Goal: Task Accomplishment & Management: Manage account settings

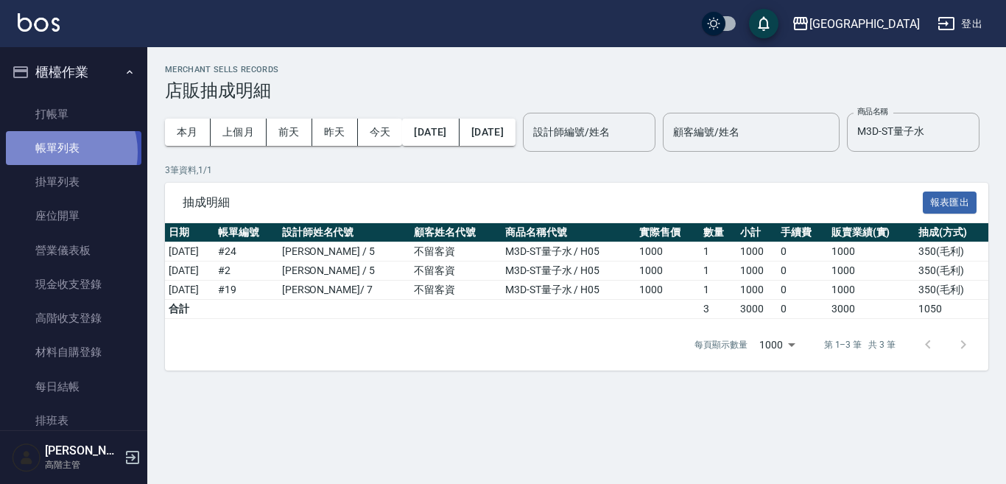
click at [59, 152] on link "帳單列表" at bounding box center [73, 148] width 135 height 34
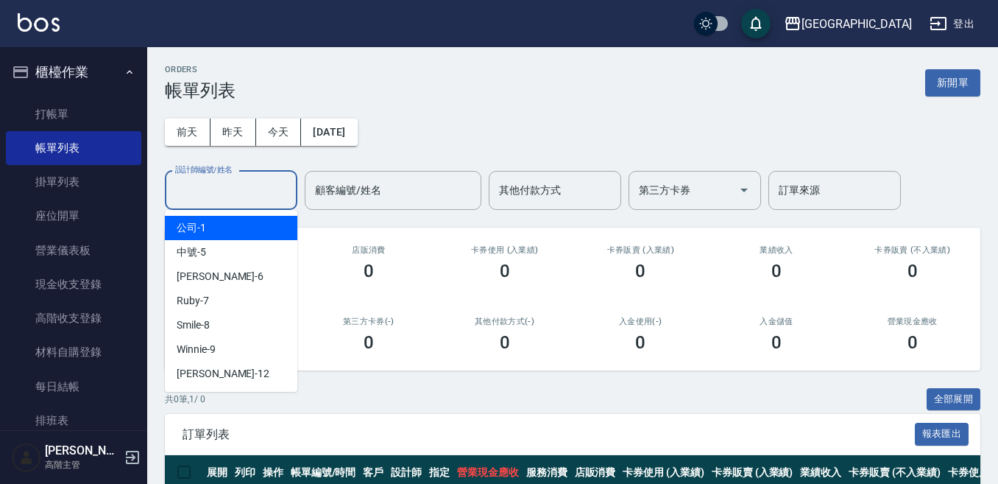
click at [214, 188] on input "設計師編號/姓名" at bounding box center [231, 190] width 119 height 26
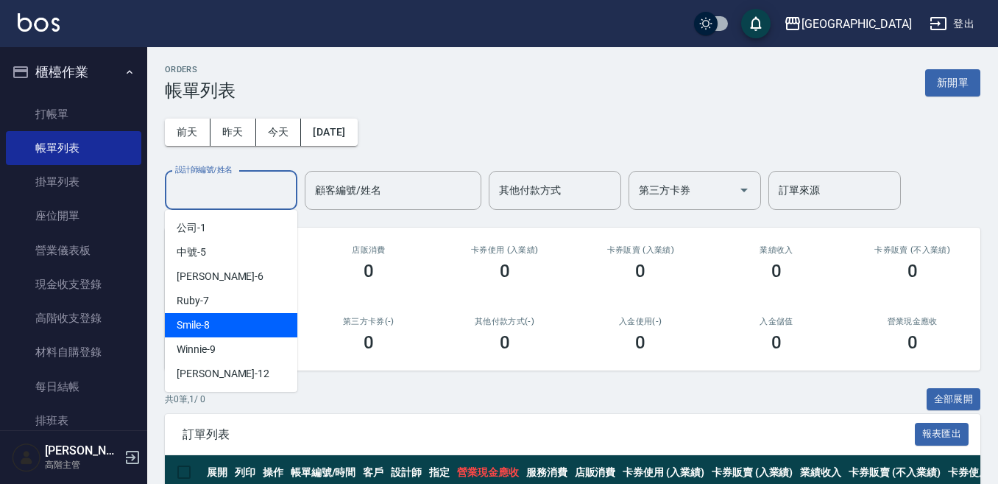
click at [200, 333] on div "Smile -8" at bounding box center [231, 325] width 133 height 24
type input "Smile-8"
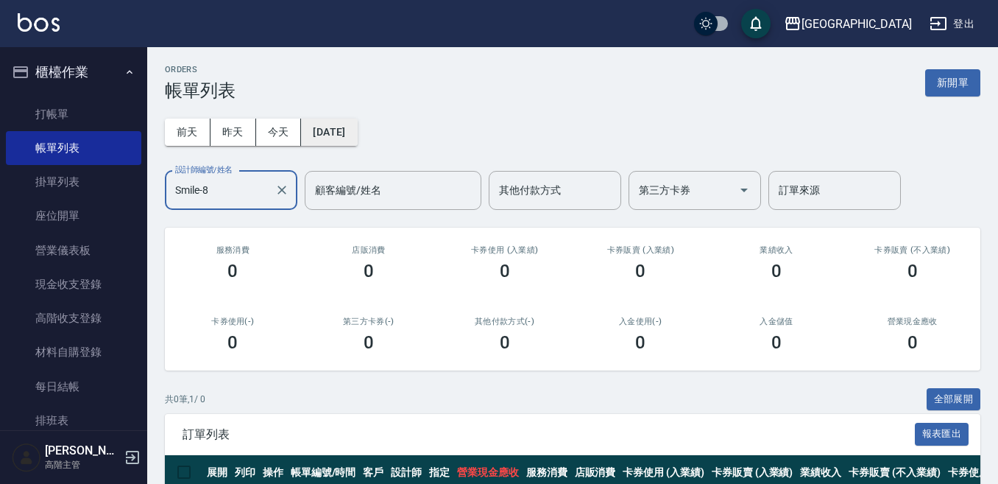
click at [330, 139] on button "[DATE]" at bounding box center [329, 132] width 56 height 27
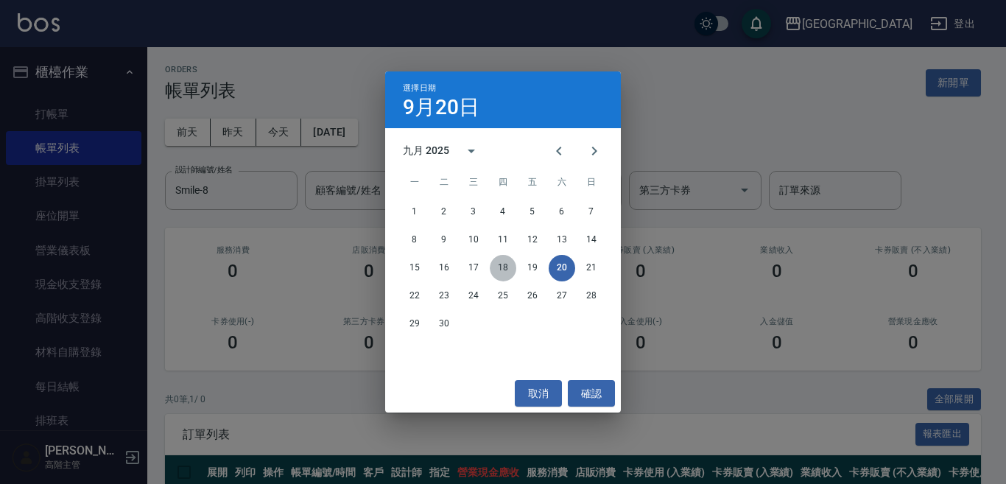
click at [498, 269] on button "18" at bounding box center [503, 268] width 27 height 27
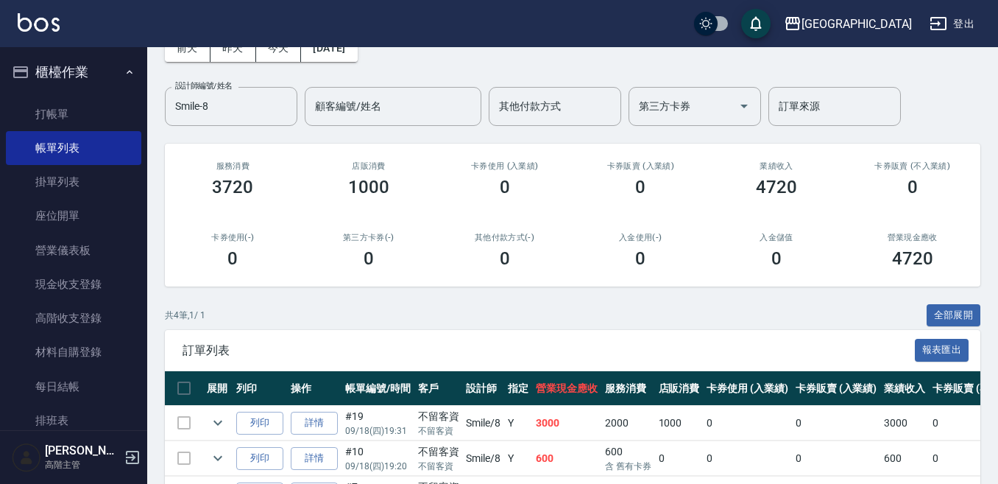
scroll to position [217, 0]
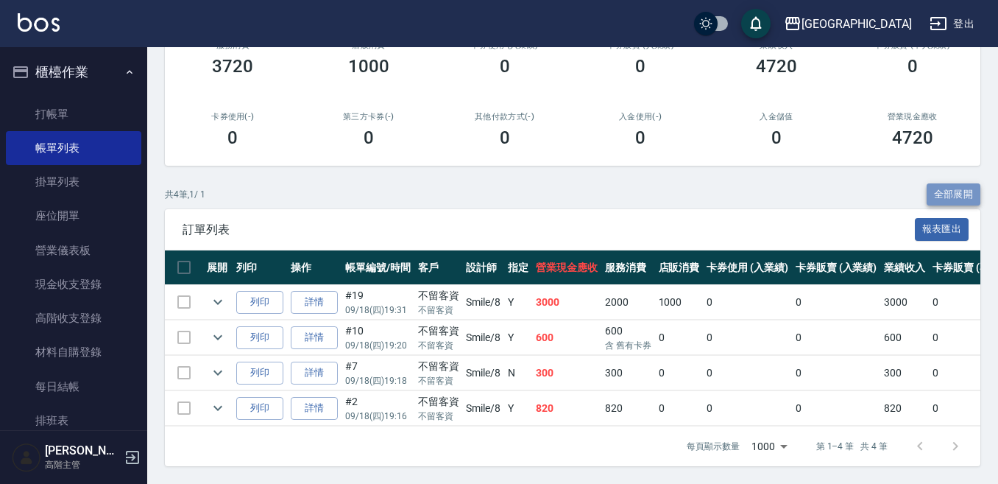
click at [972, 183] on button "全部展開" at bounding box center [954, 194] width 54 height 23
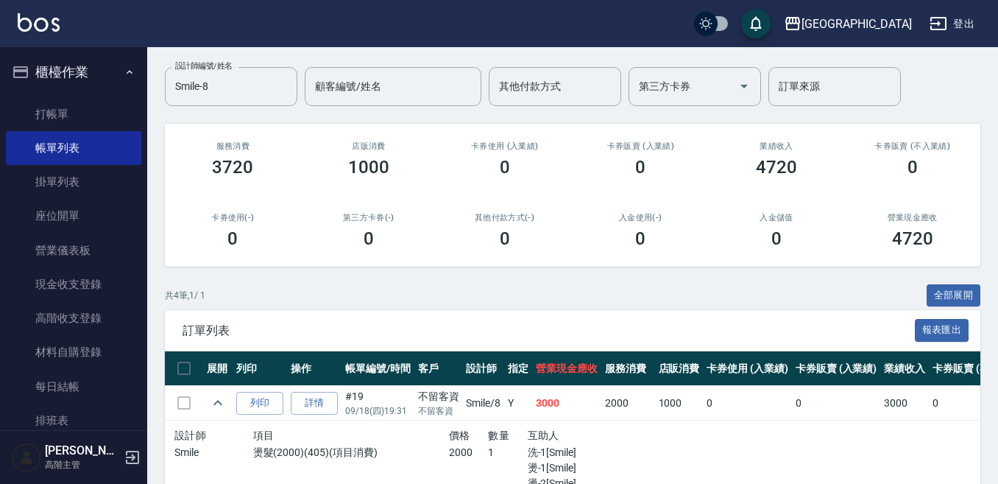
scroll to position [0, 0]
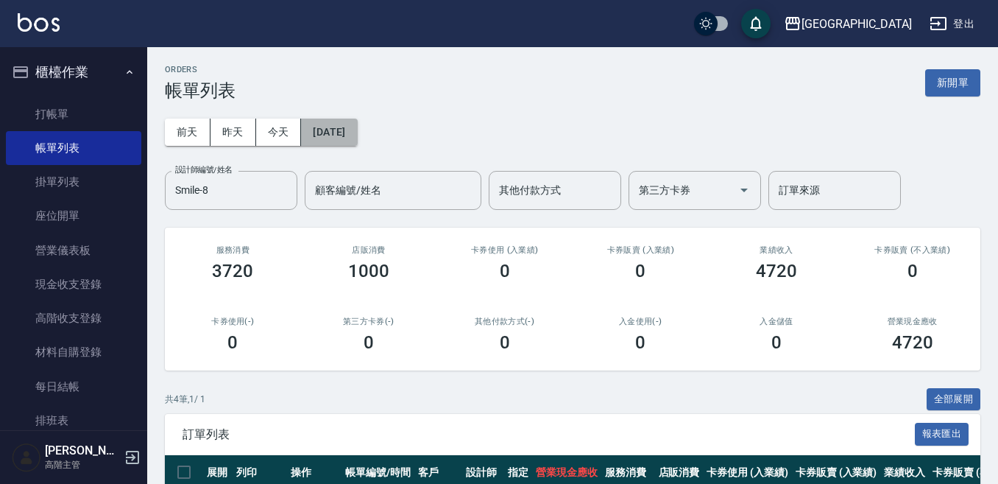
click at [347, 129] on button "[DATE]" at bounding box center [329, 132] width 56 height 27
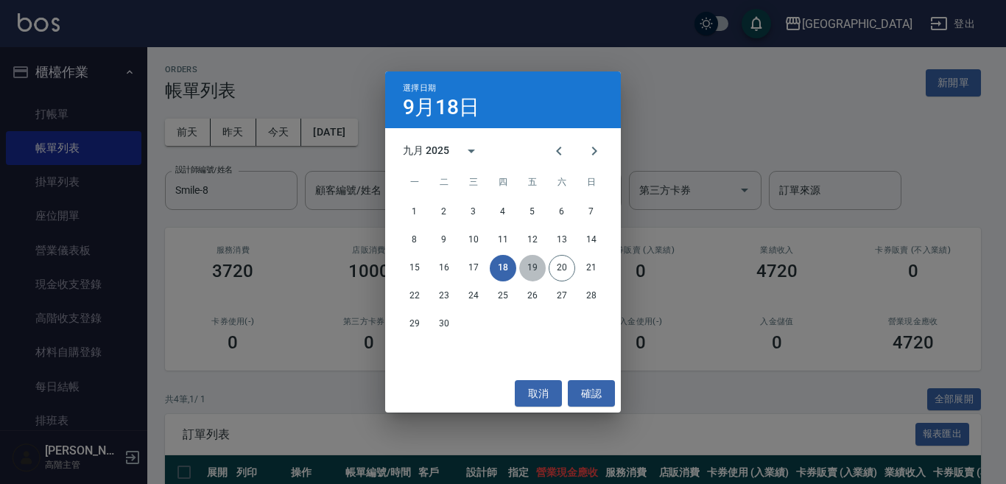
click at [532, 264] on button "19" at bounding box center [532, 268] width 27 height 27
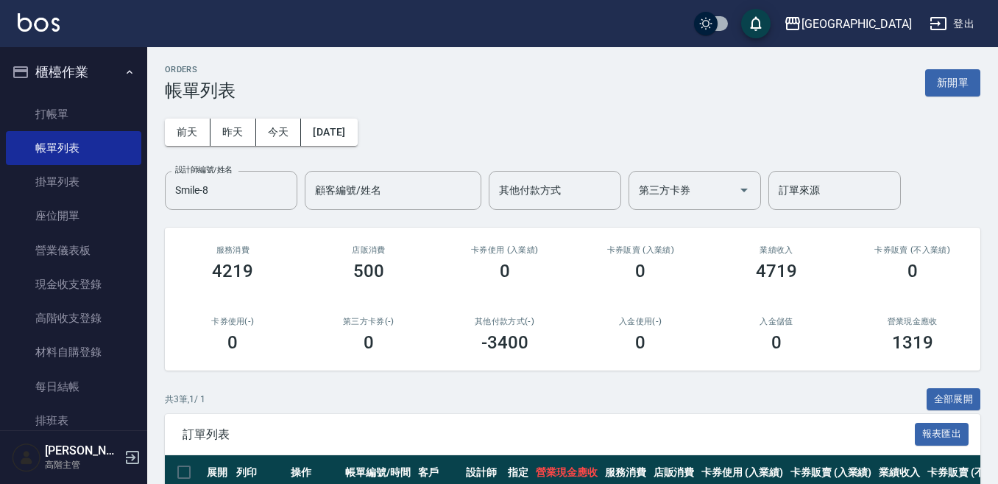
drag, startPoint x: 637, startPoint y: 305, endPoint x: 638, endPoint y: 316, distance: 11.1
click at [637, 317] on div "入金使用(-) 0" at bounding box center [641, 334] width 136 height 71
click at [336, 138] on button "[DATE]" at bounding box center [329, 132] width 56 height 27
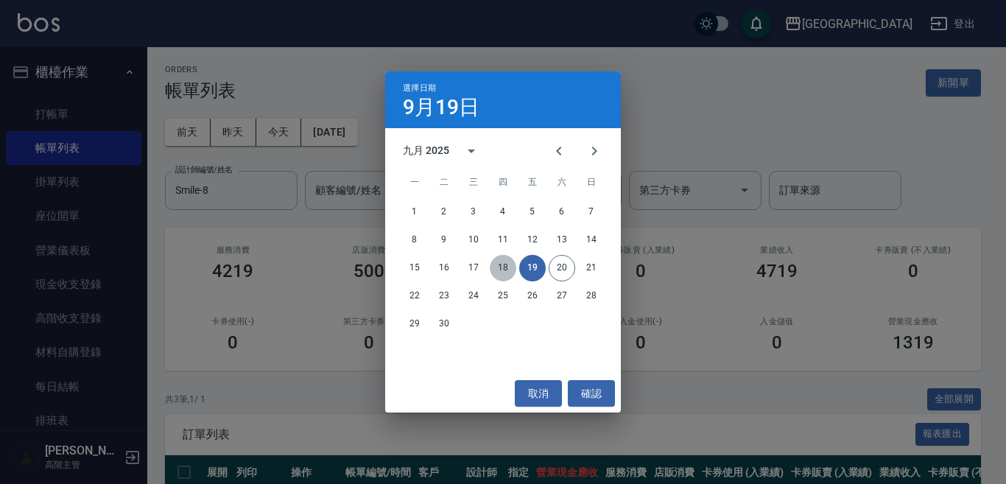
click at [503, 266] on button "18" at bounding box center [503, 268] width 27 height 27
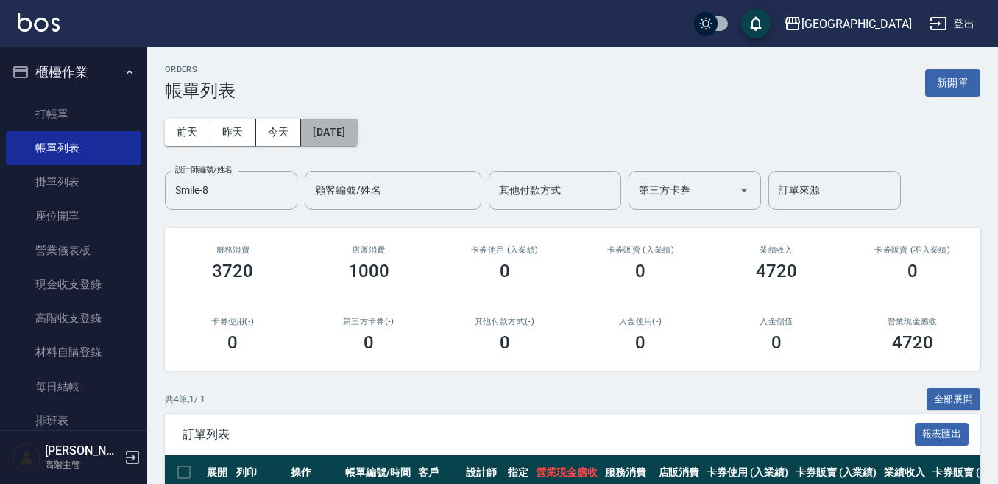
click at [344, 133] on button "[DATE]" at bounding box center [329, 132] width 56 height 27
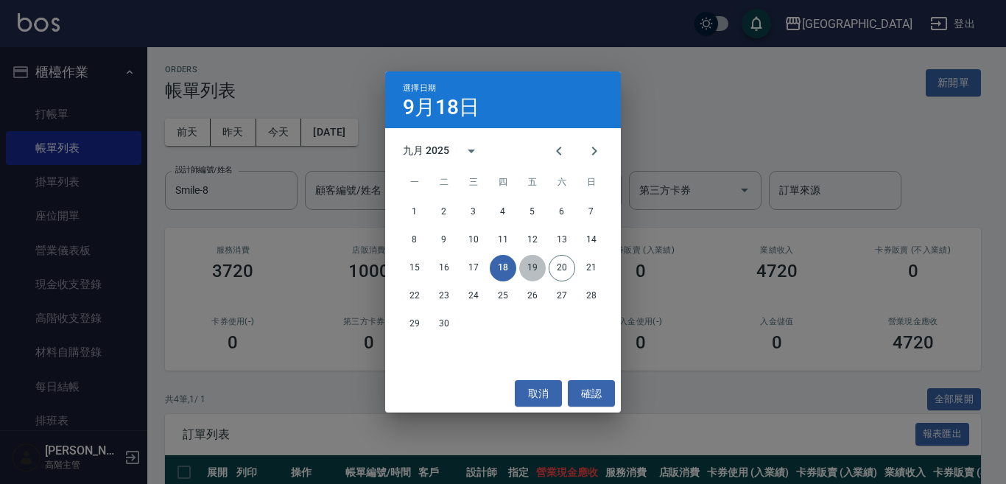
click at [532, 269] on button "19" at bounding box center [532, 268] width 27 height 27
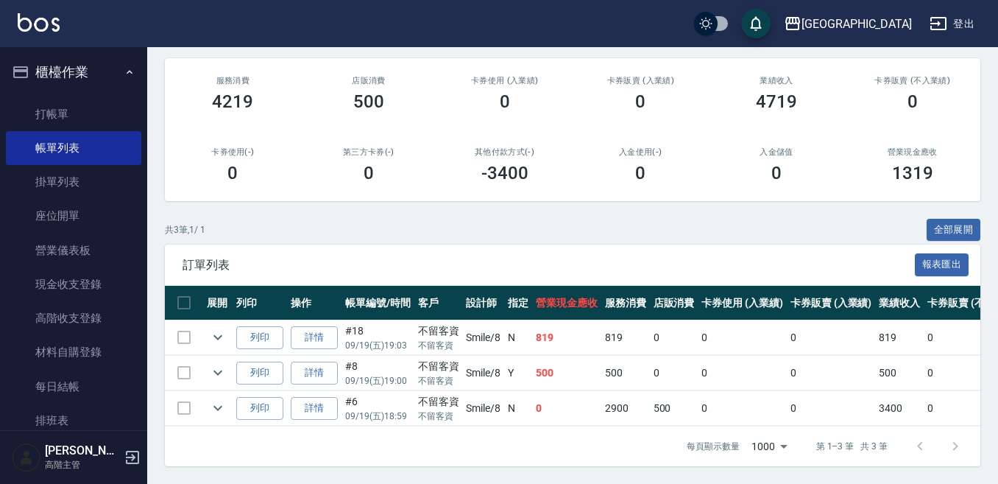
scroll to position [182, 0]
click at [948, 219] on button "全部展開" at bounding box center [954, 230] width 54 height 23
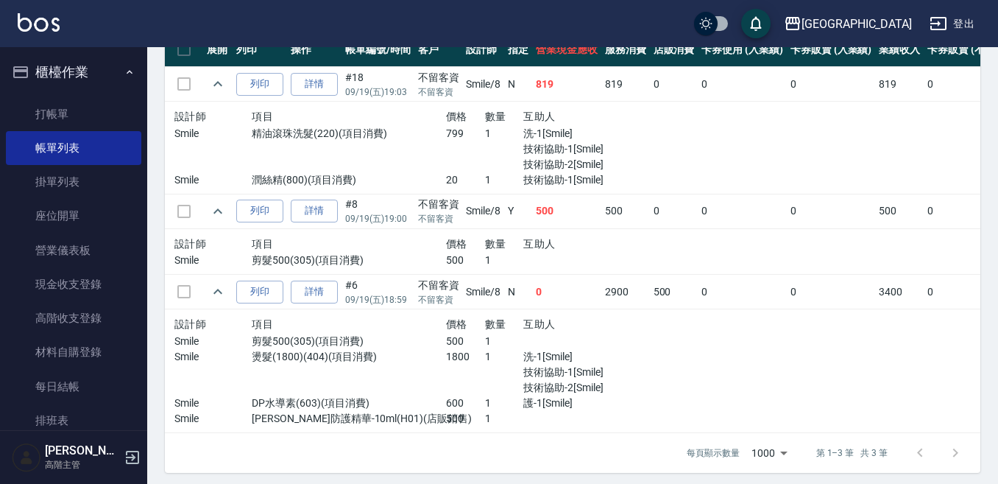
scroll to position [442, 0]
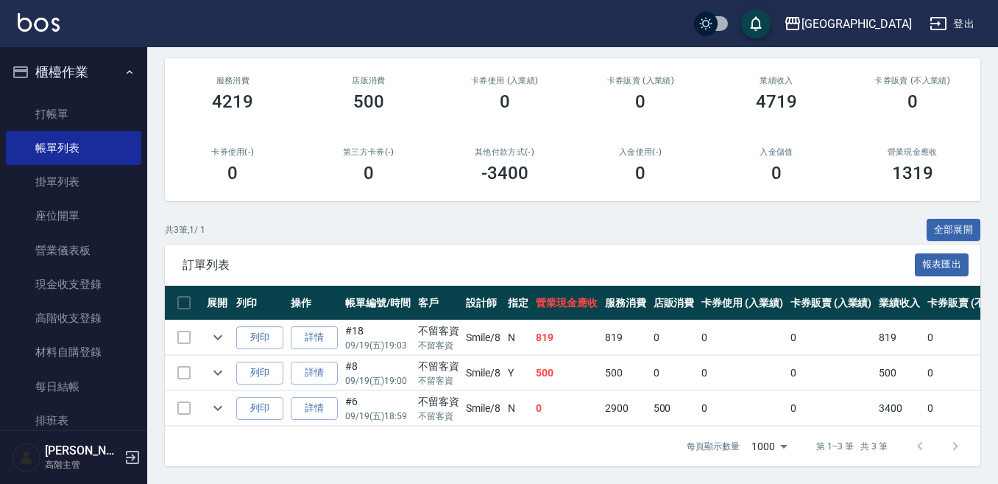
click at [927, 219] on button "全部展開" at bounding box center [954, 230] width 54 height 23
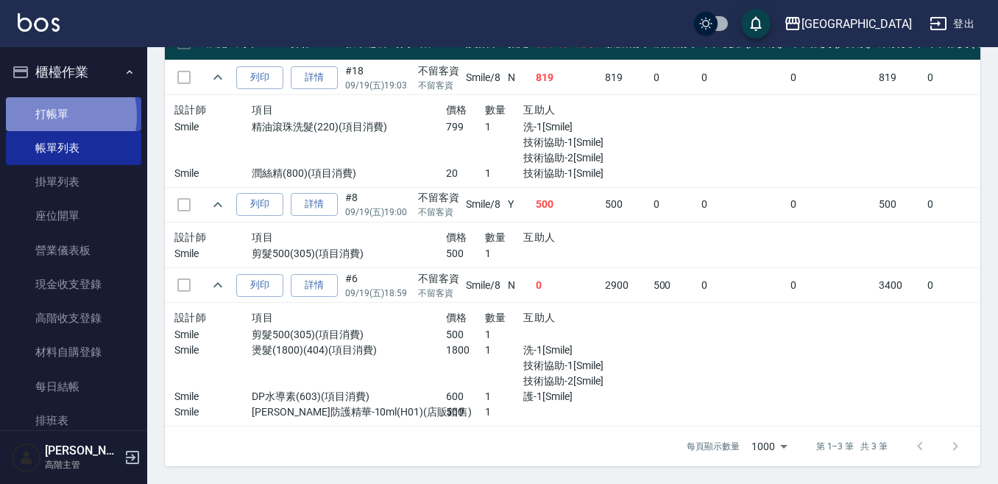
click at [47, 116] on link "打帳單" at bounding box center [73, 114] width 135 height 34
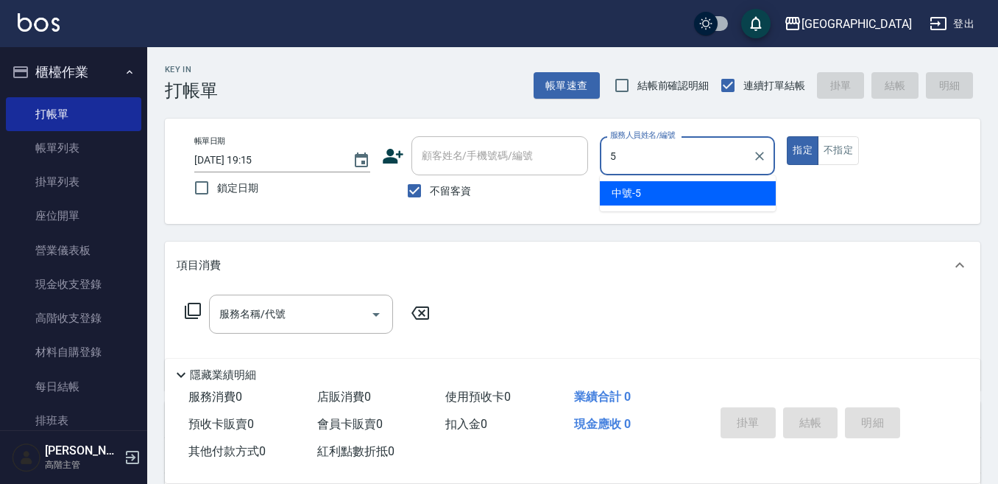
type input "5"
type button "true"
type input "中號-5"
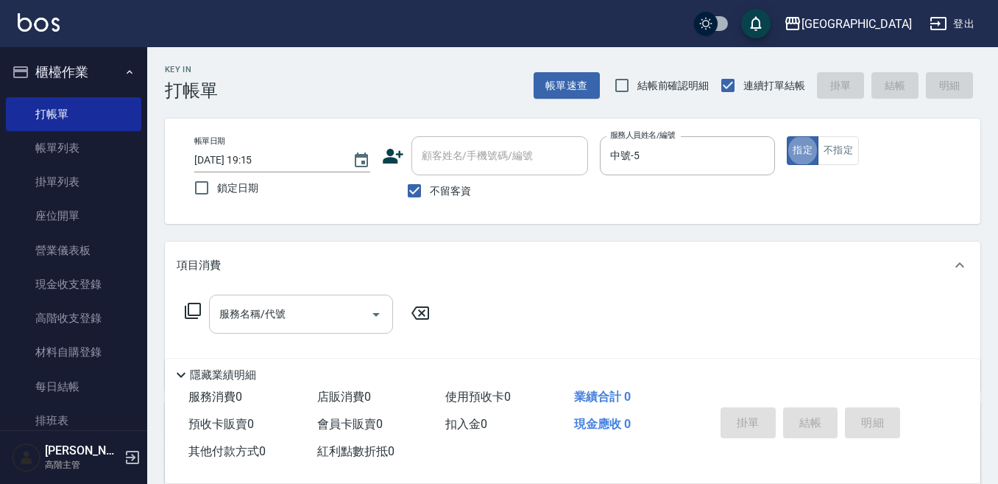
click at [238, 314] on input "服務名稱/代號" at bounding box center [290, 314] width 149 height 26
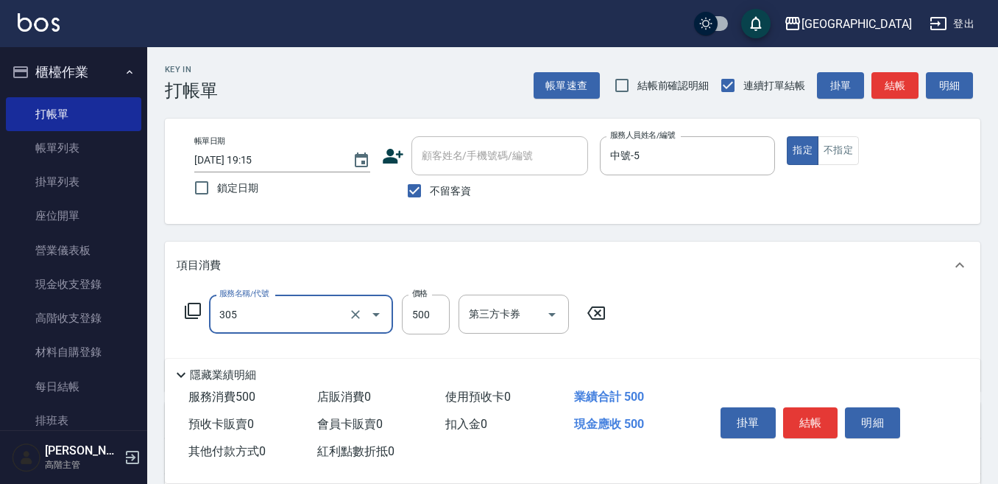
type input "剪髮500(305)"
drag, startPoint x: 808, startPoint y: 418, endPoint x: 800, endPoint y: 417, distance: 8.1
click at [808, 419] on button "結帳" at bounding box center [810, 422] width 55 height 31
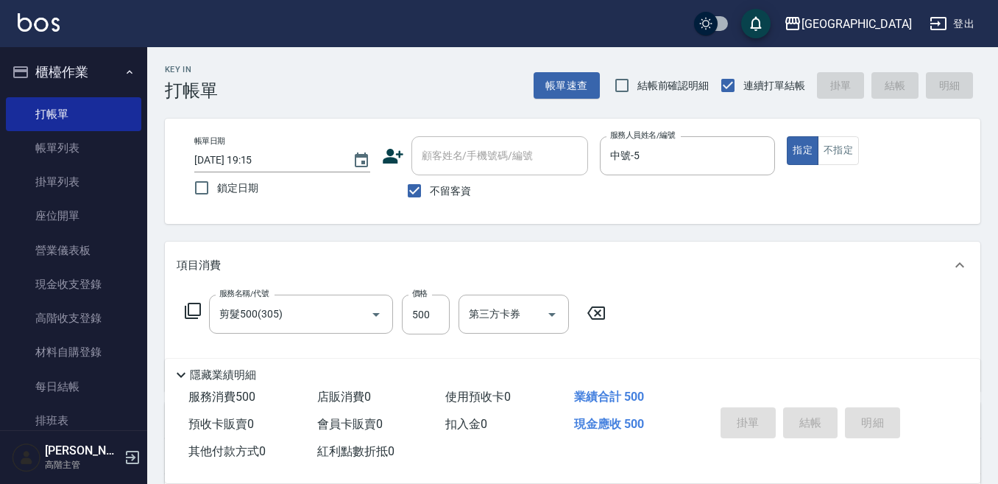
type input "2025/09/20 19:16"
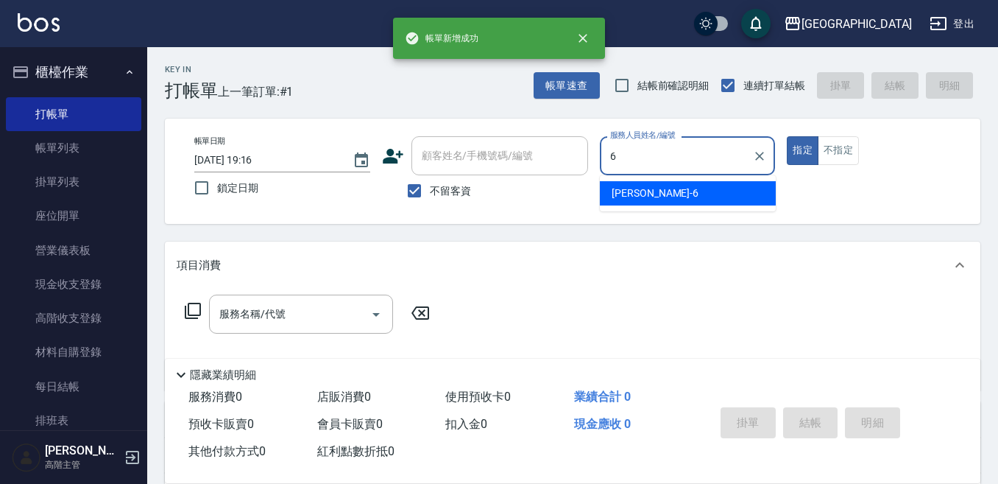
type input "Judy-6"
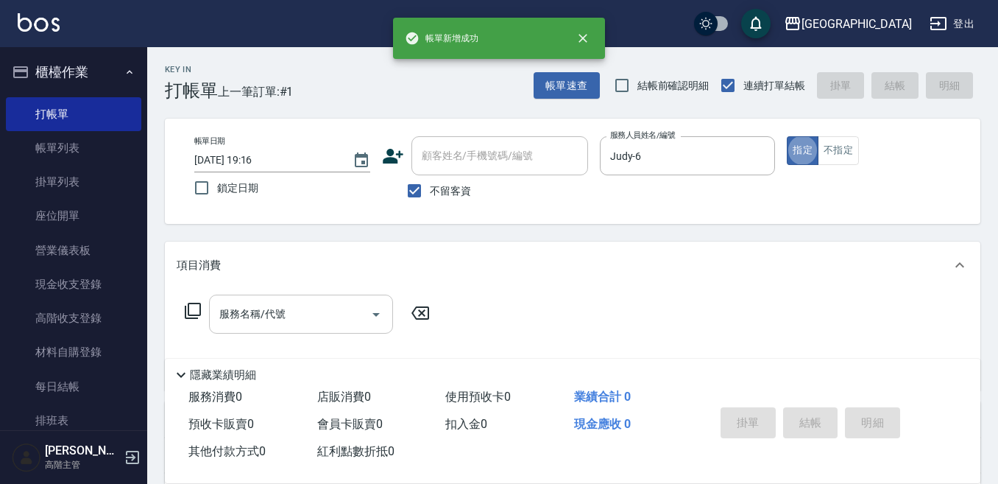
click at [294, 304] on input "服務名稱/代號" at bounding box center [290, 314] width 149 height 26
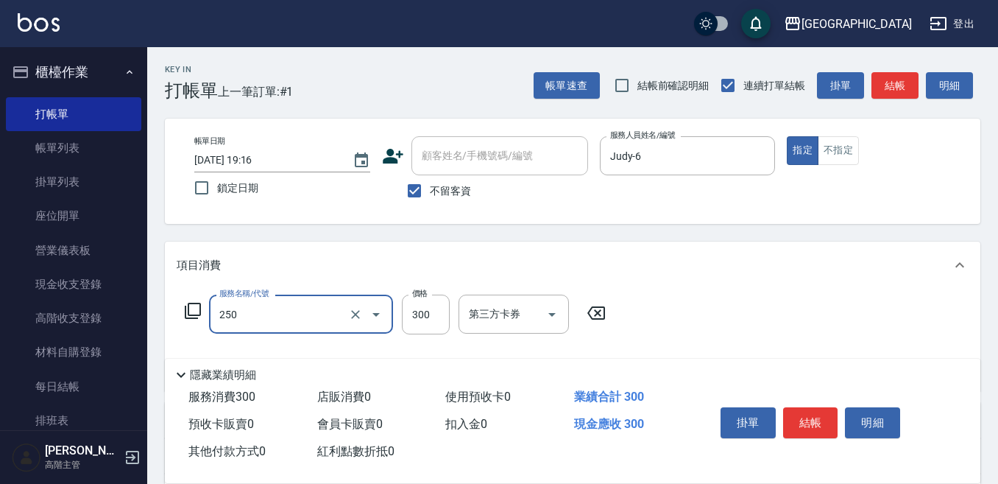
type input "日式洗髮(250)"
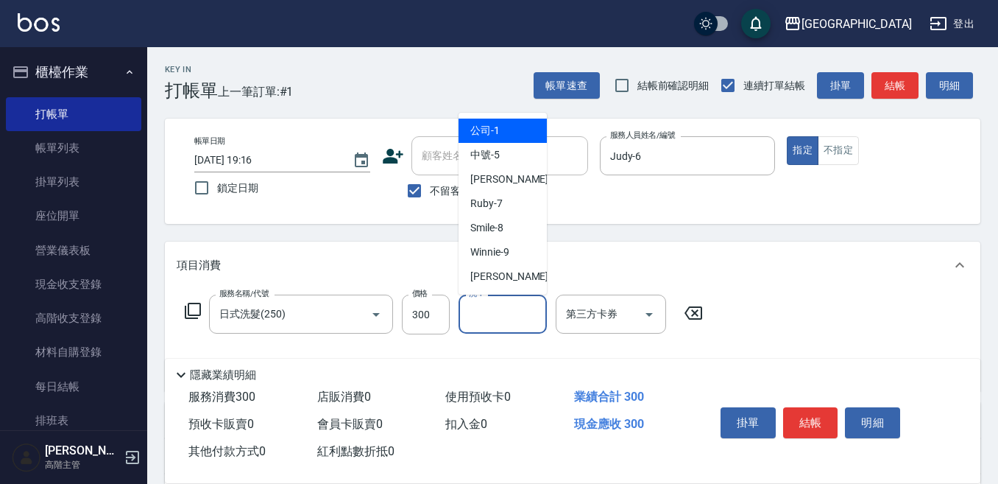
click at [501, 317] on input "洗-1" at bounding box center [502, 314] width 75 height 26
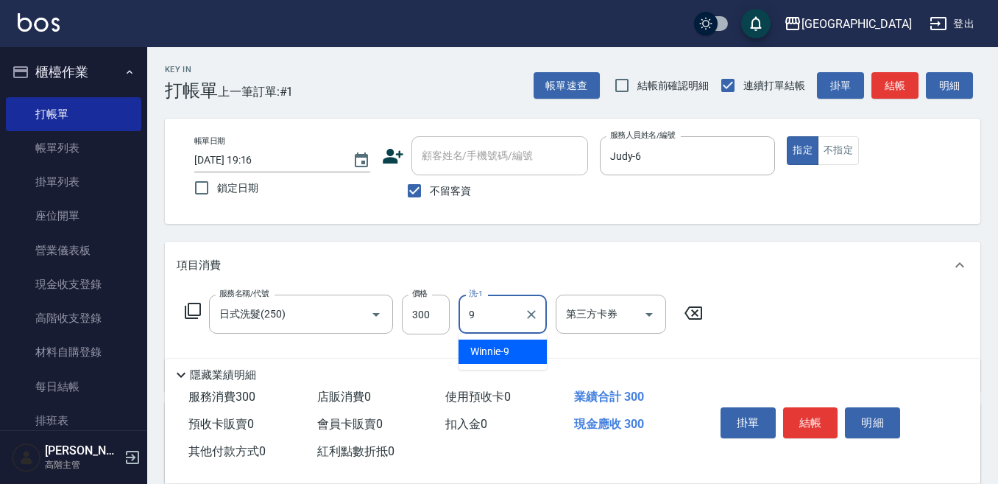
type input "Winnie-9"
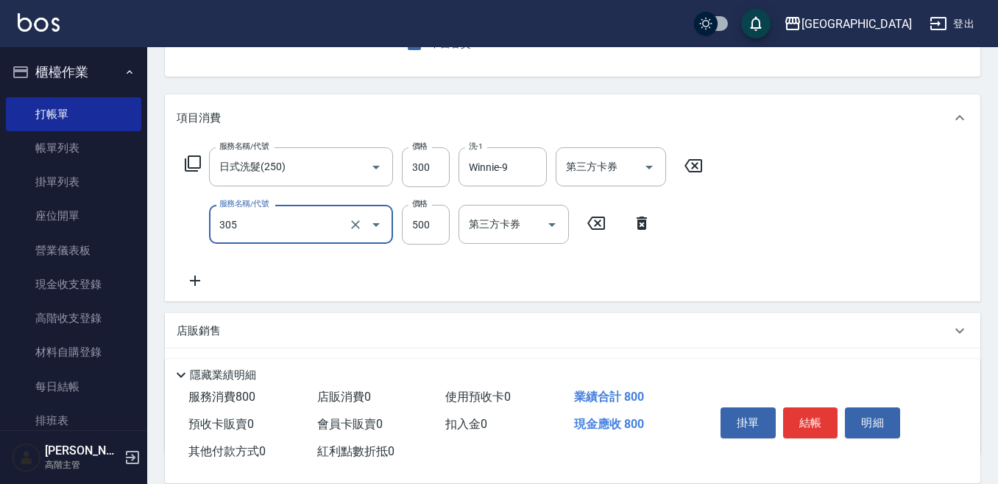
scroll to position [221, 0]
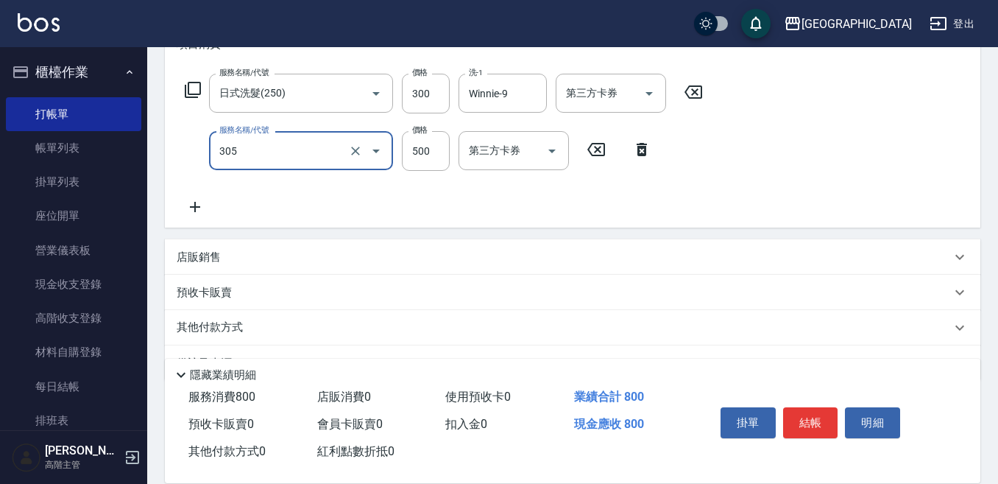
type input "剪髮500(305)"
click at [199, 208] on icon at bounding box center [195, 207] width 37 height 18
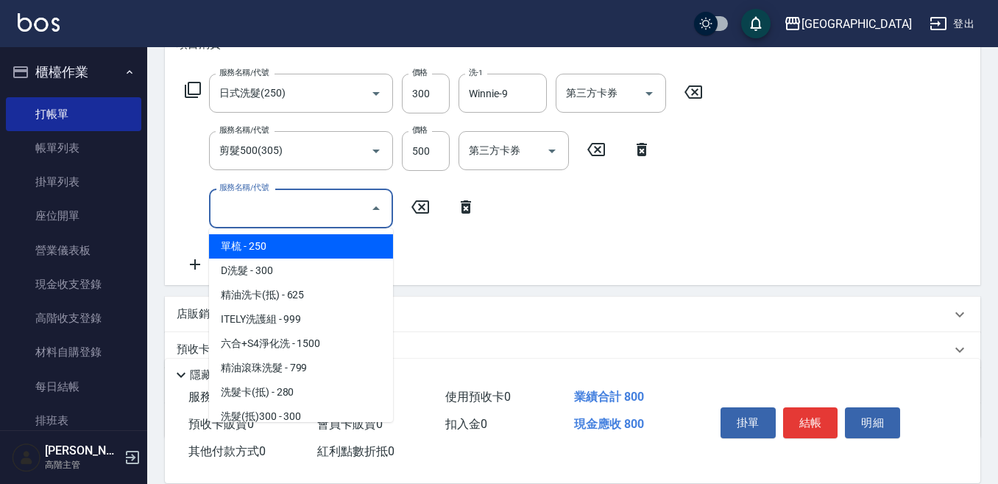
click at [225, 212] on input "服務名稱/代號" at bounding box center [290, 208] width 149 height 26
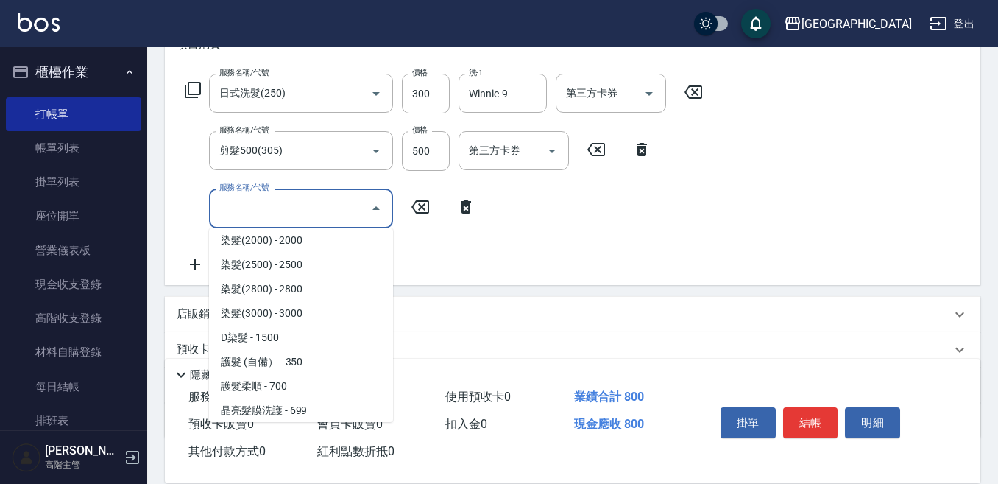
scroll to position [810, 0]
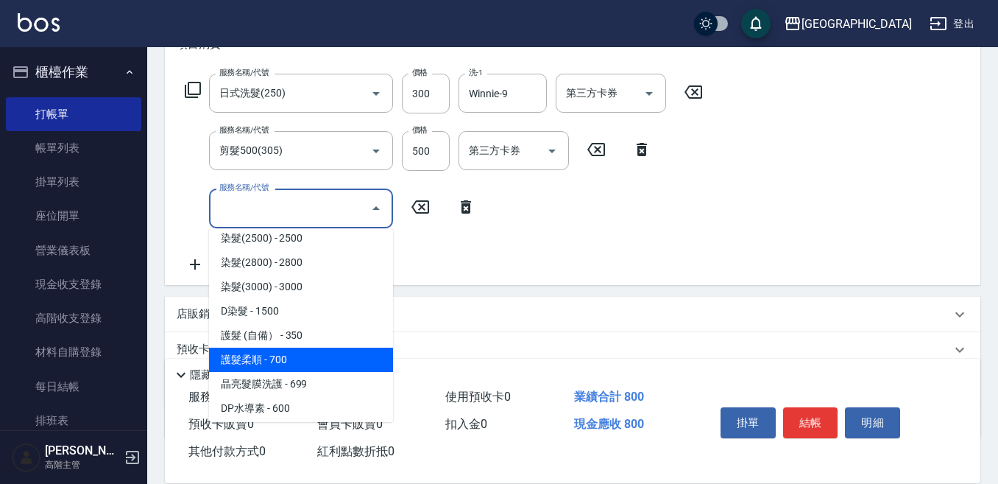
click at [320, 357] on span "護髮柔順 - 700" at bounding box center [301, 359] width 184 height 24
type input "護髮柔順(601)"
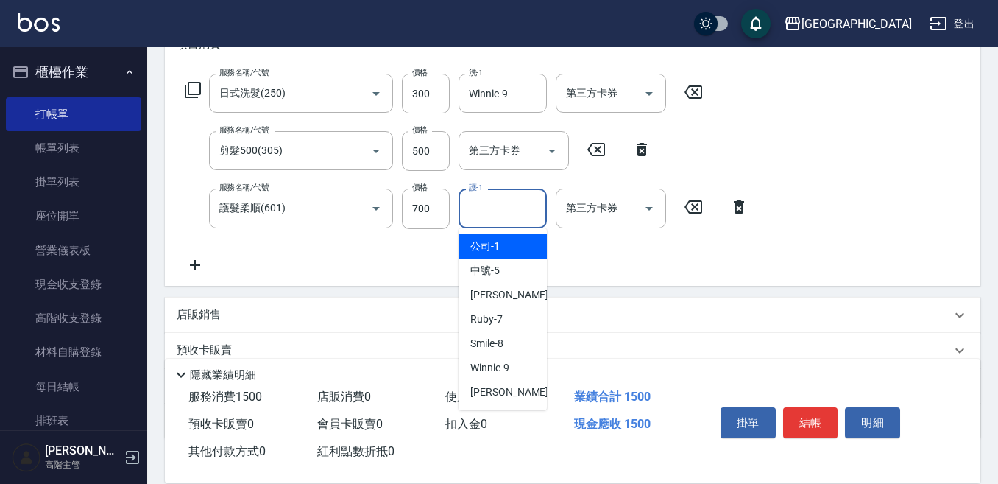
click at [494, 208] on input "護-1" at bounding box center [502, 208] width 75 height 26
type input "Winnie-9"
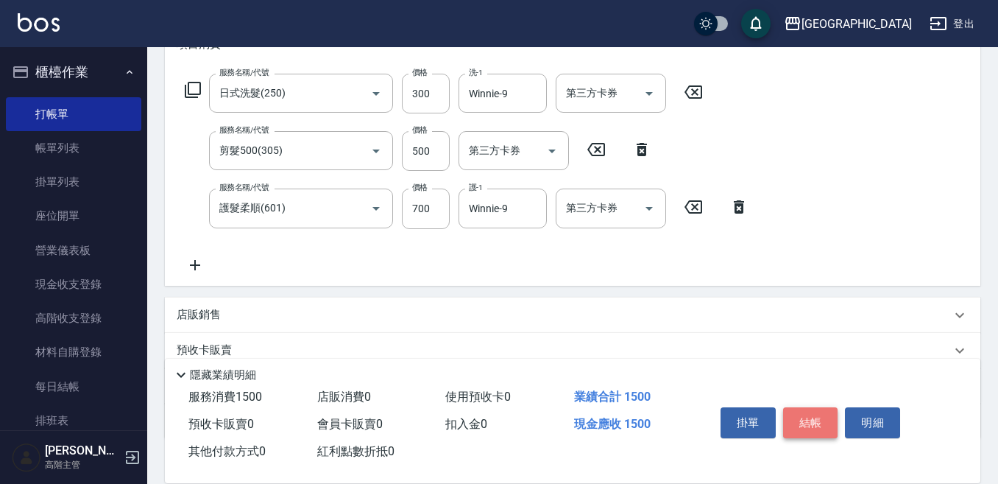
click at [807, 415] on button "結帳" at bounding box center [810, 422] width 55 height 31
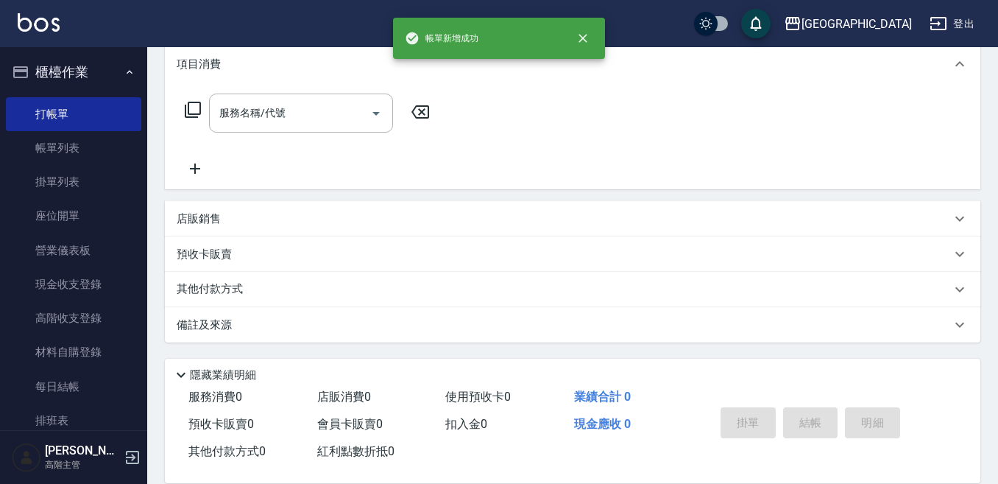
scroll to position [0, 0]
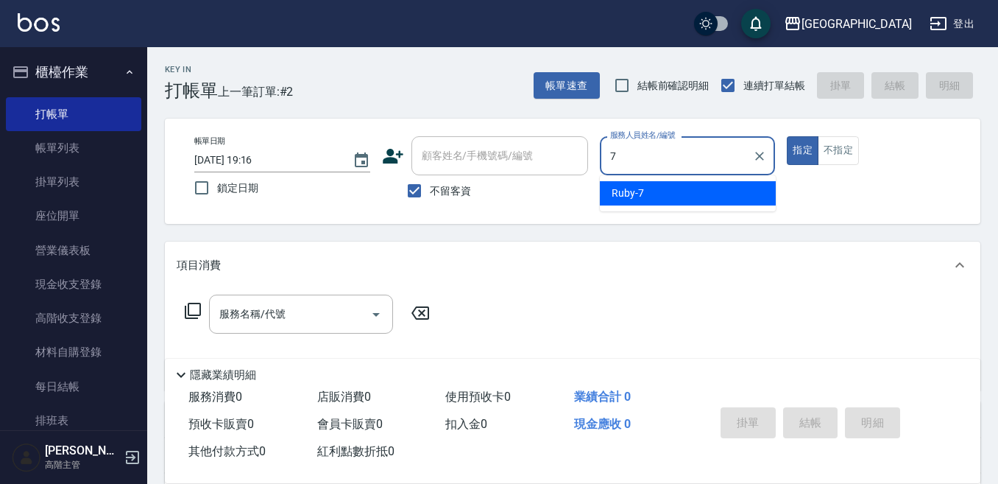
type input "Ruby-7"
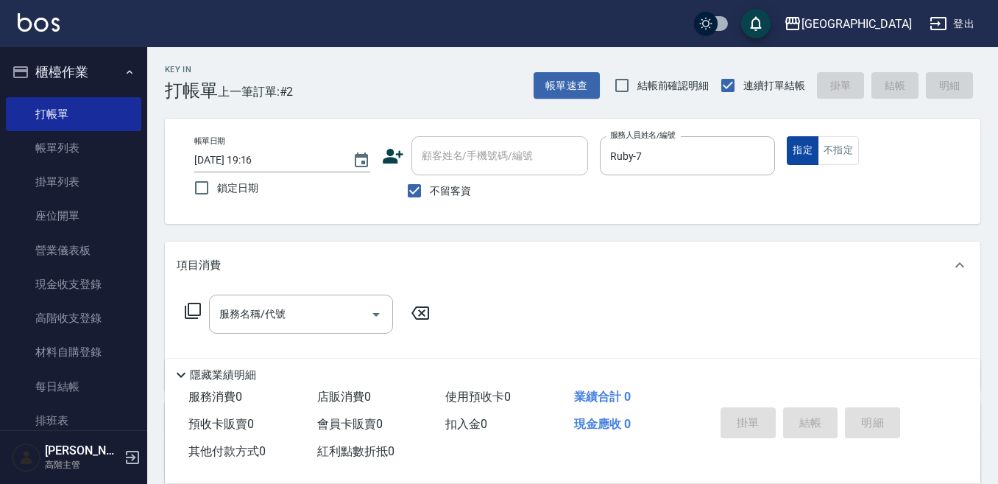
drag, startPoint x: 833, startPoint y: 178, endPoint x: 810, endPoint y: 162, distance: 28.0
click at [821, 165] on div "帳單日期 2025/09/20 19:16 鎖定日期 顧客姓名/手機號碼/編號 顧客姓名/手機號碼/編號 不留客資 服務人員姓名/編號 Ruby-7 服務人員…" at bounding box center [573, 171] width 780 height 70
drag, startPoint x: 837, startPoint y: 147, endPoint x: 819, endPoint y: 151, distance: 18.0
click at [836, 149] on button "不指定" at bounding box center [838, 150] width 41 height 29
drag, startPoint x: 294, startPoint y: 308, endPoint x: 254, endPoint y: 303, distance: 40.8
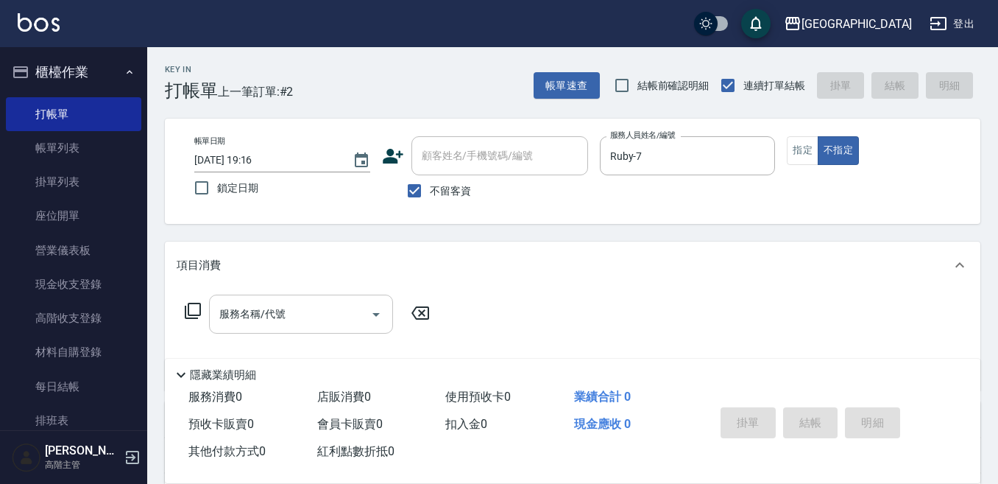
click at [292, 305] on input "服務名稱/代號" at bounding box center [290, 314] width 149 height 26
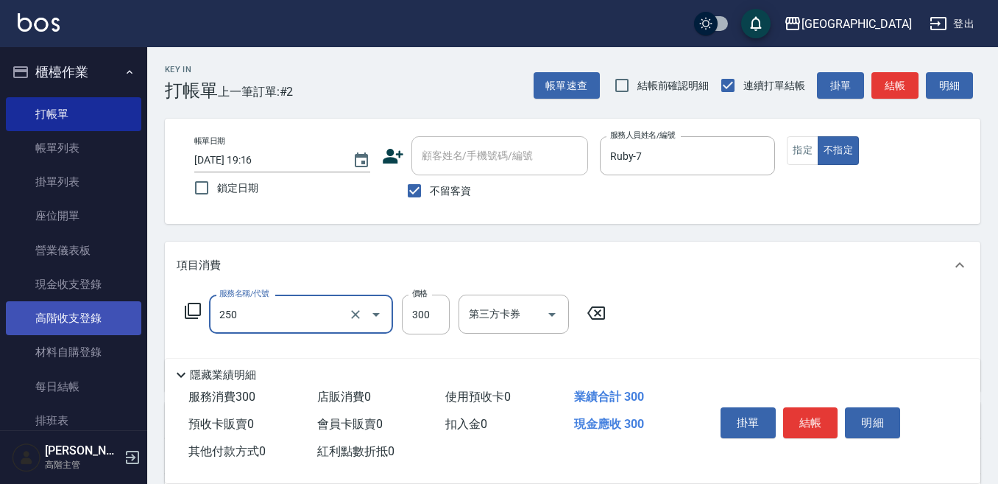
type input "日式洗髮(250)"
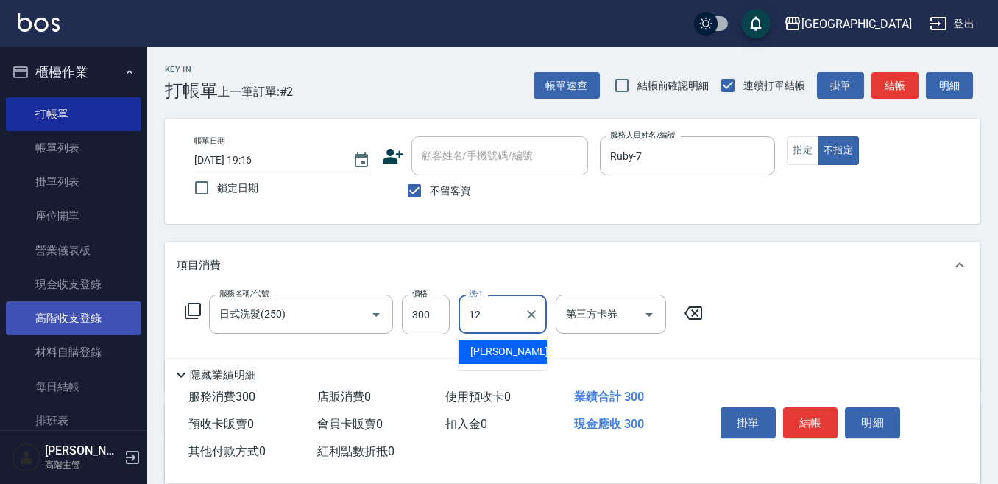
type input "Emily-12"
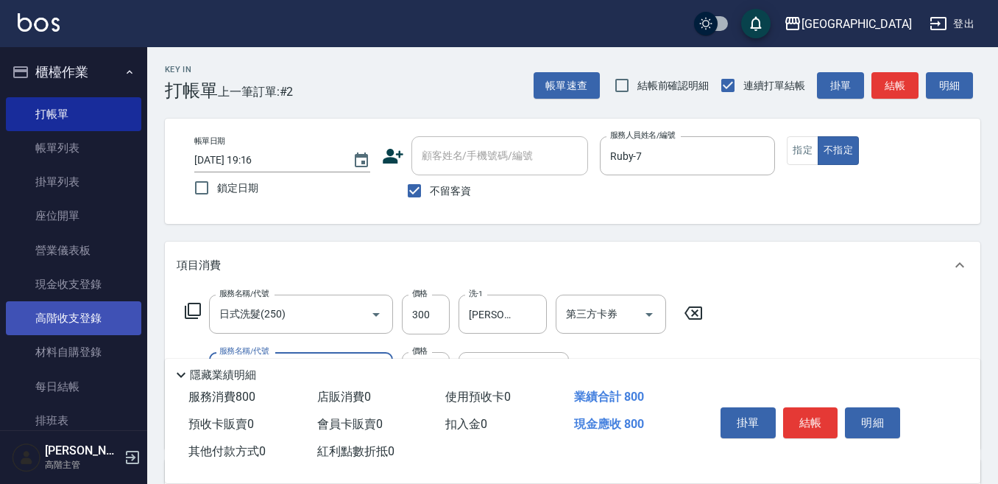
type input "剪髮500(305)"
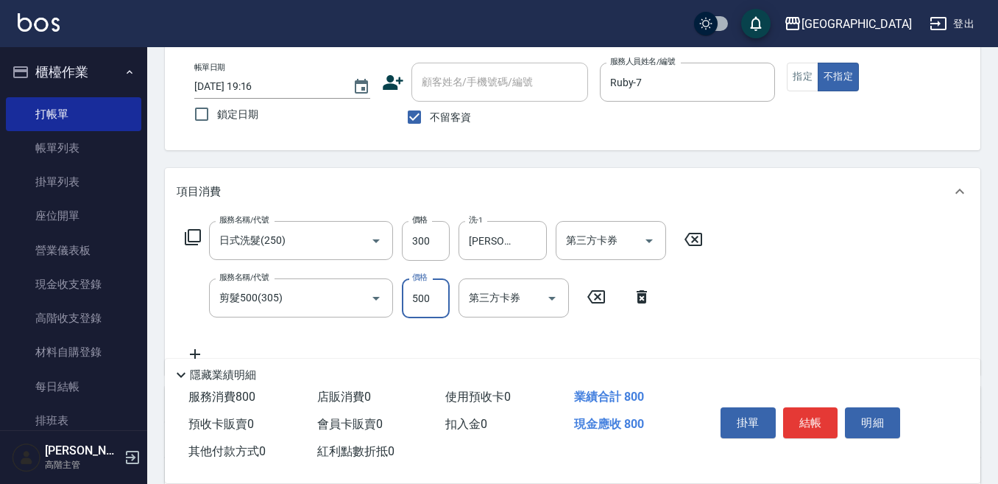
scroll to position [147, 0]
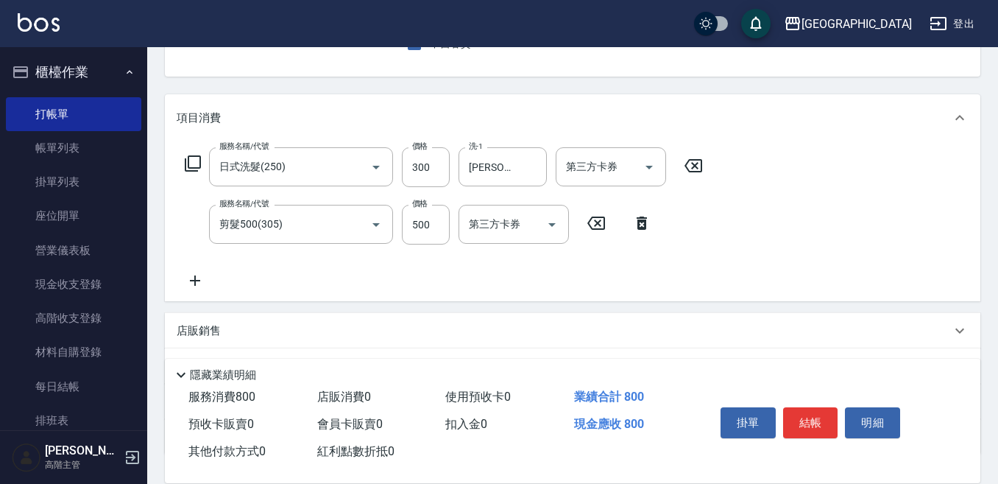
click at [198, 279] on icon at bounding box center [195, 281] width 37 height 18
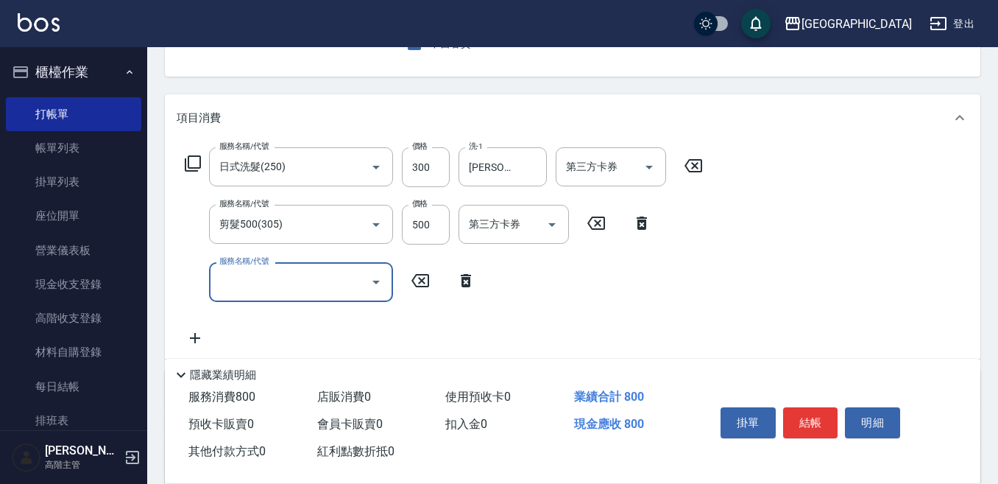
click at [204, 279] on div "服務名稱/代號 服務名稱/代號" at bounding box center [331, 281] width 308 height 39
click at [219, 279] on input "服務名稱/代號" at bounding box center [290, 282] width 149 height 26
type input "潤絲精(800)"
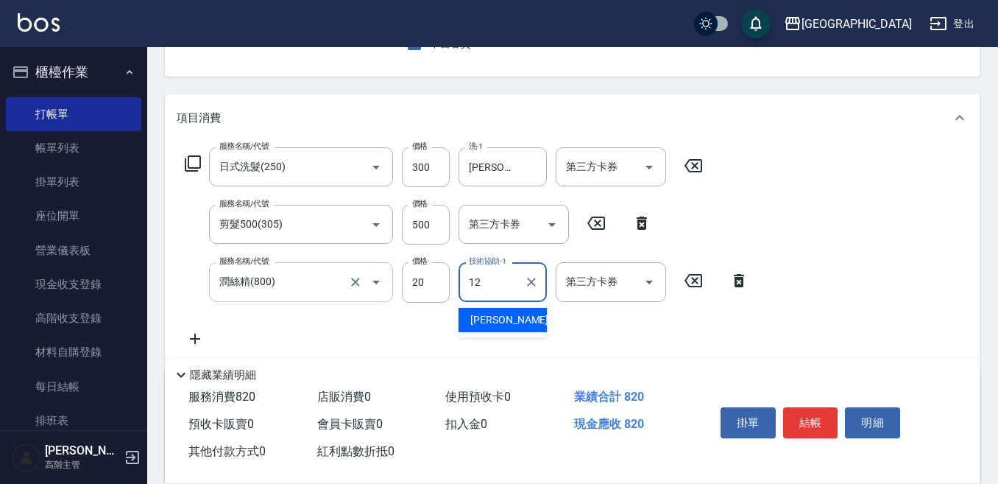
type input "Emily-12"
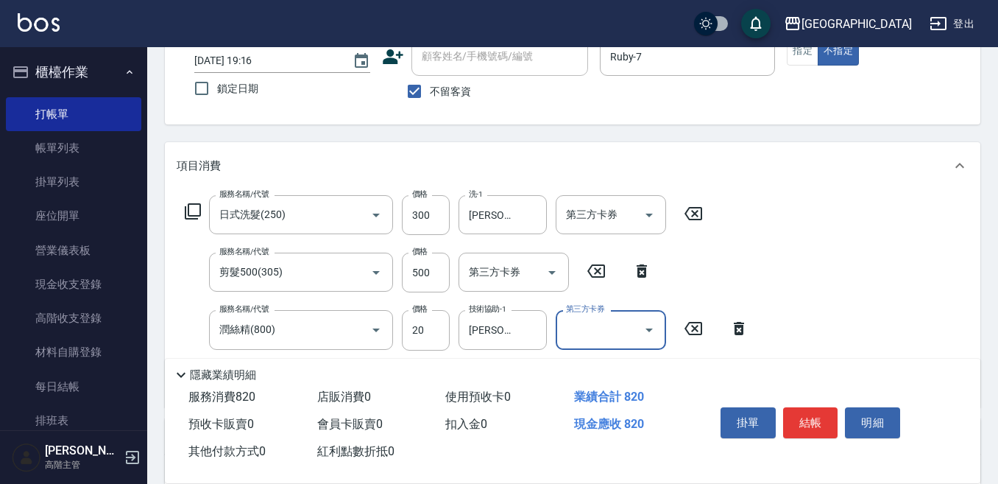
scroll to position [74, 0]
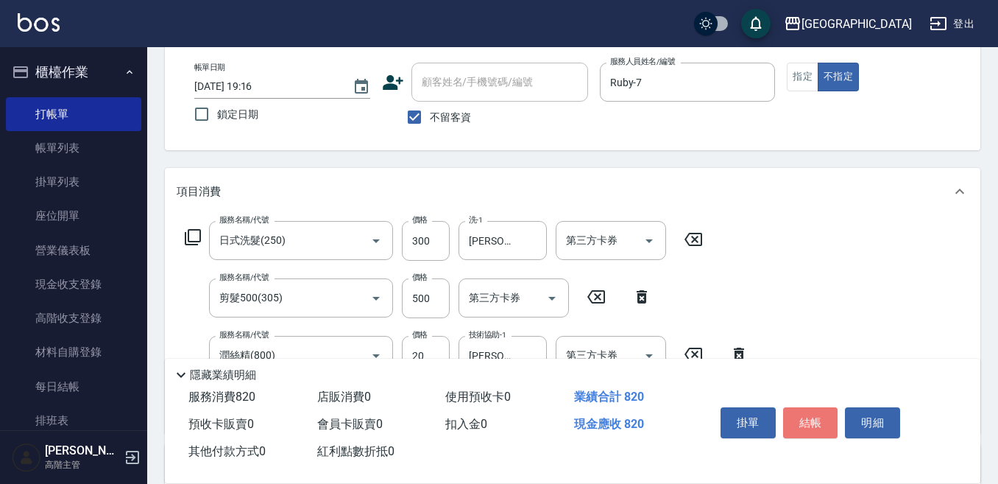
click at [806, 412] on button "結帳" at bounding box center [810, 422] width 55 height 31
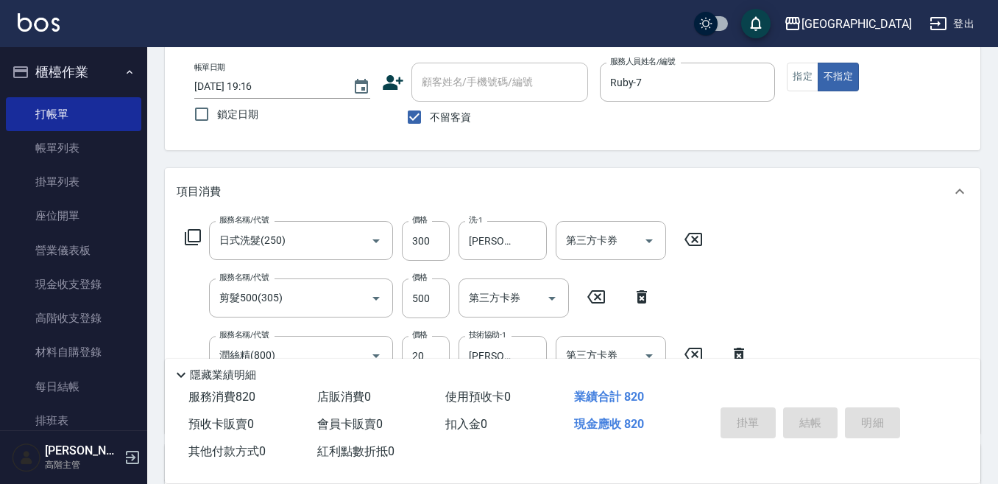
type input "2025/09/20 19:17"
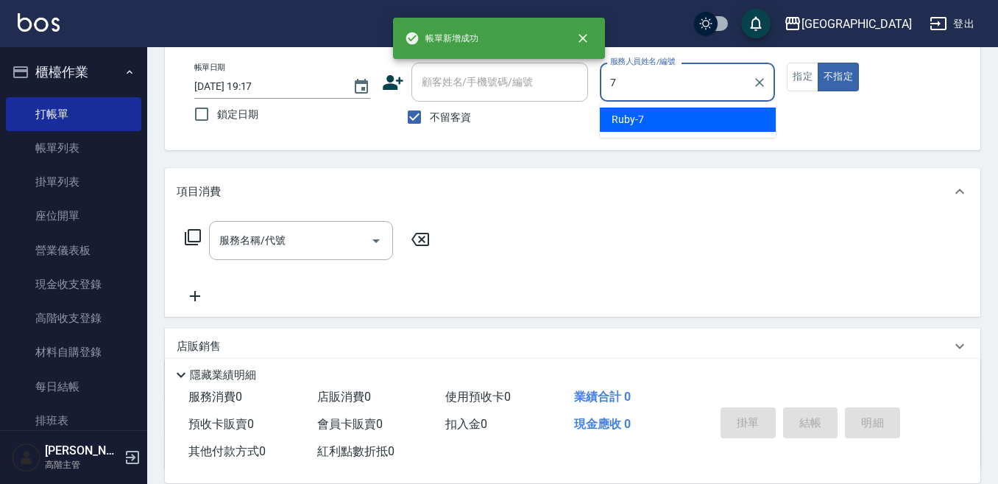
type input "Ruby-7"
type button "false"
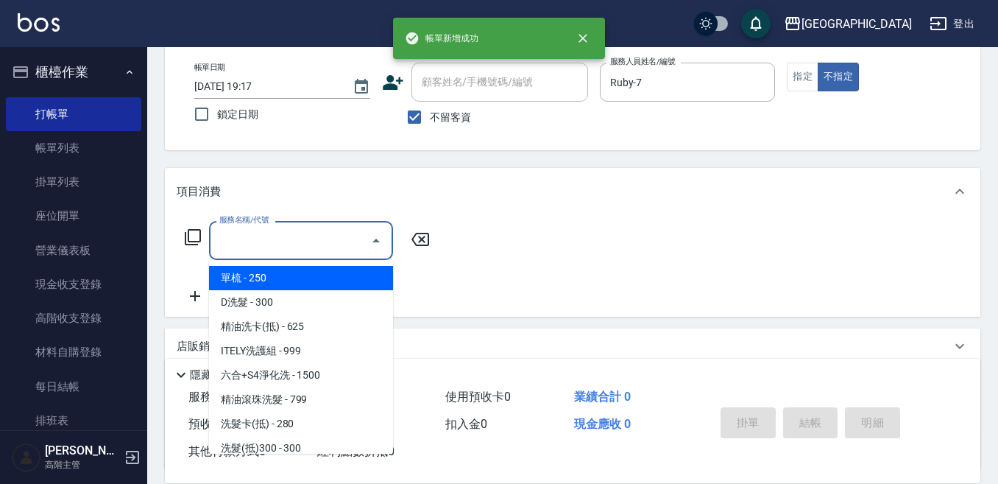
click at [278, 240] on input "服務名稱/代號" at bounding box center [290, 240] width 149 height 26
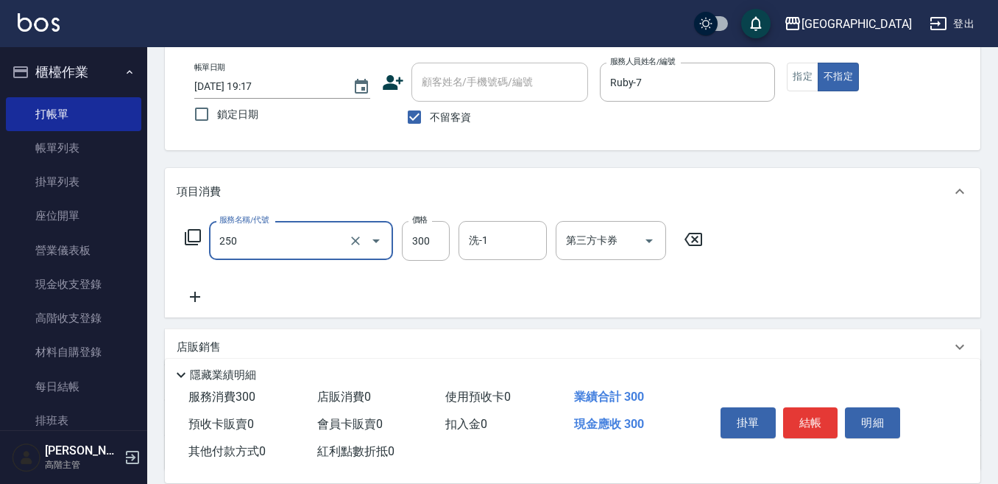
type input "日式洗髮(250)"
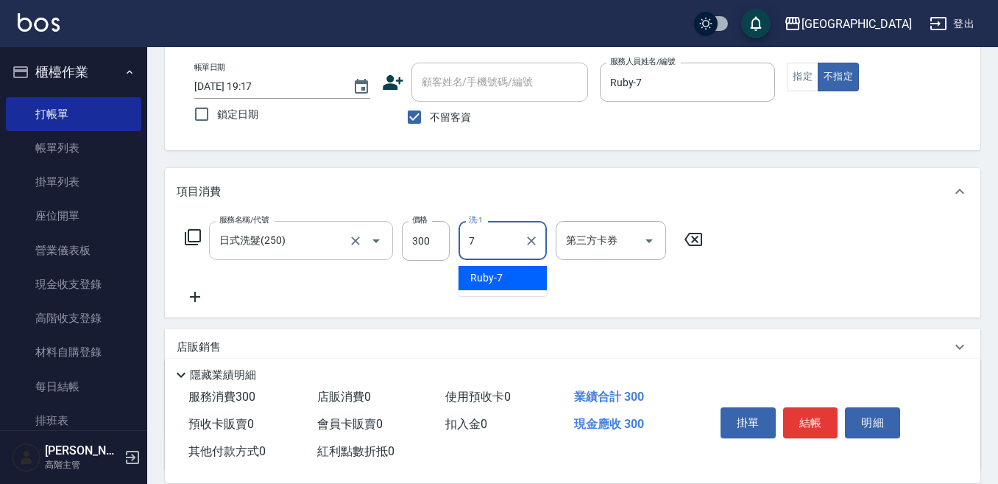
type input "Ruby-7"
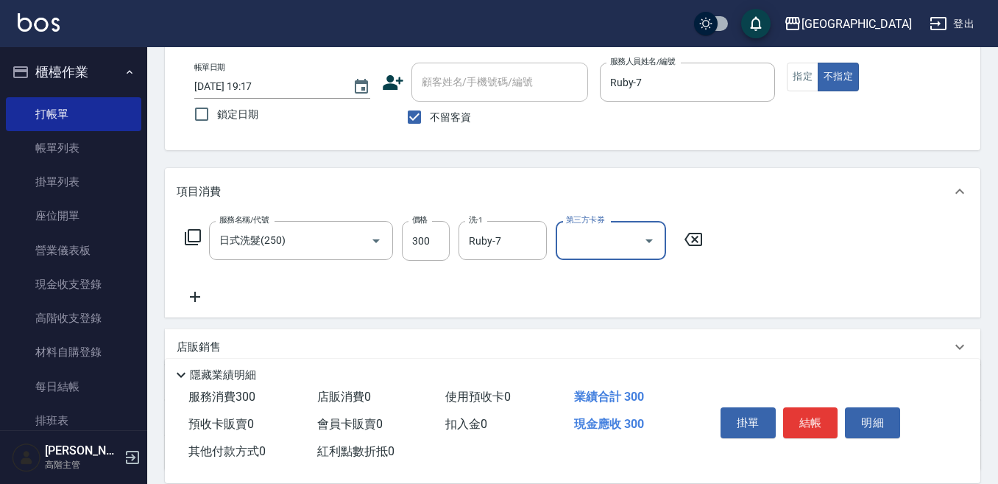
click at [814, 410] on button "結帳" at bounding box center [810, 422] width 55 height 31
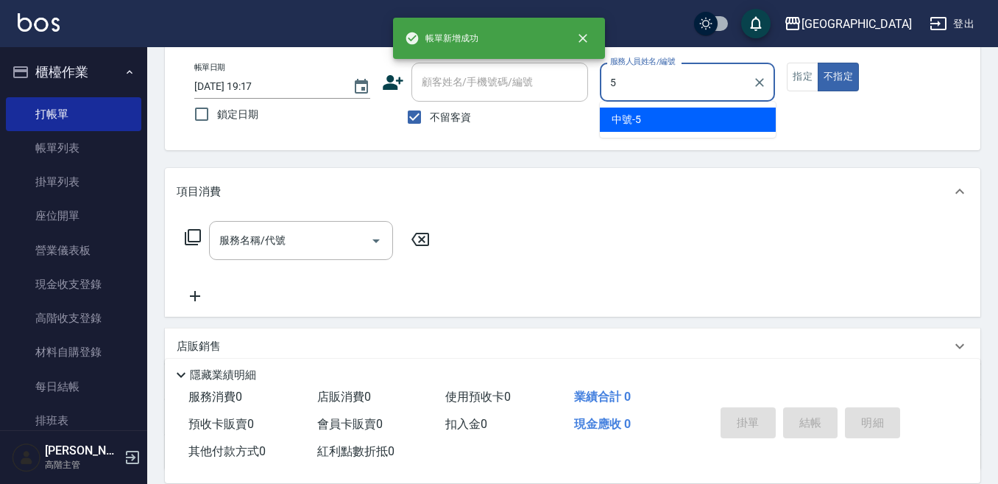
type input "中號-5"
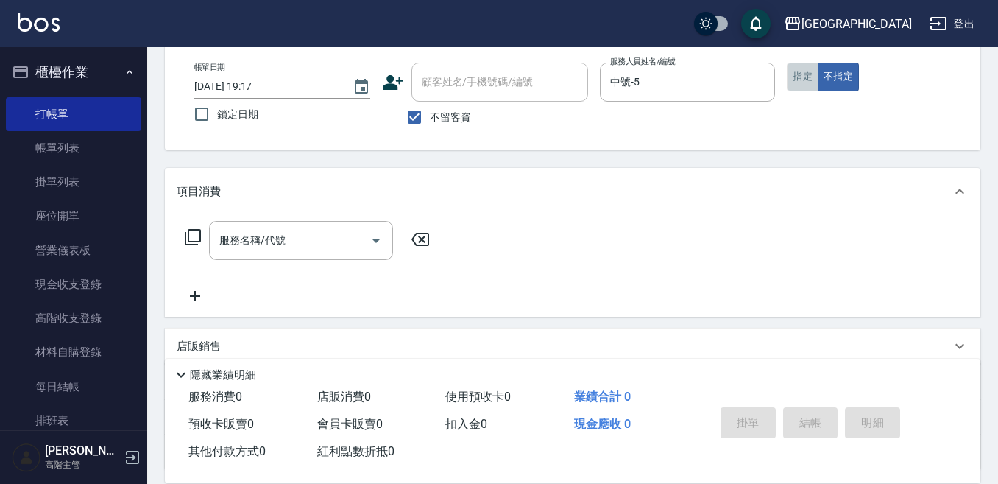
drag, startPoint x: 802, startPoint y: 79, endPoint x: 666, endPoint y: 142, distance: 150.2
click at [801, 79] on button "指定" at bounding box center [803, 77] width 32 height 29
click at [299, 236] on input "服務名稱/代號" at bounding box center [290, 240] width 149 height 26
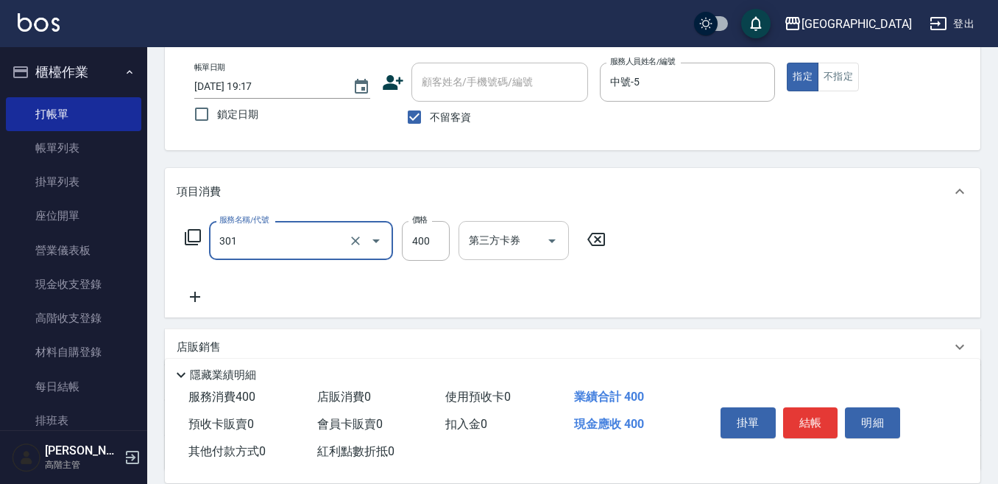
type input "剪髮卡(乙次)(301)"
click at [503, 244] on input "第三方卡券" at bounding box center [502, 240] width 75 height 26
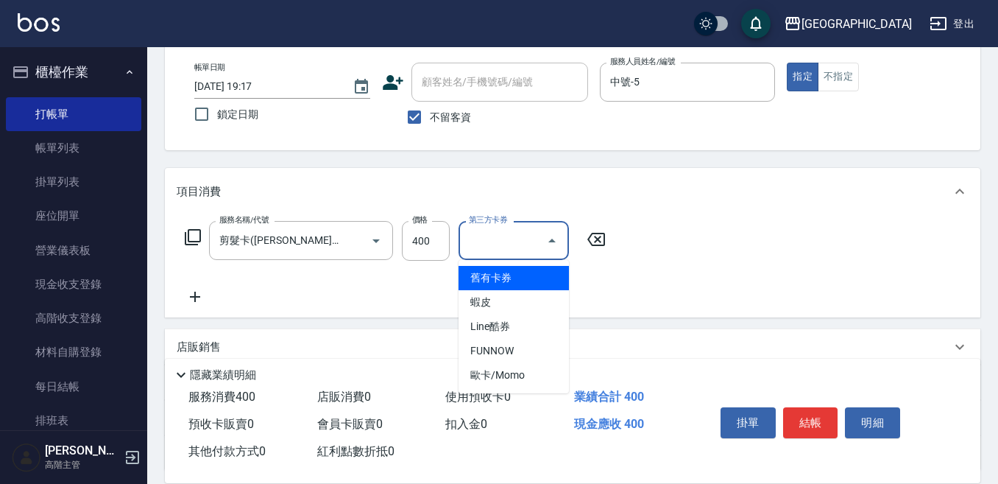
click at [485, 272] on span "舊有卡券" at bounding box center [514, 278] width 110 height 24
type input "舊有卡券"
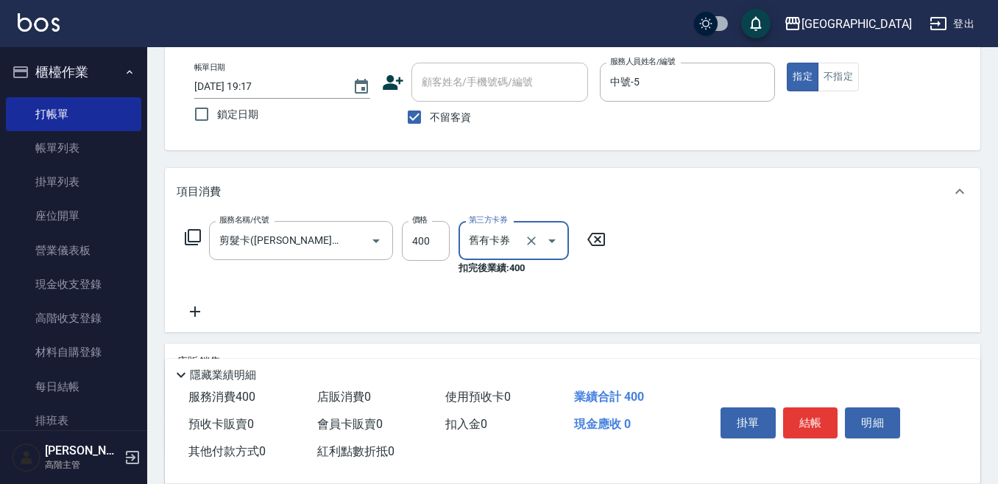
click at [805, 412] on button "結帳" at bounding box center [810, 422] width 55 height 31
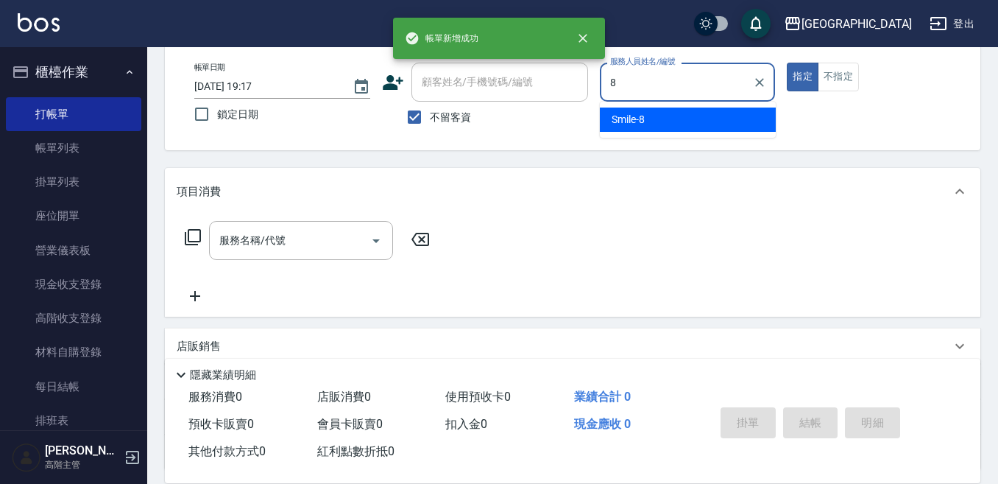
type input "Smile-8"
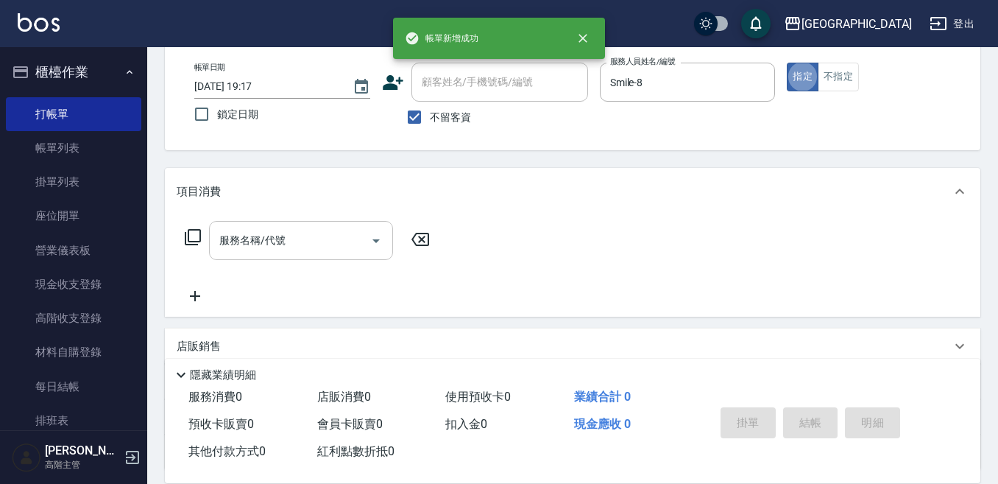
drag, startPoint x: 288, startPoint y: 250, endPoint x: 284, endPoint y: 230, distance: 20.2
click at [286, 236] on input "服務名稱/代號" at bounding box center [290, 240] width 149 height 26
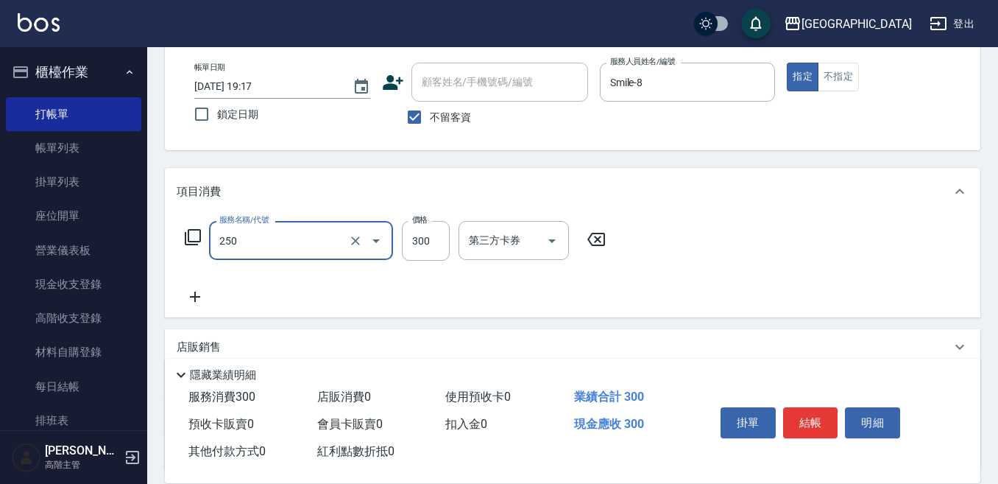
type input "日式洗髮(250)"
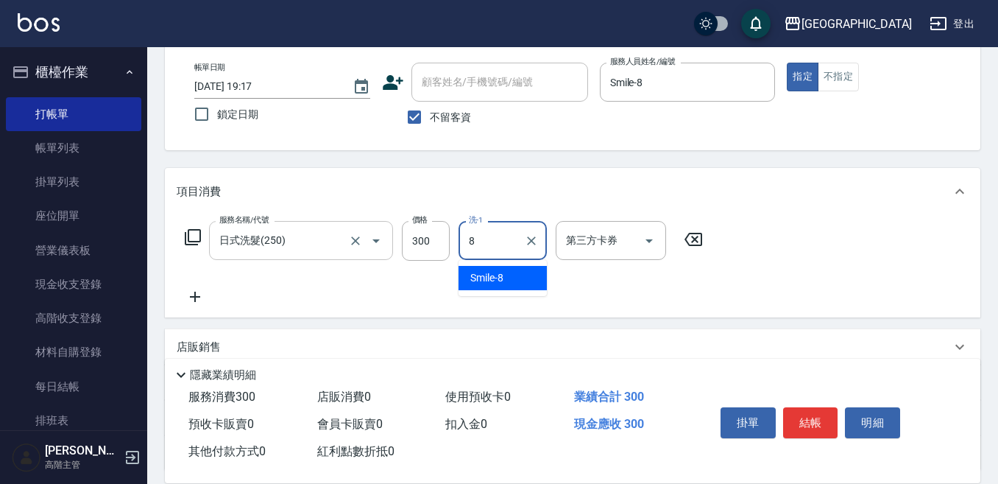
type input "Smile-8"
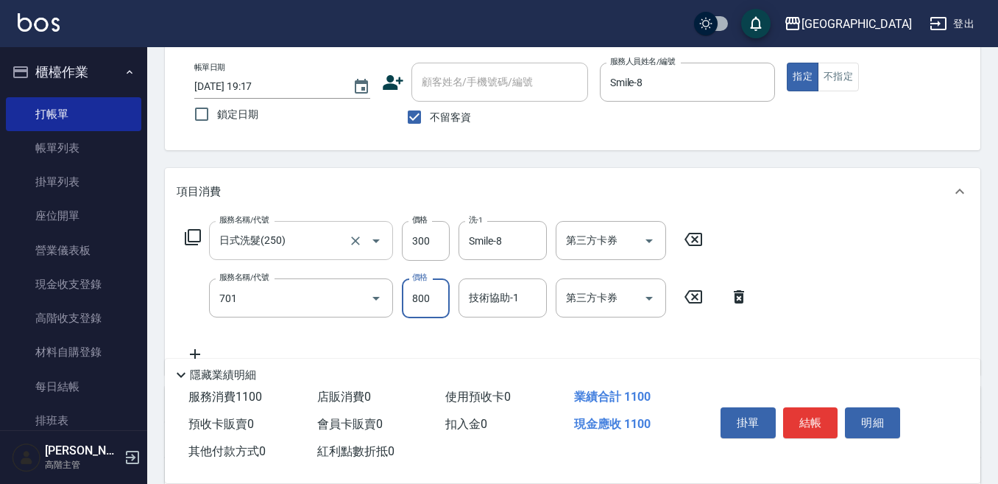
type input "E Saki角質代謝(701)"
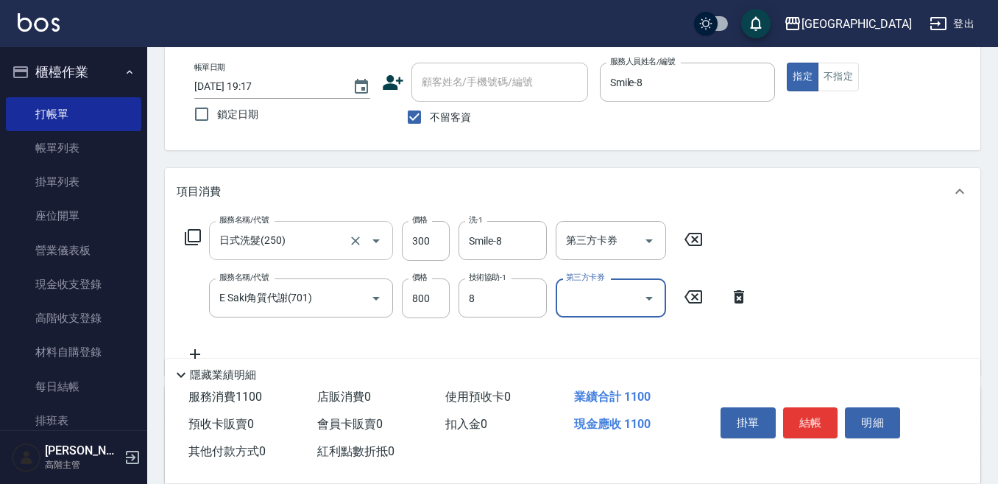
type input "Smile-8"
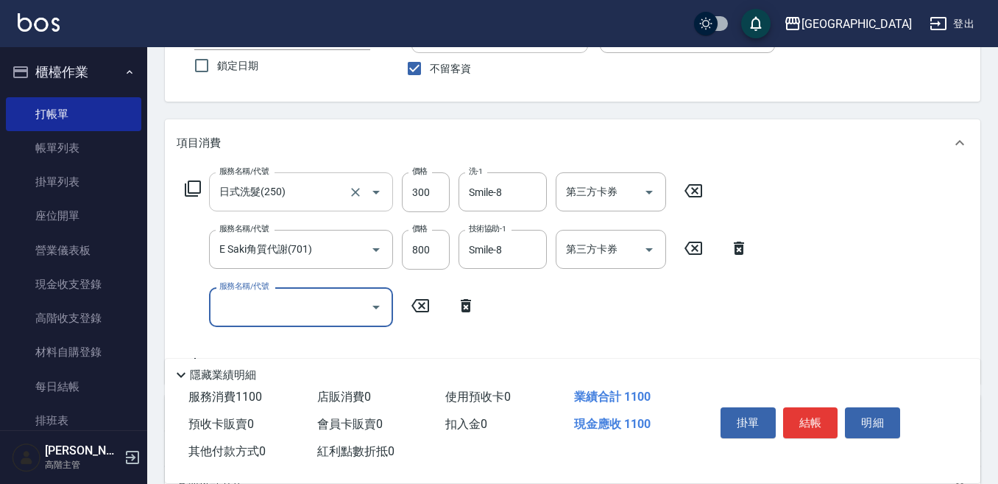
scroll to position [147, 0]
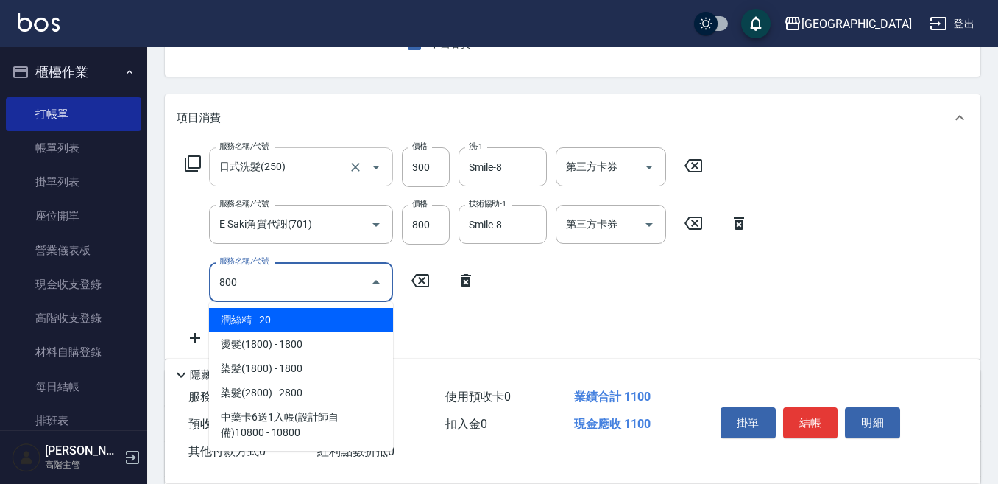
type input "潤絲精(800)"
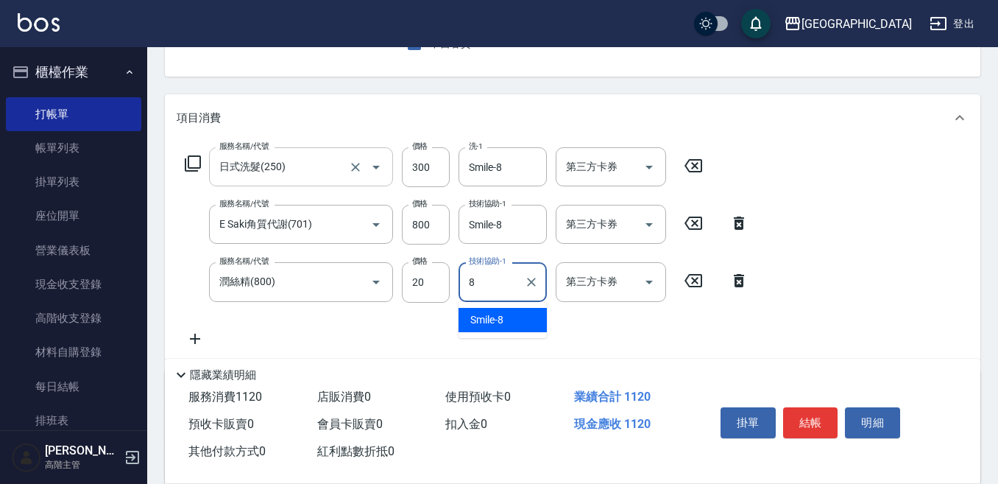
type input "Smile-8"
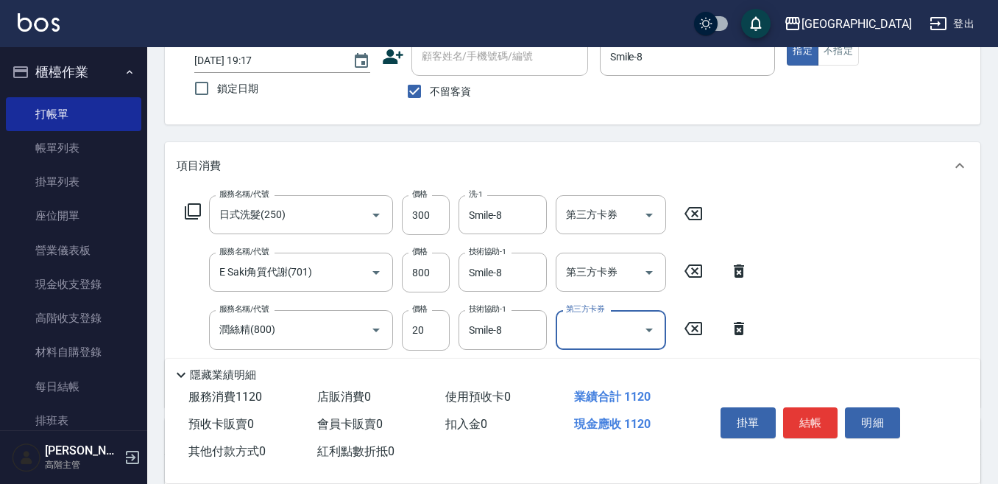
scroll to position [74, 0]
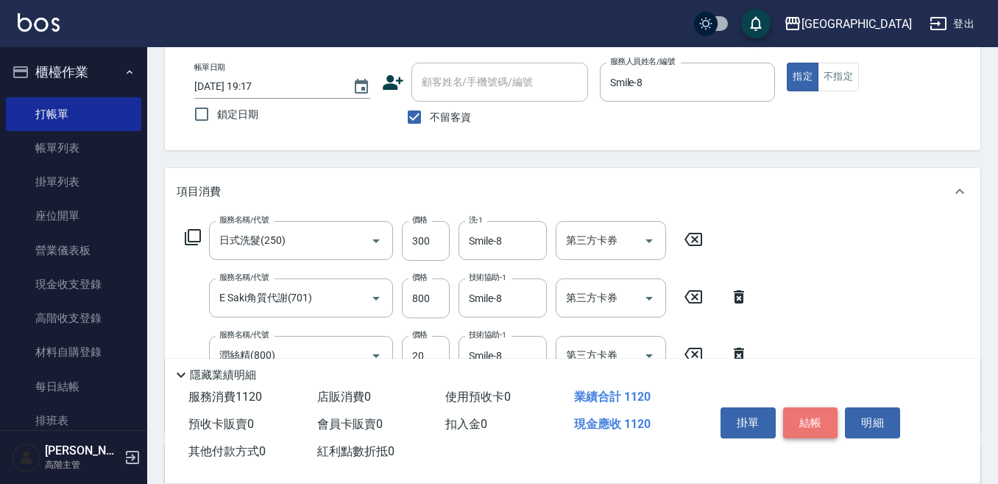
click at [804, 416] on button "結帳" at bounding box center [810, 422] width 55 height 31
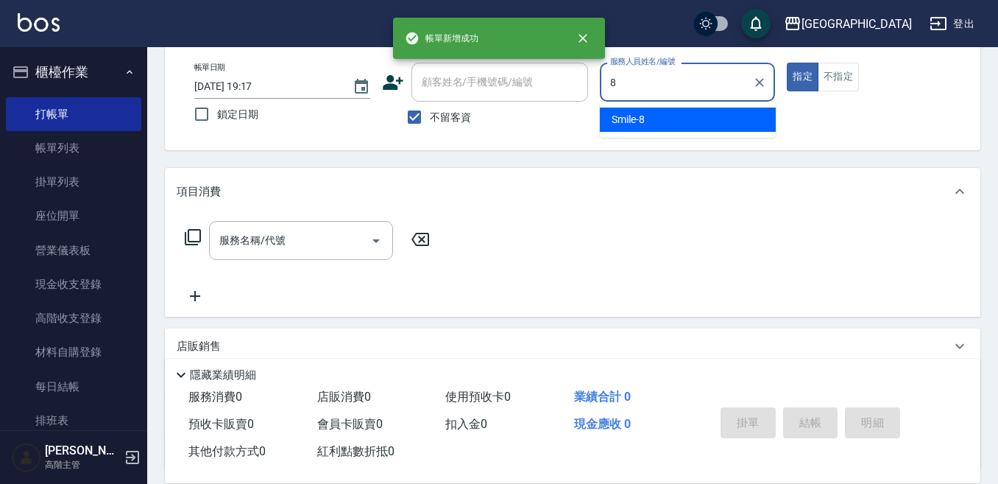
type input "Smile-8"
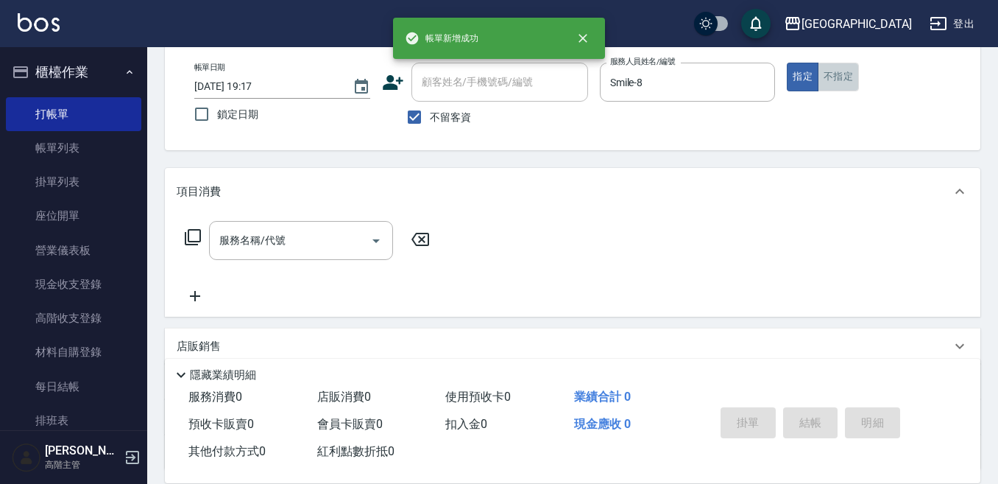
drag, startPoint x: 833, startPoint y: 78, endPoint x: 624, endPoint y: 183, distance: 234.1
click at [831, 78] on button "不指定" at bounding box center [838, 77] width 41 height 29
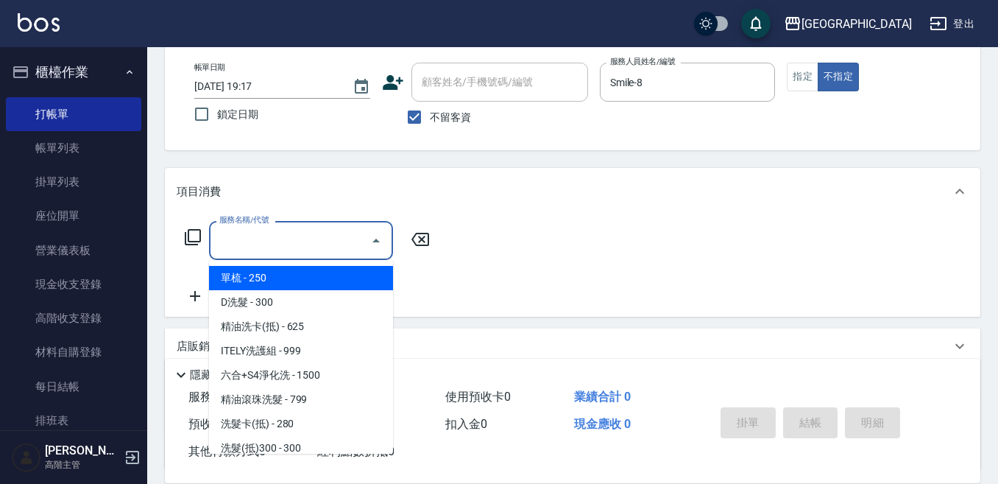
click at [297, 237] on input "服務名稱/代號" at bounding box center [290, 240] width 149 height 26
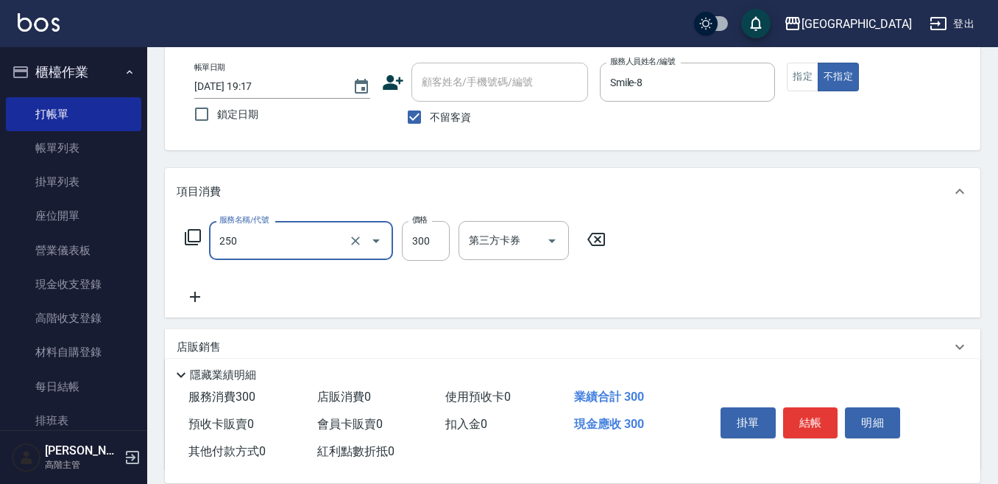
type input "日式洗髮(250)"
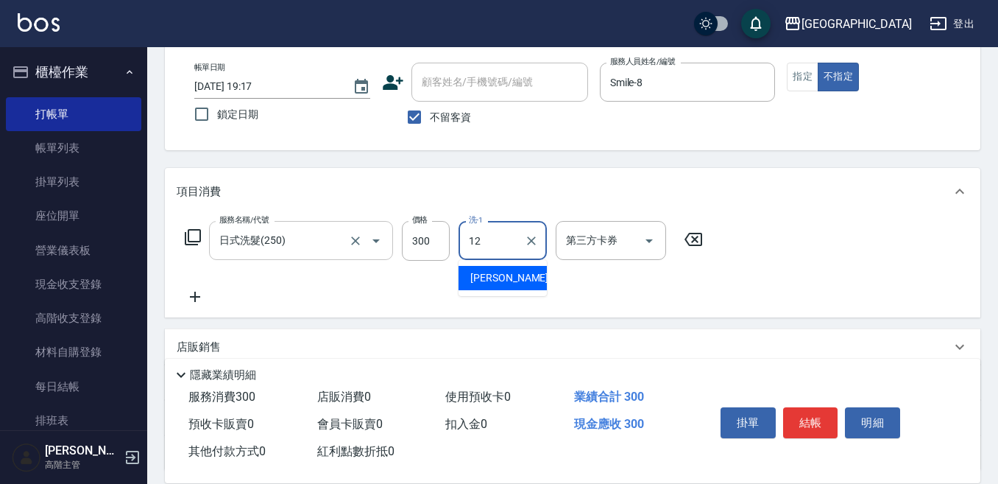
type input "Emily-12"
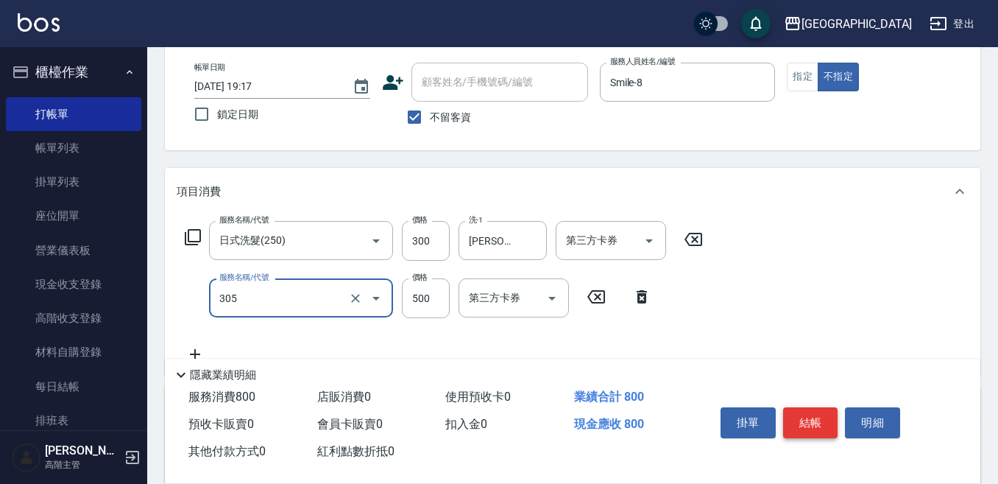
type input "剪髮500(305)"
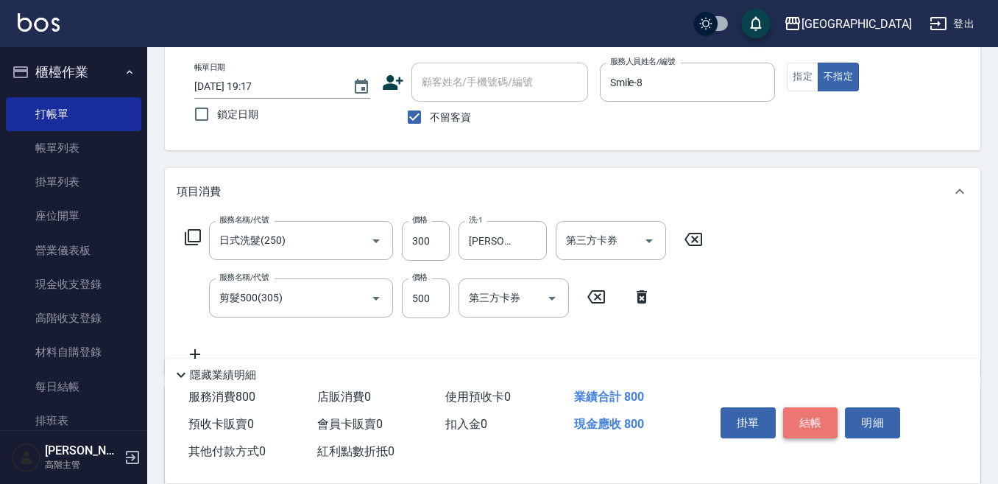
click at [807, 407] on button "結帳" at bounding box center [810, 422] width 55 height 31
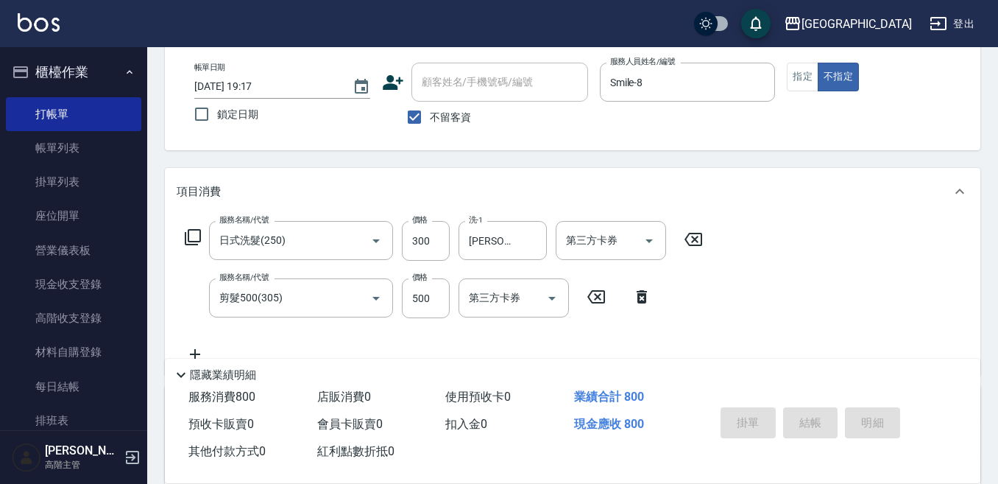
type input "2025/09/20 19:18"
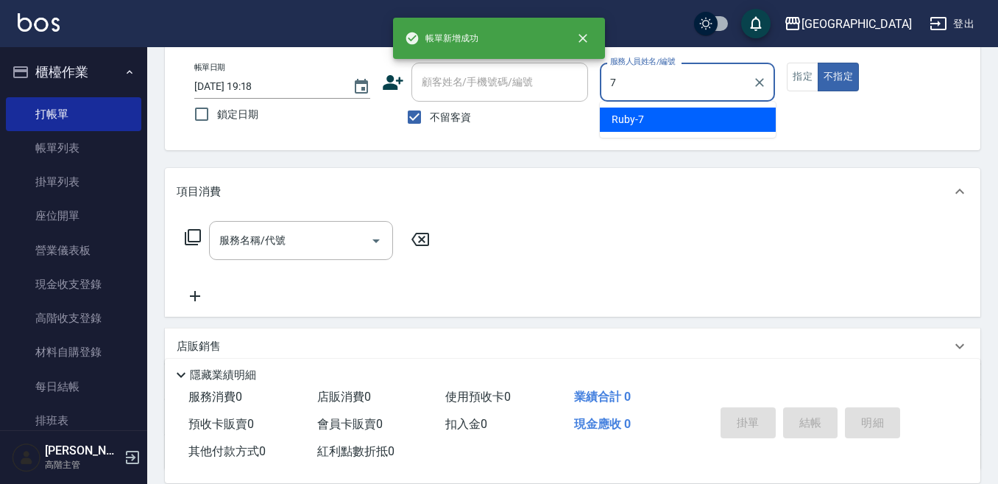
type input "Ruby-7"
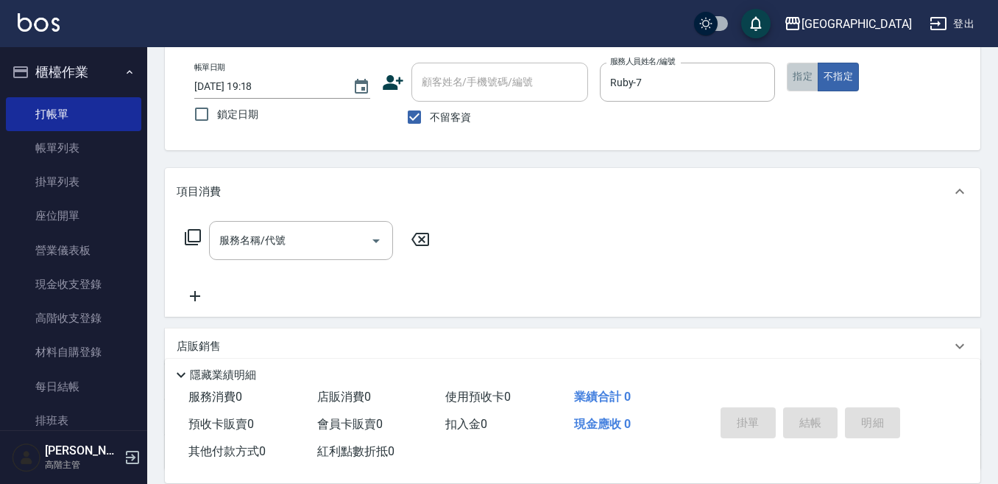
click at [795, 73] on button "指定" at bounding box center [803, 77] width 32 height 29
click at [271, 234] on input "服務名稱/代號" at bounding box center [290, 240] width 149 height 26
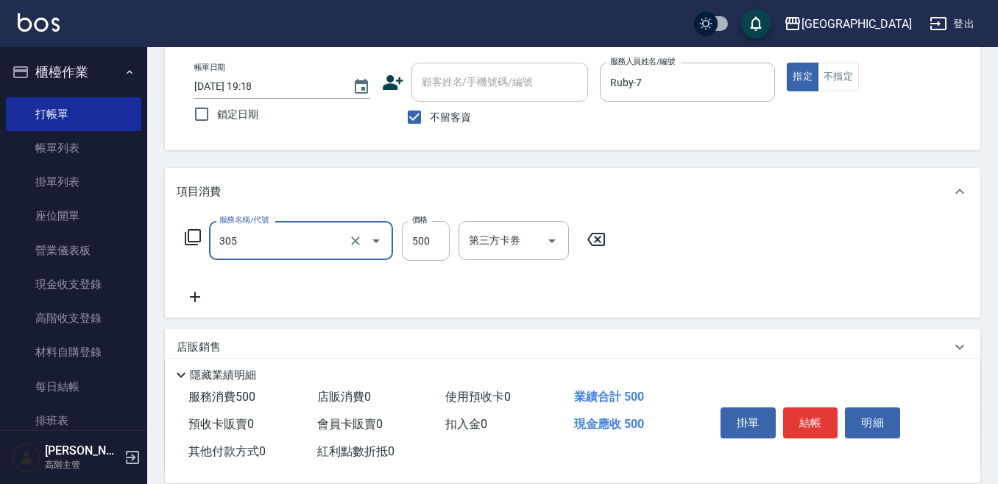
type input "剪髮500(305)"
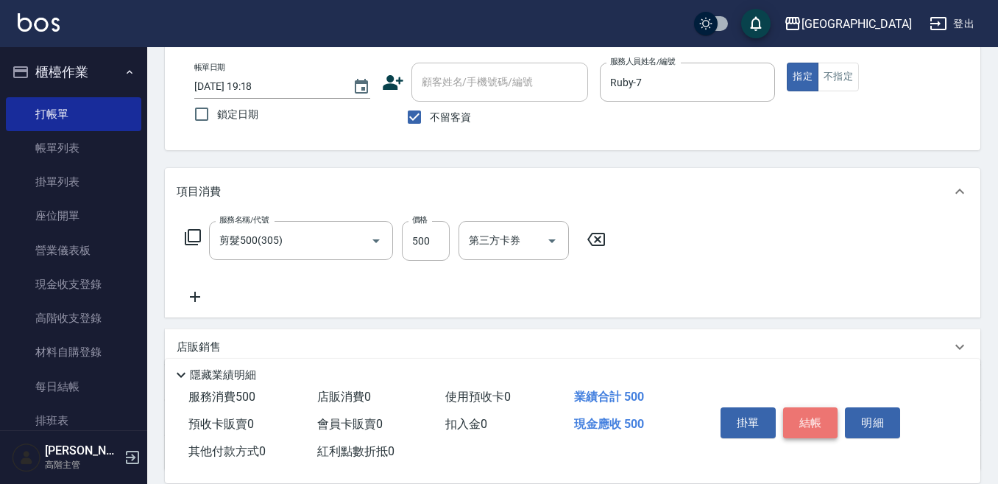
click at [806, 413] on button "結帳" at bounding box center [810, 422] width 55 height 31
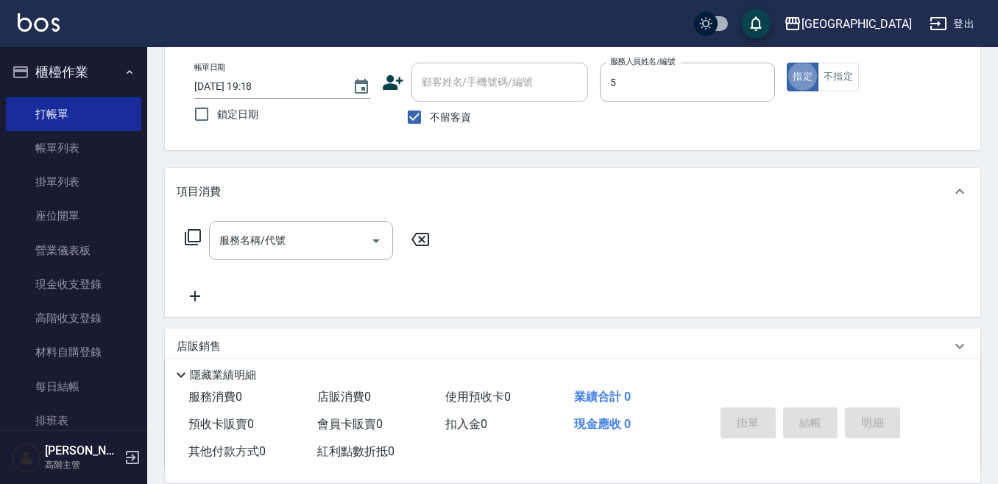
type input "中號-5"
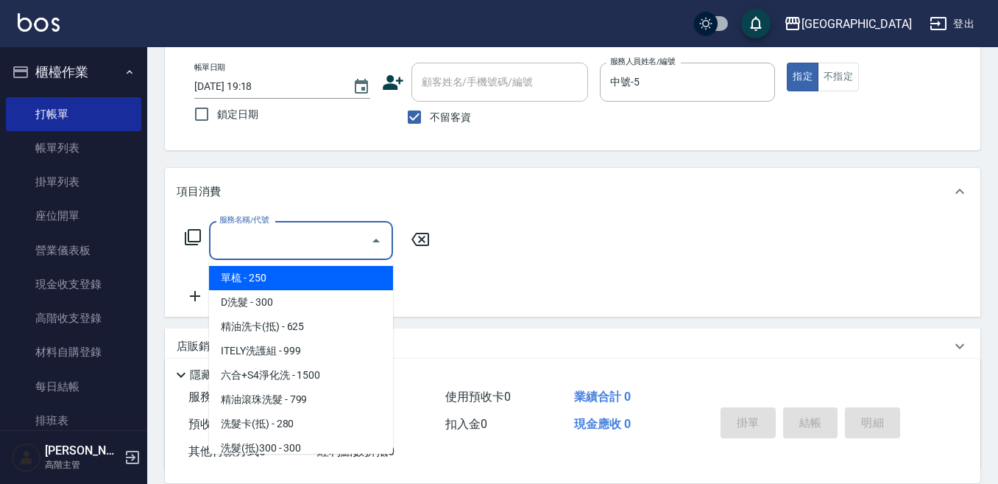
click at [268, 239] on input "服務名稱/代號" at bounding box center [290, 240] width 149 height 26
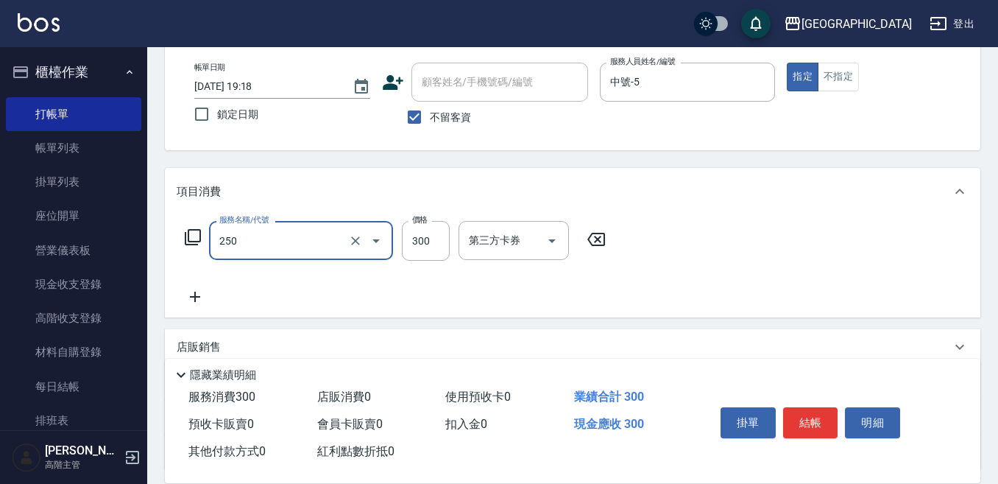
type input "日式洗髮(250)"
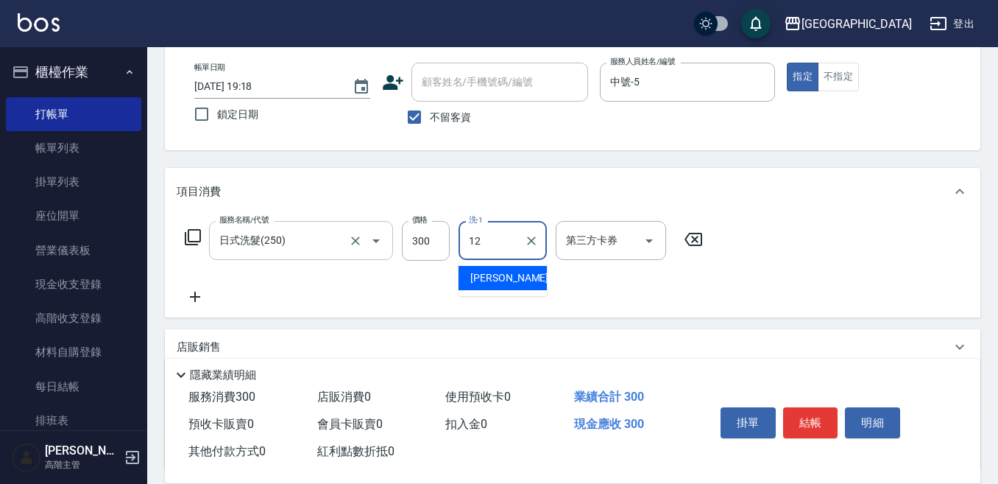
type input "Emily-12"
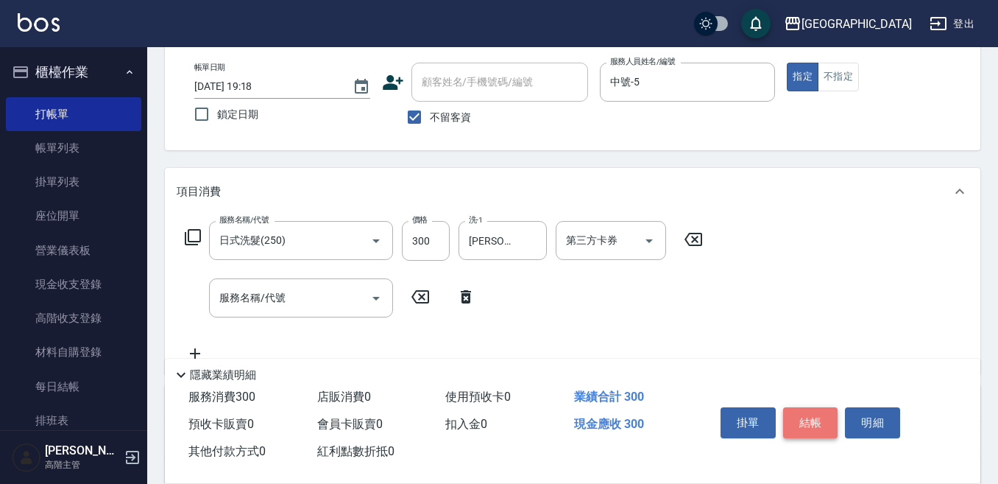
click at [806, 412] on button "結帳" at bounding box center [810, 422] width 55 height 31
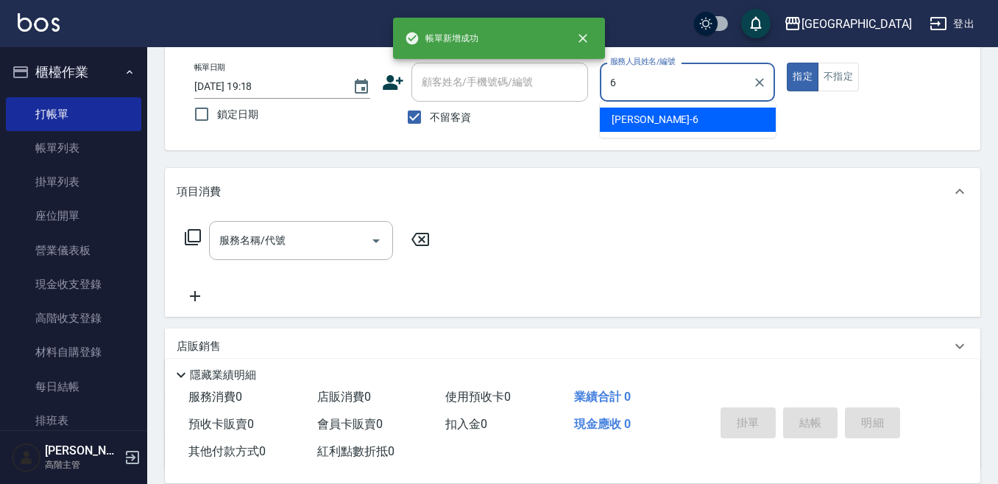
type input "Judy-6"
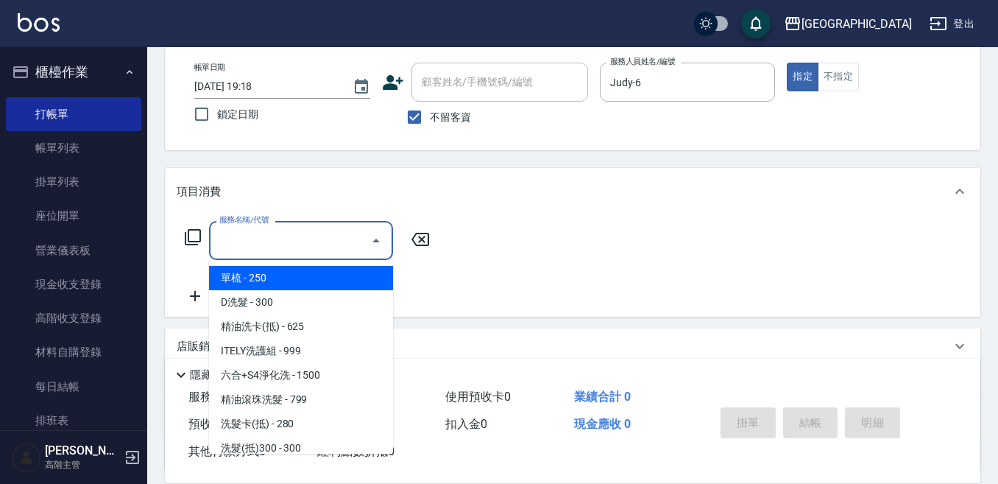
click at [285, 242] on input "服務名稱/代號" at bounding box center [290, 240] width 149 height 26
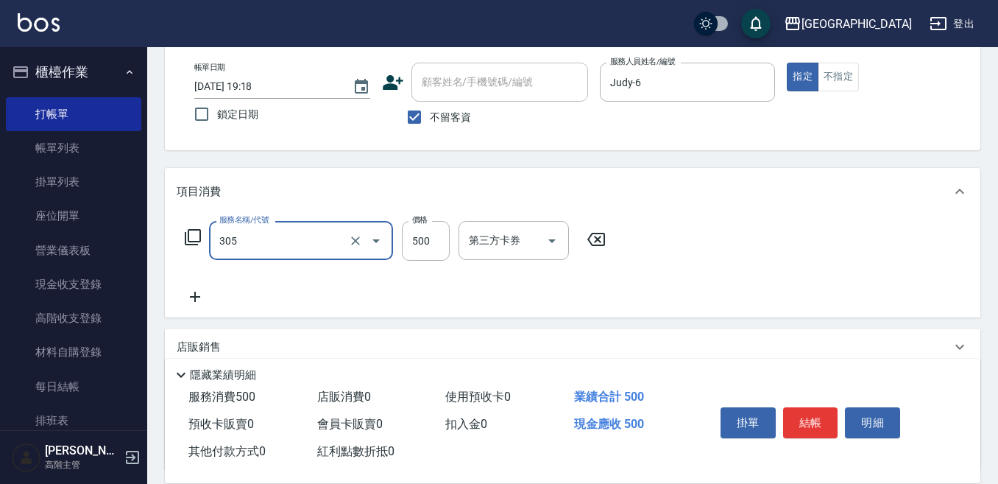
type input "剪髮500(305)"
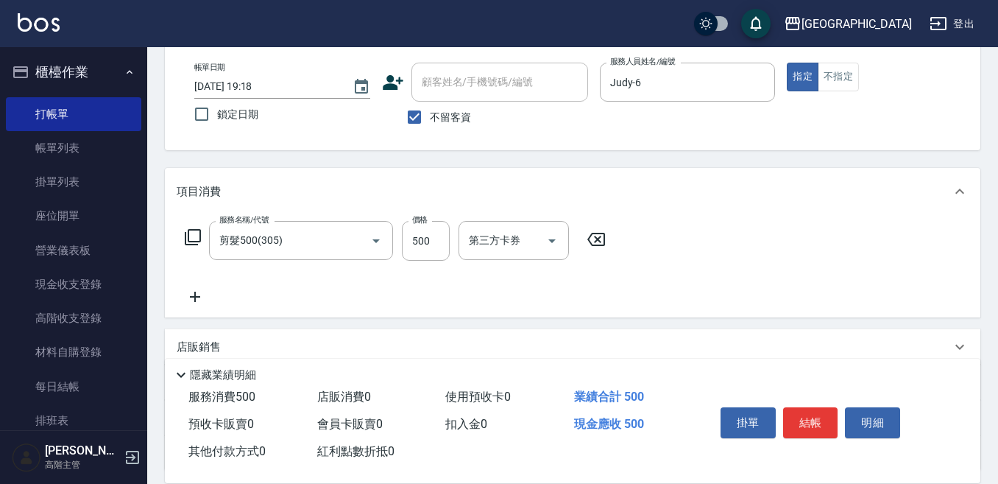
click at [194, 297] on icon at bounding box center [195, 297] width 10 height 10
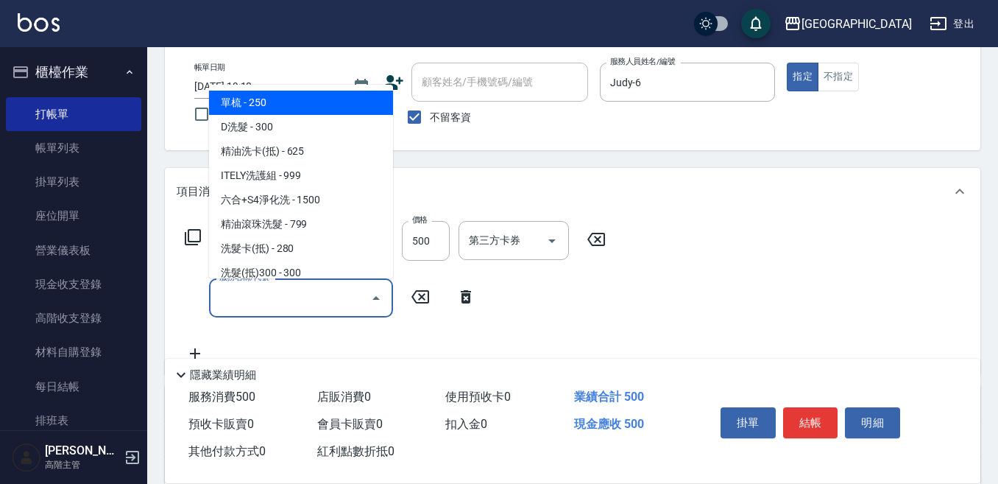
click at [261, 307] on input "服務名稱/代號" at bounding box center [290, 298] width 149 height 26
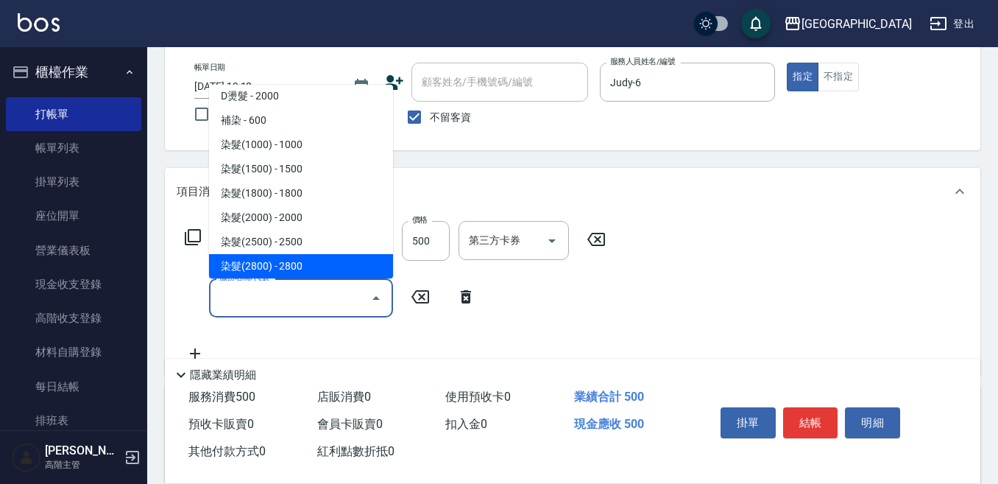
scroll to position [736, 0]
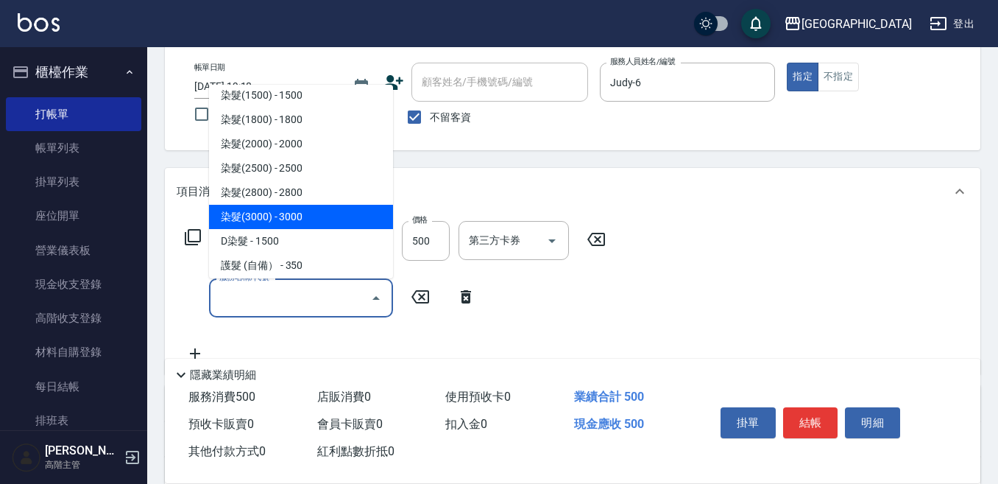
click at [316, 217] on span "染髮(3000) - 3000" at bounding box center [301, 217] width 184 height 24
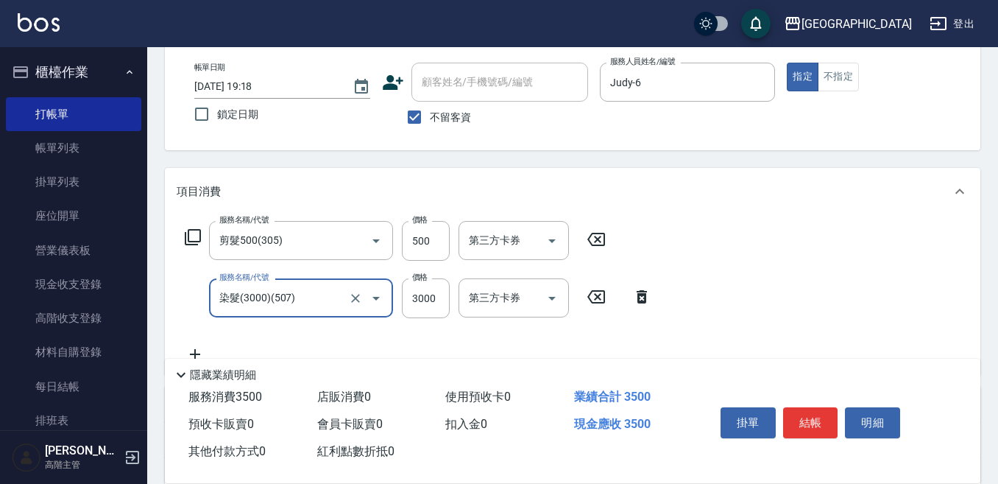
type input "染髮(3000)(507)"
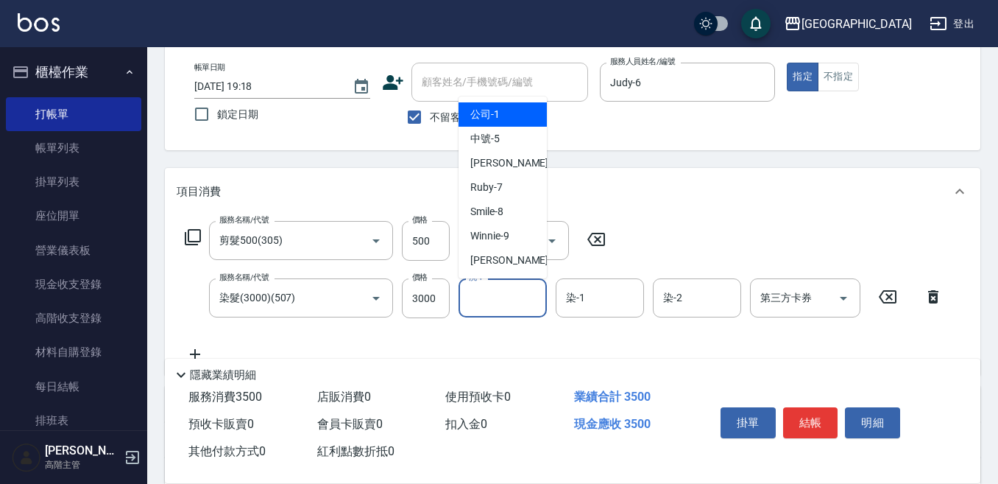
click at [484, 297] on input "洗-1" at bounding box center [502, 298] width 75 height 26
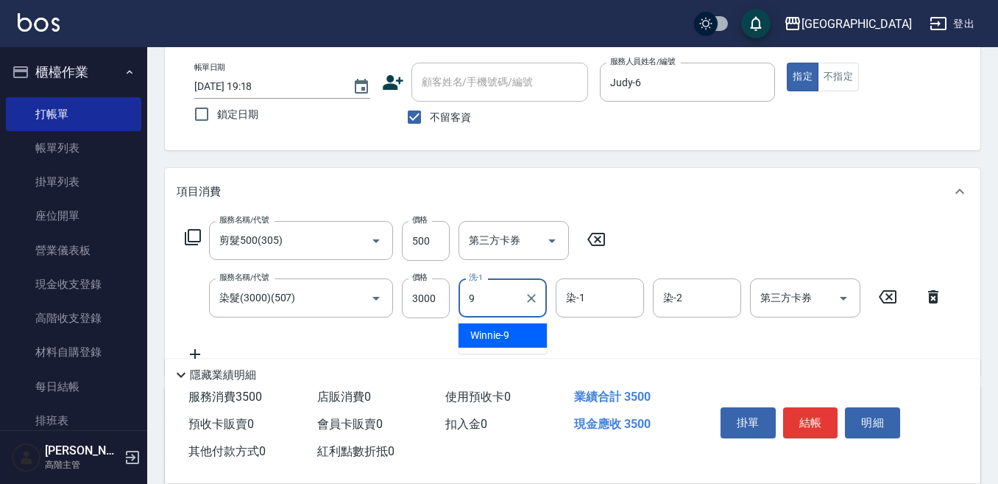
type input "Winnie-9"
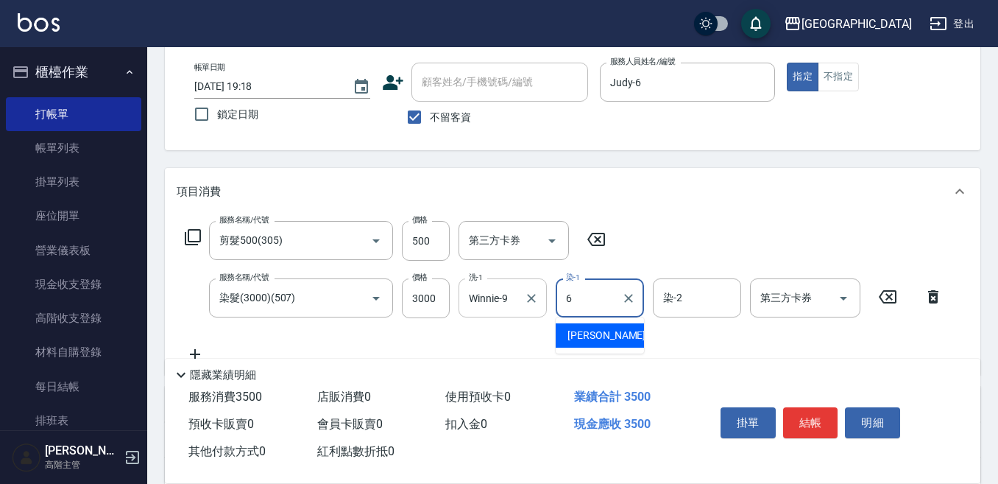
type input "Judy-6"
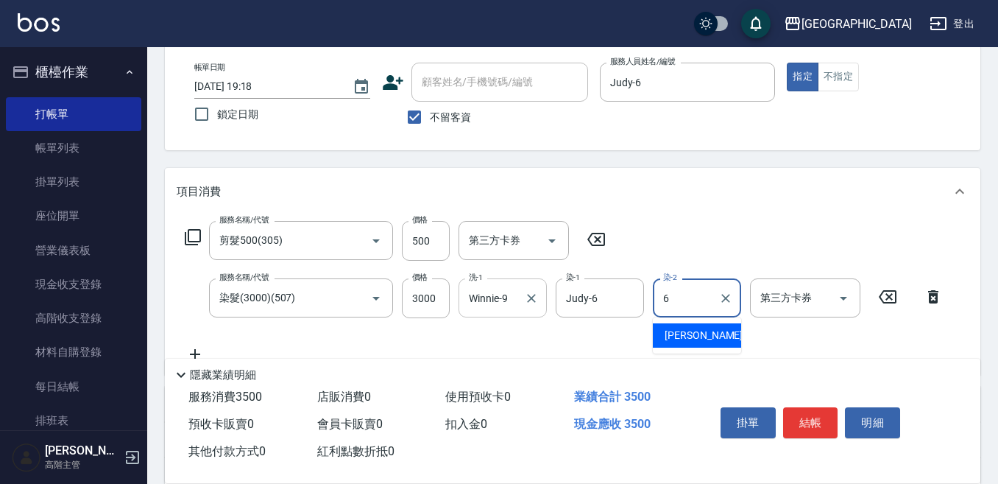
type input "Judy-6"
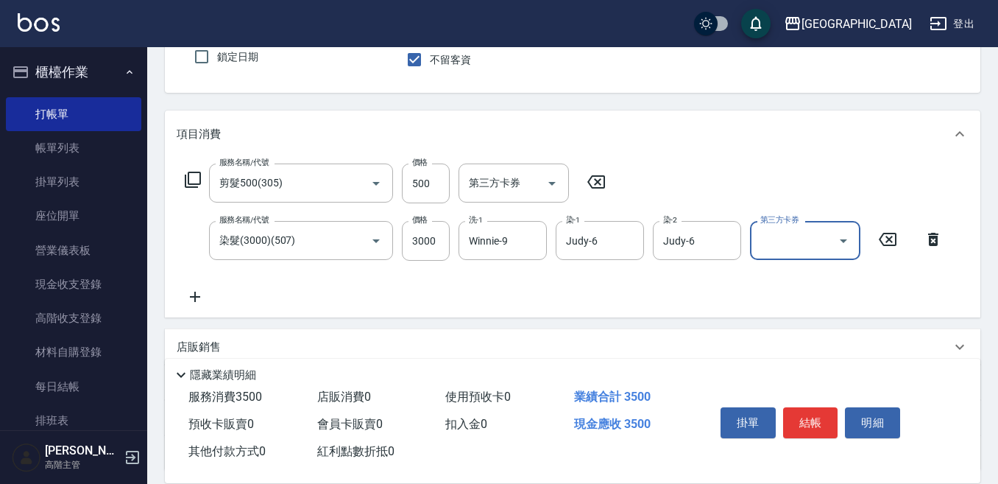
scroll to position [147, 0]
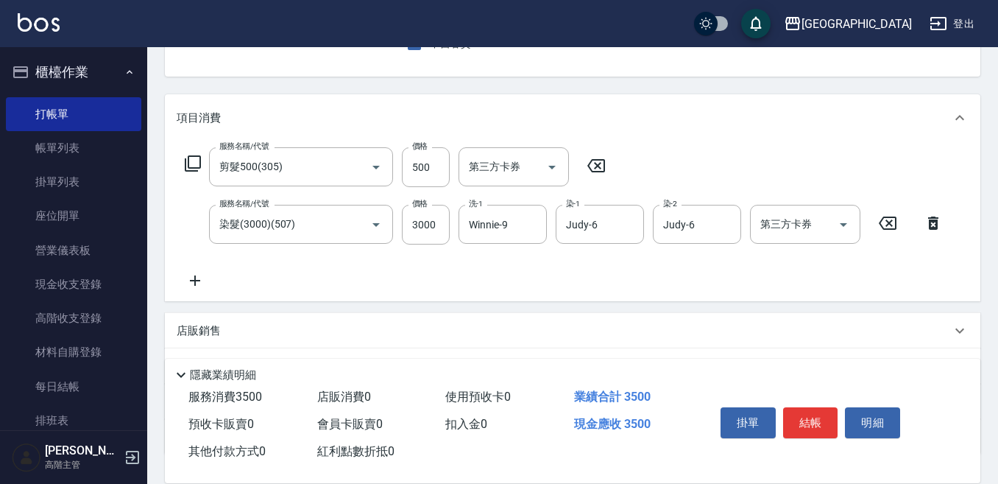
click at [196, 279] on icon at bounding box center [195, 281] width 37 height 18
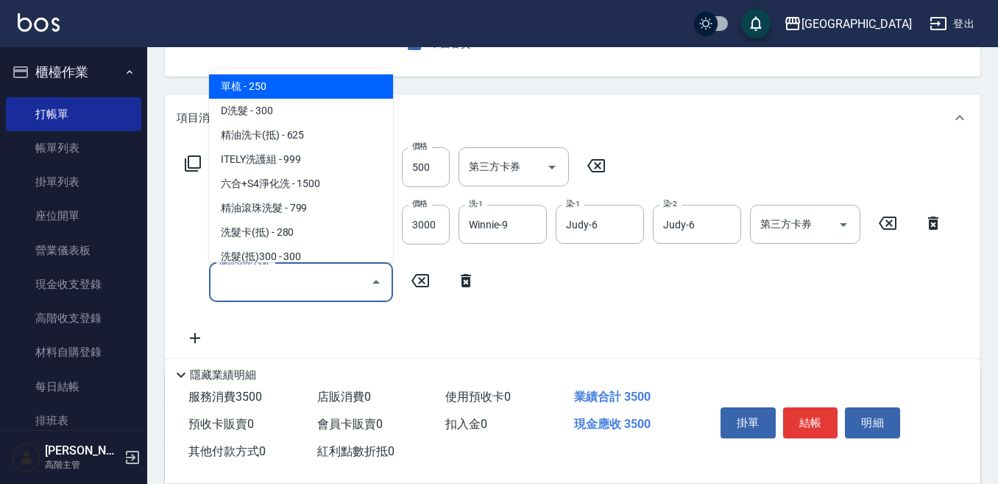
click at [219, 278] on input "服務名稱/代號" at bounding box center [290, 282] width 149 height 26
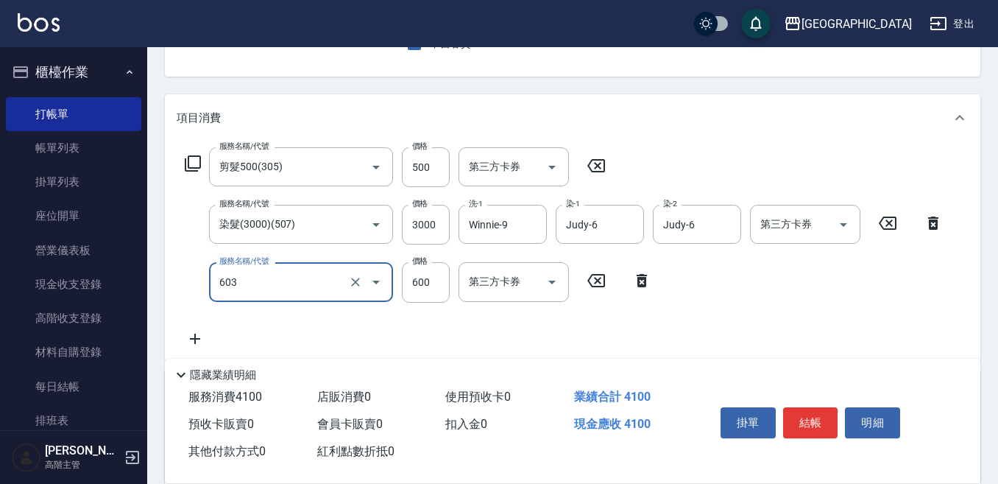
type input "DP水導素(603)"
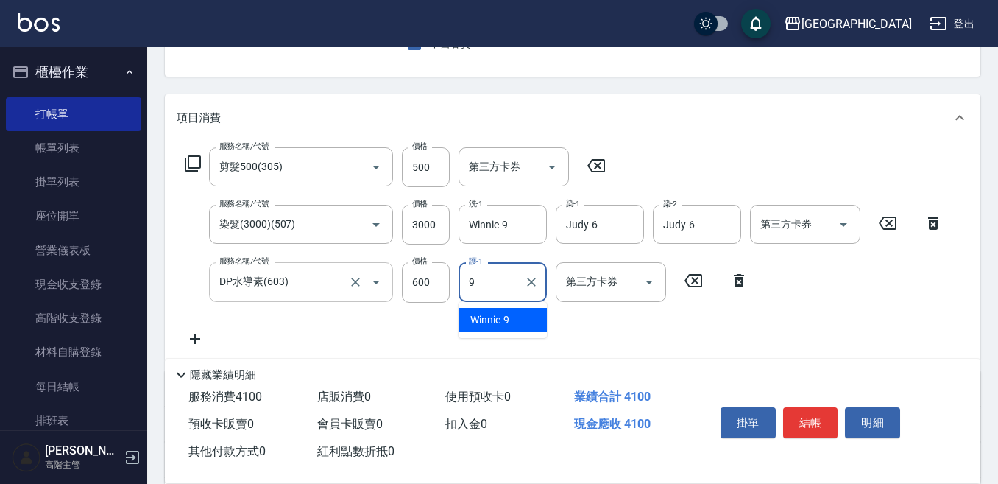
type input "Winnie-9"
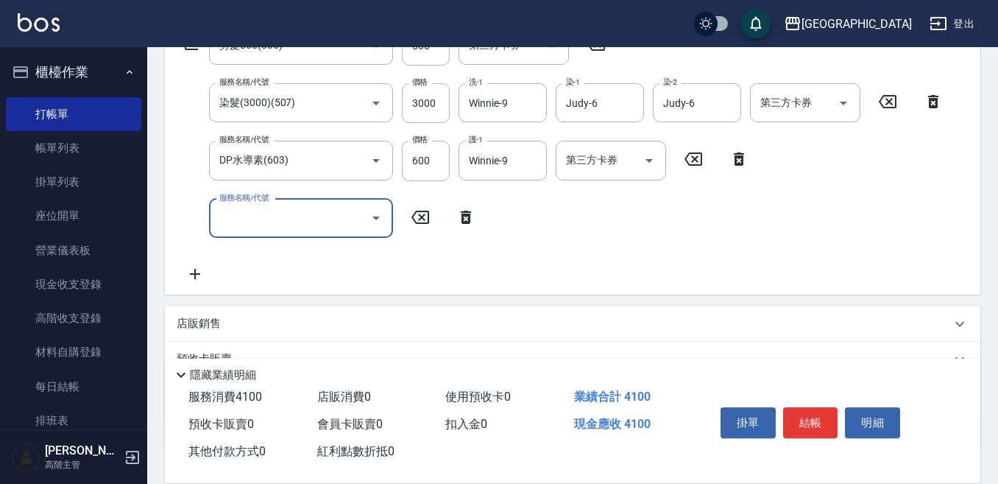
scroll to position [294, 0]
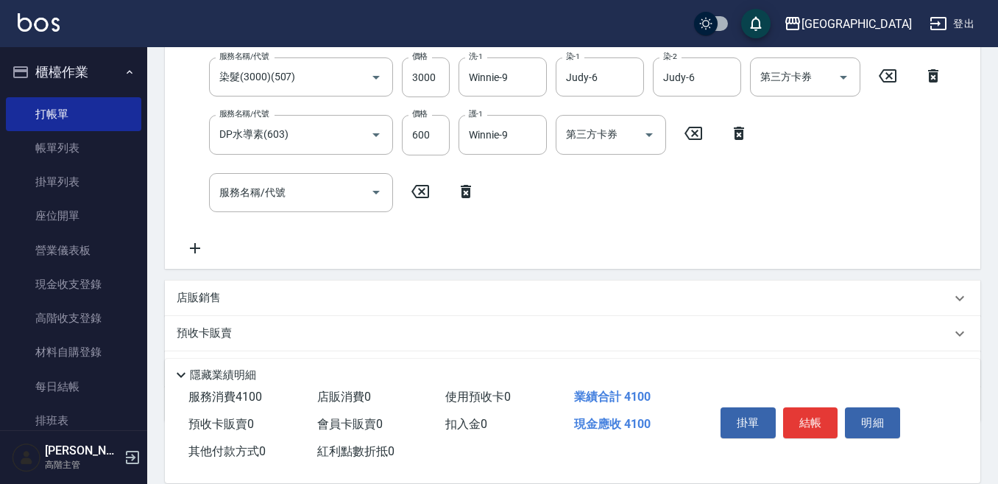
click at [204, 293] on p "店販銷售" at bounding box center [199, 297] width 44 height 15
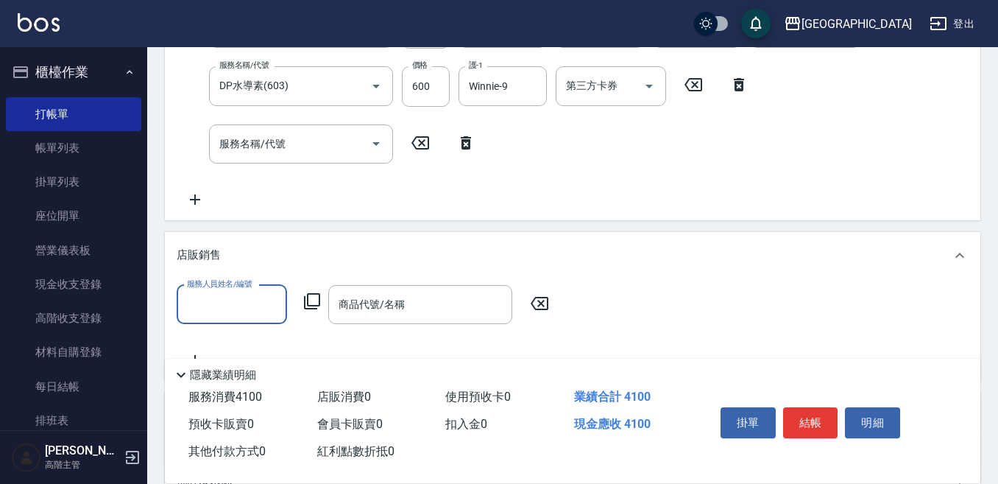
scroll to position [368, 0]
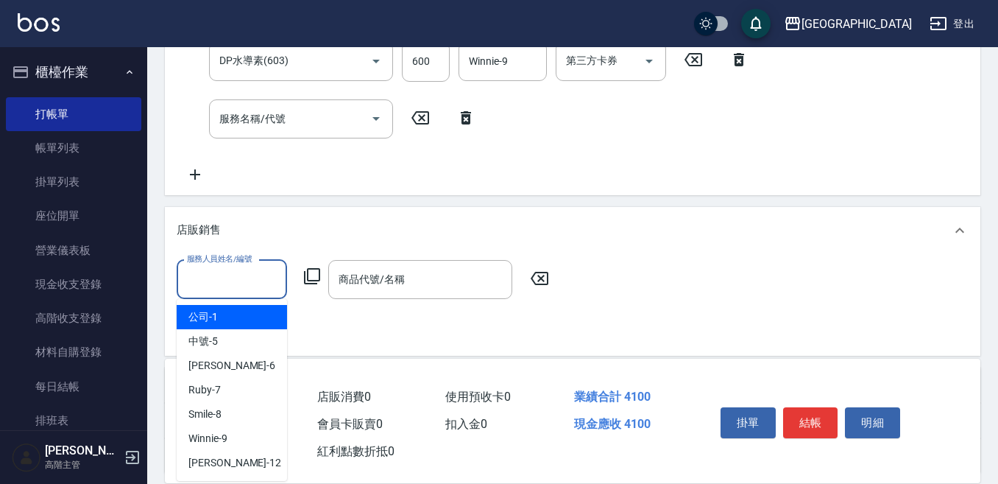
click at [200, 283] on input "服務人員姓名/編號" at bounding box center [231, 280] width 97 height 26
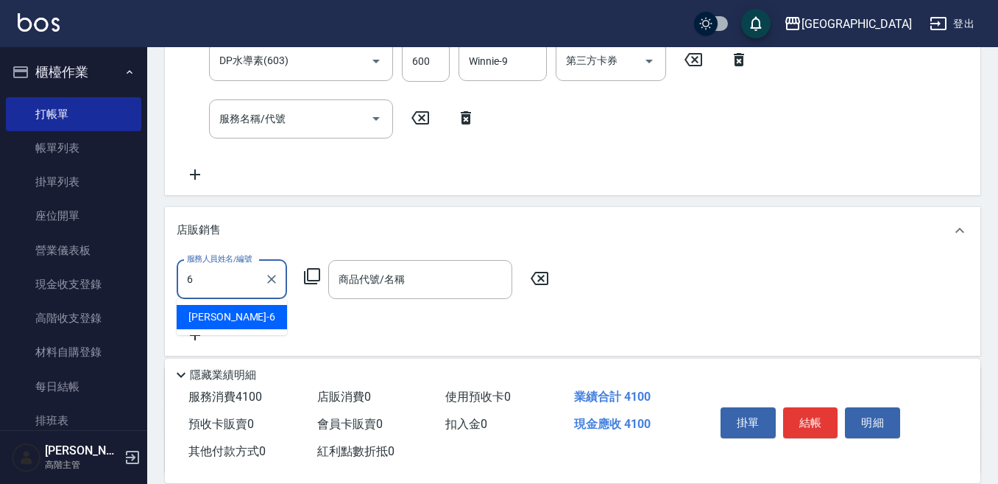
type input "Judy-6"
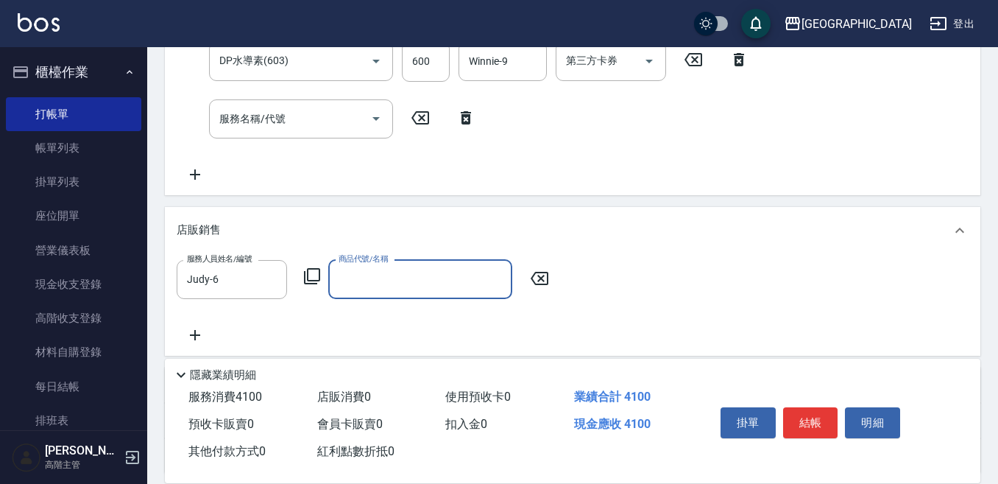
click at [312, 273] on icon at bounding box center [312, 276] width 18 height 18
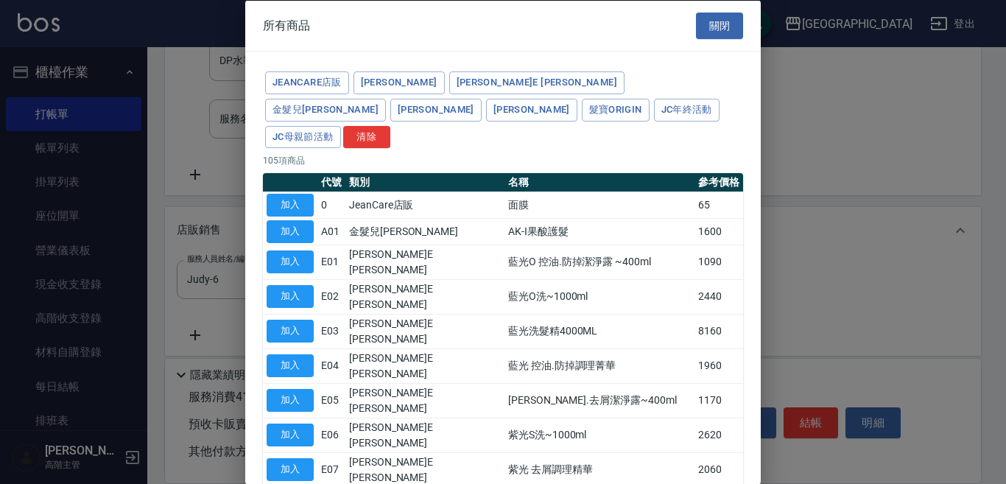
type input "[PERSON_NAME]防護精華-10ml"
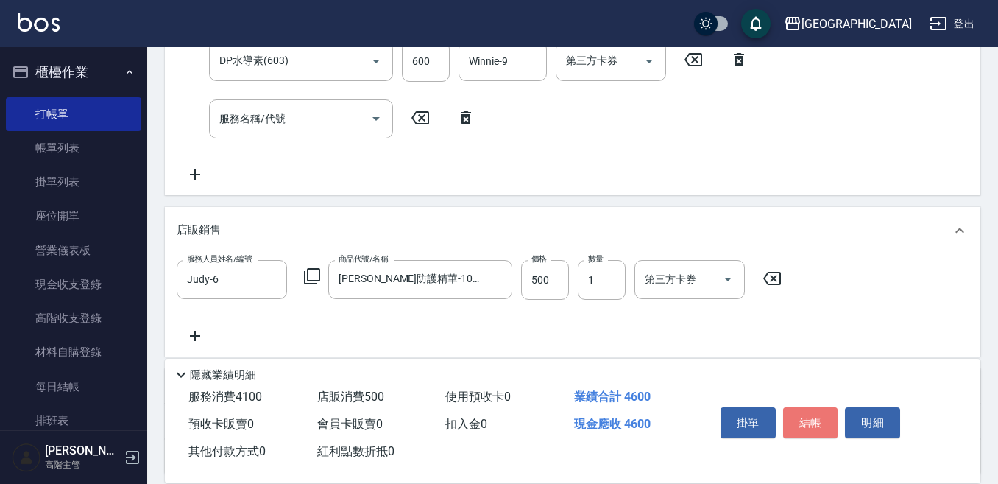
click at [813, 415] on button "結帳" at bounding box center [810, 422] width 55 height 31
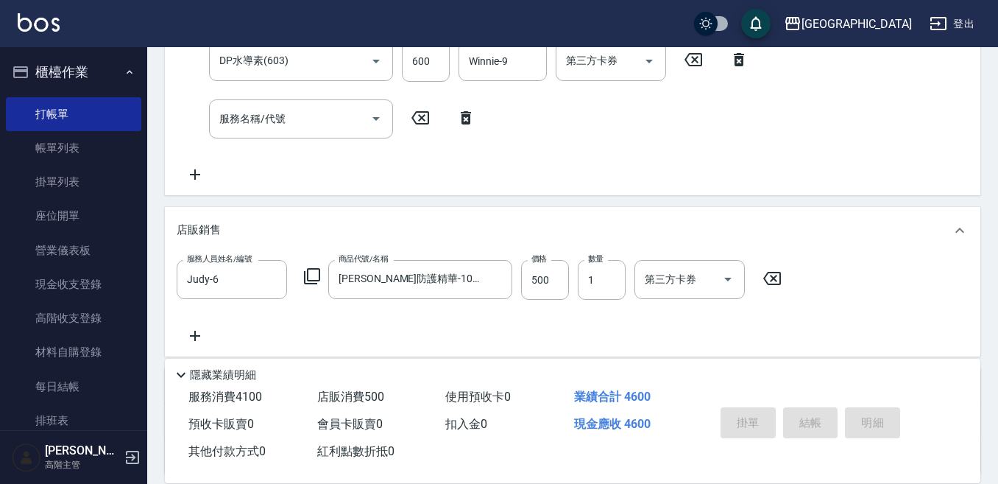
type input "2025/09/20 19:19"
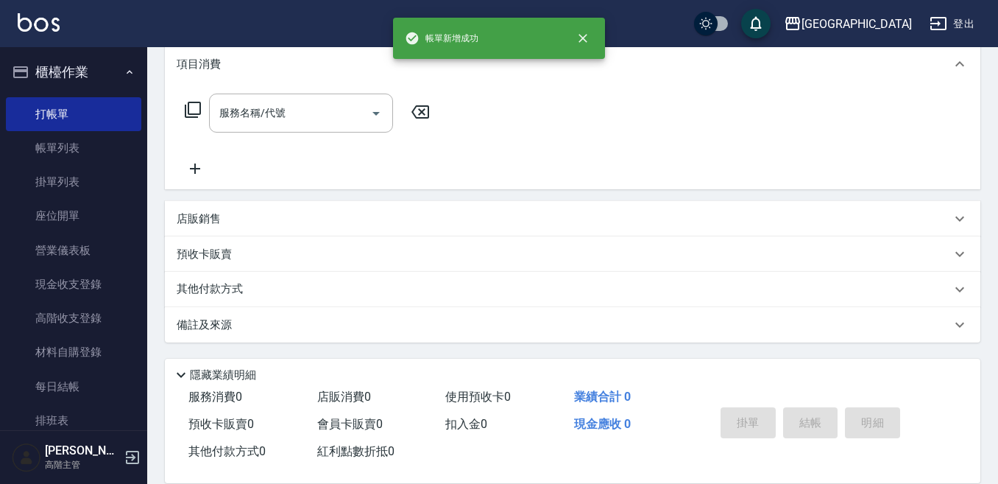
scroll to position [0, 0]
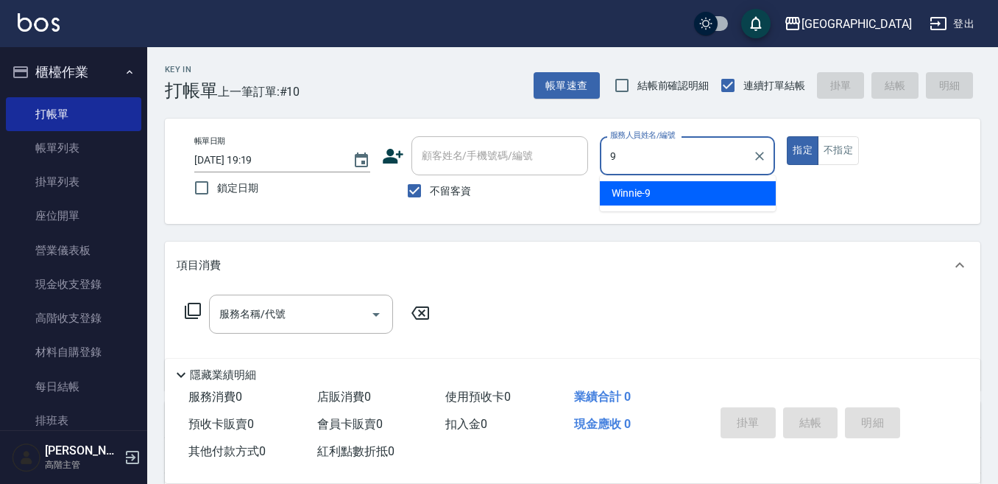
type input "Winnie-9"
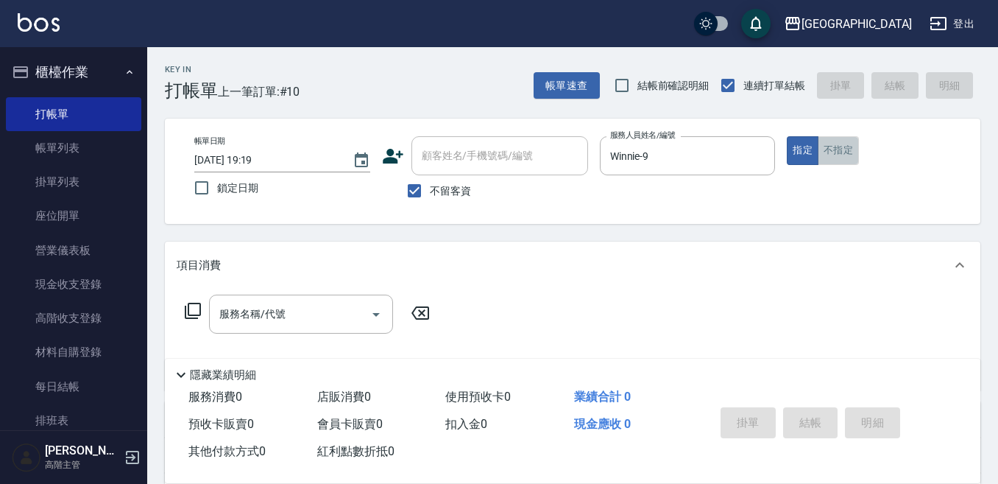
click at [842, 155] on button "不指定" at bounding box center [838, 150] width 41 height 29
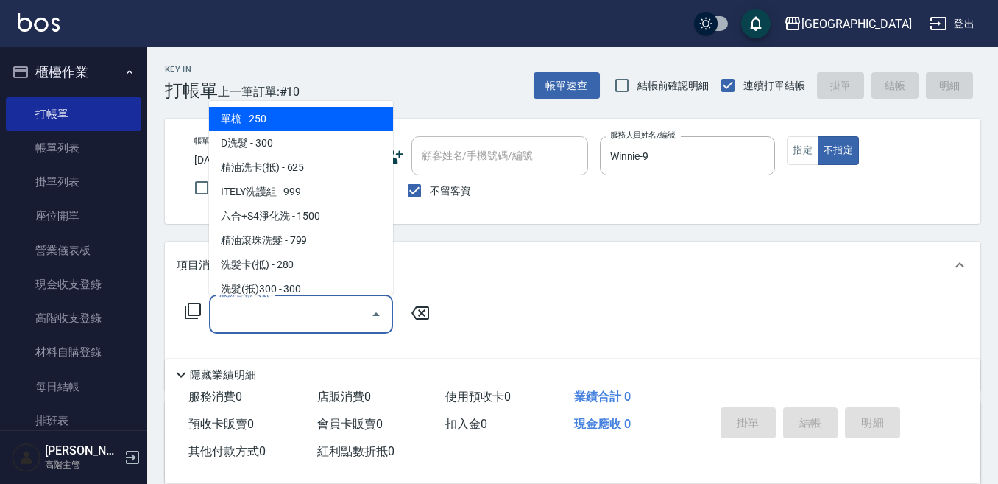
click at [248, 308] on input "服務名稱/代號" at bounding box center [290, 314] width 149 height 26
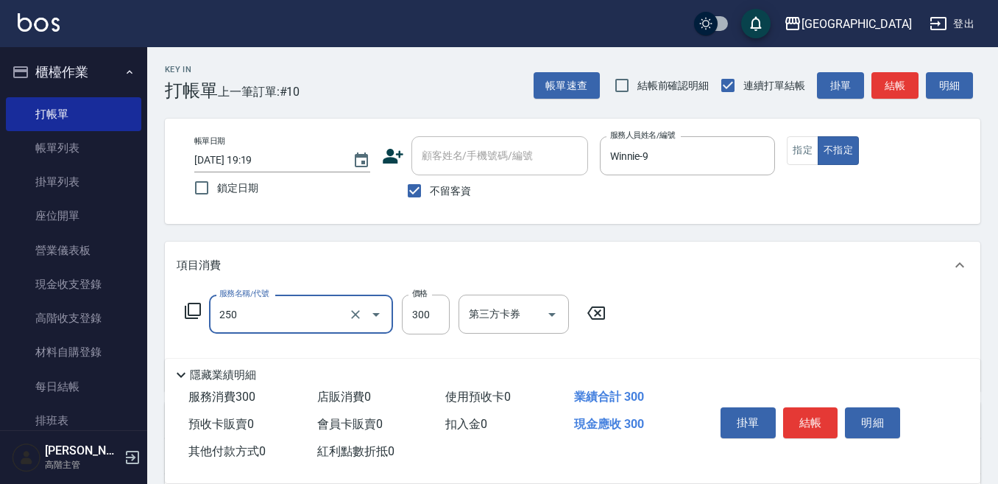
type input "日式洗髮(250)"
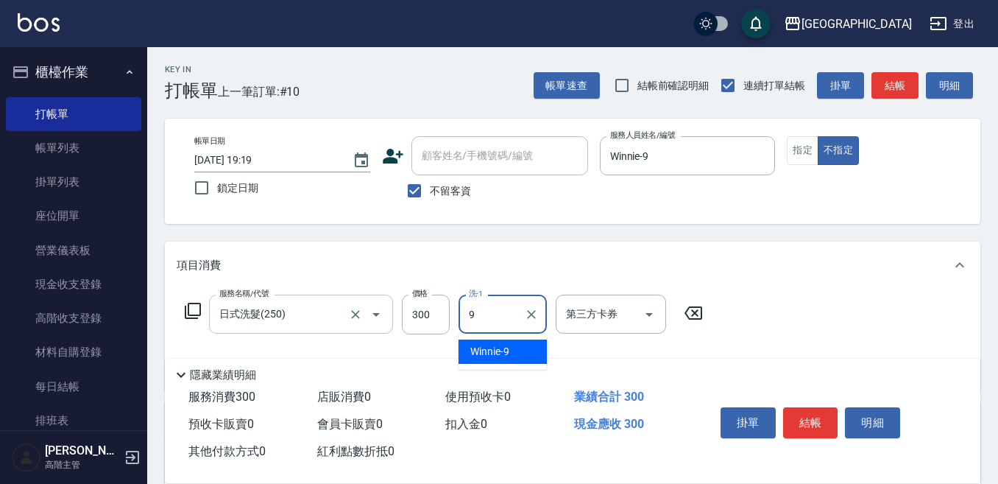
type input "Winnie-9"
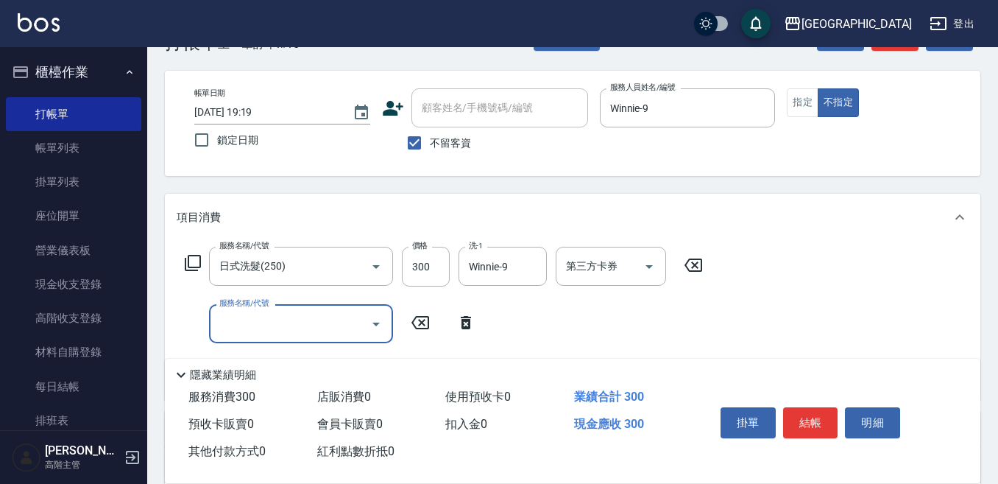
scroll to position [74, 0]
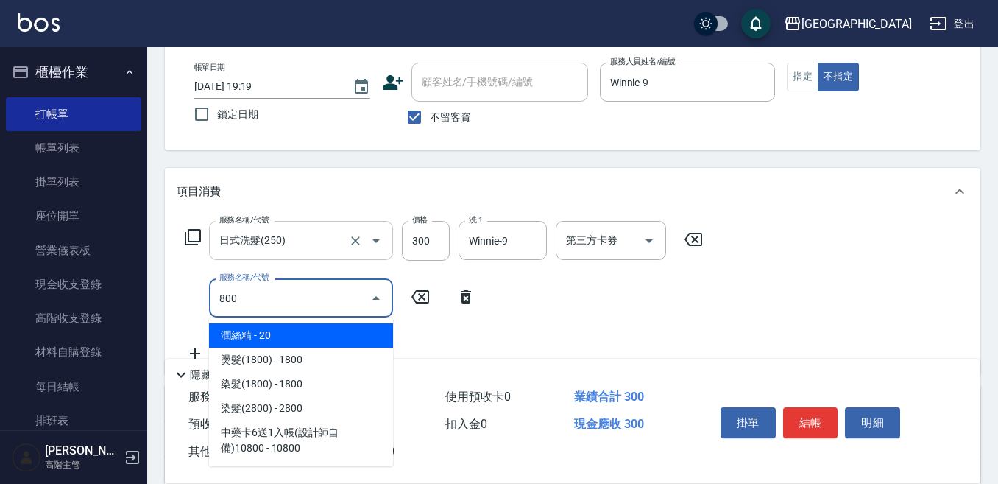
type input "潤絲精(800)"
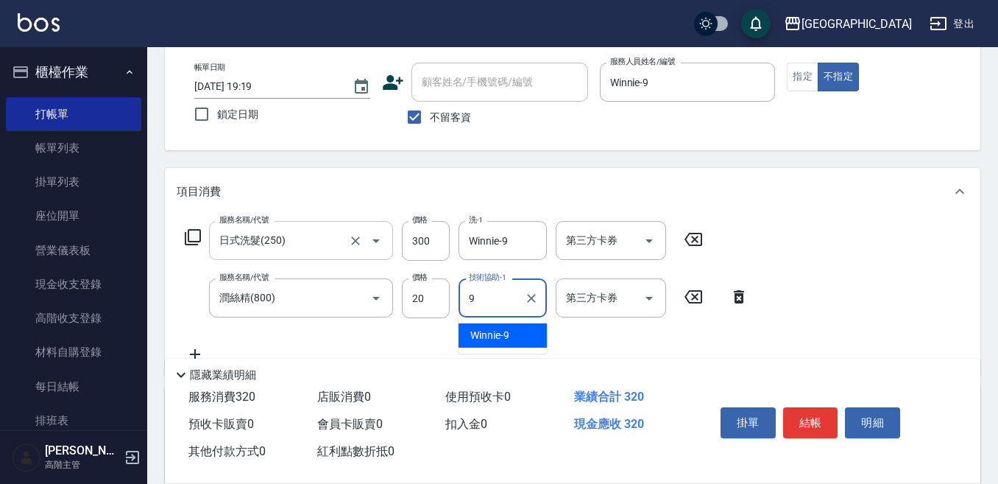
type input "Winnie-9"
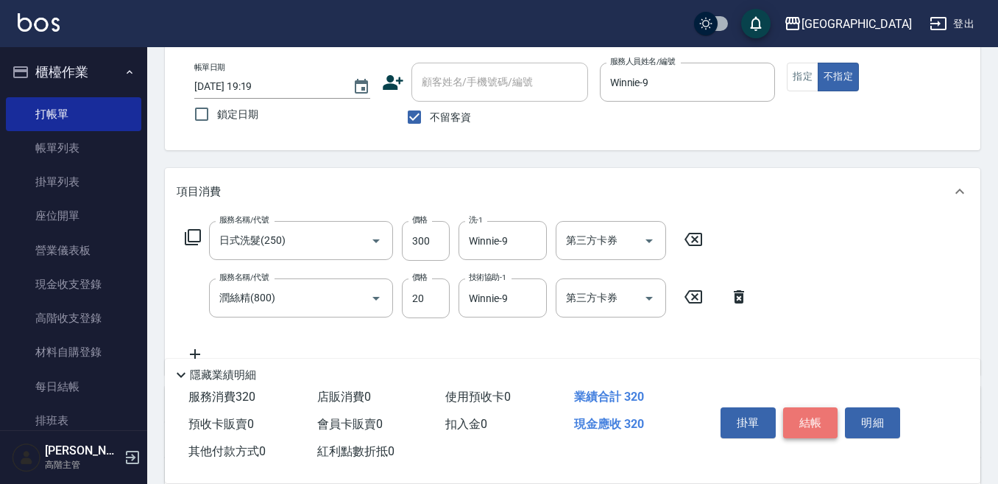
click at [800, 415] on button "結帳" at bounding box center [810, 422] width 55 height 31
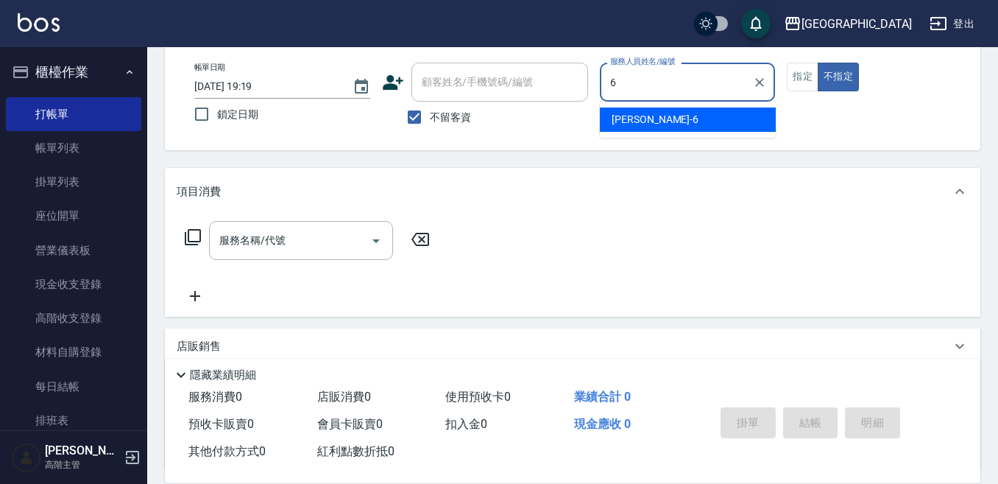
type input "Judy-6"
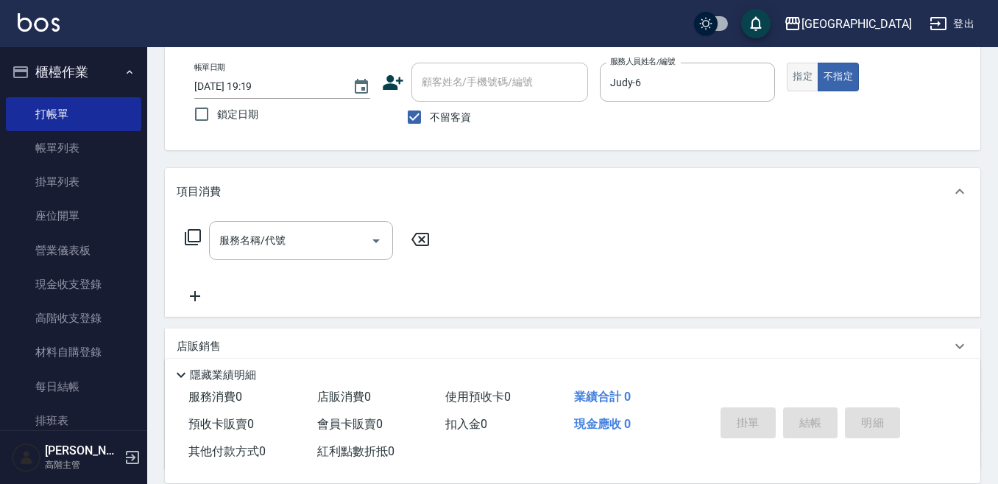
click at [801, 79] on button "指定" at bounding box center [803, 77] width 32 height 29
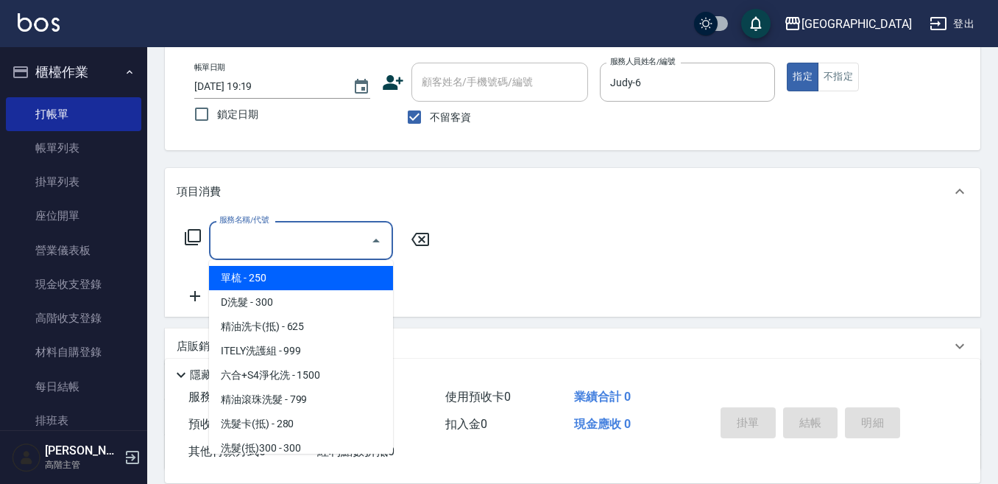
click at [258, 247] on input "服務名稱/代號" at bounding box center [290, 240] width 149 height 26
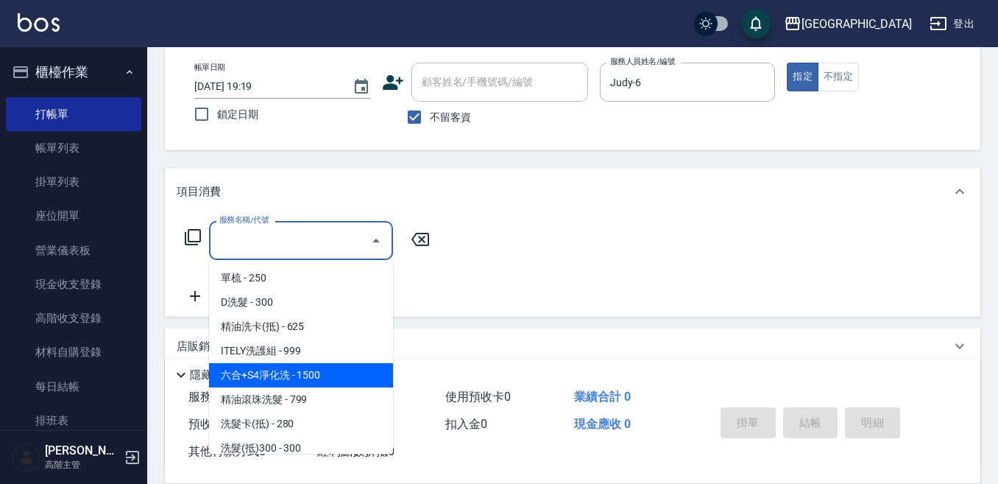
click at [287, 370] on span "六合+S4淨化洗 - 1500" at bounding box center [301, 375] width 184 height 24
type input "六合+S4淨化洗(212)"
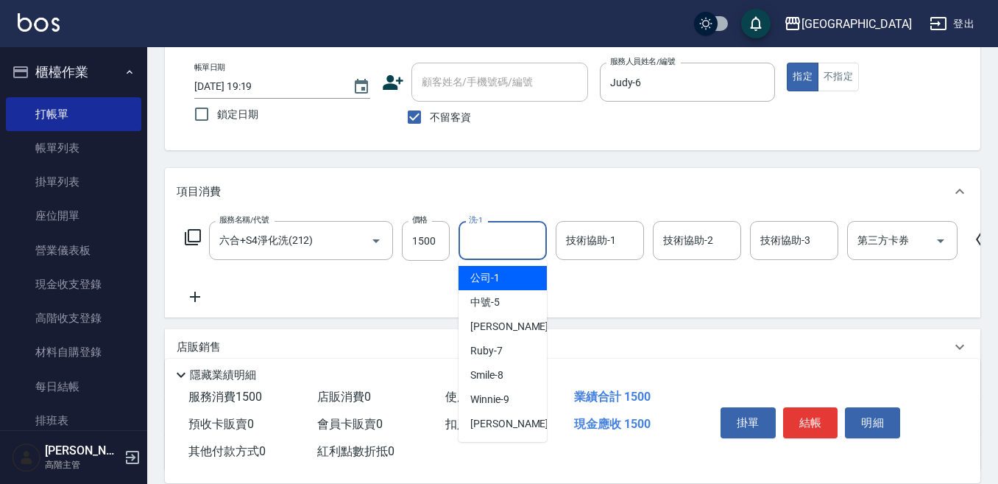
click at [487, 241] on input "洗-1" at bounding box center [502, 240] width 75 height 26
type input "Emily-12"
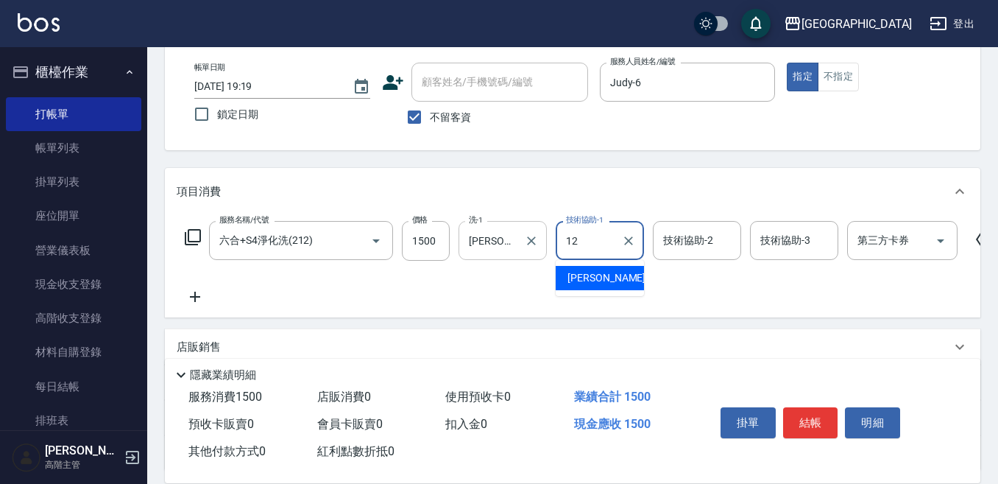
type input "Emily-12"
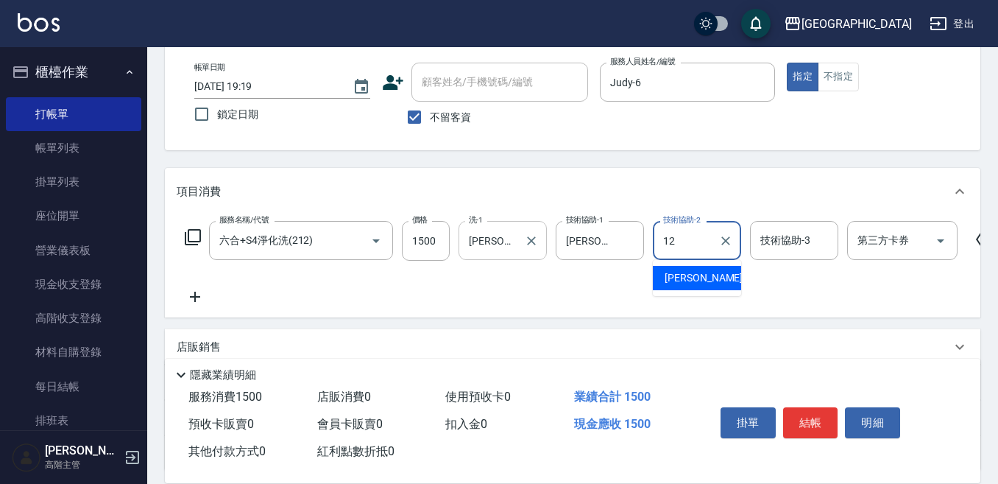
type input "Emily-12"
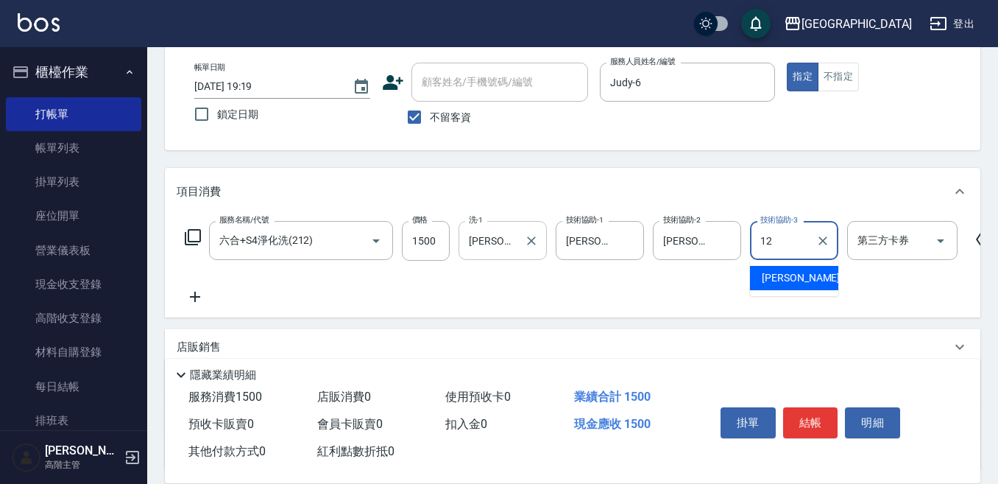
type input "Emily-12"
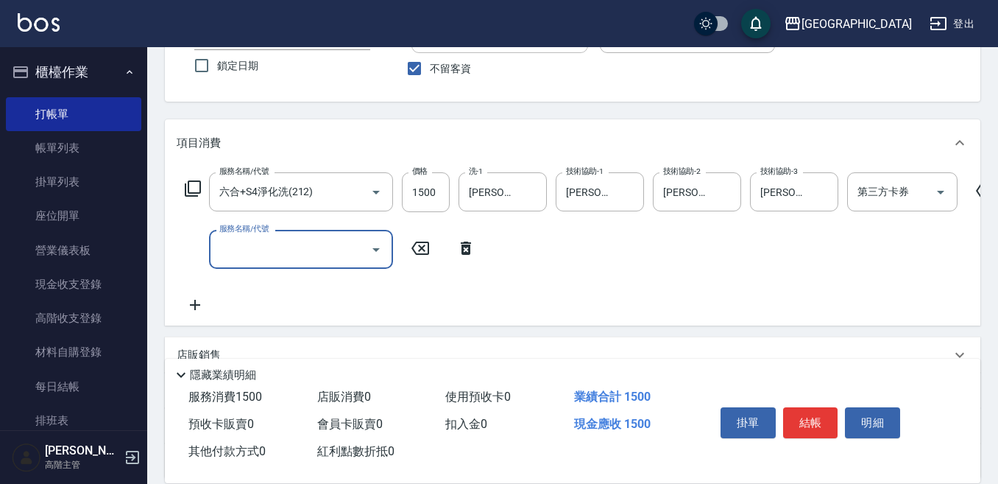
scroll to position [147, 0]
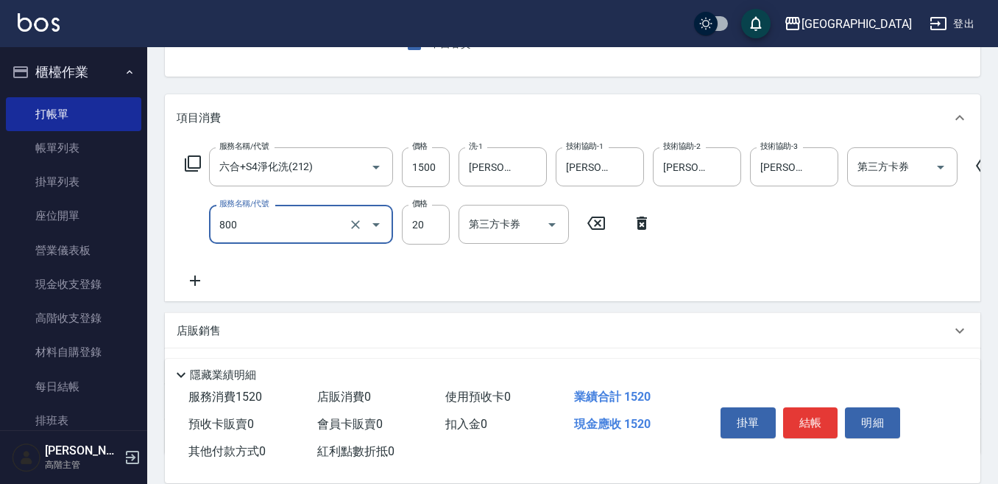
type input "潤絲精(800)"
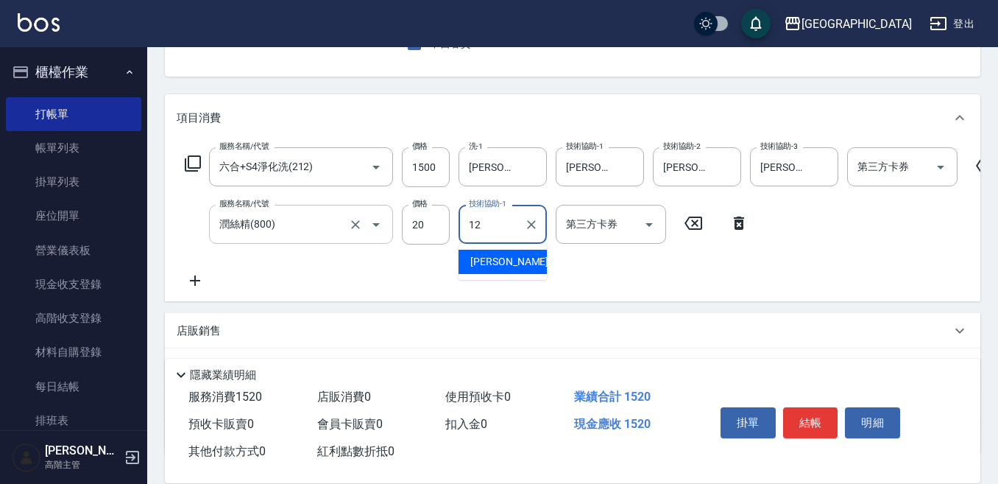
type input "Emily-12"
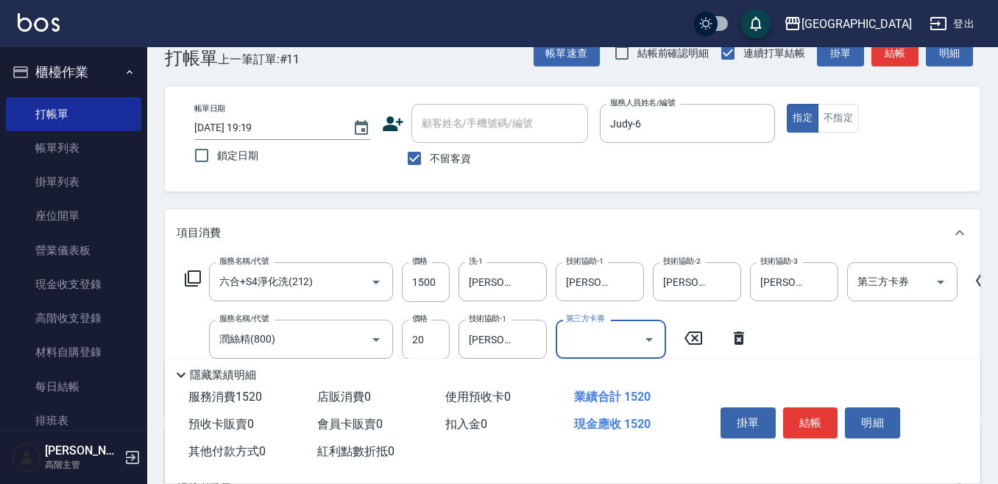
scroll to position [0, 0]
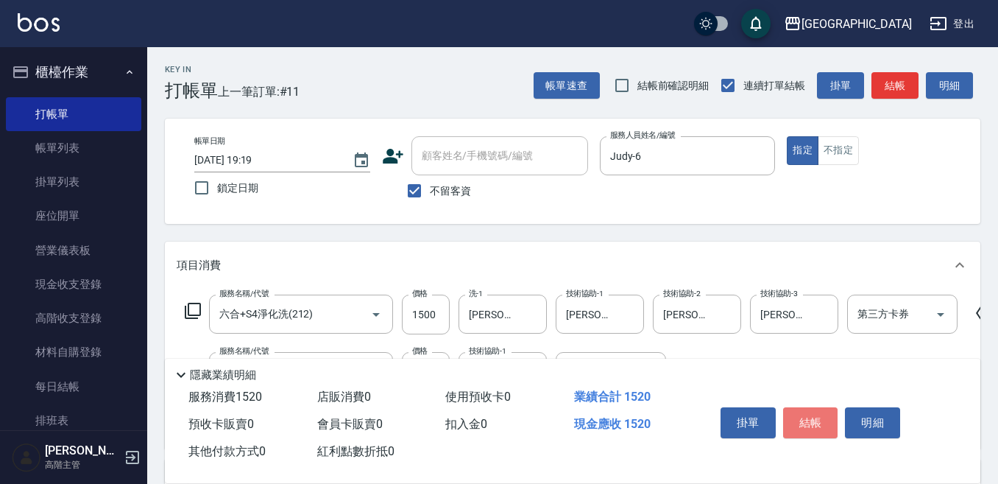
drag, startPoint x: 805, startPoint y: 412, endPoint x: 799, endPoint y: 403, distance: 10.6
click at [802, 410] on button "結帳" at bounding box center [810, 422] width 55 height 31
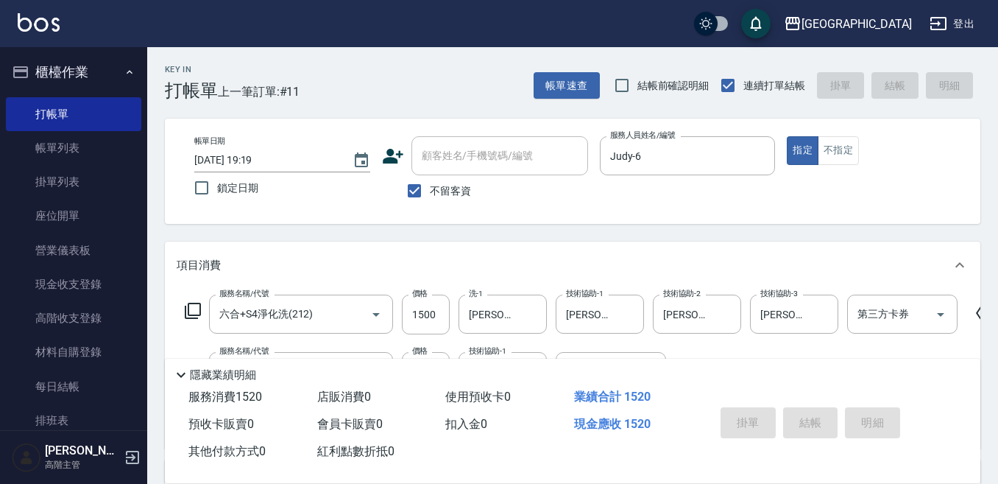
type input "2025/09/20 19:20"
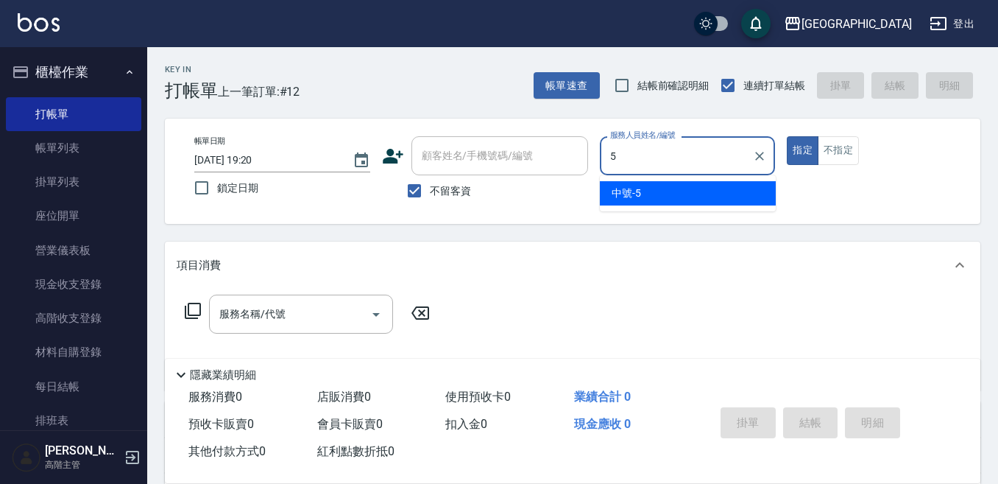
type input "中號-5"
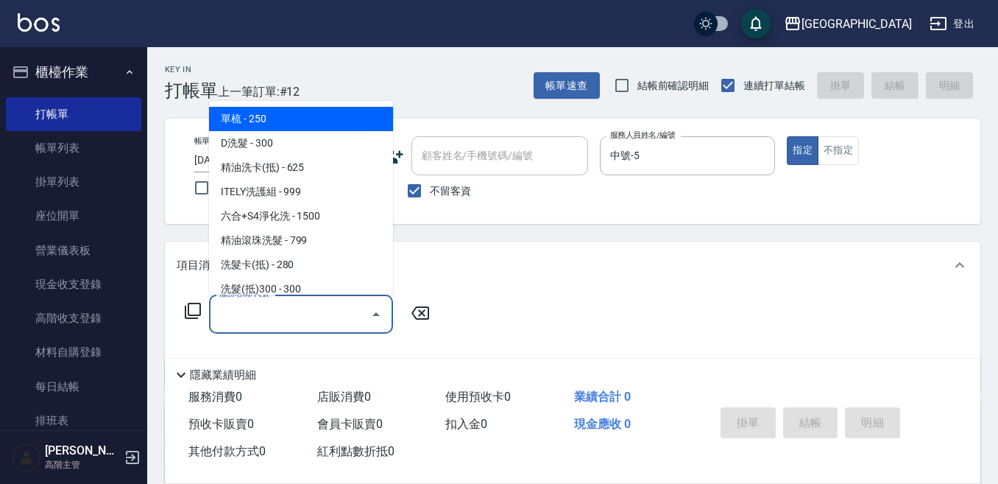
click at [250, 306] on input "服務名稱/代號" at bounding box center [290, 314] width 149 height 26
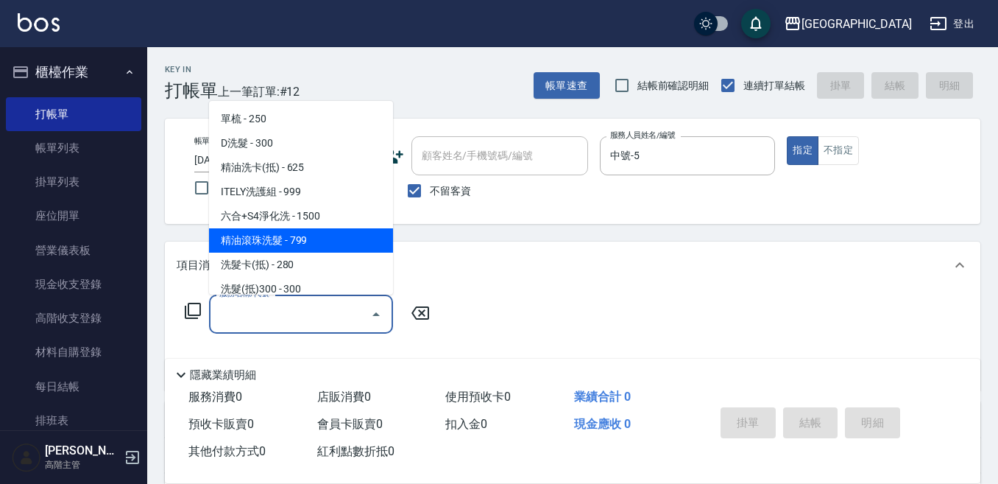
click at [307, 251] on span "精油滾珠洗髮 - 799" at bounding box center [301, 240] width 184 height 24
type input "精油滾珠洗髮(220)"
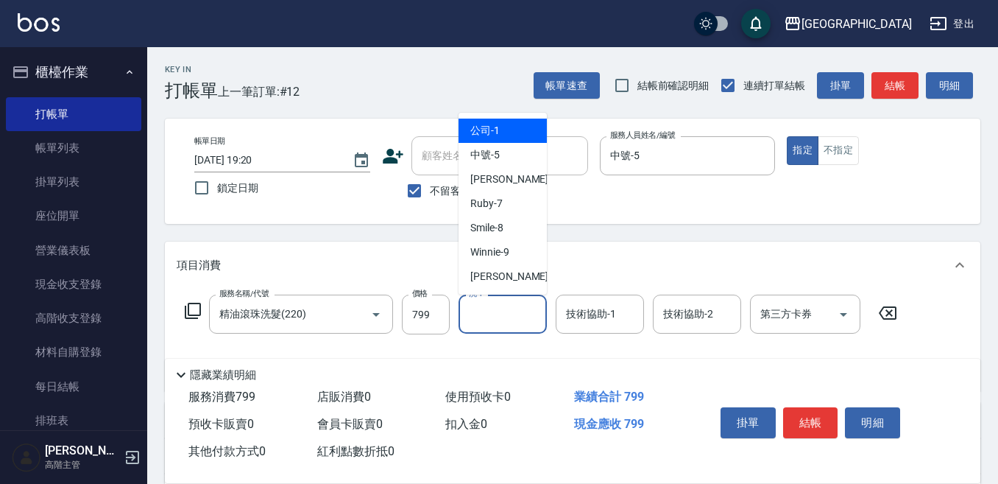
click at [487, 306] on input "洗-1" at bounding box center [502, 314] width 75 height 26
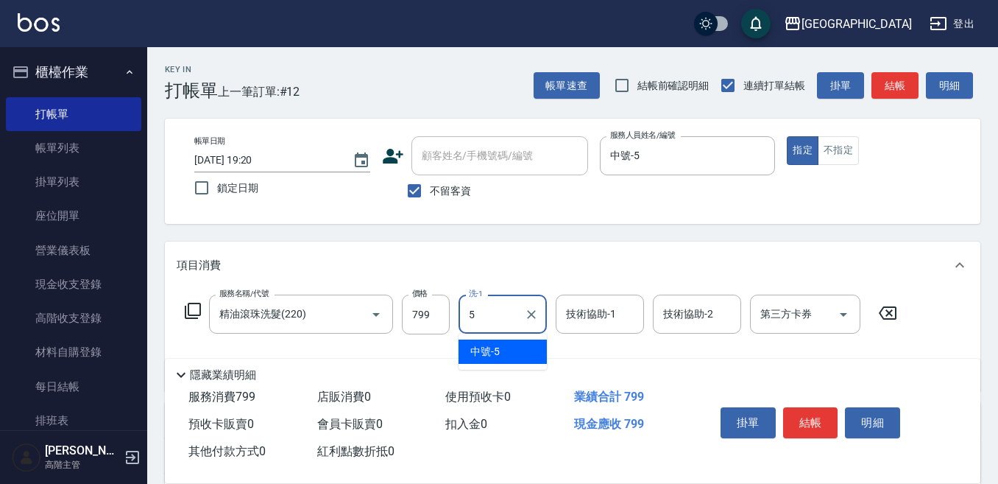
type input "中號-5"
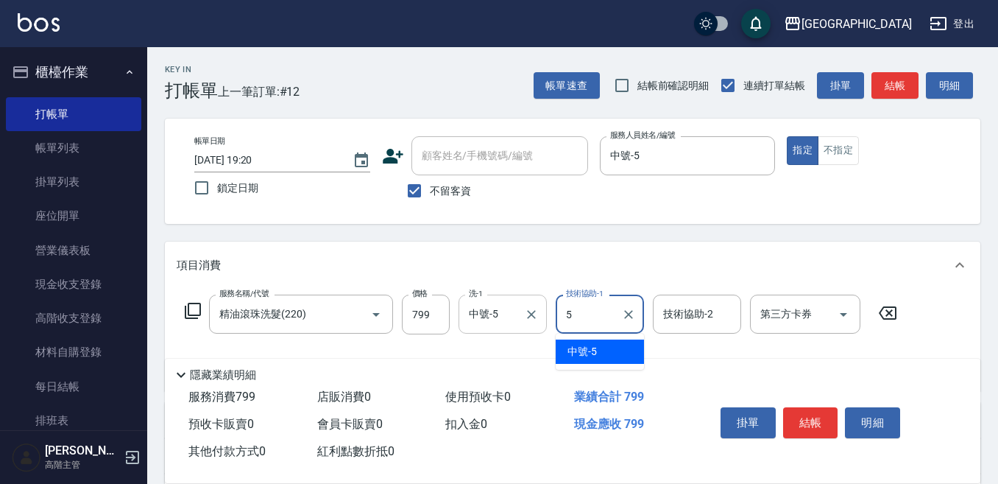
type input "中號-5"
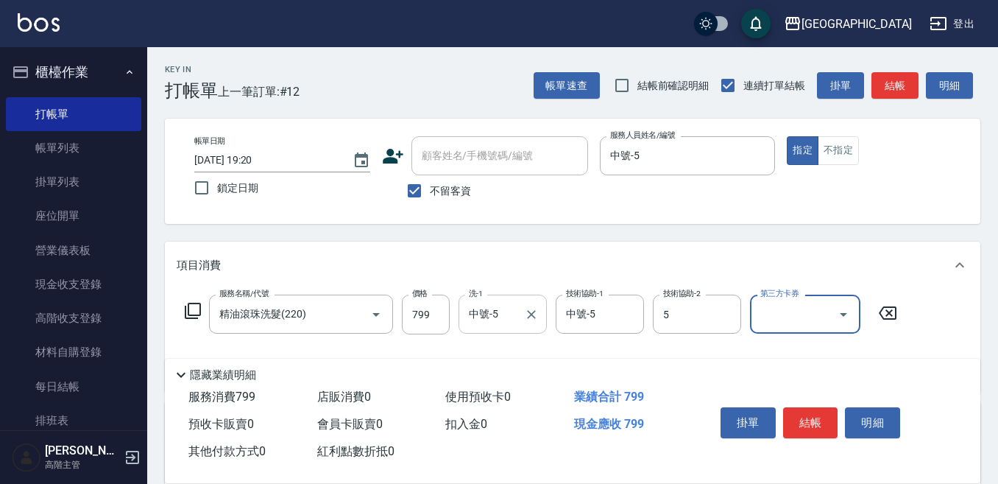
type input "中號-5"
click at [808, 414] on button "結帳" at bounding box center [810, 422] width 55 height 31
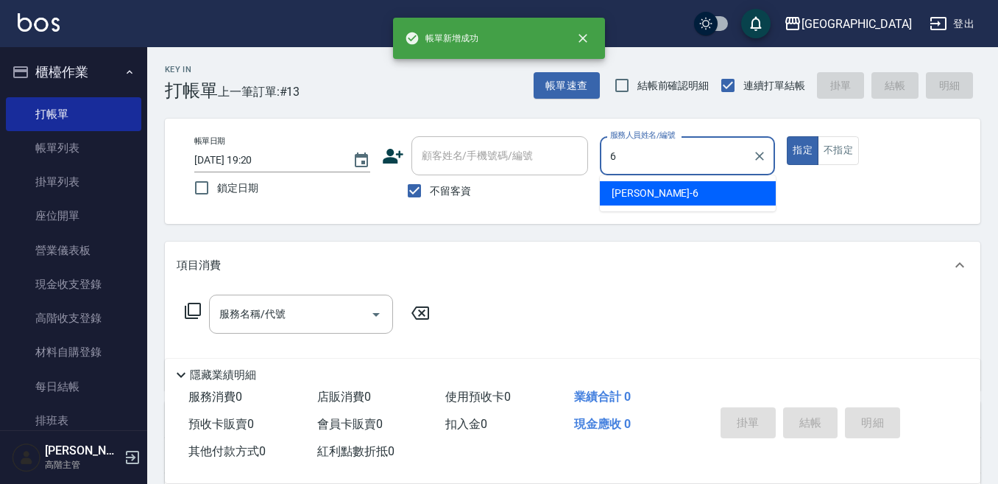
type input "Judy-6"
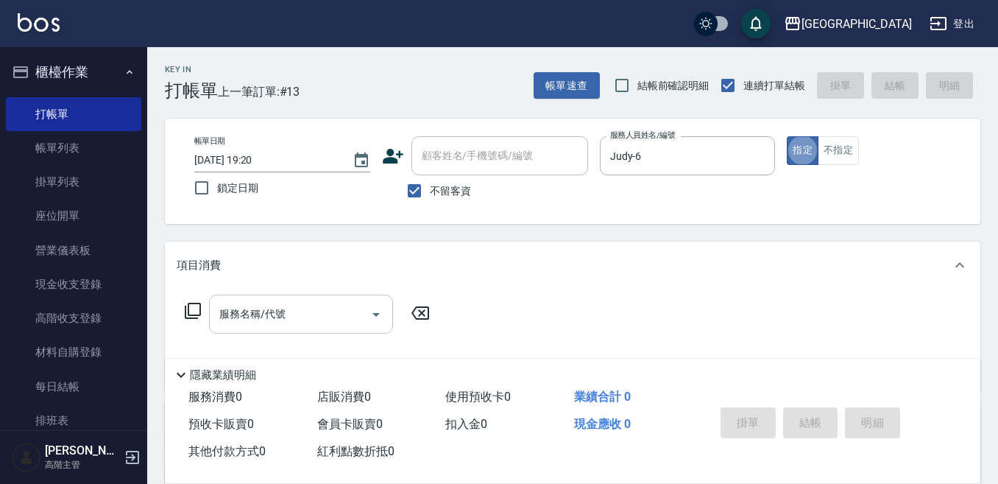
click at [301, 308] on input "服務名稱/代號" at bounding box center [290, 314] width 149 height 26
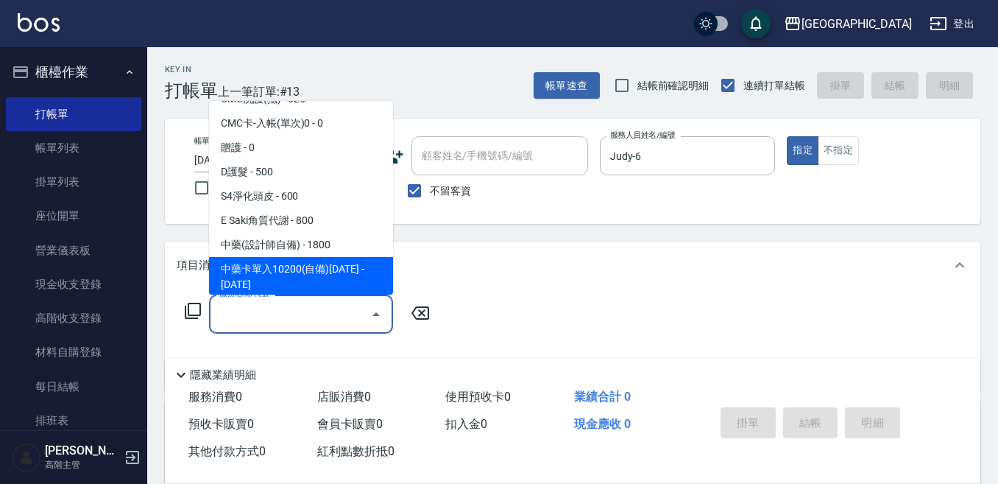
scroll to position [1178, 0]
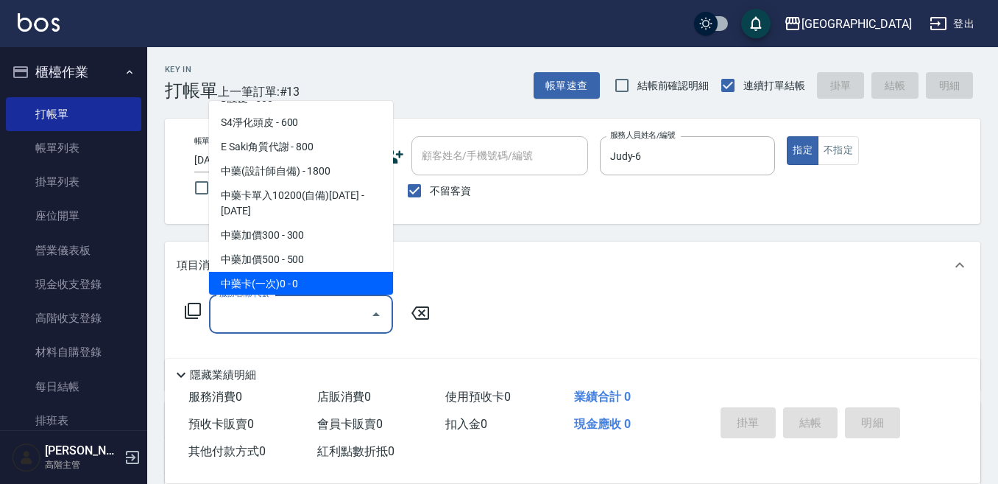
click at [302, 272] on span "中藥卡(一次)0 - 0" at bounding box center [301, 284] width 184 height 24
type input "中藥卡(一次)0(706)"
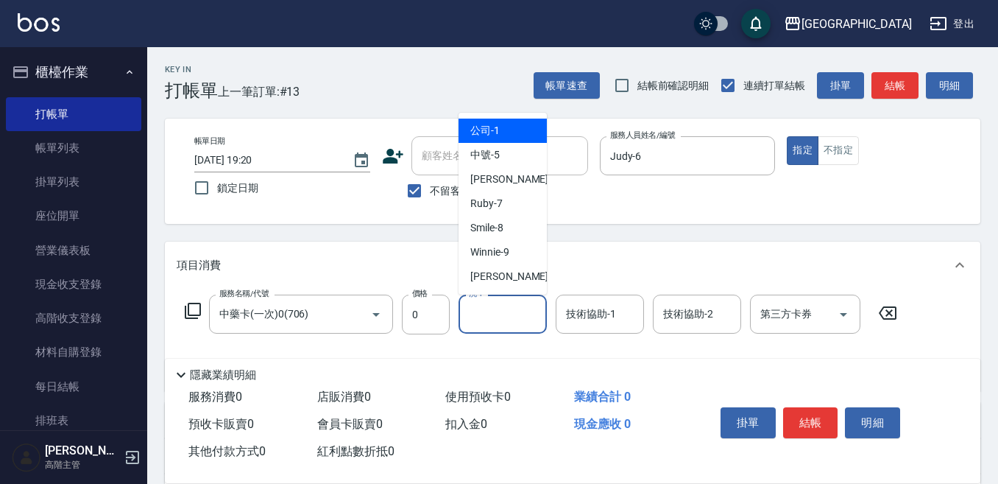
click at [484, 317] on input "洗-1" at bounding box center [502, 314] width 75 height 26
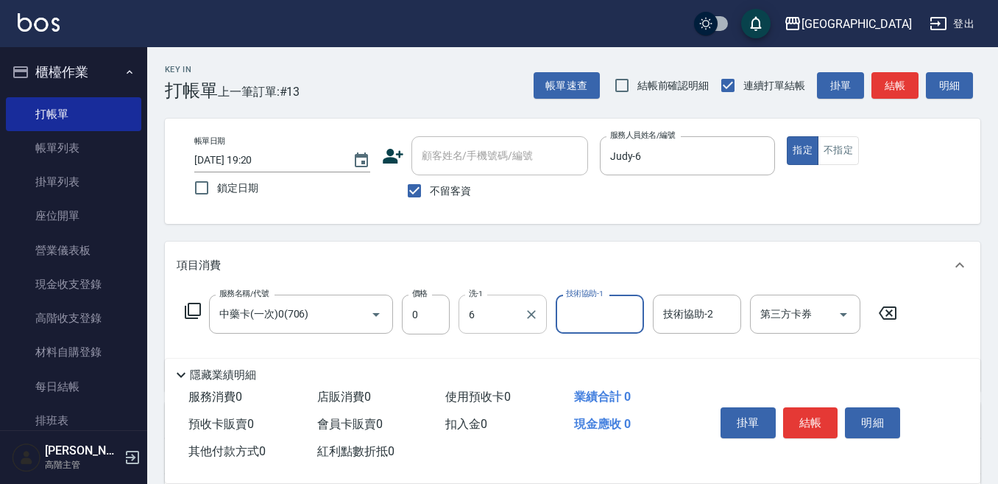
type input "Judy-6"
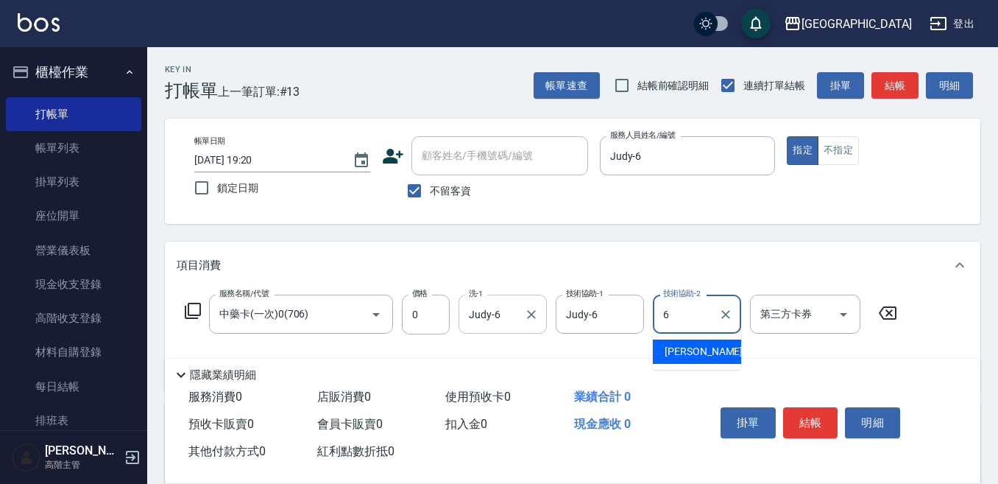
type input "Judy-6"
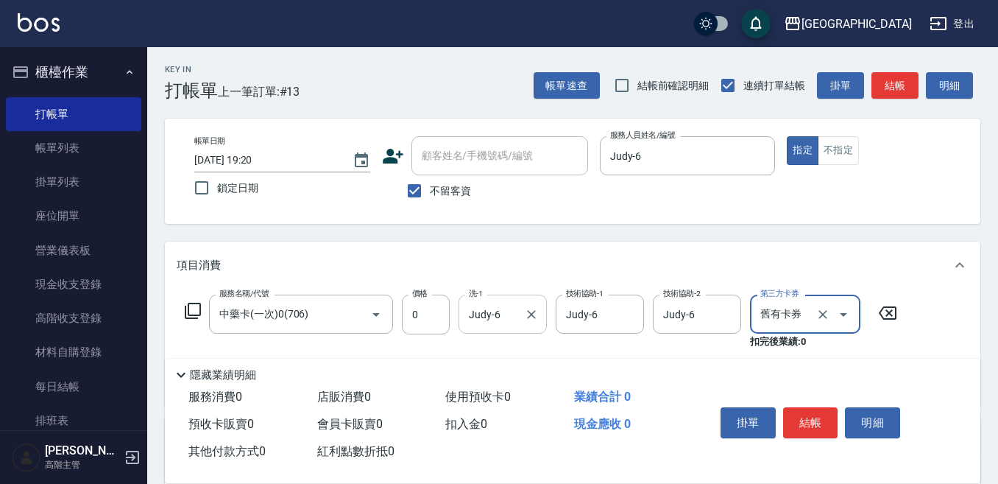
type input "舊有卡券"
click at [805, 412] on button "結帳" at bounding box center [810, 422] width 55 height 31
type input "2025/09/20 19:21"
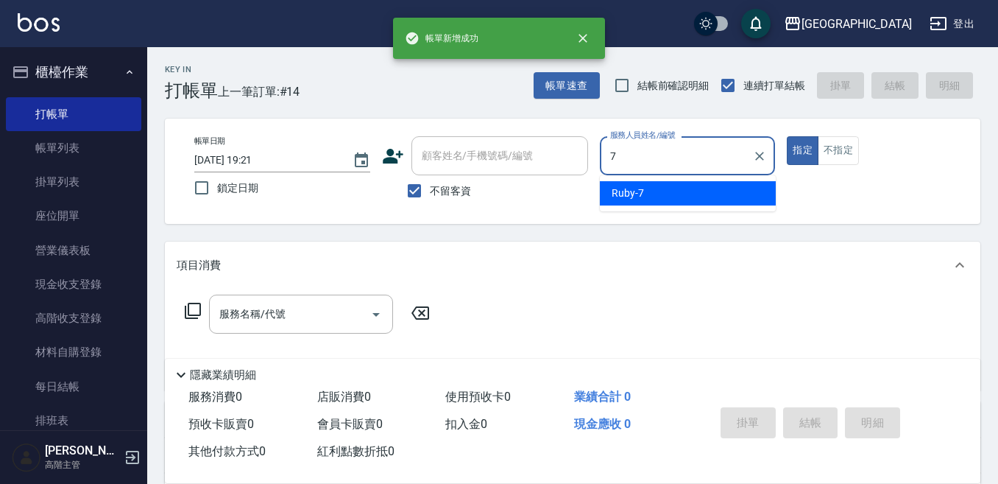
type input "Ruby-7"
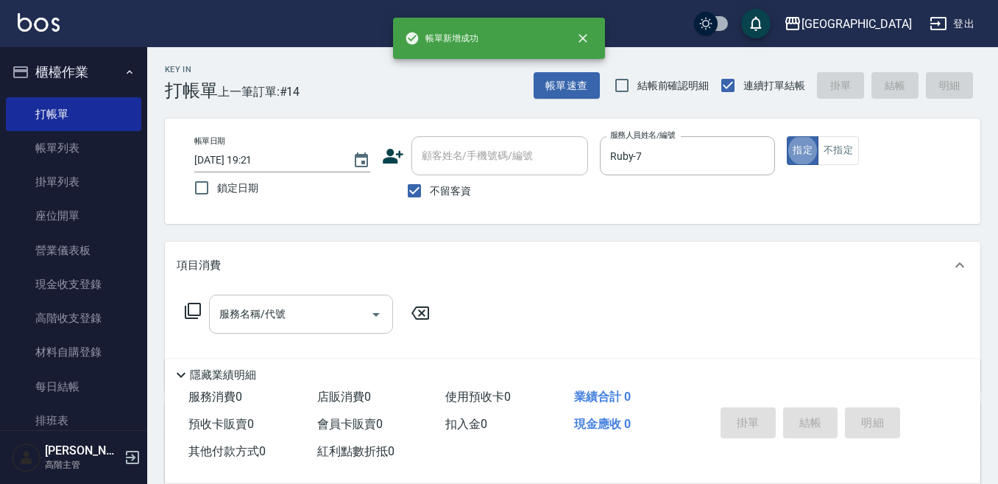
click at [261, 303] on div "服務名稱/代號 服務名稱/代號" at bounding box center [301, 313] width 184 height 39
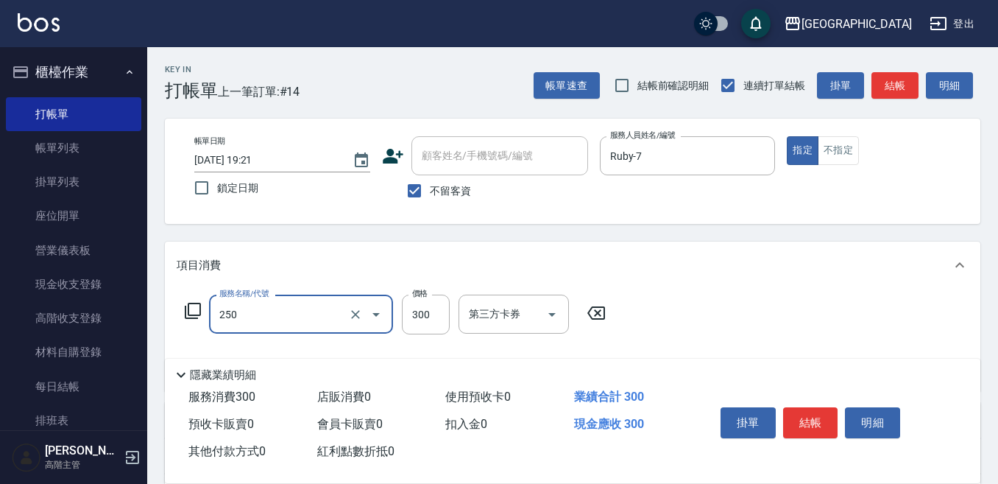
type input "日式洗髮(250)"
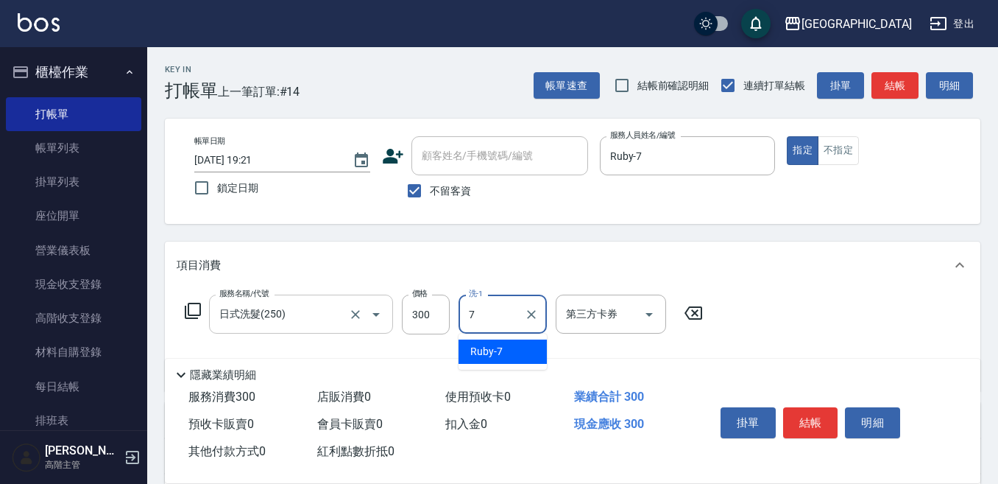
type input "Ruby-7"
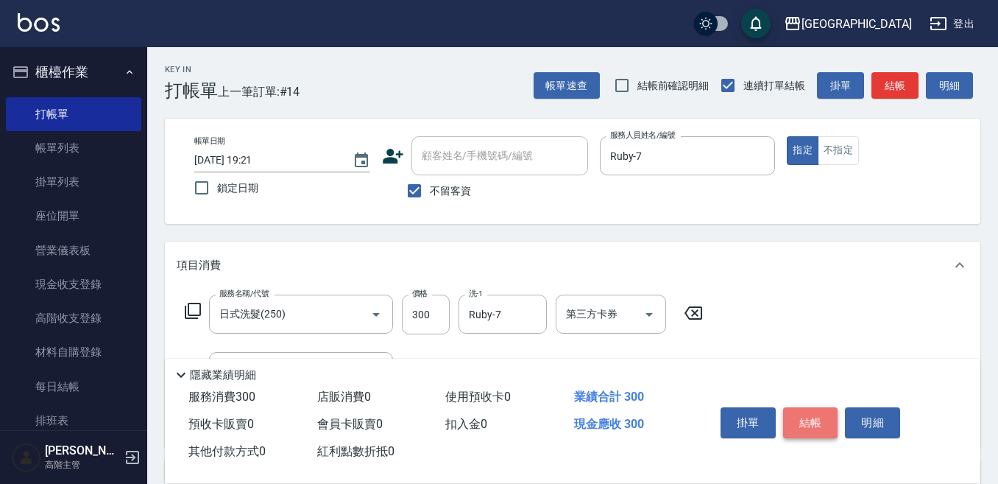
click at [810, 415] on button "結帳" at bounding box center [810, 422] width 55 height 31
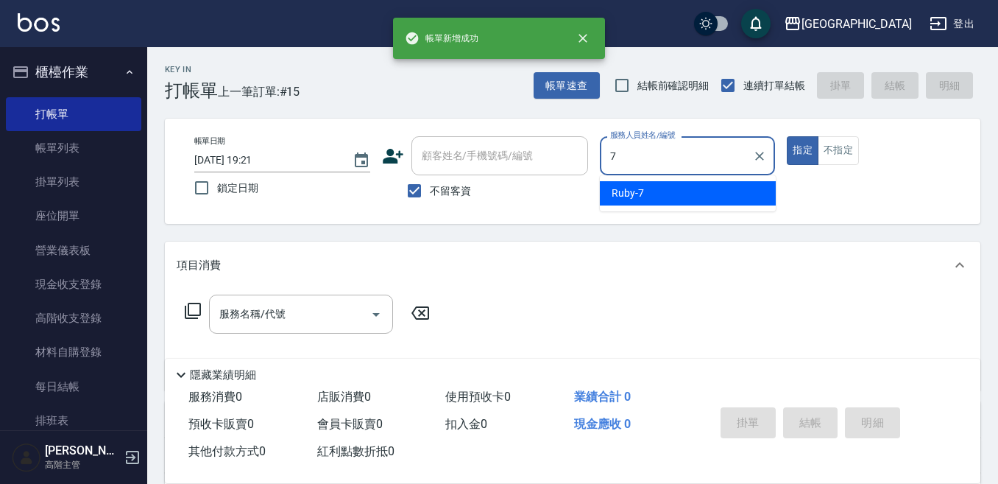
type input "Ruby-7"
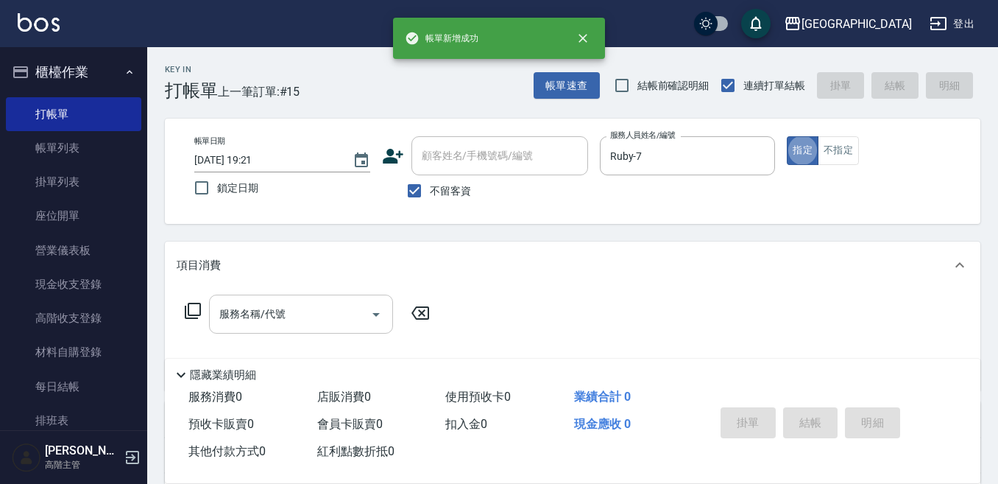
click at [285, 318] on input "服務名稱/代號" at bounding box center [290, 314] width 149 height 26
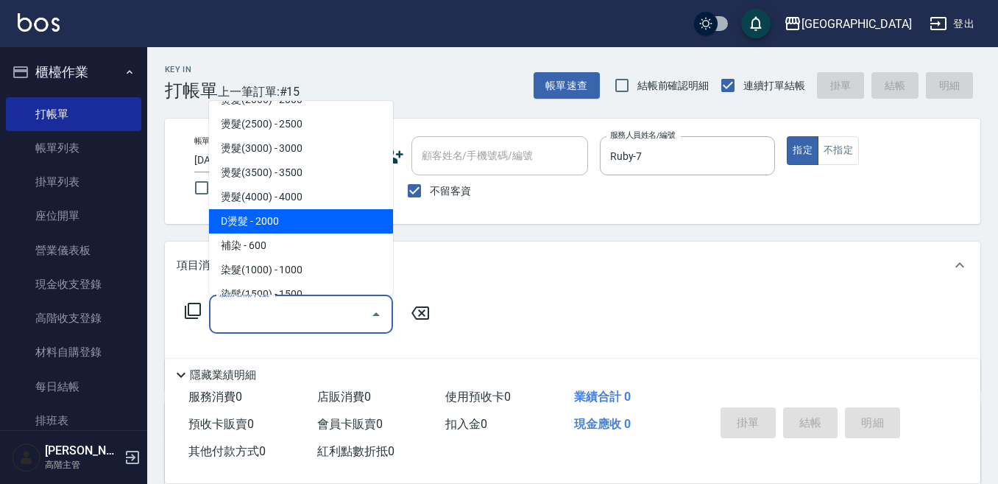
scroll to position [589, 0]
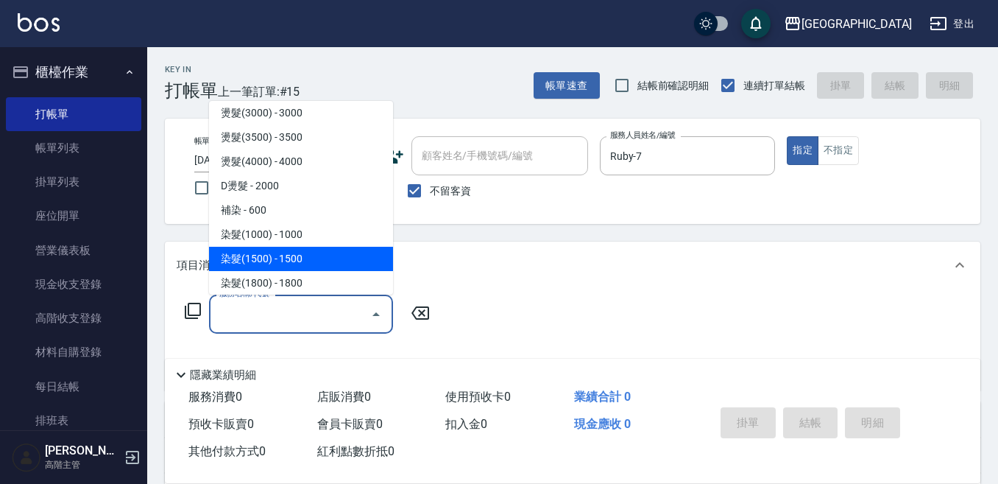
click at [284, 253] on span "染髮(1500) - 1500" at bounding box center [301, 259] width 184 height 24
type input "染髮(1500)(502)"
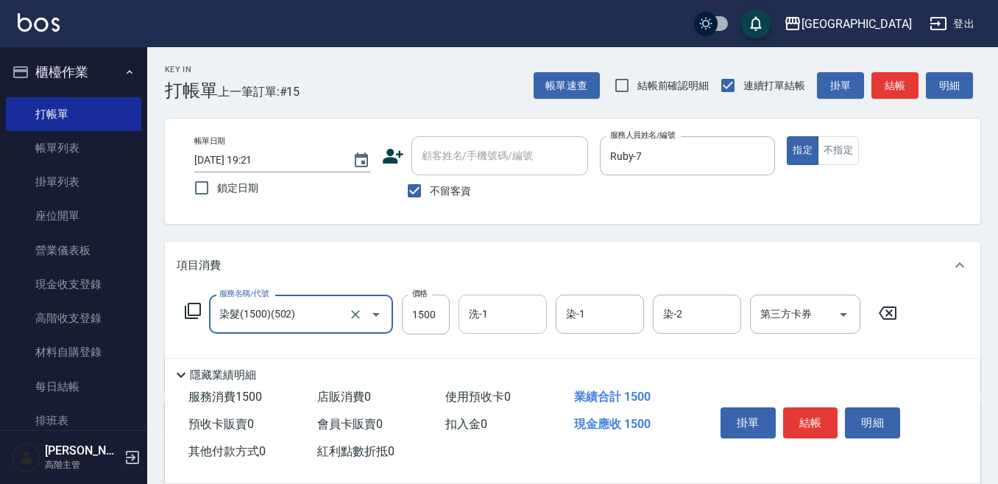
click at [499, 305] on input "洗-1" at bounding box center [502, 314] width 75 height 26
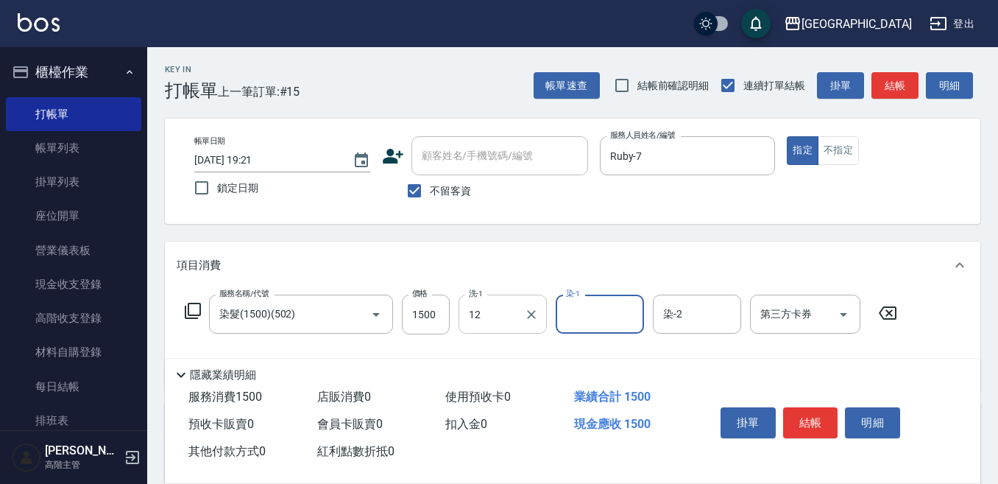
type input "Emily-12"
type input "Ruby-7"
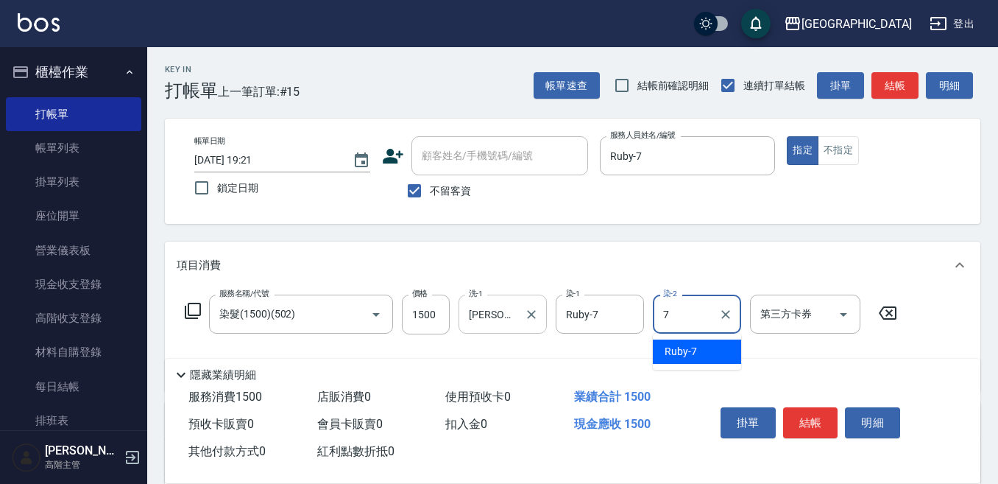
type input "Ruby-7"
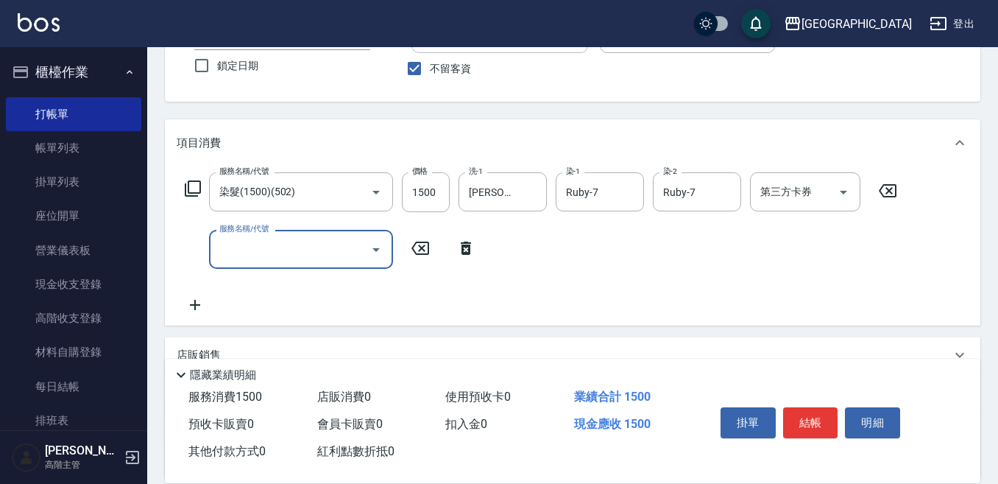
scroll to position [147, 0]
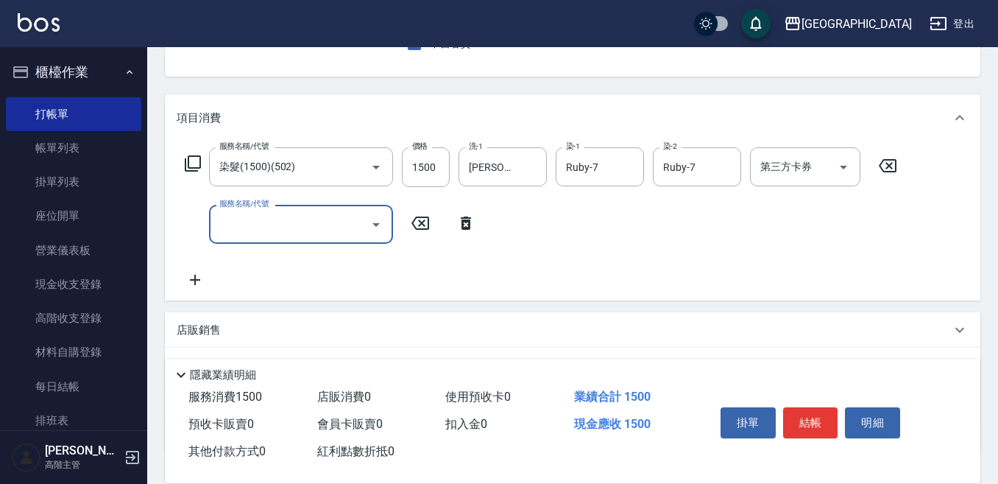
click at [205, 328] on p "店販銷售" at bounding box center [199, 329] width 44 height 15
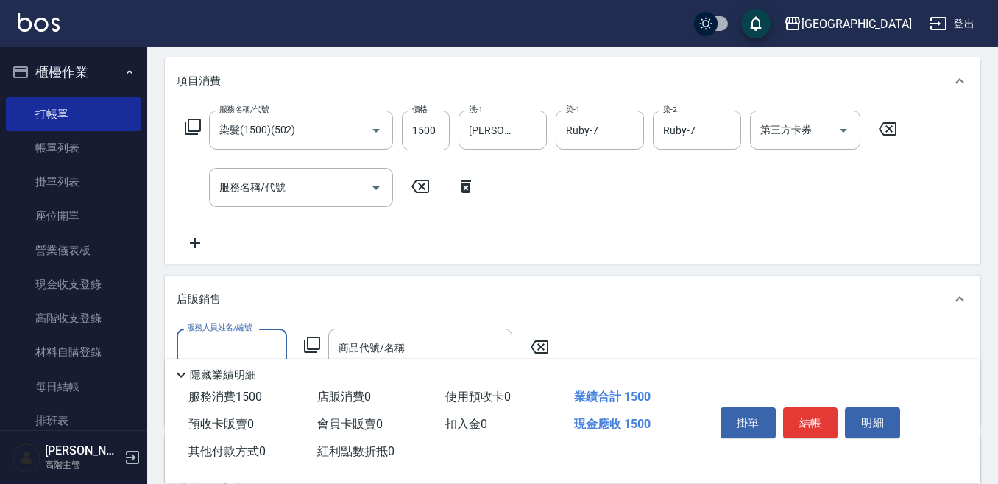
scroll to position [221, 0]
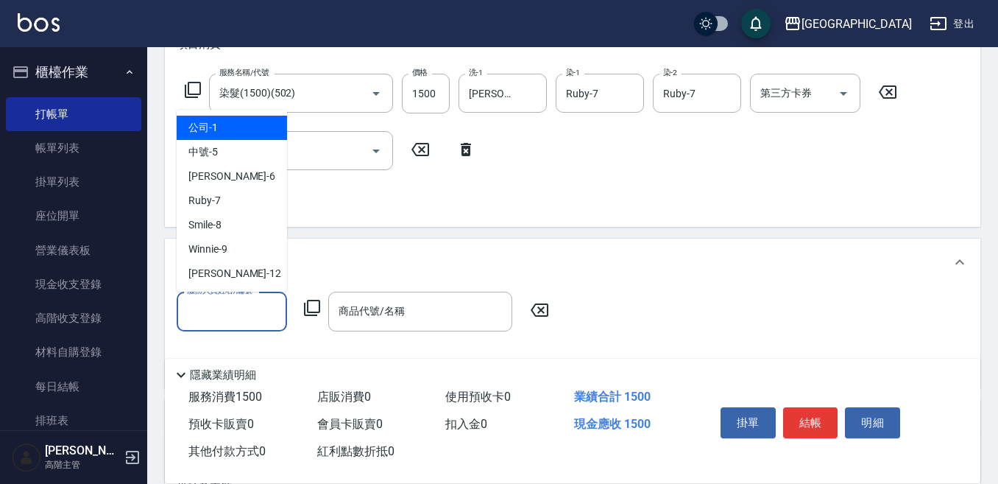
click at [200, 306] on input "服務人員姓名/編號" at bounding box center [231, 311] width 97 height 26
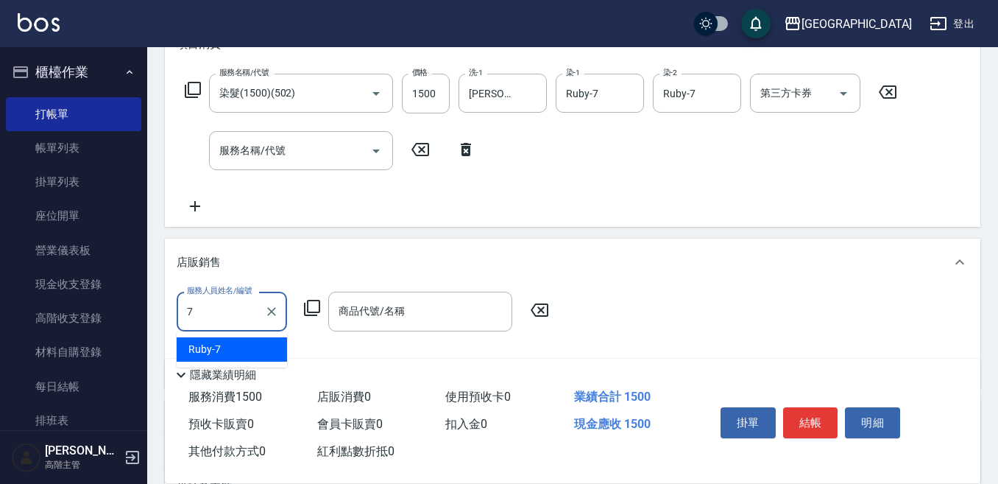
type input "Ruby-7"
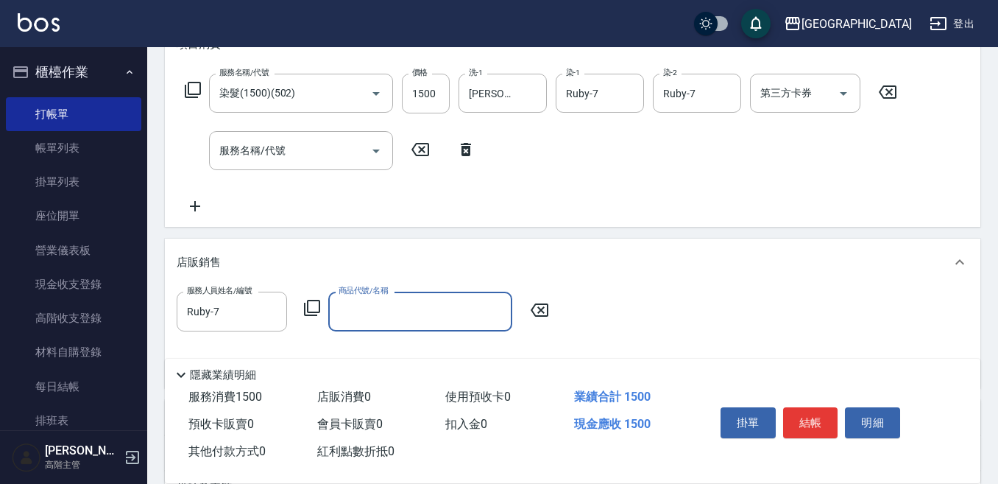
click at [308, 308] on icon at bounding box center [312, 308] width 18 height 18
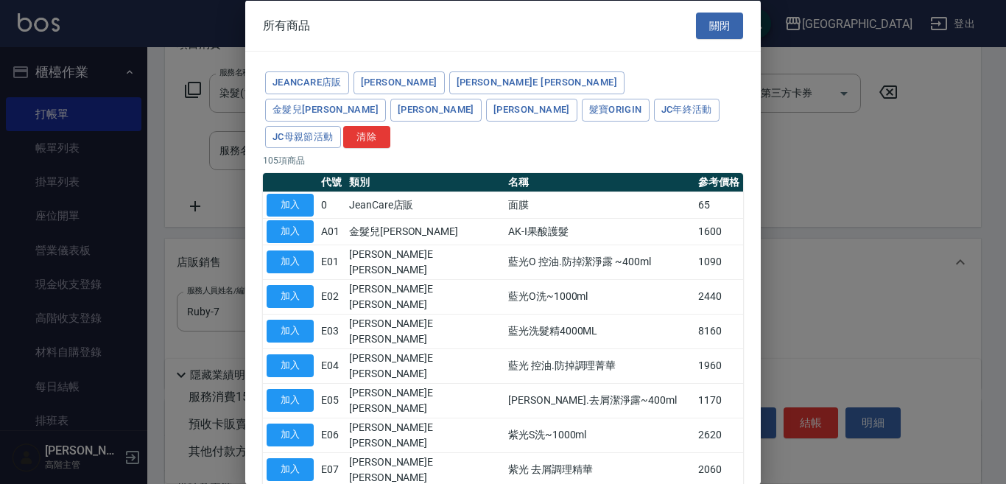
type input "[PERSON_NAME]防護精華-10ml"
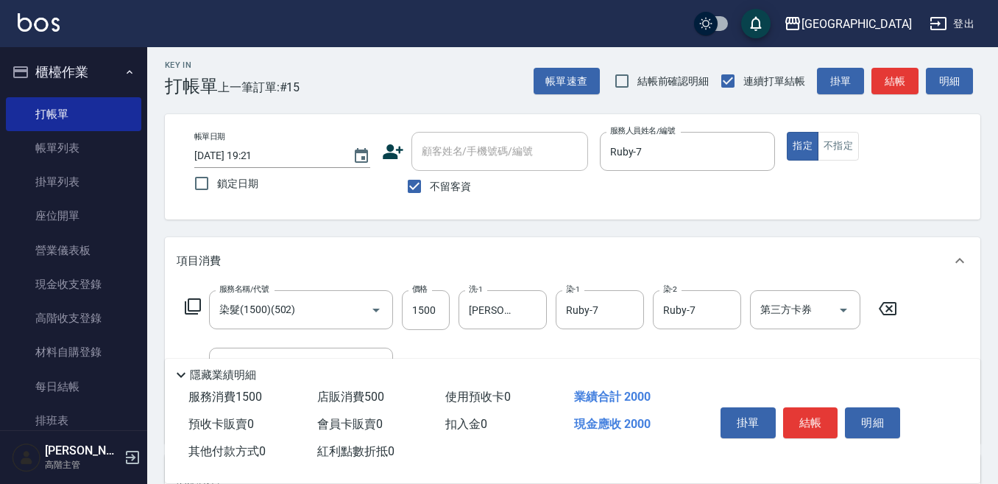
scroll to position [0, 0]
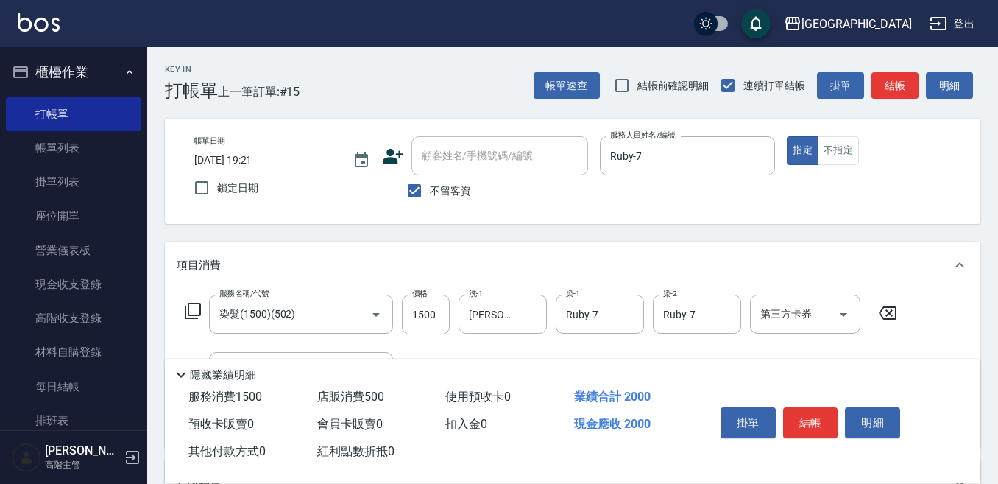
click at [808, 415] on button "結帳" at bounding box center [810, 422] width 55 height 31
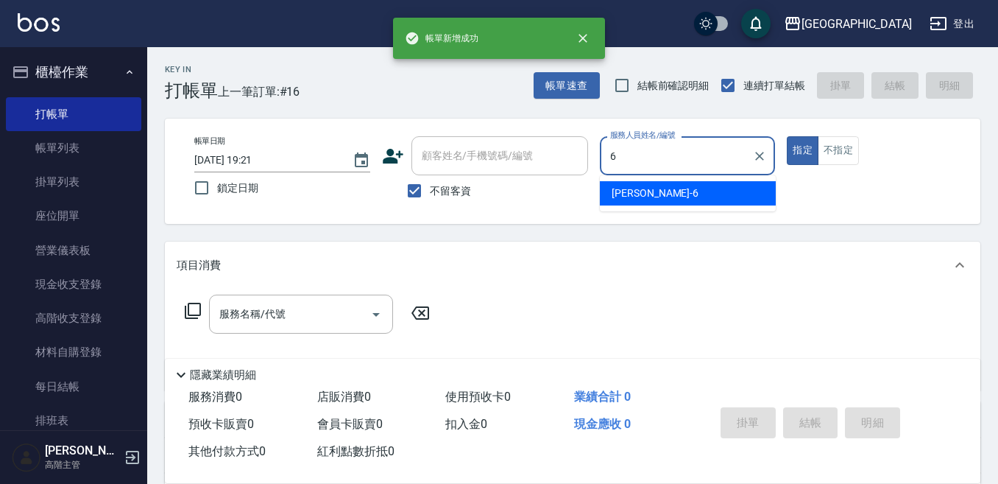
type input "Judy-6"
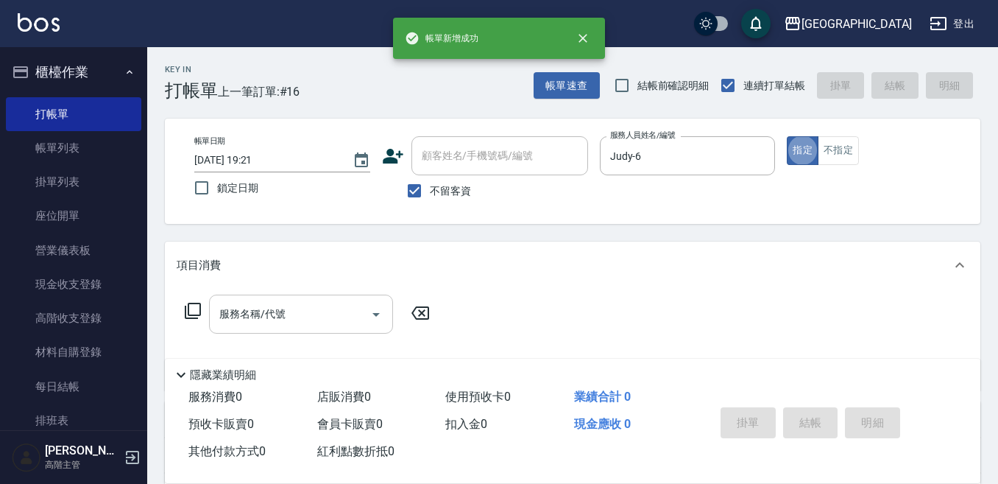
click at [320, 306] on input "服務名稱/代號" at bounding box center [290, 314] width 149 height 26
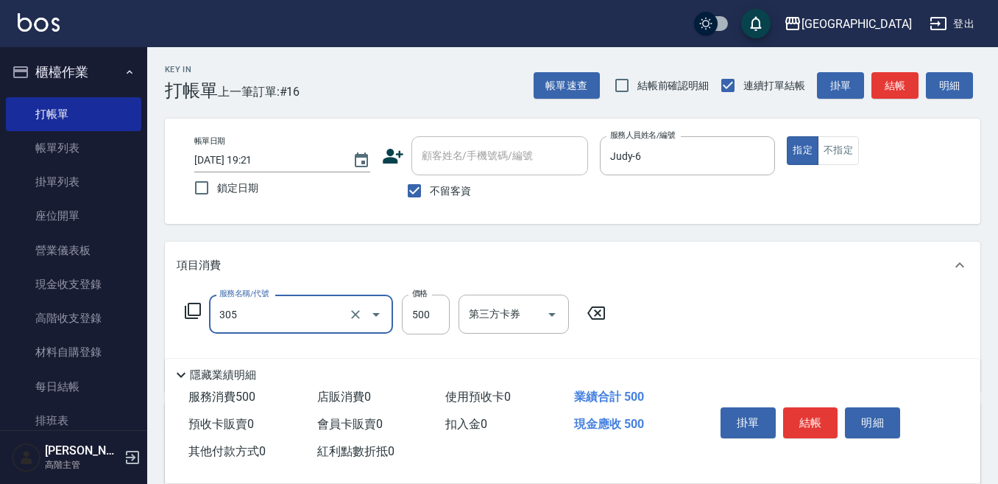
type input "剪髮500(305)"
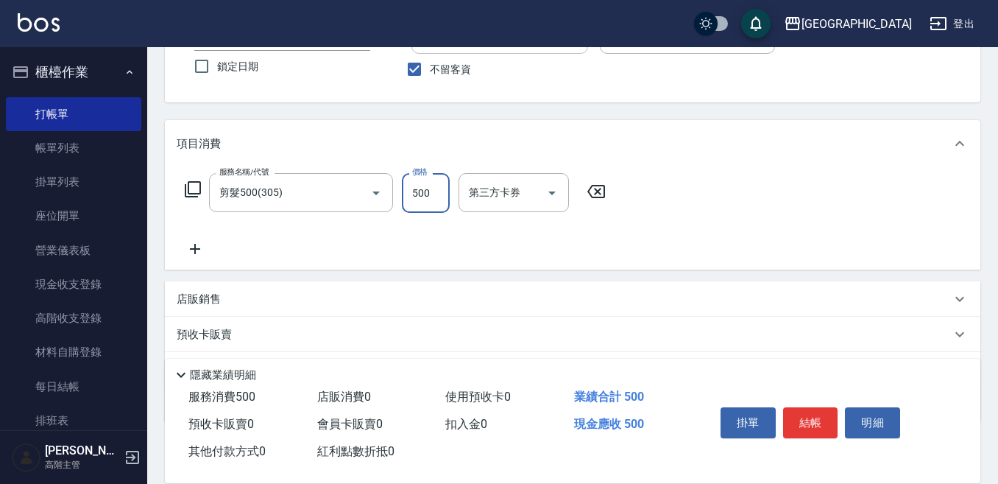
scroll to position [147, 0]
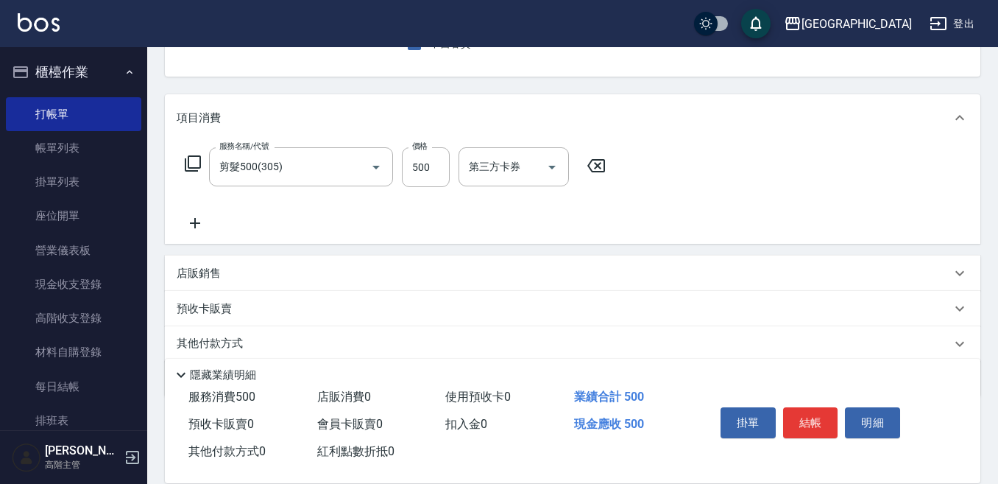
click at [196, 274] on p "店販銷售" at bounding box center [199, 273] width 44 height 15
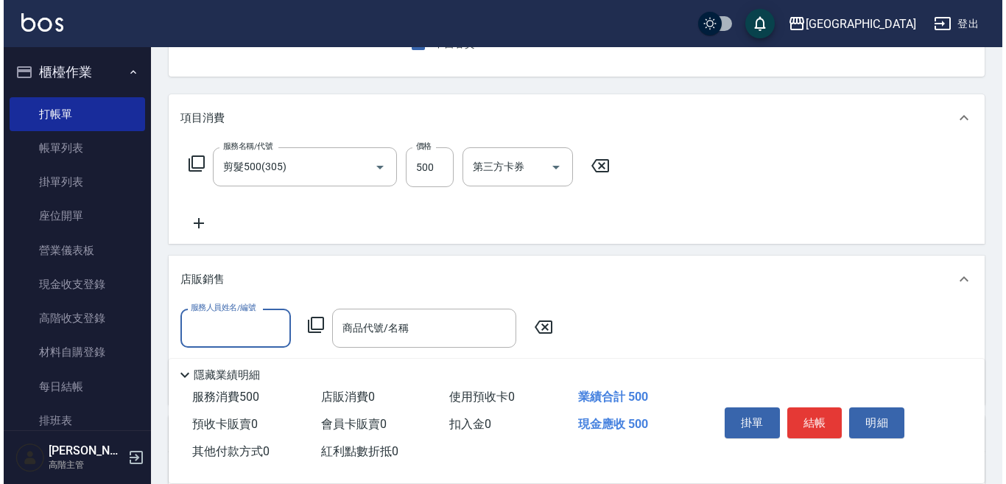
scroll to position [0, 0]
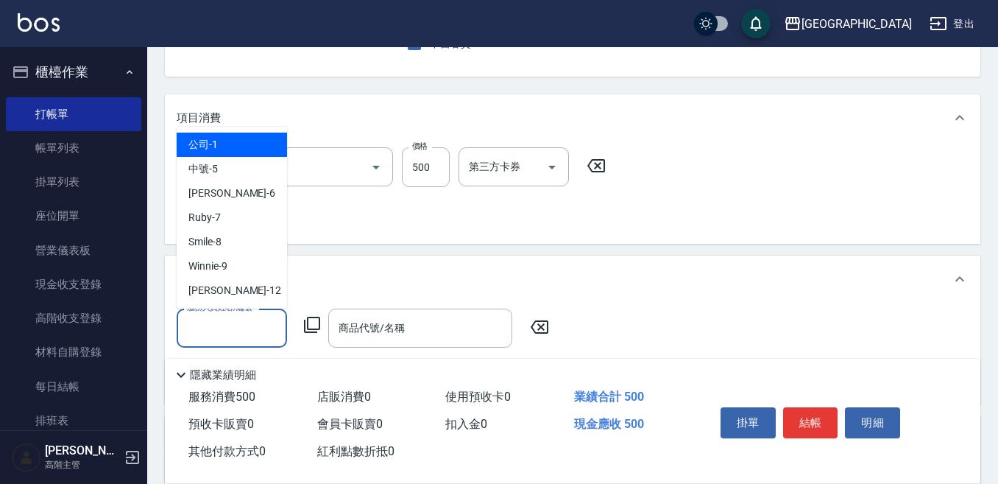
drag, startPoint x: 194, startPoint y: 329, endPoint x: 180, endPoint y: 314, distance: 19.8
click at [196, 326] on input "服務人員姓名/編號" at bounding box center [231, 328] width 97 height 26
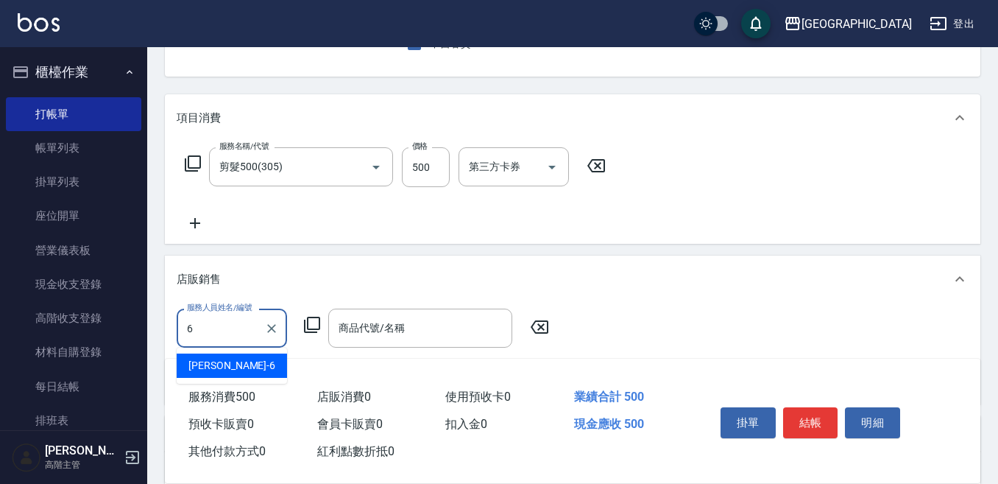
type input "Judy-6"
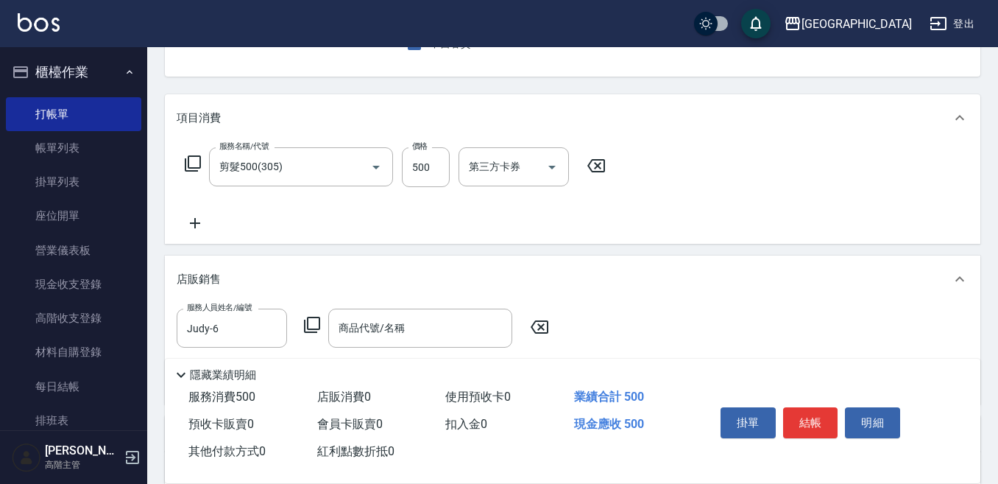
click at [314, 317] on icon at bounding box center [312, 325] width 18 height 18
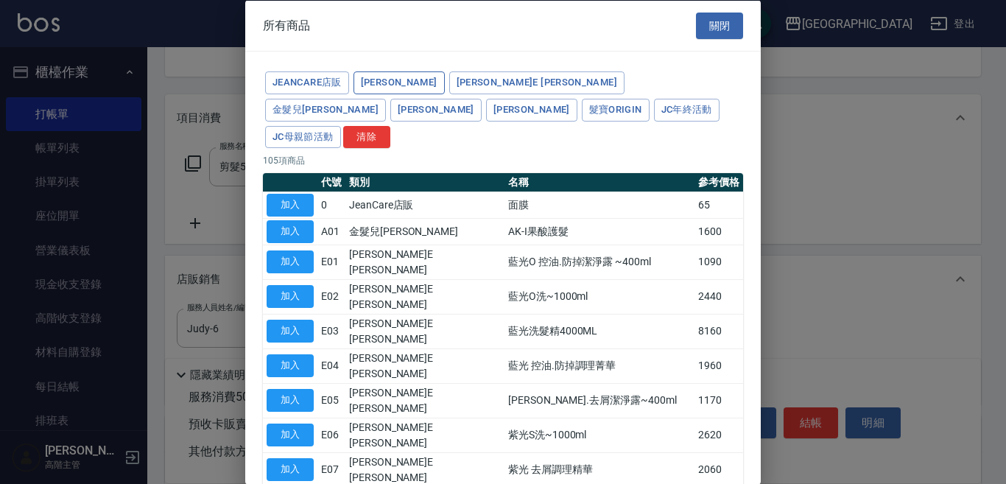
click at [381, 83] on button "海莉思HERIS" at bounding box center [398, 82] width 91 height 23
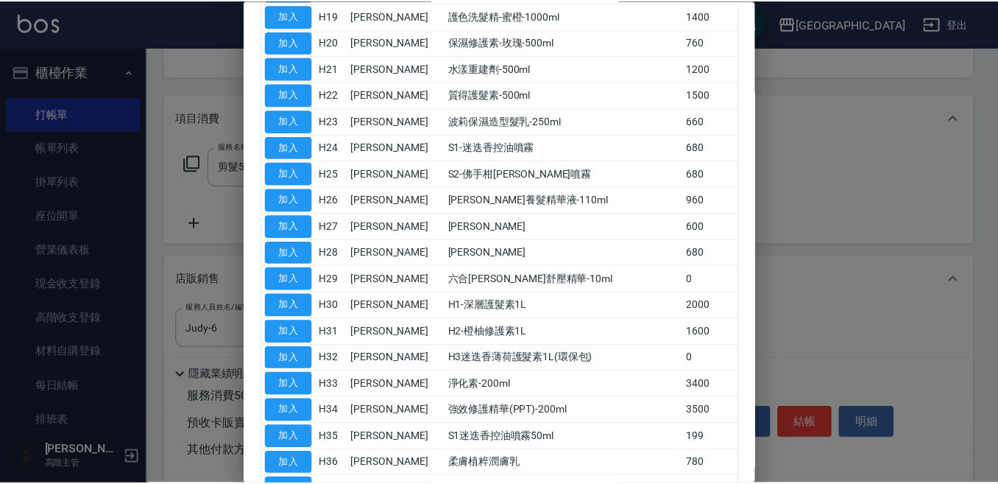
scroll to position [736, 0]
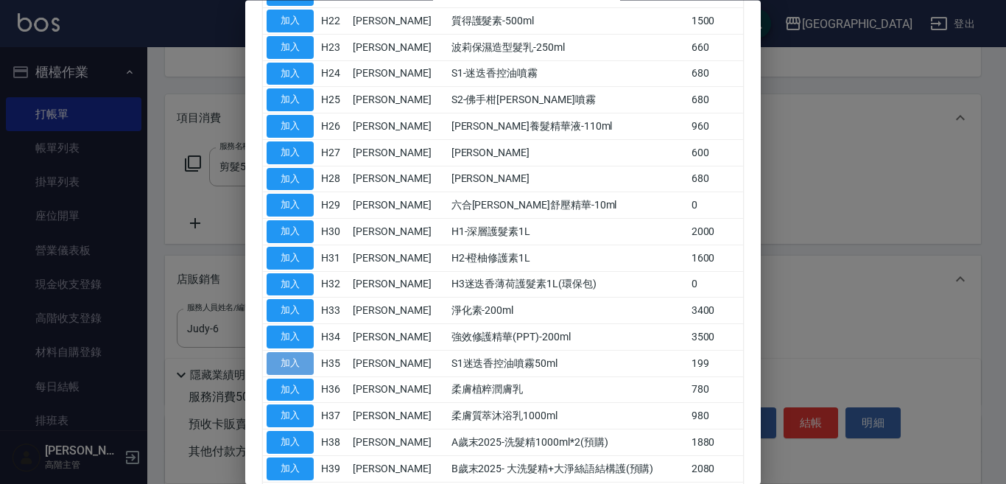
click at [289, 352] on button "加入" at bounding box center [290, 363] width 47 height 23
type input "S1迷迭香控油噴霧50ml"
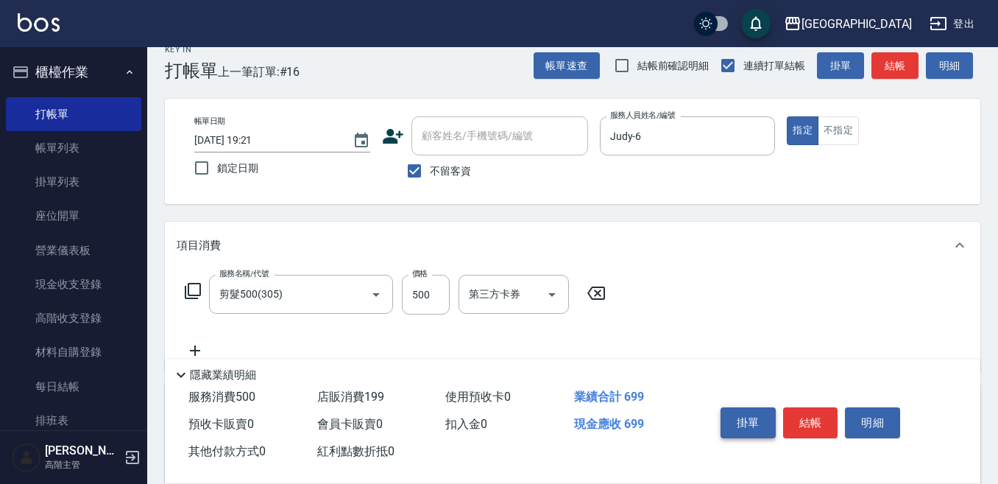
scroll to position [0, 0]
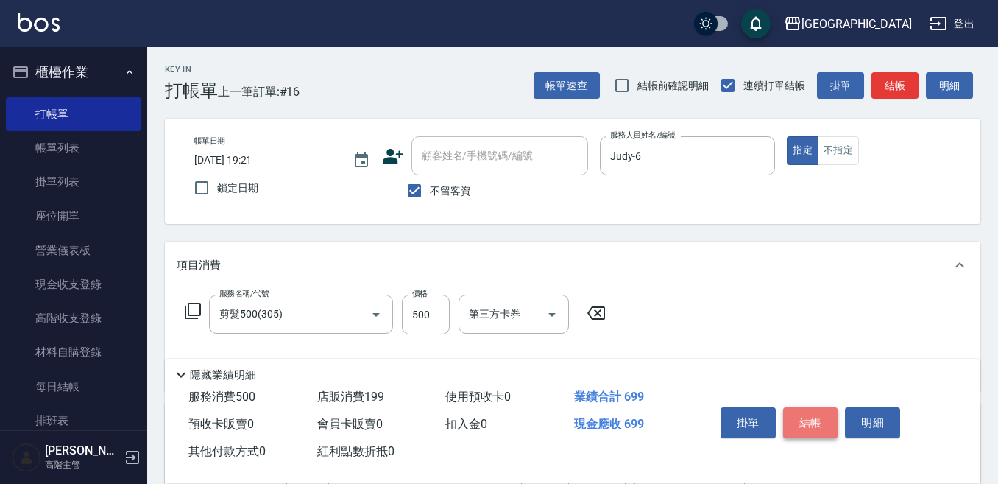
click at [805, 416] on button "結帳" at bounding box center [810, 422] width 55 height 31
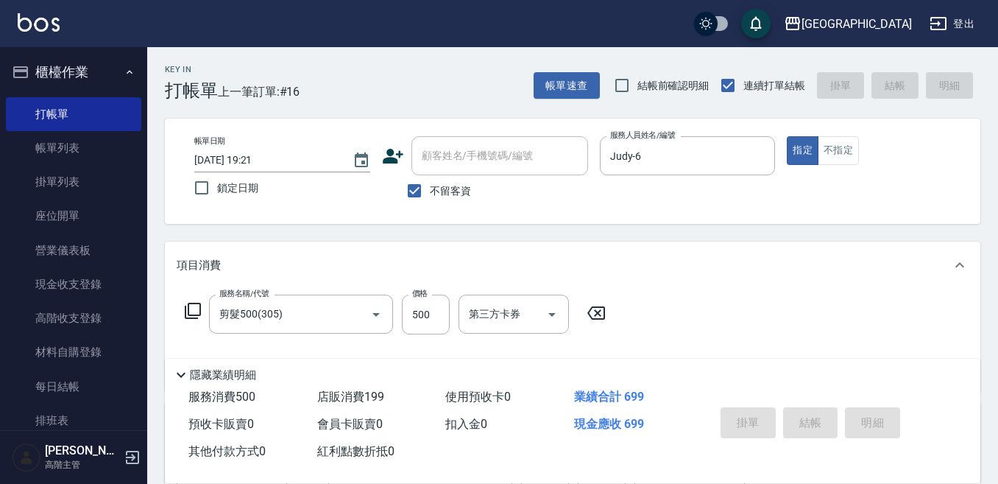
type input "2025/09/20 19:22"
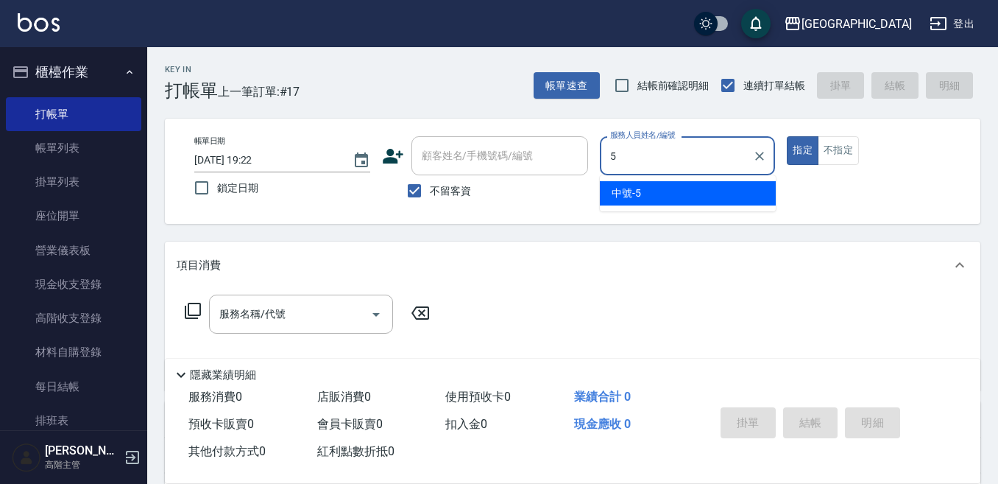
type input "中號-5"
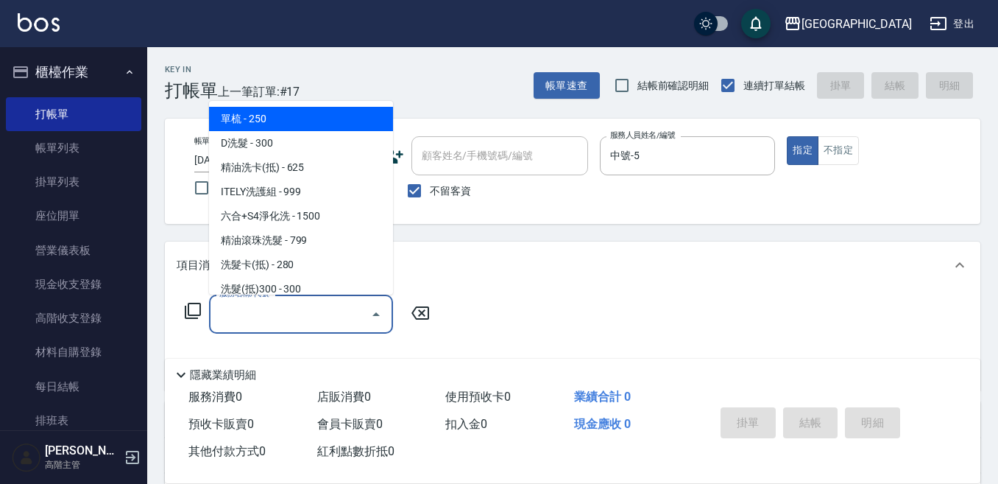
click at [250, 304] on div "服務名稱/代號 服務名稱/代號" at bounding box center [301, 313] width 184 height 39
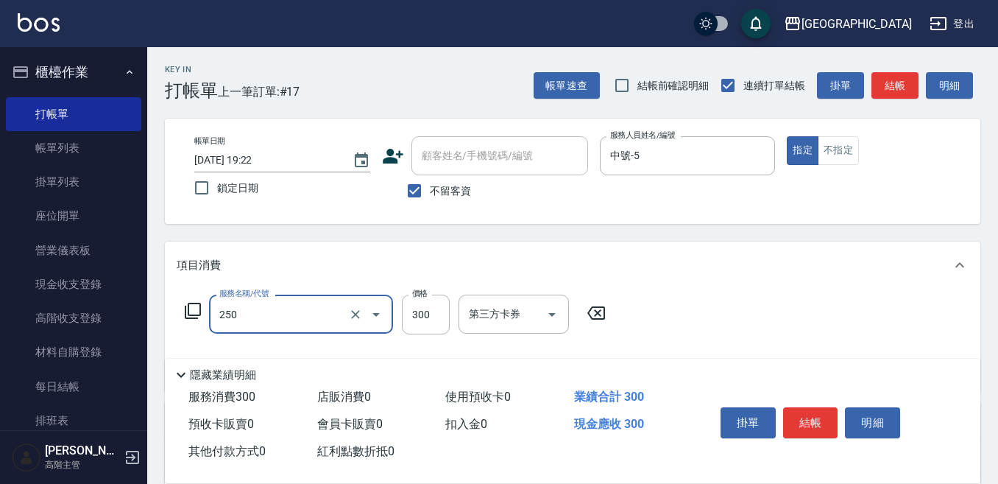
type input "日式洗髮(250)"
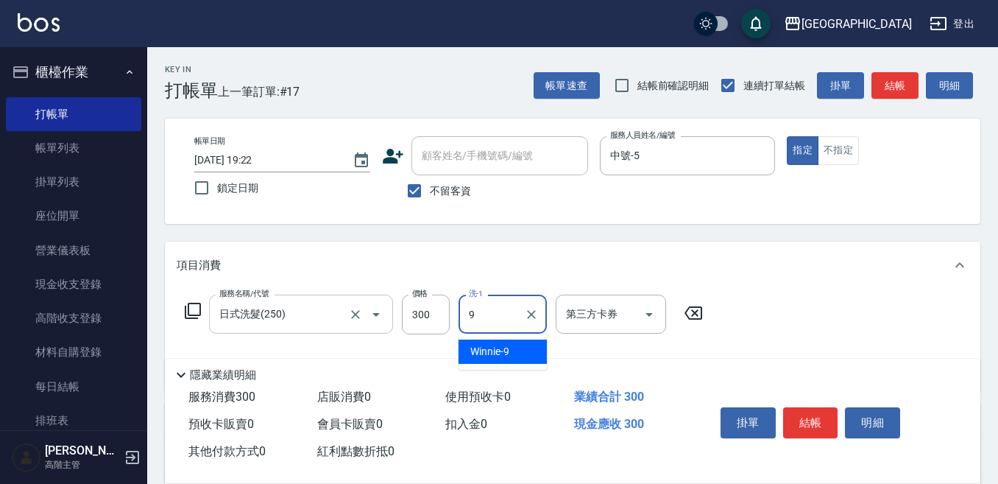
type input "Winnie-9"
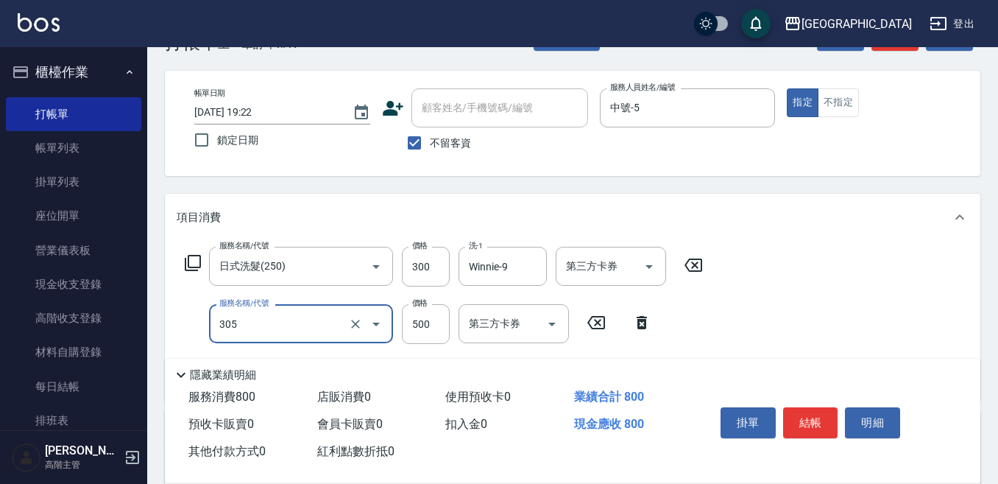
scroll to position [74, 0]
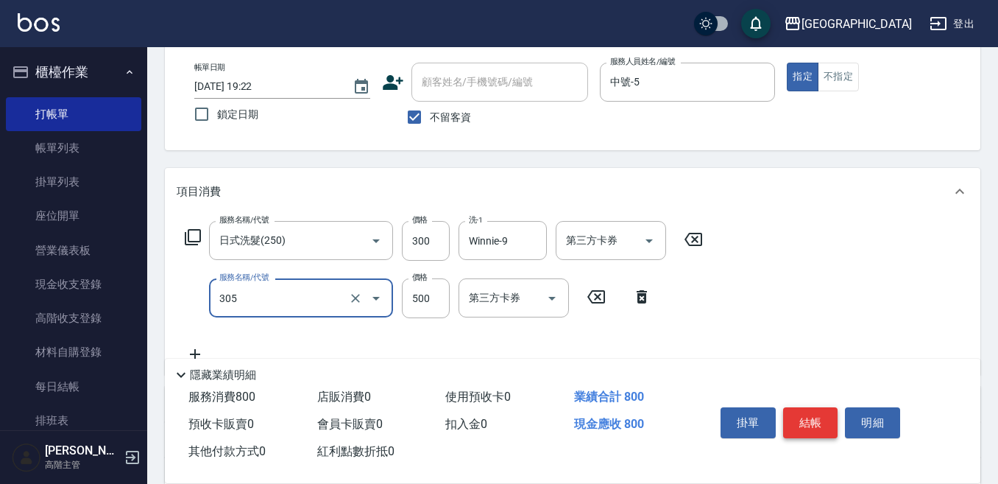
type input "剪髮500(305)"
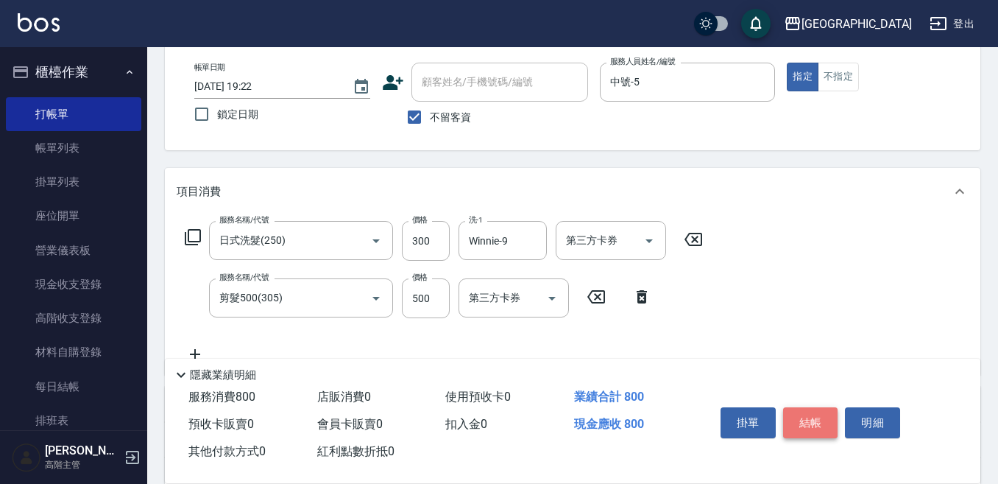
click at [809, 414] on button "結帳" at bounding box center [810, 422] width 55 height 31
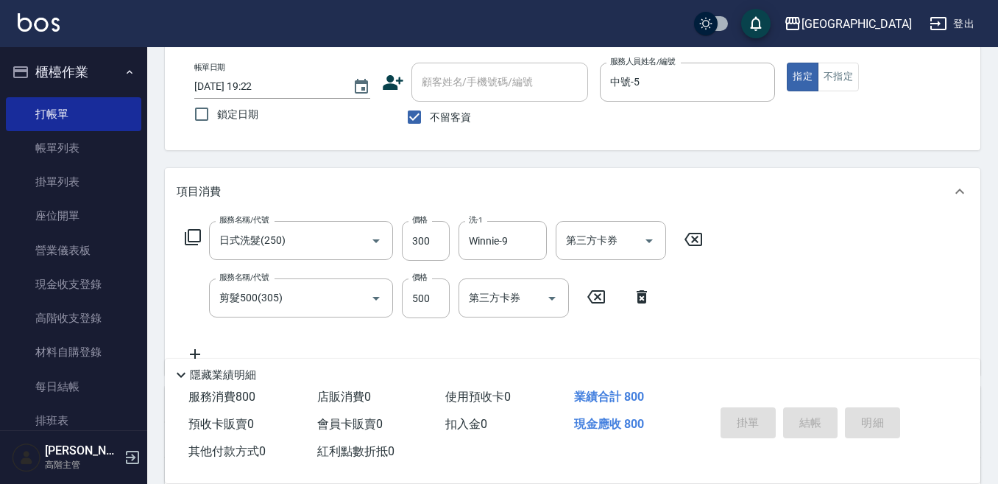
type input "2025/09/20 19:23"
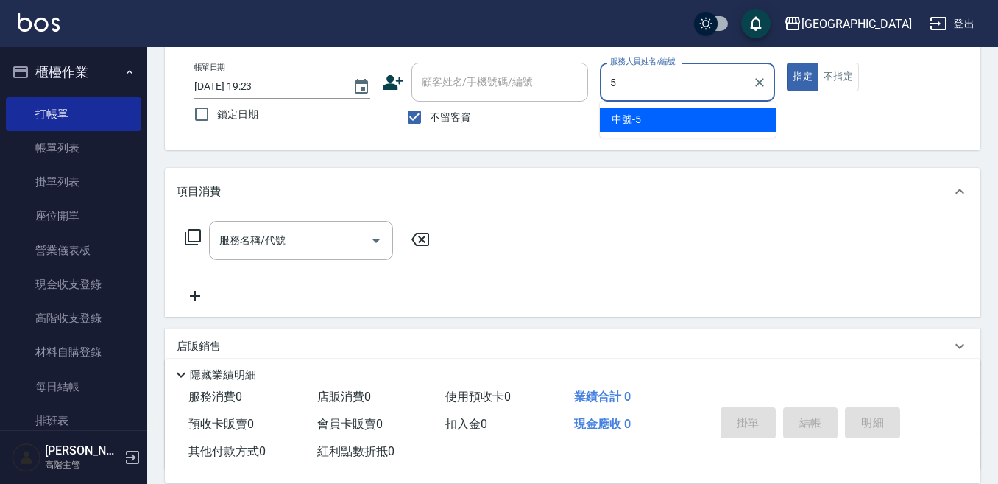
type input "中號-5"
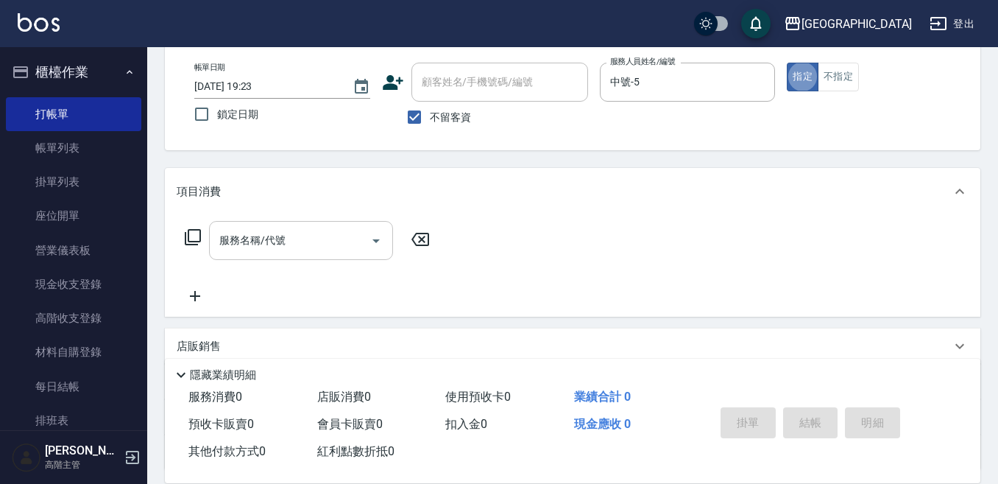
click at [315, 235] on input "服務名稱/代號" at bounding box center [290, 240] width 149 height 26
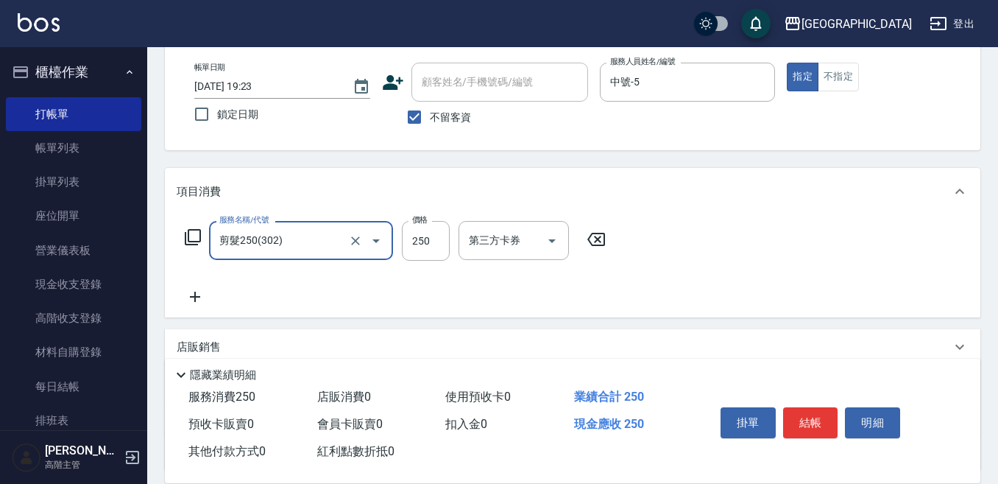
type input "剪髮250(302)"
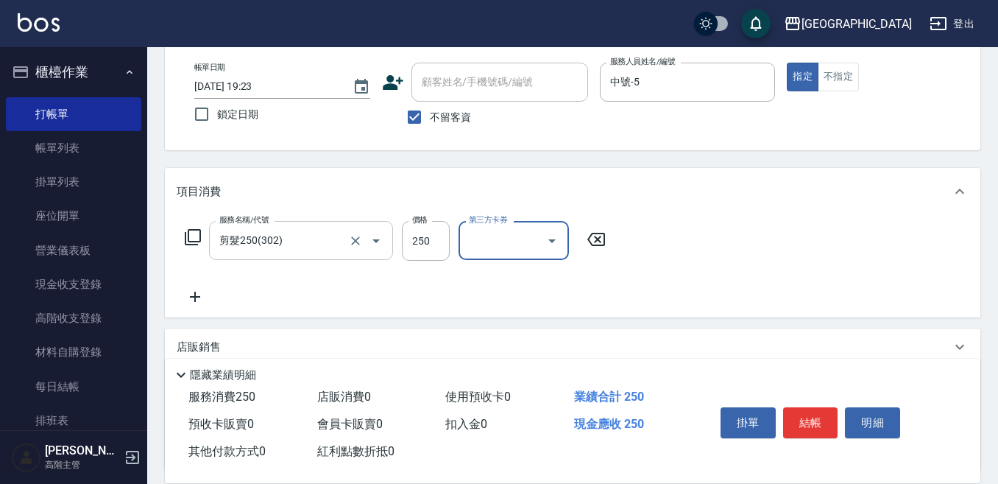
drag, startPoint x: 347, startPoint y: 227, endPoint x: 328, endPoint y: 230, distance: 20.1
click at [345, 228] on div "剪髮250(302) 服務名稱/代號" at bounding box center [301, 240] width 184 height 39
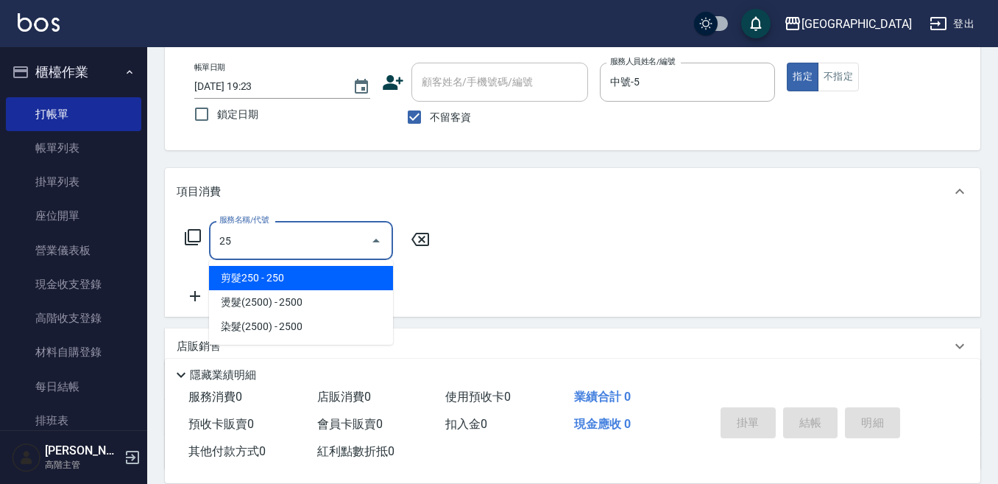
scroll to position [0, 0]
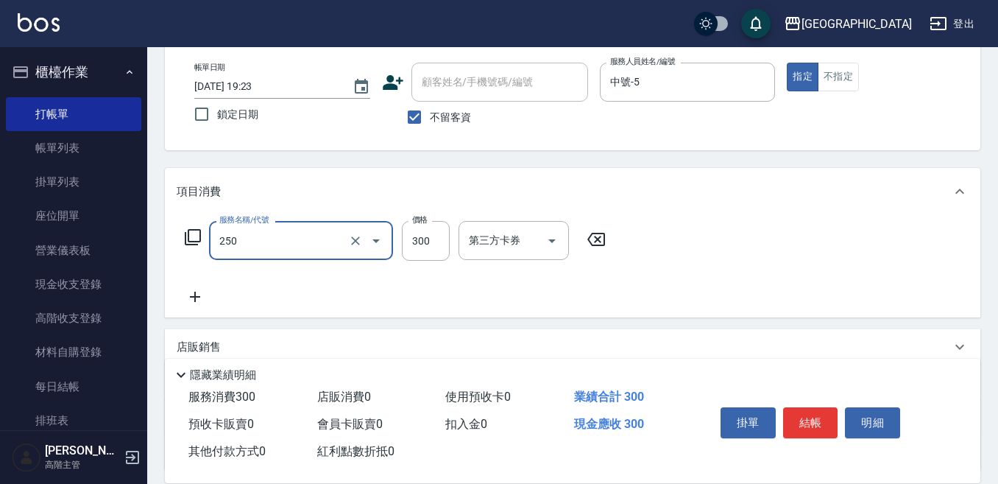
type input "日式洗髮(250)"
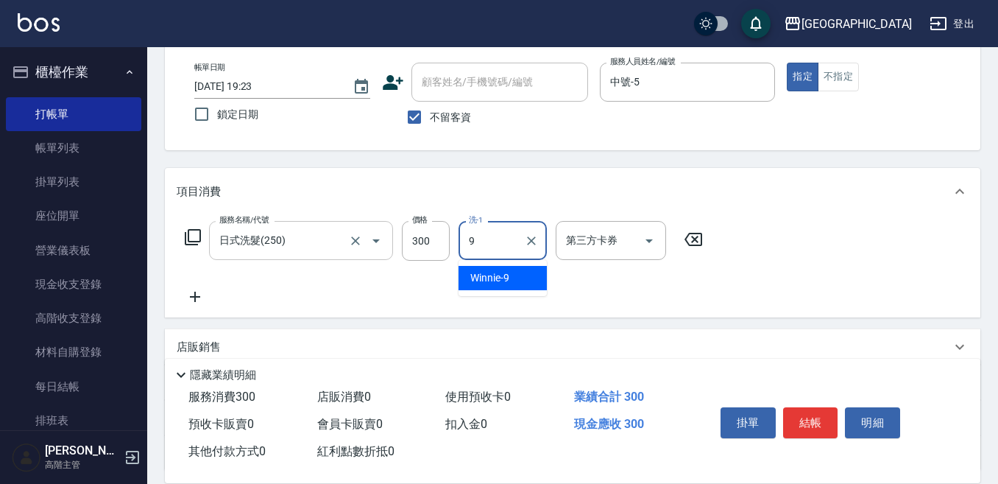
type input "Winnie-9"
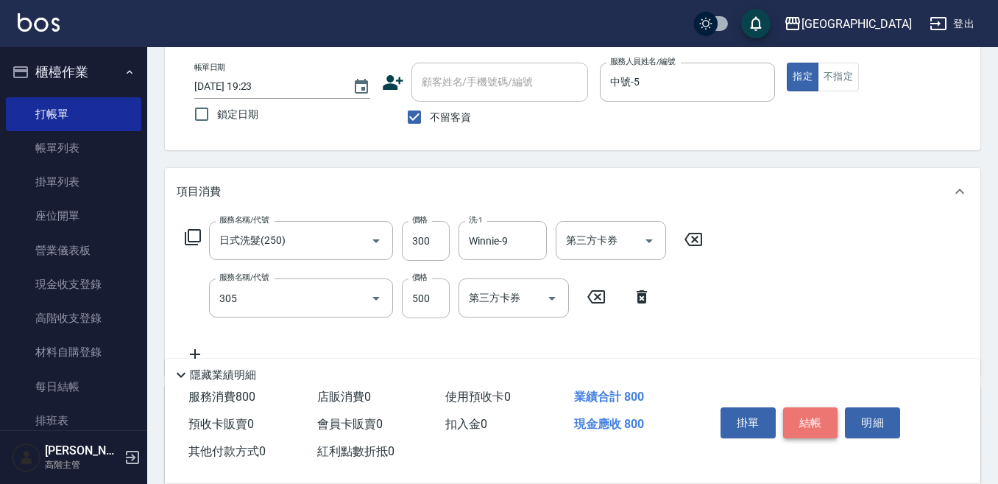
type input "剪髮500(305)"
click at [802, 418] on button "結帳" at bounding box center [810, 422] width 55 height 31
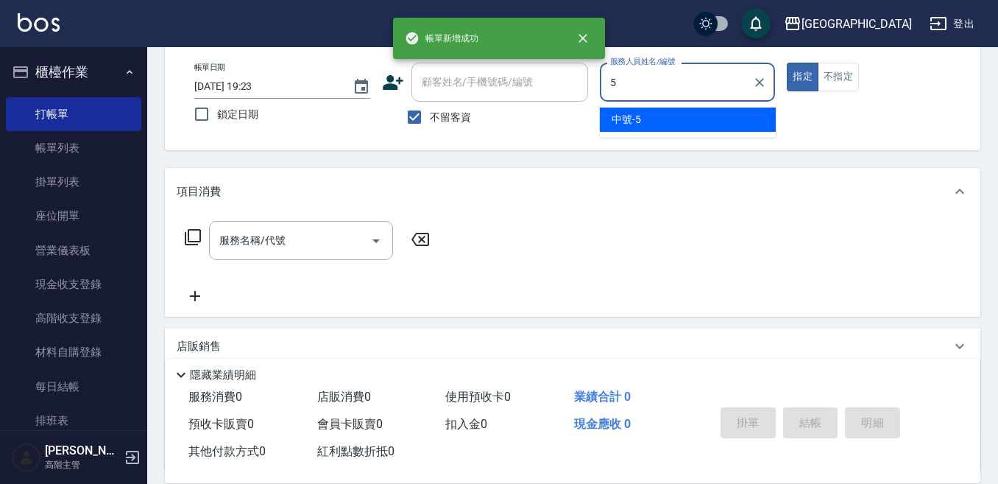
type input "中號-5"
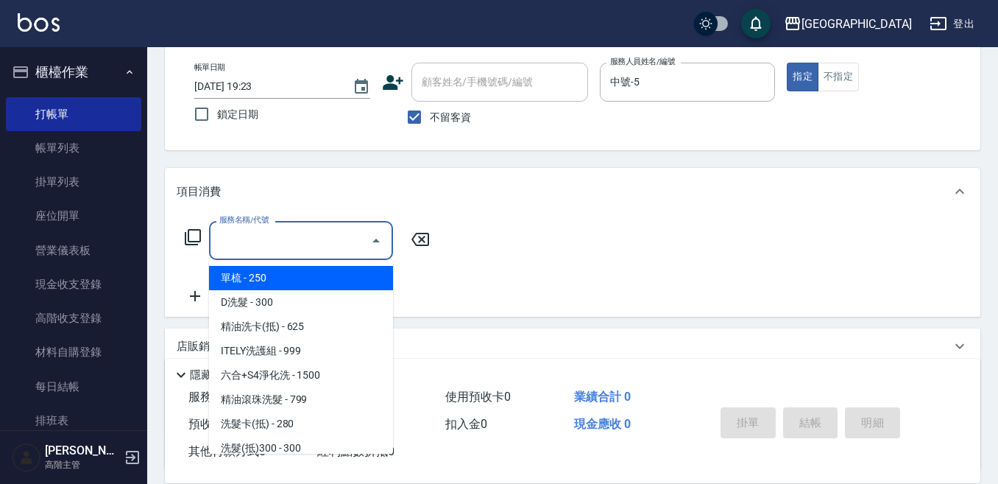
click at [345, 248] on input "服務名稱/代號" at bounding box center [290, 240] width 149 height 26
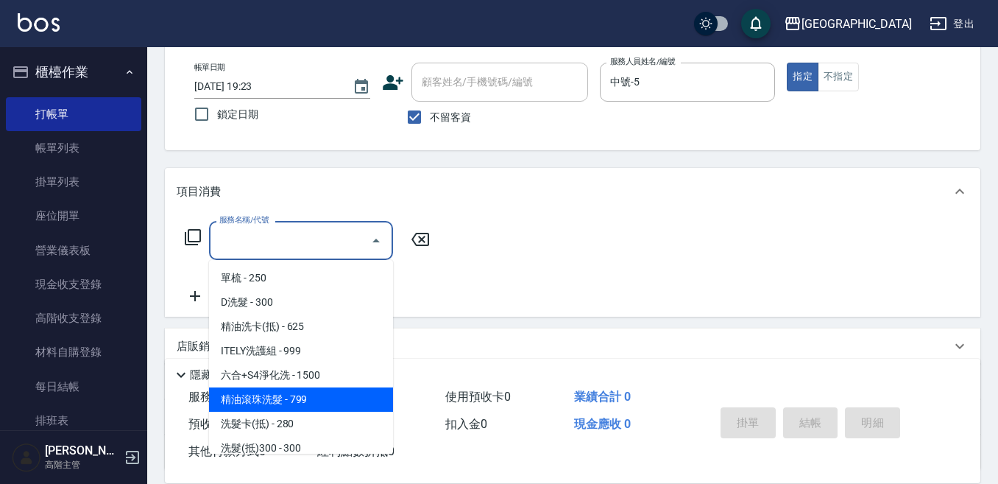
click at [327, 406] on span "精油滾珠洗髮 - 799" at bounding box center [301, 399] width 184 height 24
type input "精油滾珠洗髮(220)"
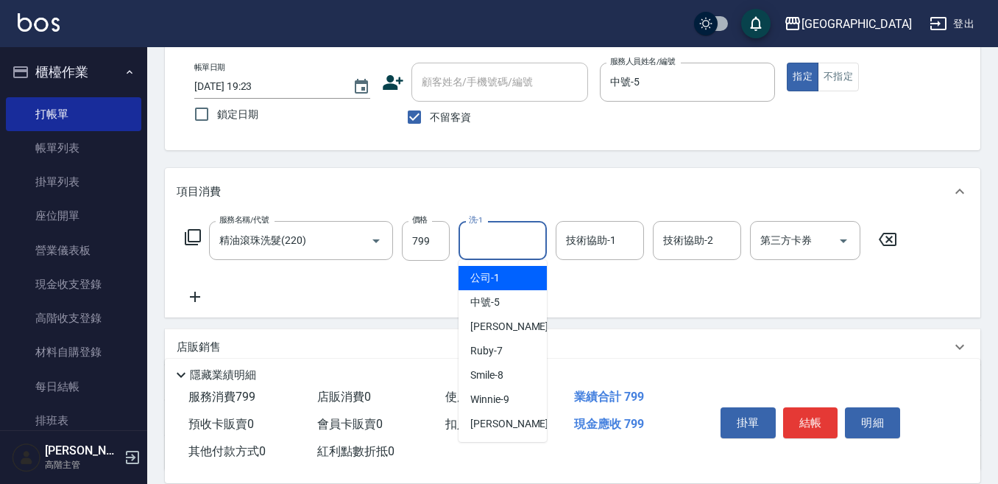
click at [486, 239] on input "洗-1" at bounding box center [502, 240] width 75 height 26
type input "Emily-12"
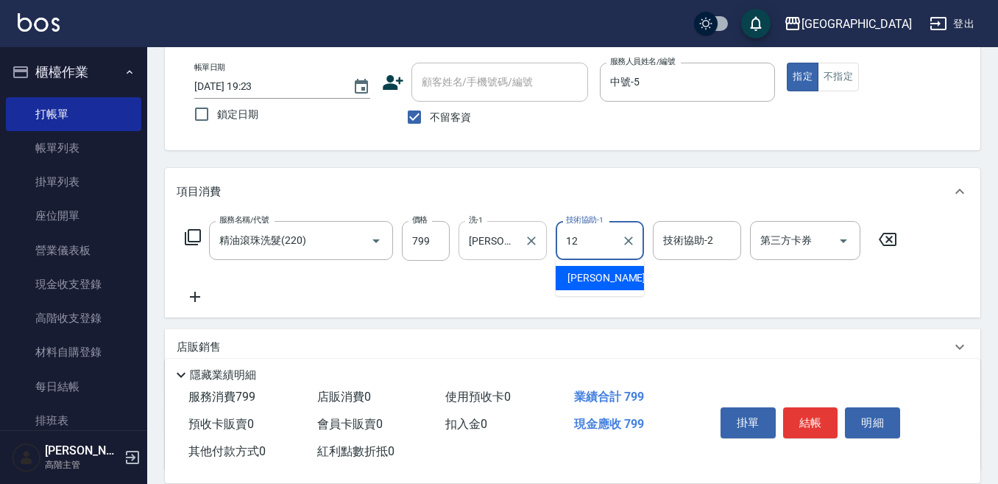
type input "Emily-12"
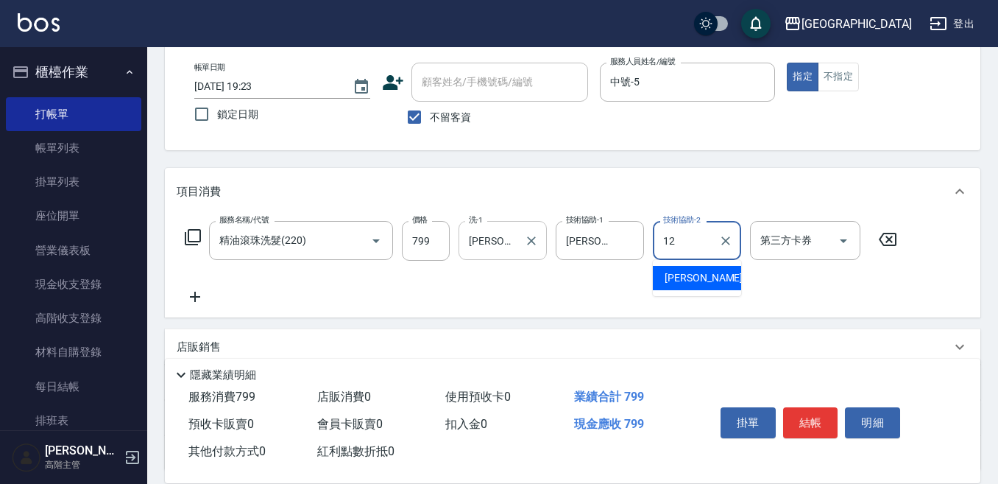
type input "Emily-12"
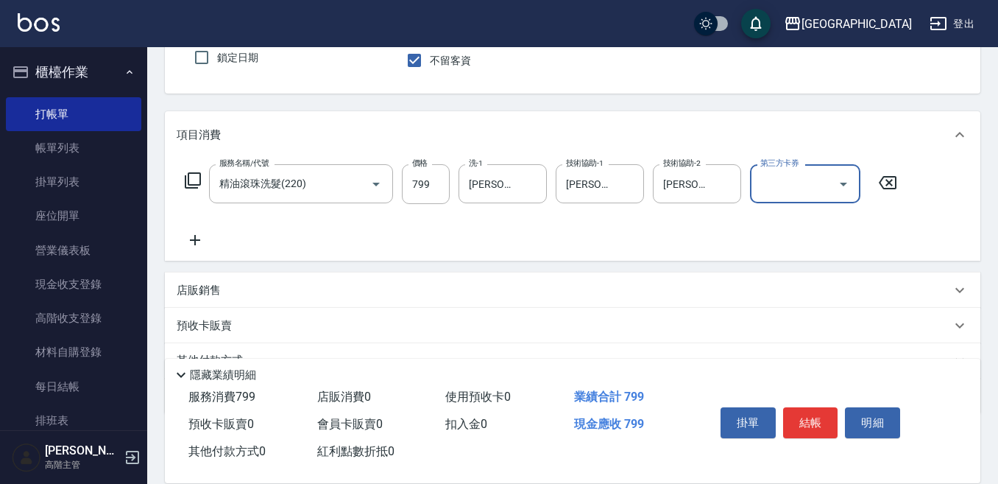
scroll to position [147, 0]
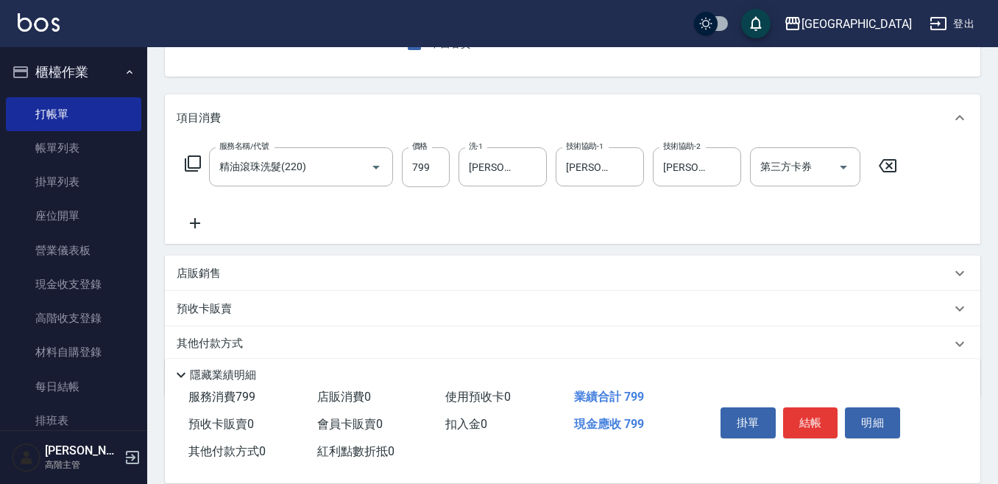
click at [200, 223] on icon at bounding box center [195, 223] width 10 height 10
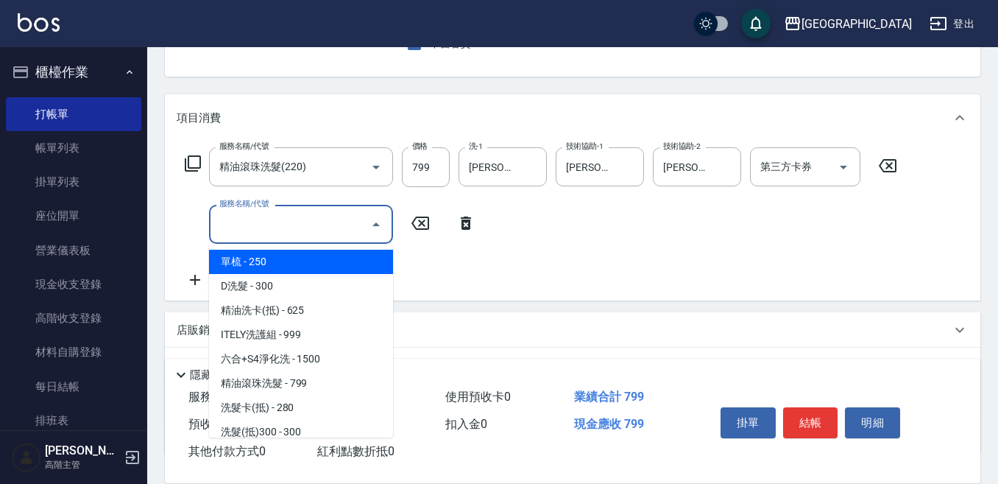
click at [241, 223] on input "服務名稱/代號" at bounding box center [290, 224] width 149 height 26
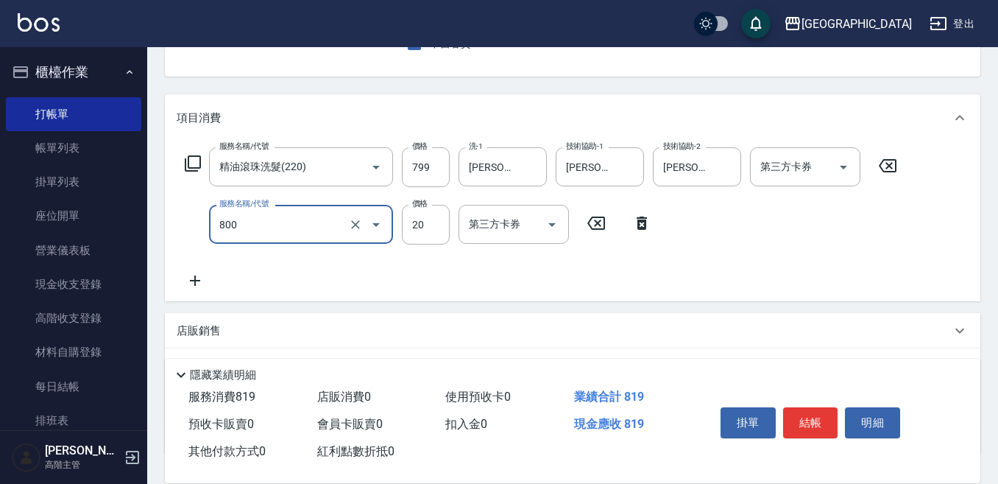
type input "潤絲精(800)"
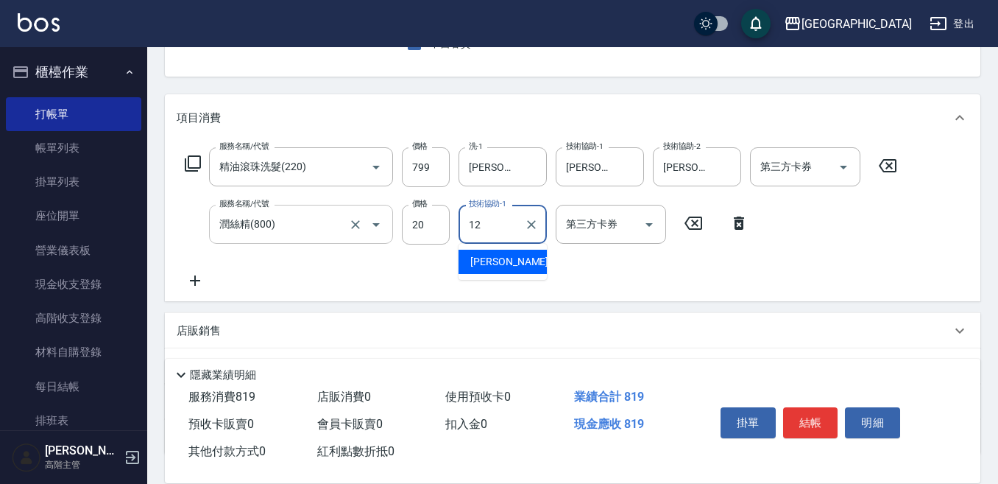
type input "Emily-12"
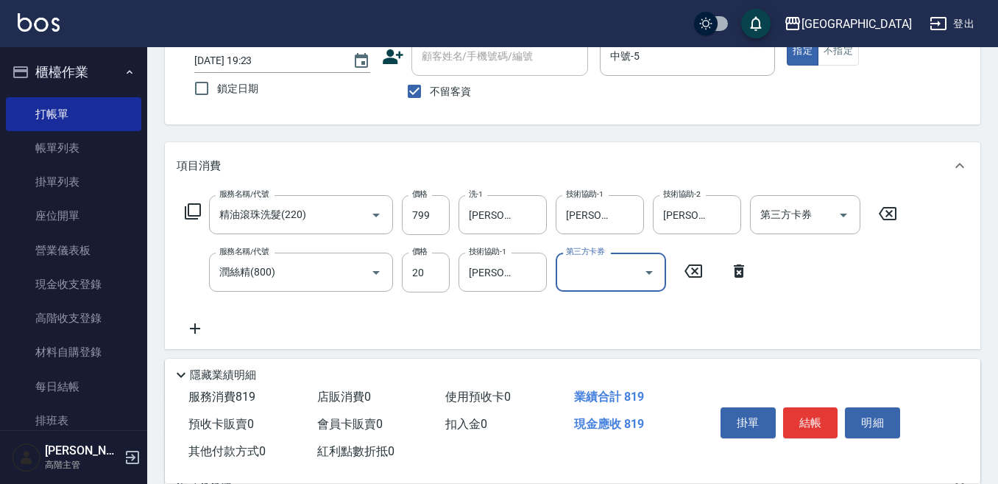
scroll to position [74, 0]
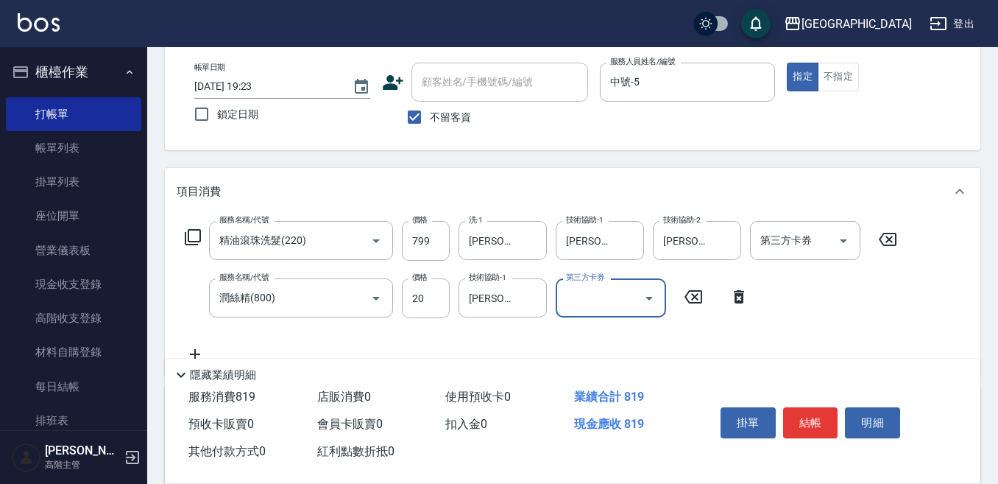
drag, startPoint x: 811, startPoint y: 410, endPoint x: 802, endPoint y: 400, distance: 12.5
click at [809, 407] on button "結帳" at bounding box center [810, 422] width 55 height 31
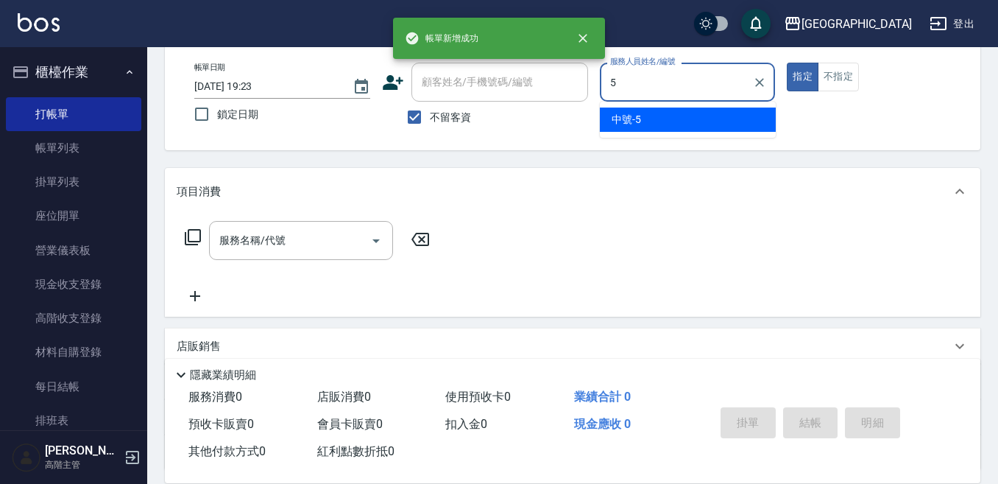
type input "中號-5"
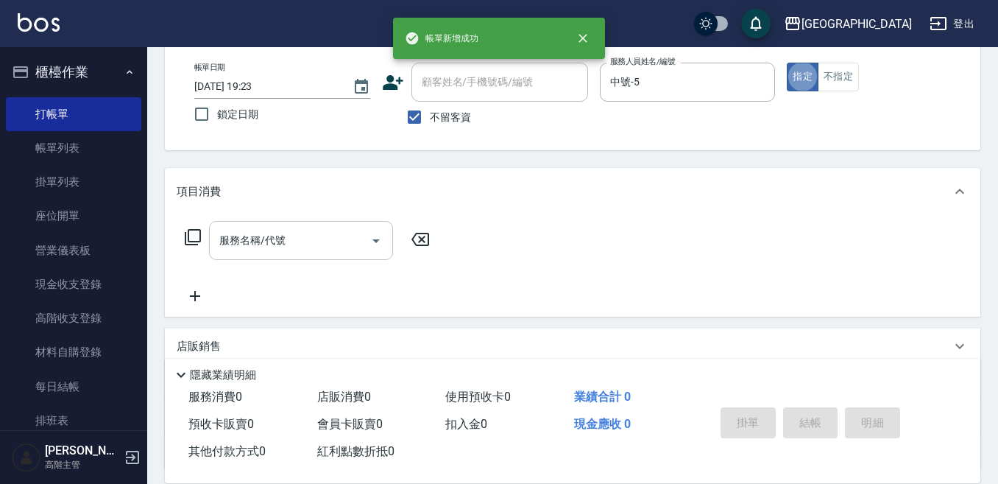
drag, startPoint x: 249, startPoint y: 246, endPoint x: 230, endPoint y: 239, distance: 20.3
click at [248, 244] on input "服務名稱/代號" at bounding box center [290, 240] width 149 height 26
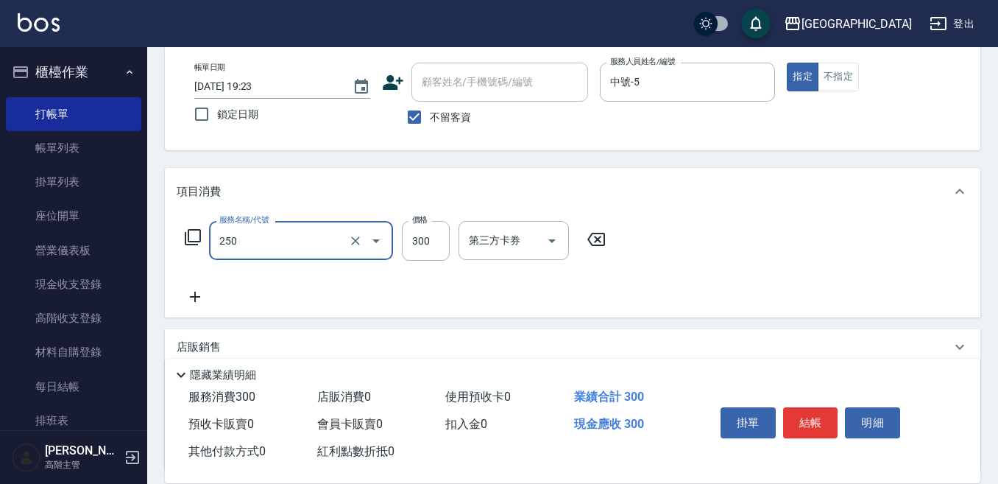
type input "日式洗髮(250)"
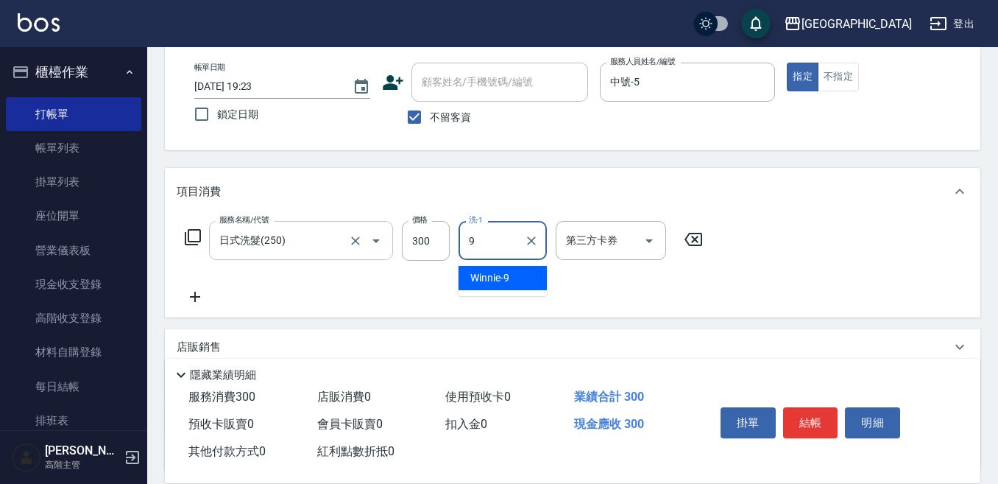
type input "Winnie-9"
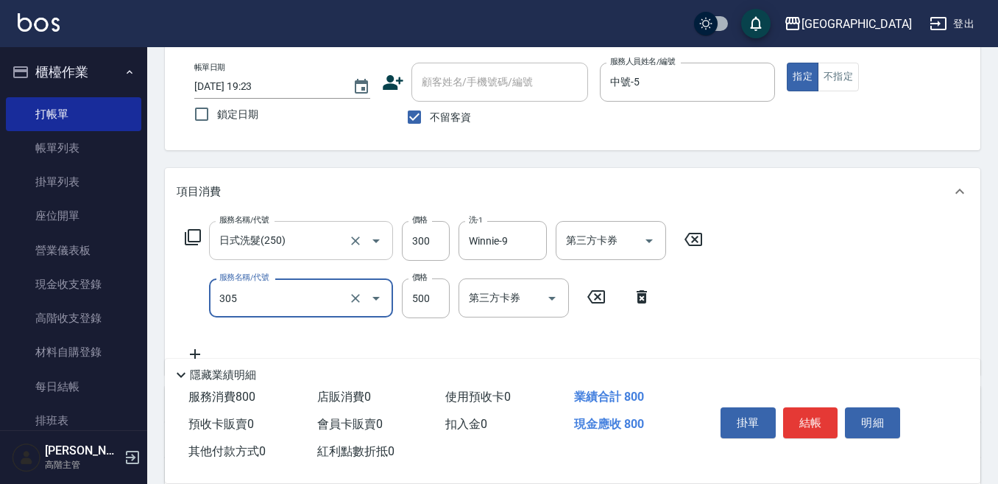
type input "剪髮500(305)"
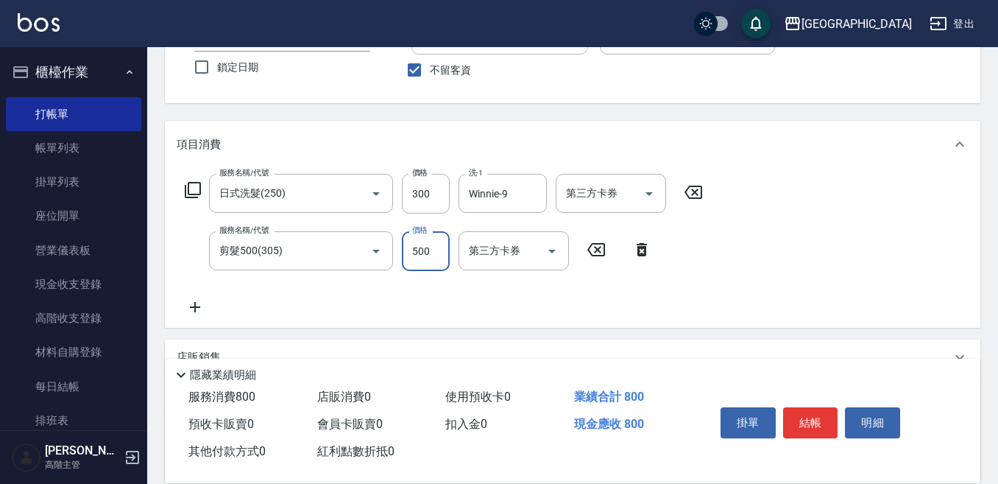
scroll to position [147, 0]
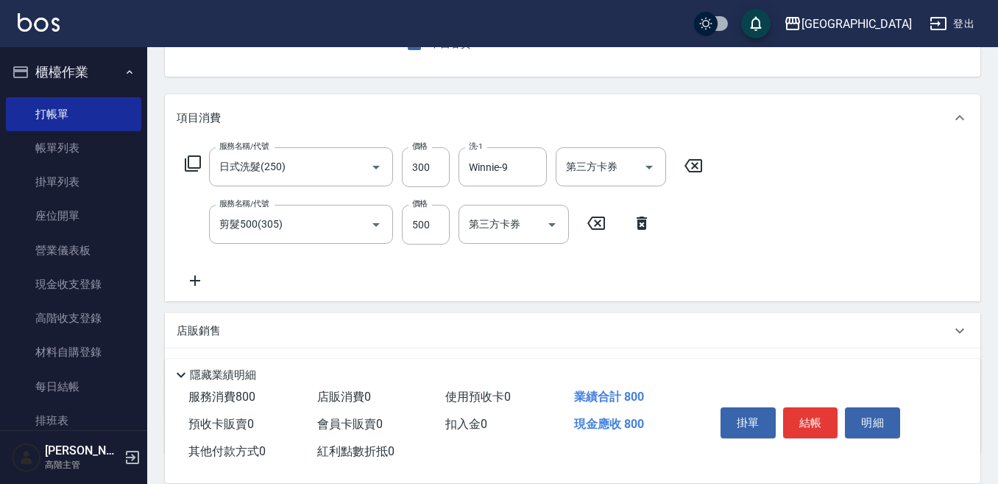
click at [197, 277] on icon at bounding box center [195, 281] width 37 height 18
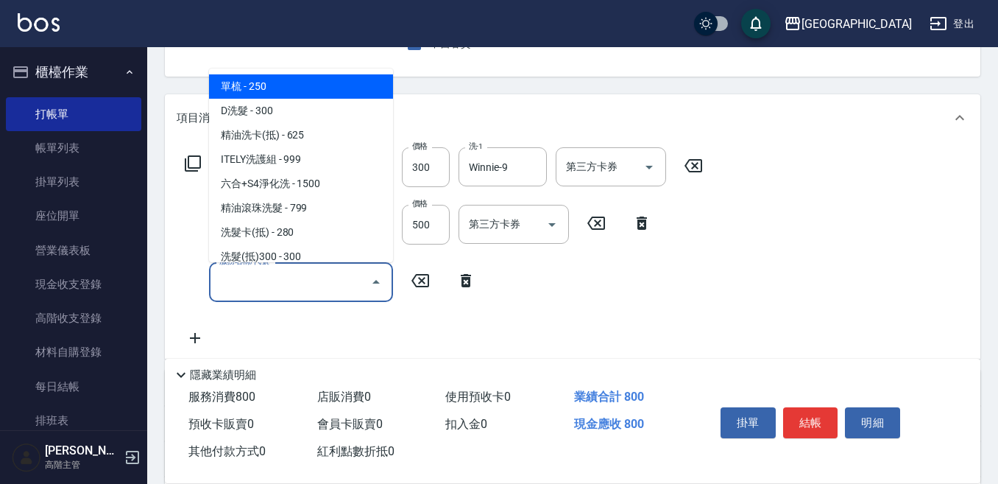
drag, startPoint x: 197, startPoint y: 277, endPoint x: 227, endPoint y: 278, distance: 29.5
click at [227, 278] on input "服務名稱/代號" at bounding box center [290, 282] width 149 height 26
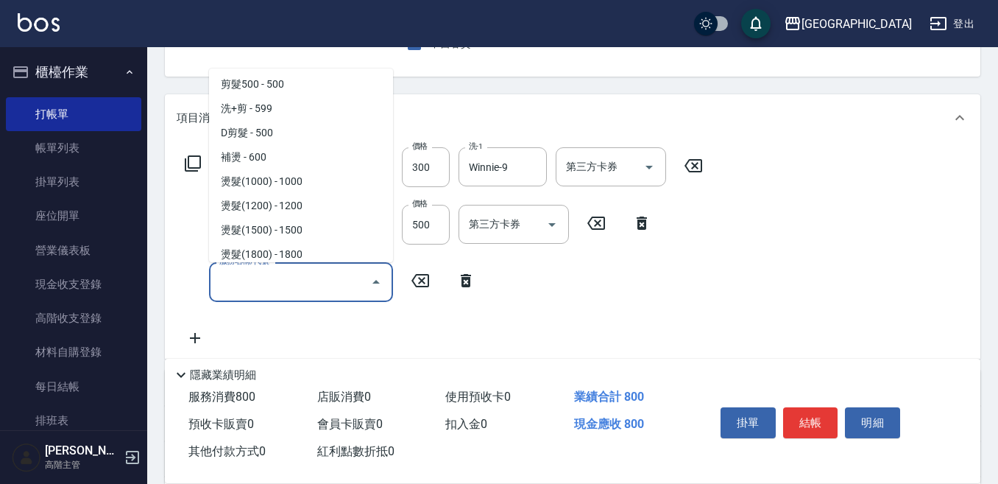
scroll to position [368, 0]
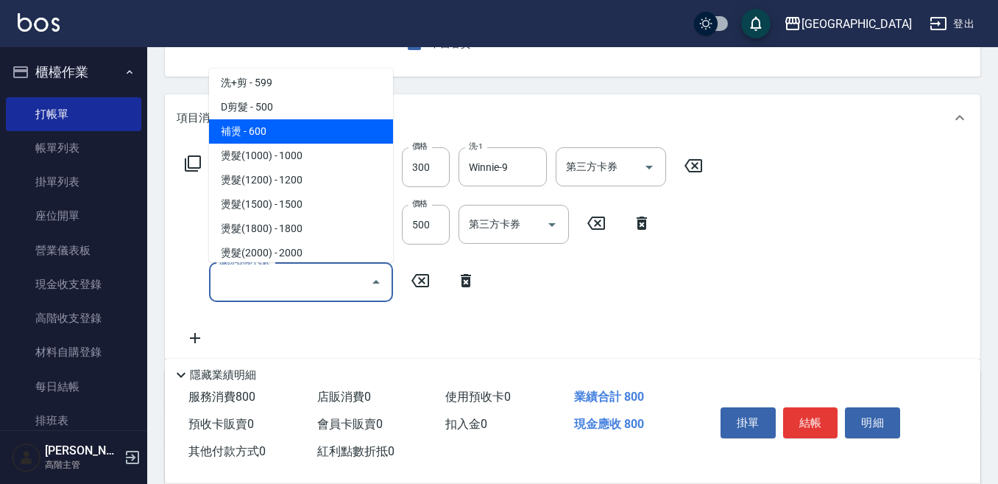
drag, startPoint x: 264, startPoint y: 128, endPoint x: 278, endPoint y: 152, distance: 28.0
click at [264, 127] on span "補燙 - 600" at bounding box center [301, 131] width 184 height 24
type input "補燙(400)"
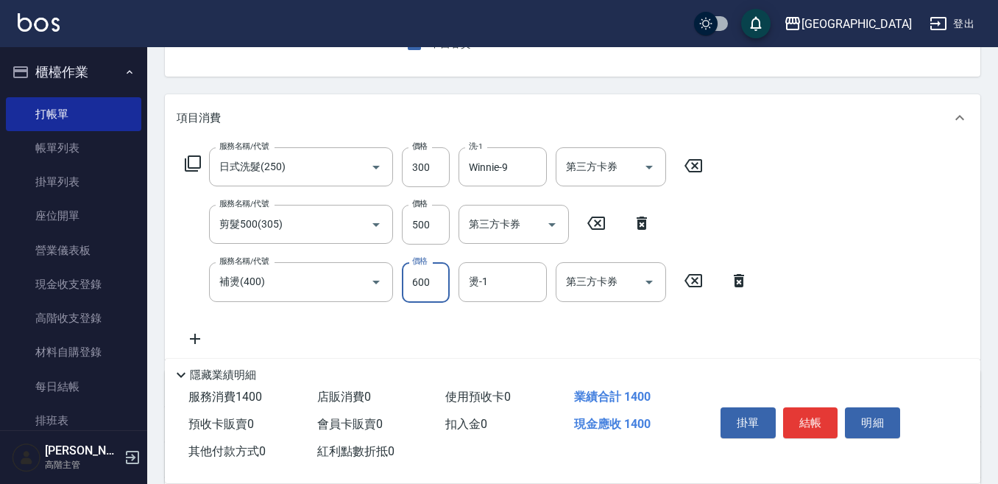
drag, startPoint x: 411, startPoint y: 278, endPoint x: 395, endPoint y: 267, distance: 19.6
click at [412, 278] on input "600" at bounding box center [426, 282] width 48 height 40
type input "300"
click at [809, 410] on button "結帳" at bounding box center [810, 422] width 55 height 31
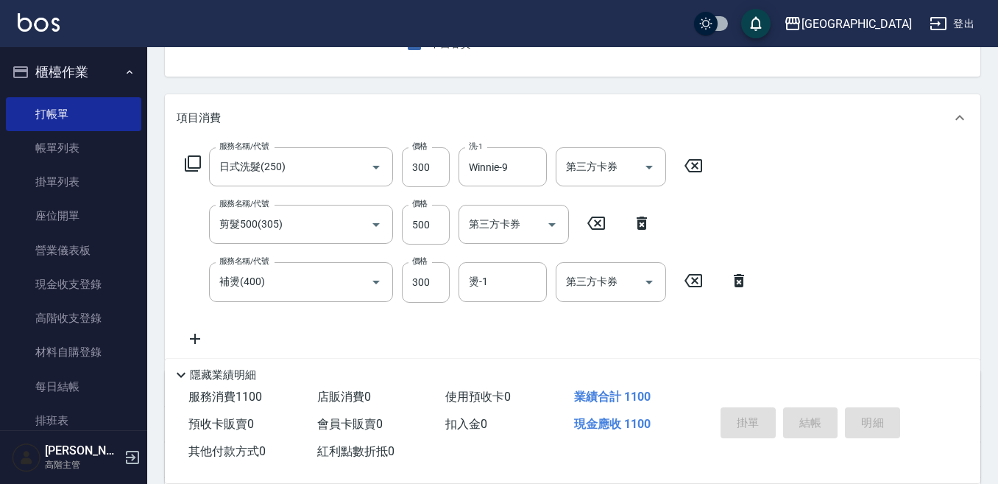
type input "2025/09/20 19:24"
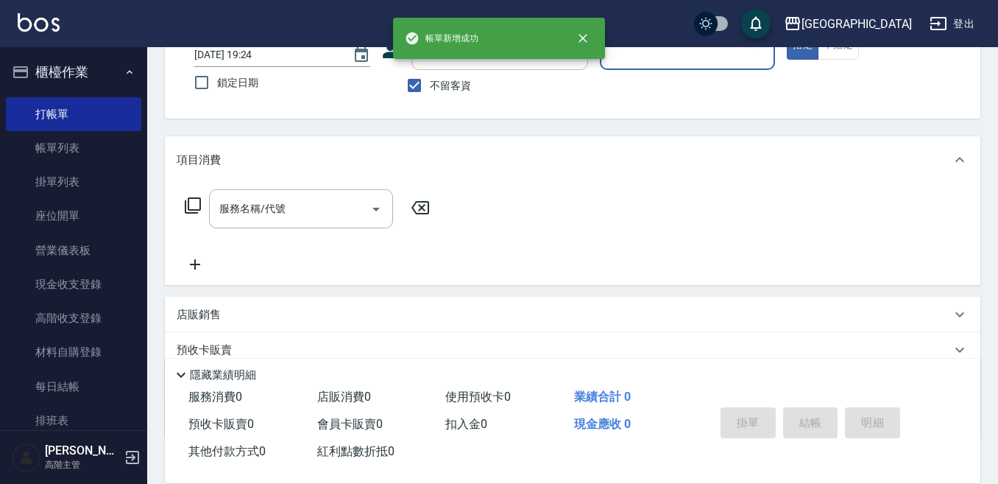
scroll to position [69, 0]
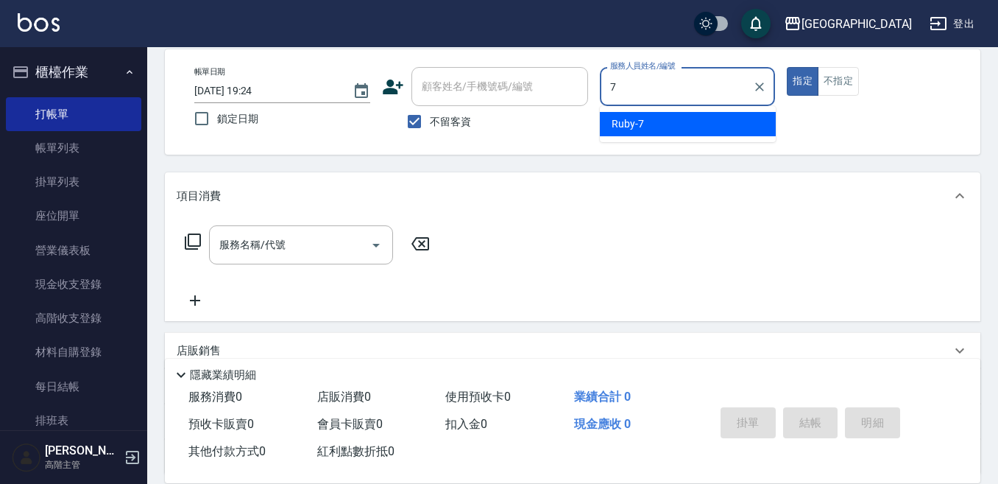
type input "Ruby-7"
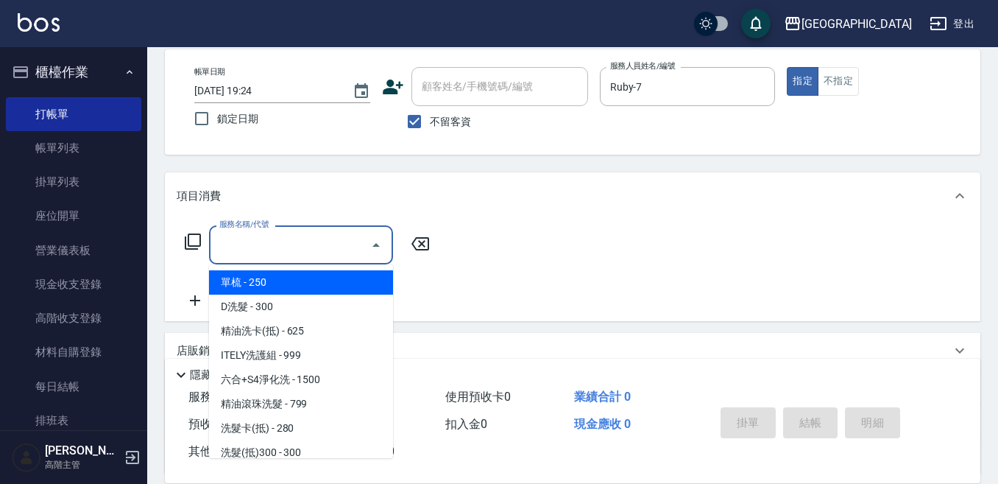
click at [267, 243] on input "服務名稱/代號" at bounding box center [290, 245] width 149 height 26
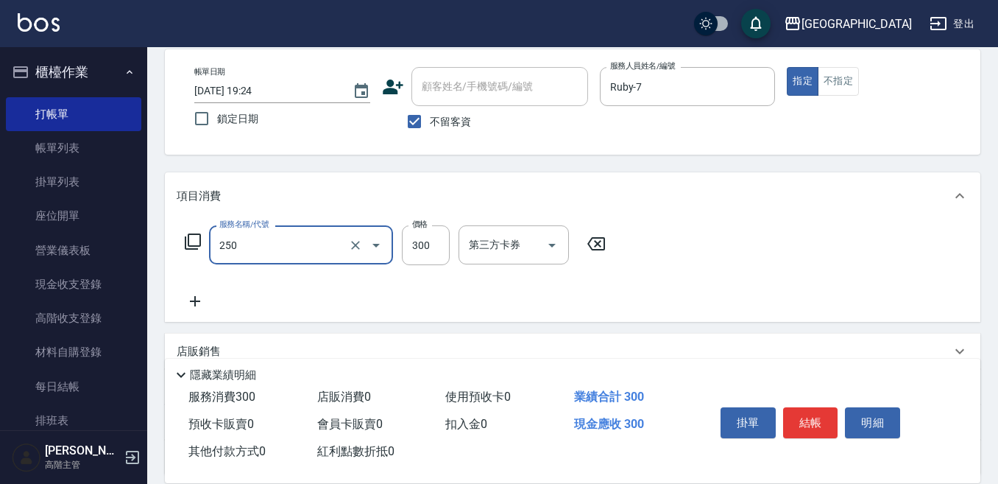
type input "日式洗髮(250)"
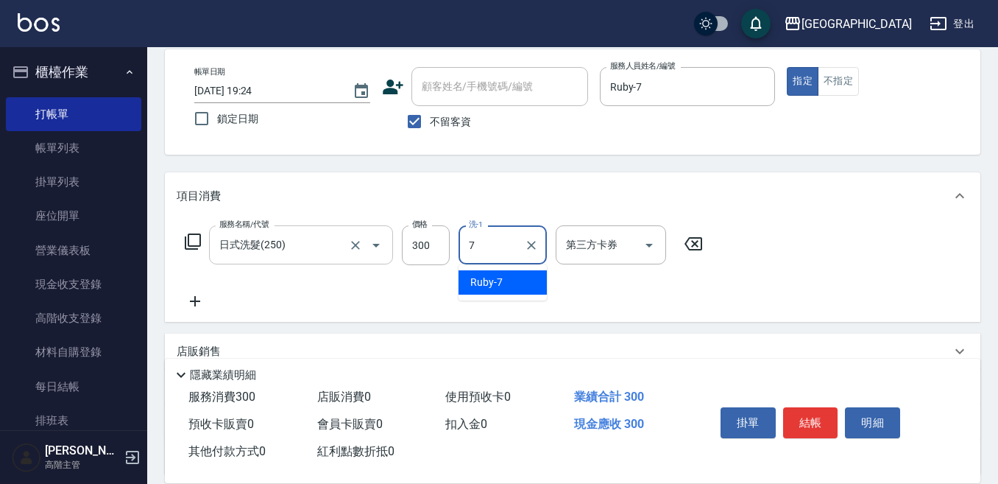
type input "Ruby-7"
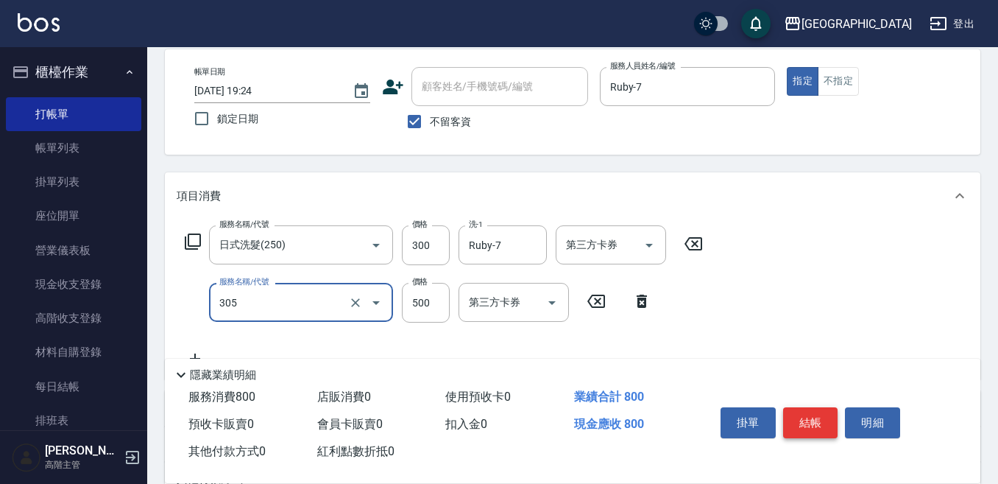
type input "剪髮500(305)"
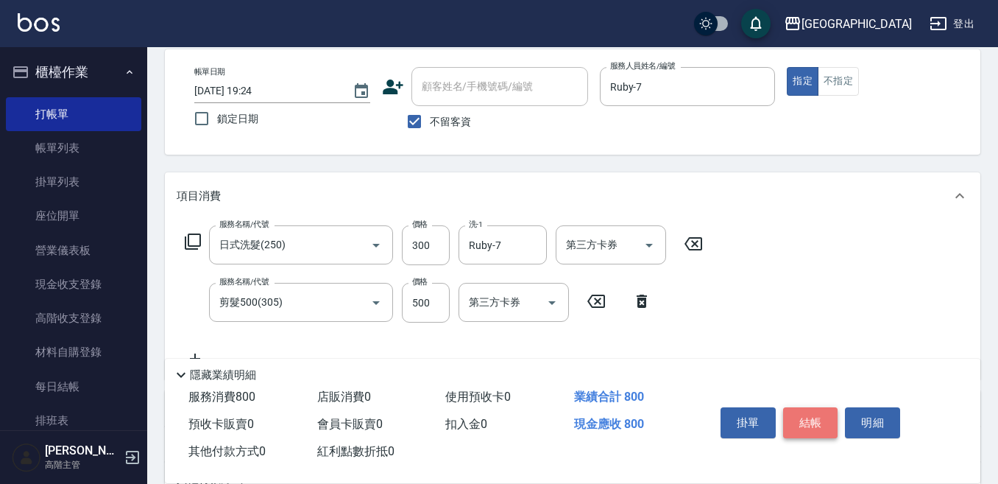
click at [810, 417] on button "結帳" at bounding box center [810, 422] width 55 height 31
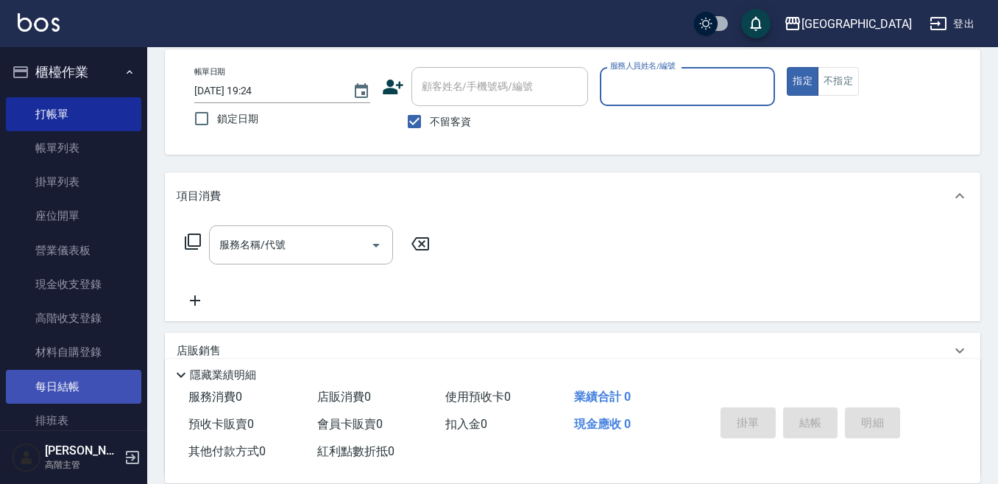
click at [84, 388] on link "每日結帳" at bounding box center [73, 387] width 135 height 34
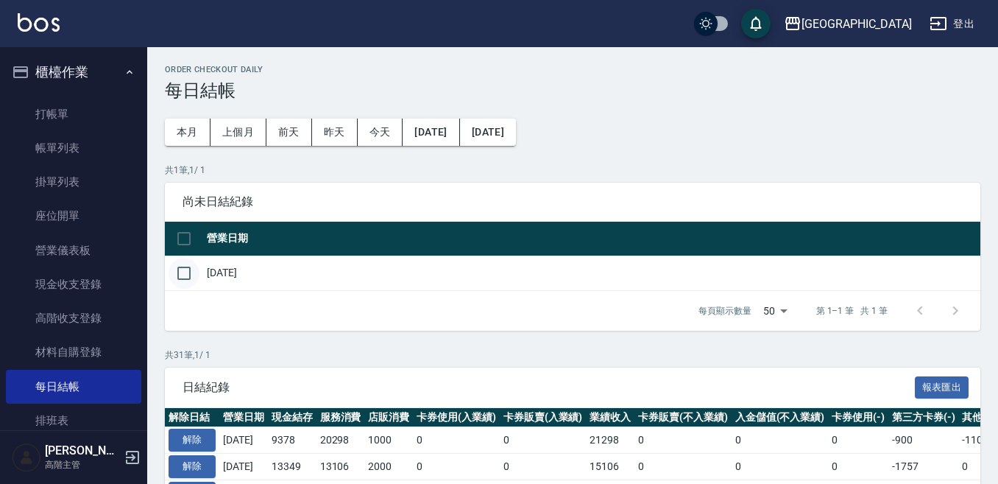
drag, startPoint x: 182, startPoint y: 269, endPoint x: 196, endPoint y: 267, distance: 14.3
click at [186, 267] on input "checkbox" at bounding box center [184, 273] width 31 height 31
checkbox input "true"
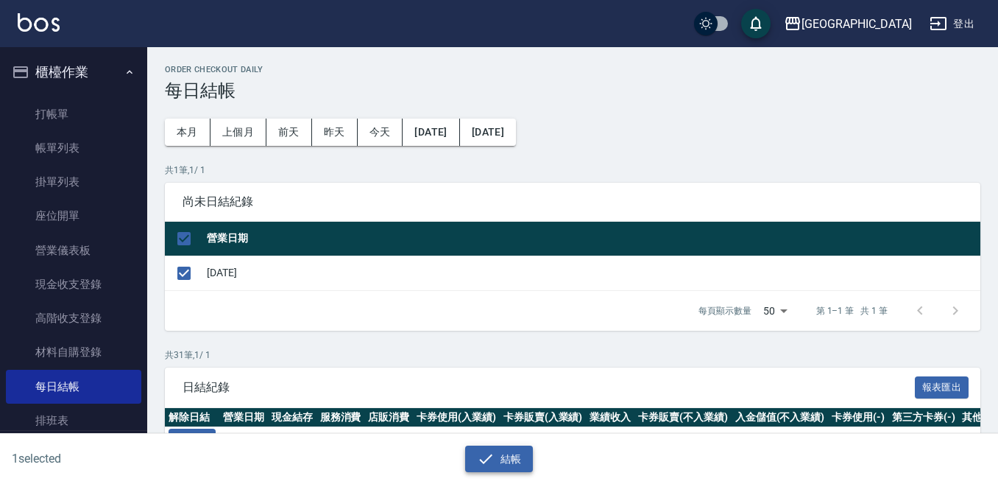
click at [509, 459] on button "結帳" at bounding box center [499, 458] width 68 height 27
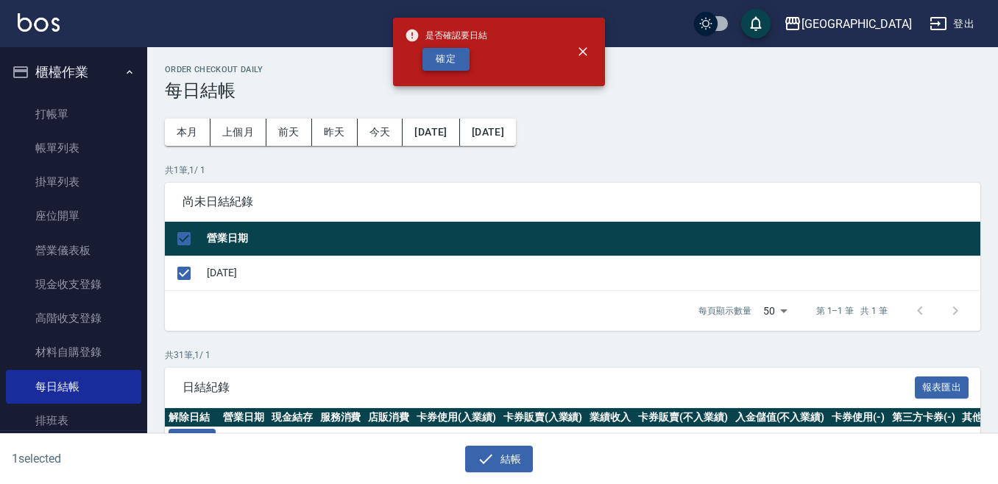
click at [447, 60] on button "確定" at bounding box center [446, 59] width 47 height 23
checkbox input "false"
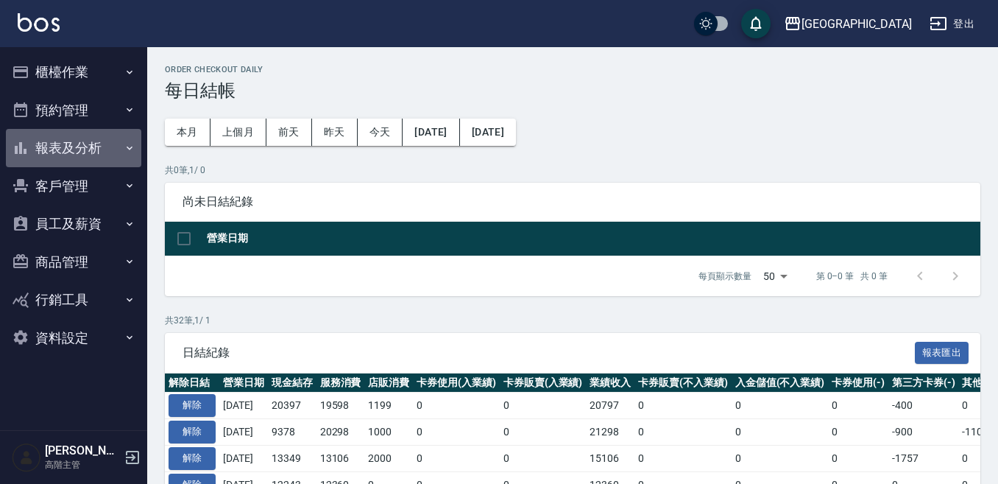
click at [78, 143] on button "報表及分析" at bounding box center [73, 148] width 135 height 38
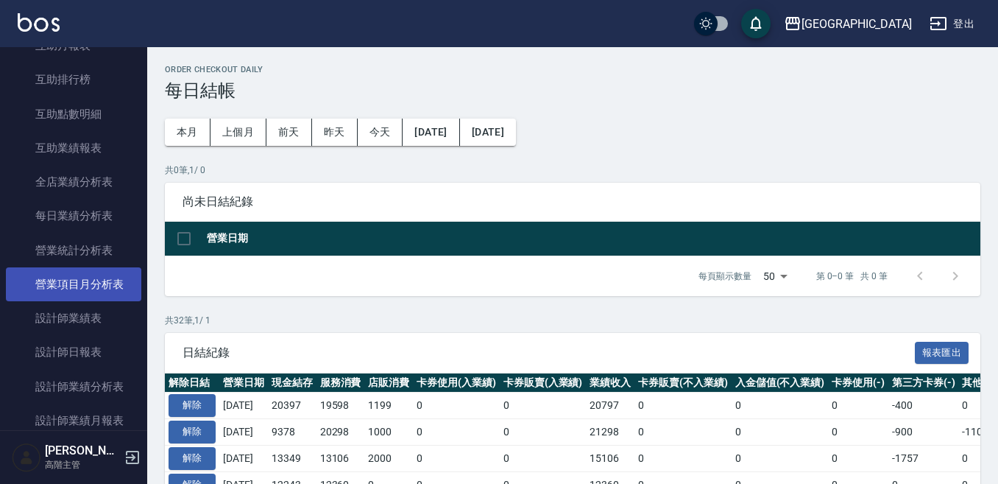
scroll to position [368, 0]
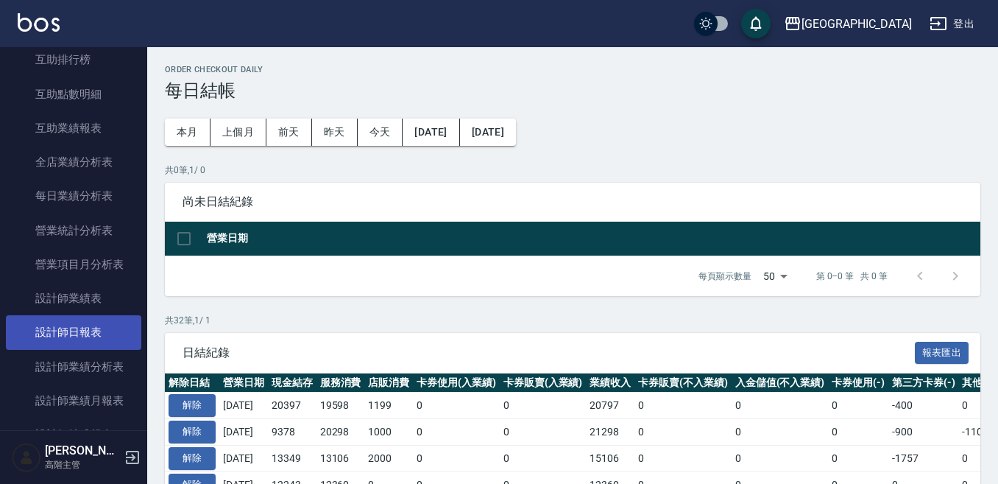
click at [96, 328] on link "設計師日報表" at bounding box center [73, 332] width 135 height 34
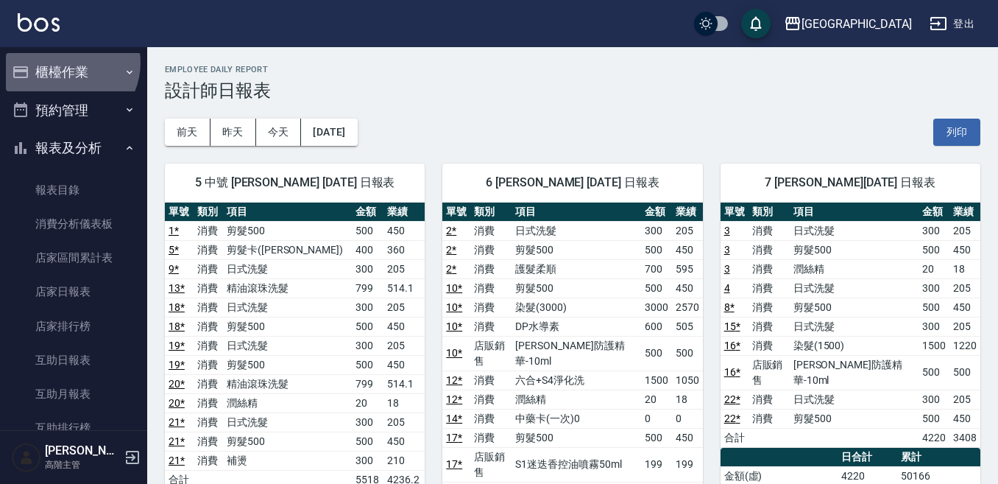
click at [66, 63] on button "櫃檯作業" at bounding box center [73, 72] width 135 height 38
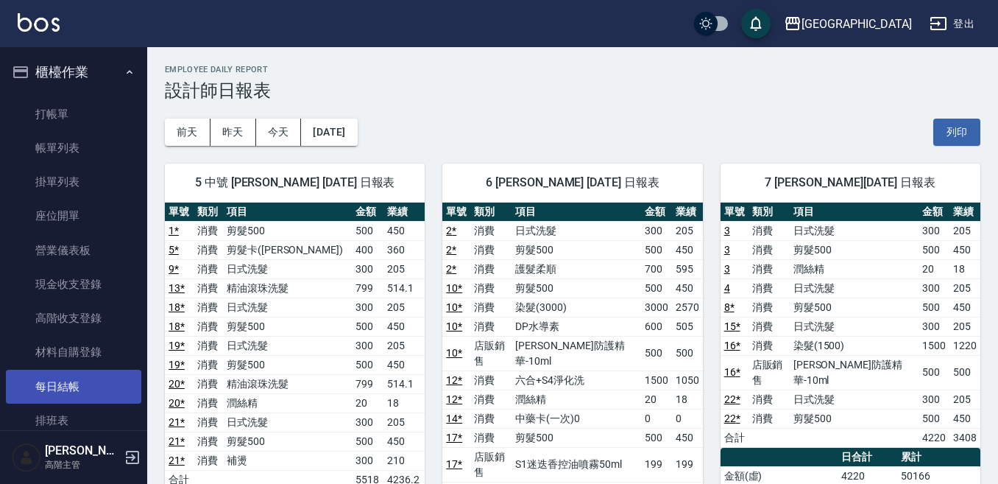
click at [82, 388] on link "每日結帳" at bounding box center [73, 387] width 135 height 34
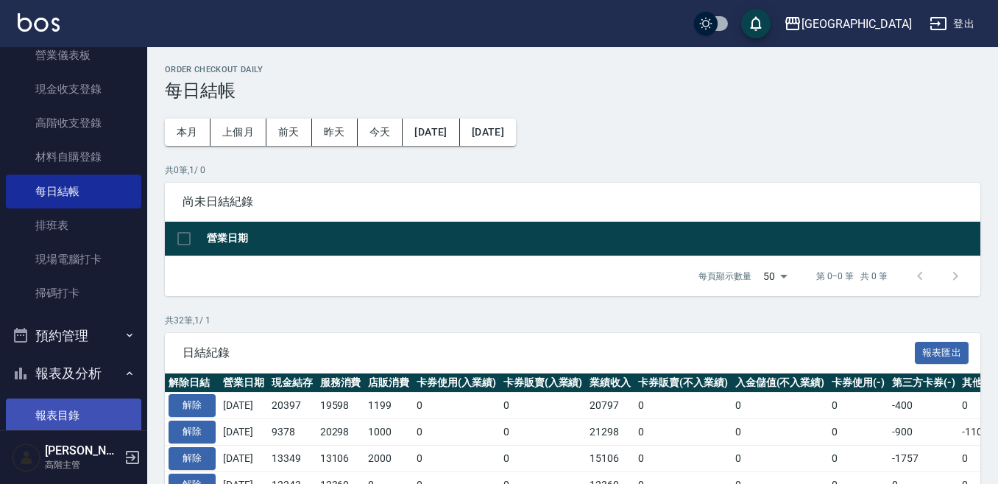
scroll to position [221, 0]
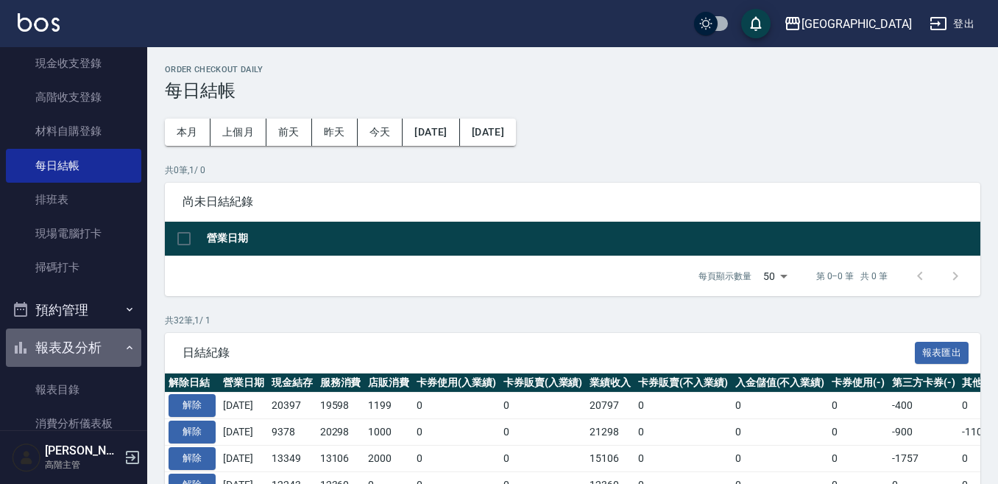
click at [75, 349] on button "報表及分析" at bounding box center [73, 347] width 135 height 38
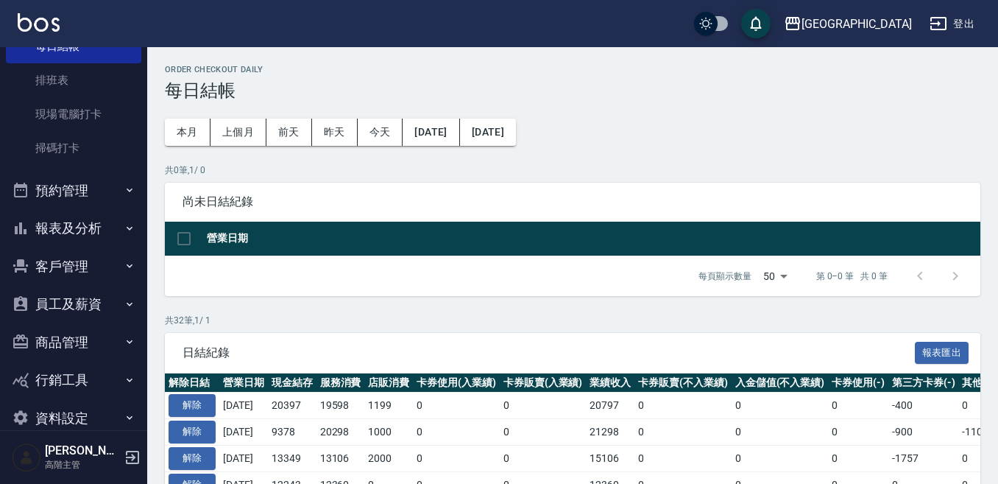
scroll to position [364, 0]
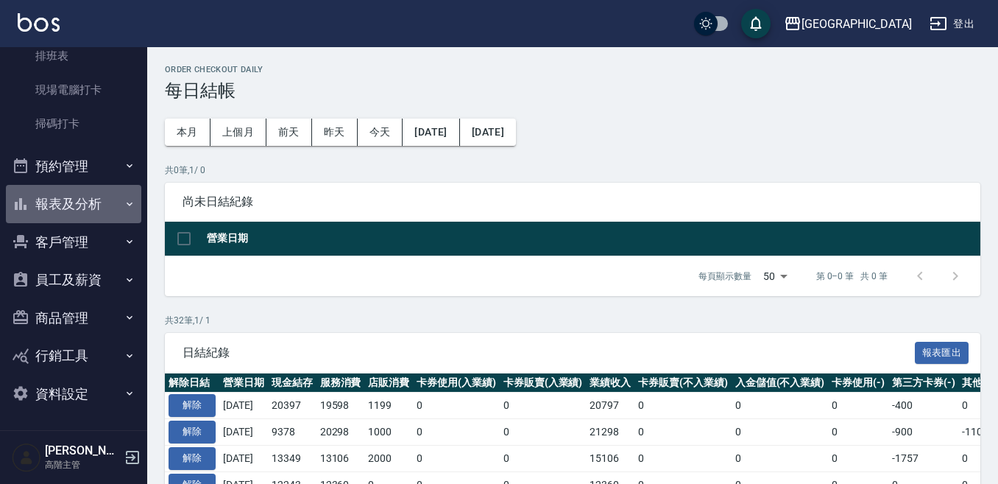
click at [75, 197] on button "報表及分析" at bounding box center [73, 204] width 135 height 38
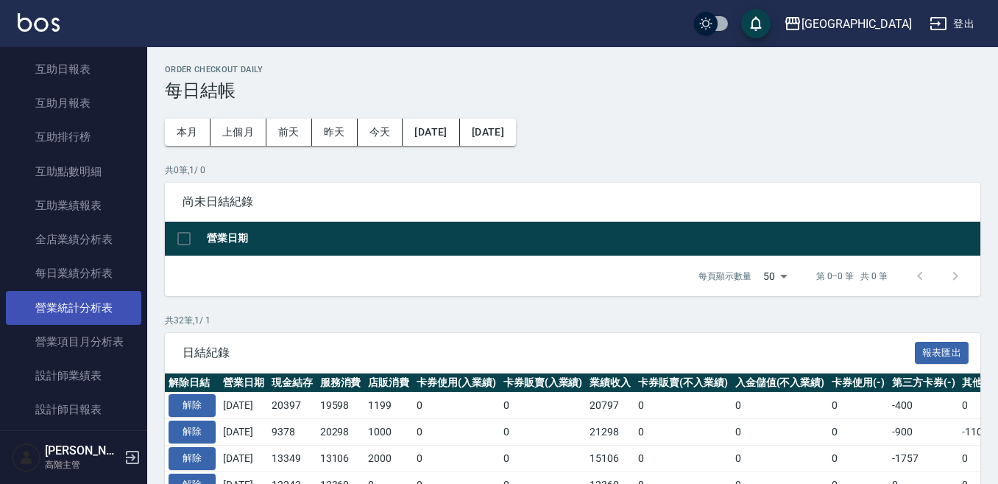
scroll to position [733, 0]
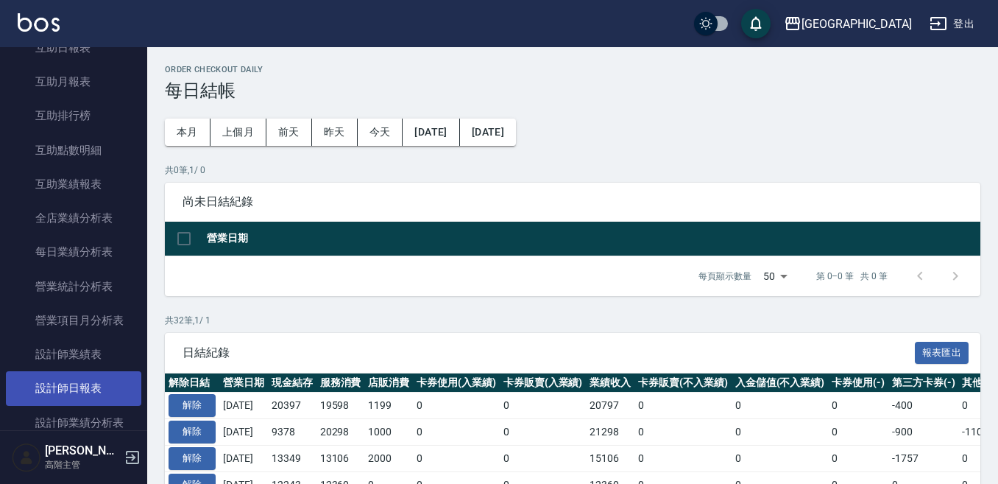
click at [94, 385] on link "設計師日報表" at bounding box center [73, 388] width 135 height 34
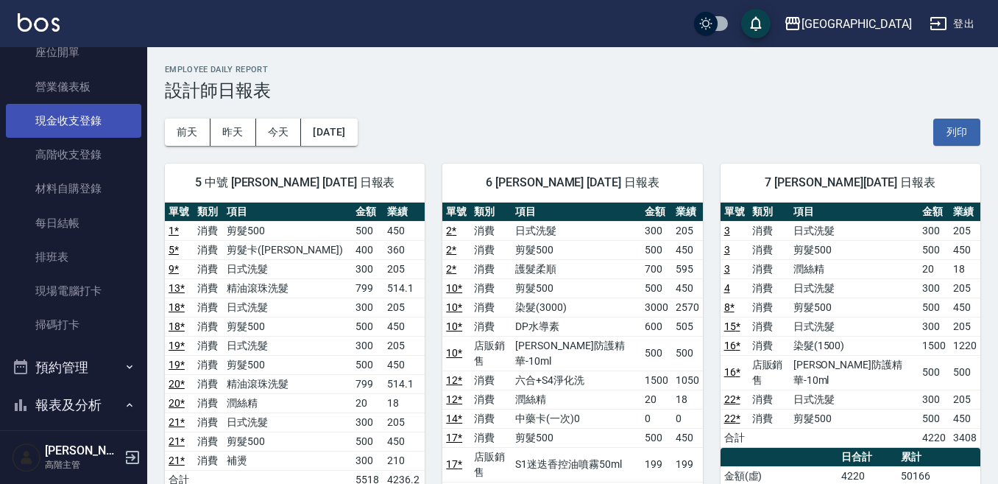
scroll to position [70, 0]
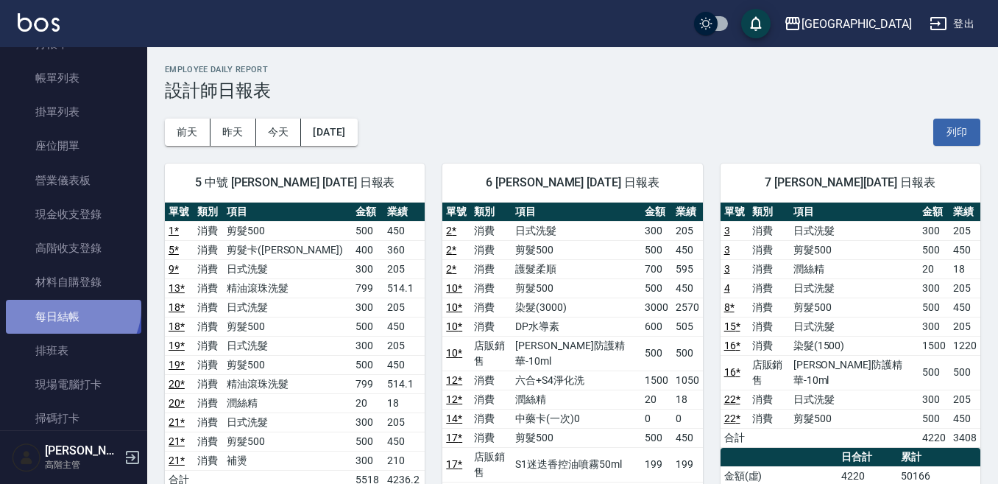
click at [71, 308] on link "每日結帳" at bounding box center [73, 317] width 135 height 34
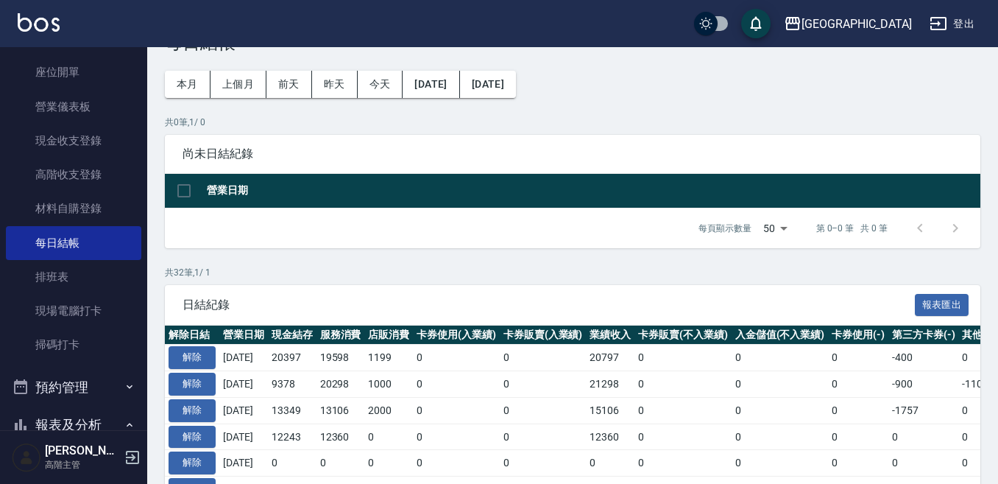
scroll to position [74, 0]
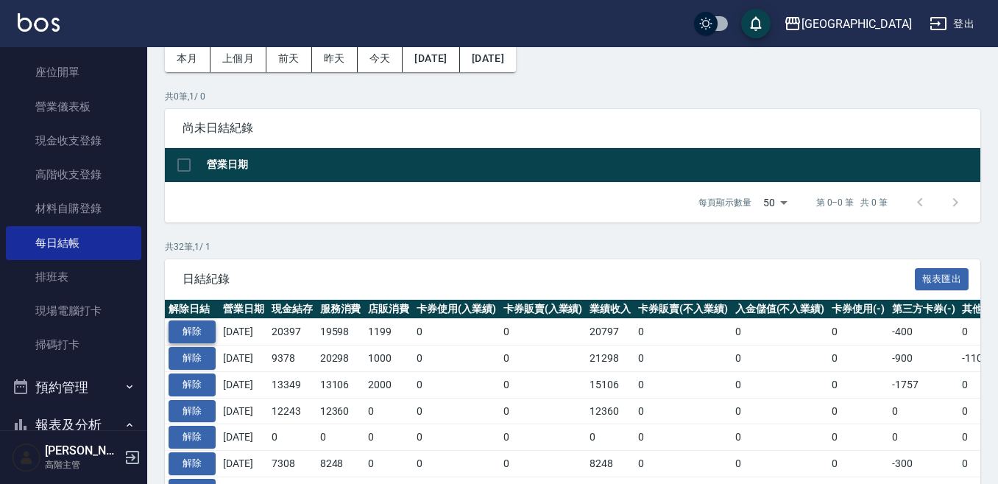
click at [205, 334] on button "解除" at bounding box center [192, 331] width 47 height 23
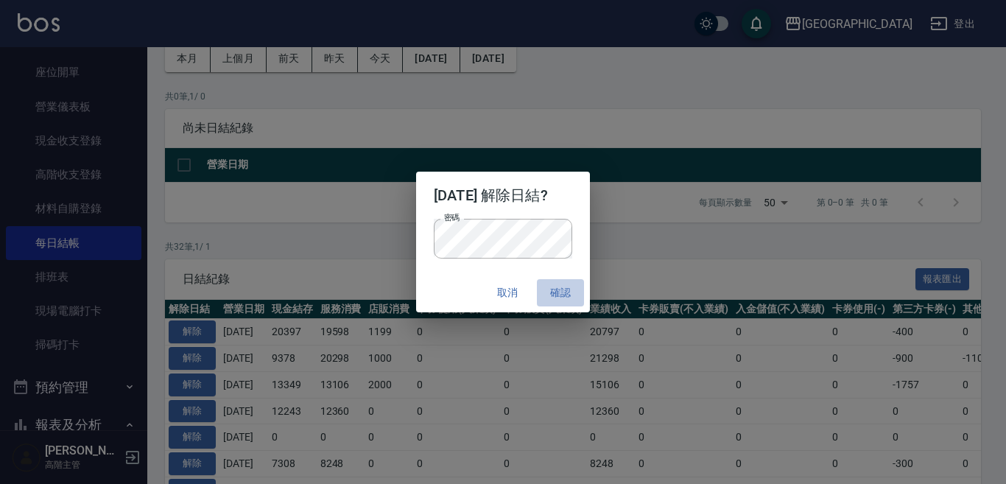
click at [562, 289] on button "確認" at bounding box center [560, 292] width 47 height 27
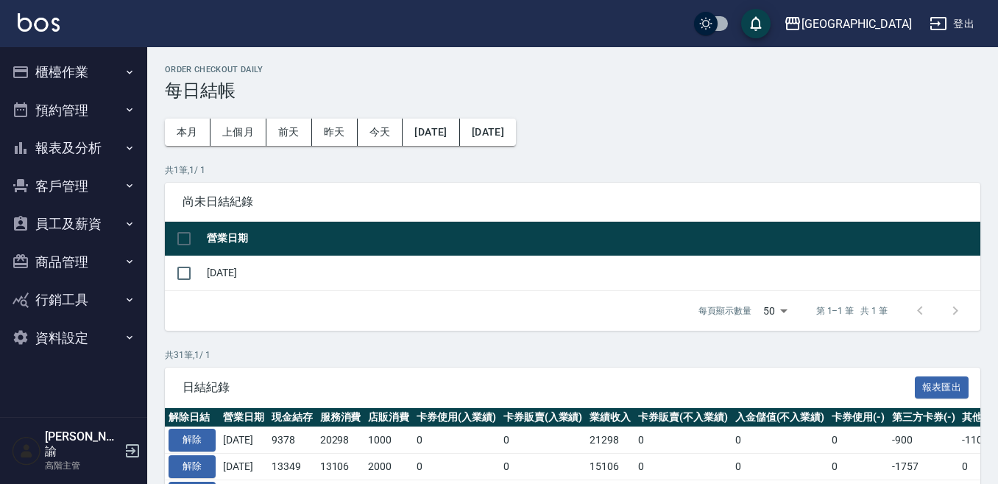
scroll to position [74, 0]
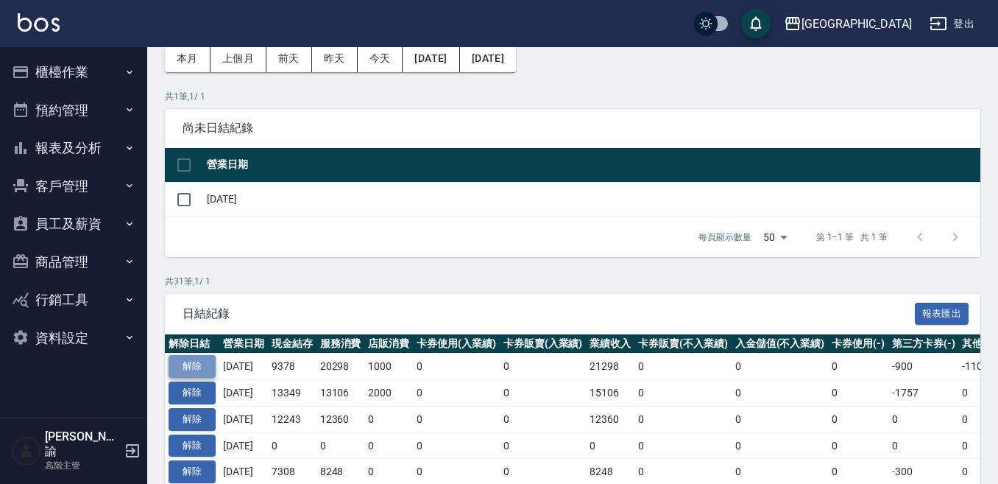
click at [200, 361] on button "解除" at bounding box center [192, 366] width 47 height 23
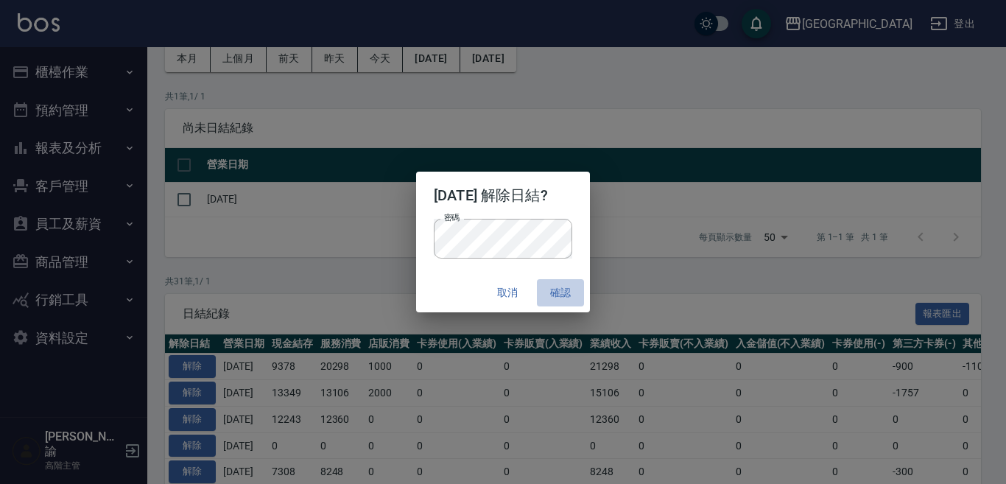
click at [563, 291] on button "確認" at bounding box center [560, 292] width 47 height 27
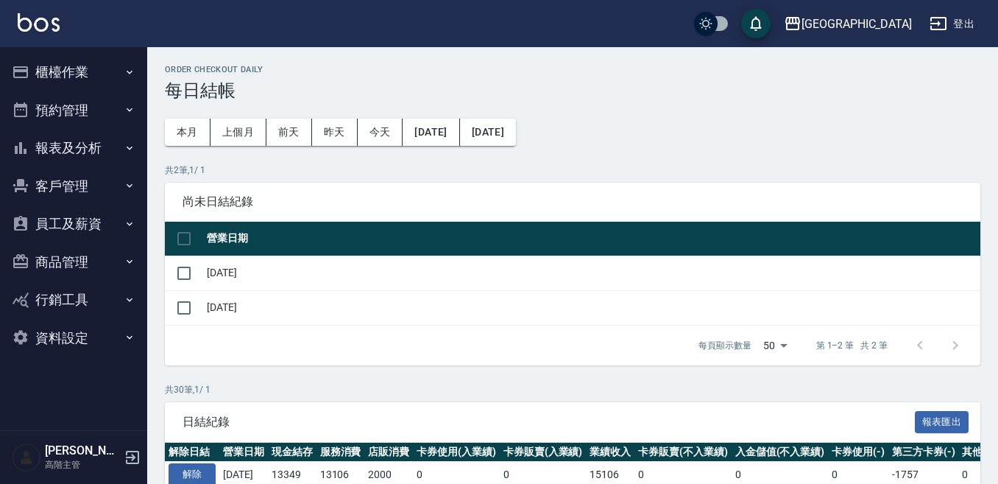
scroll to position [74, 0]
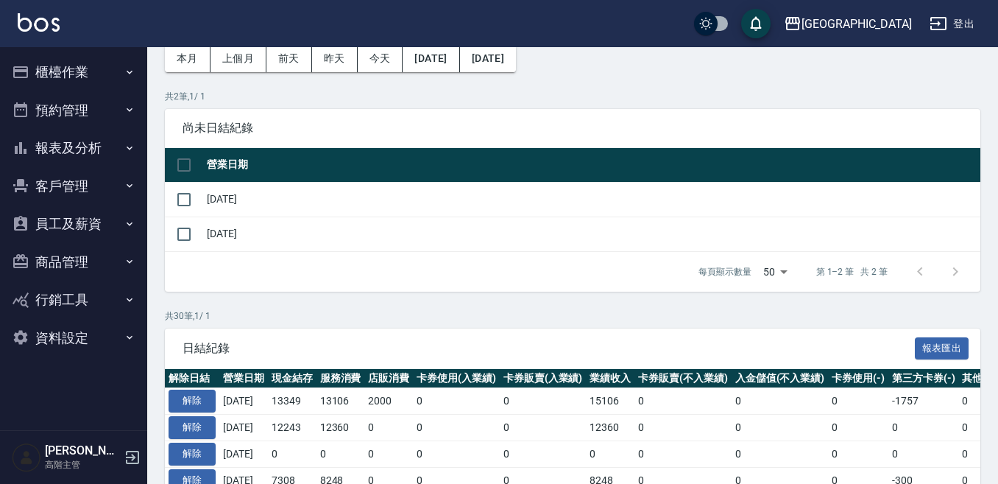
click at [60, 68] on button "櫃檯作業" at bounding box center [73, 72] width 135 height 38
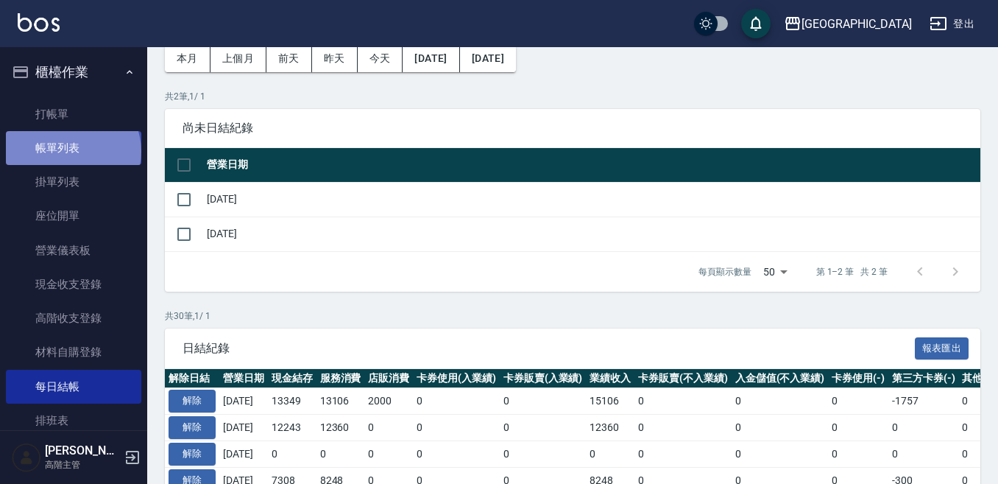
click at [71, 152] on link "帳單列表" at bounding box center [73, 148] width 135 height 34
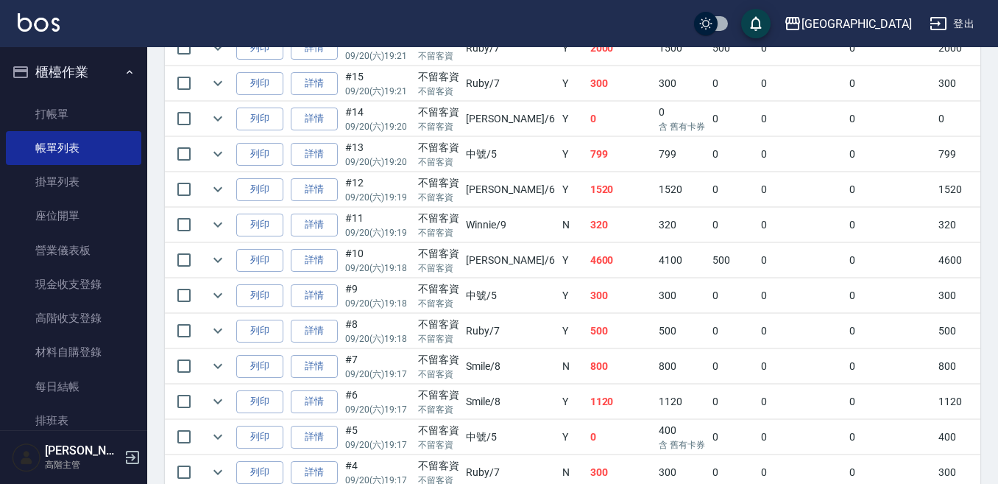
scroll to position [853, 0]
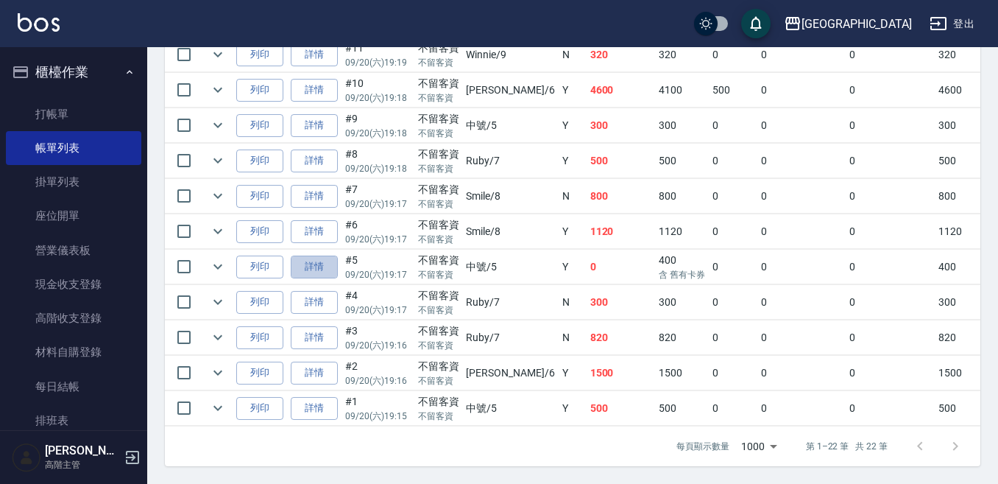
click at [310, 255] on link "詳情" at bounding box center [314, 266] width 47 height 23
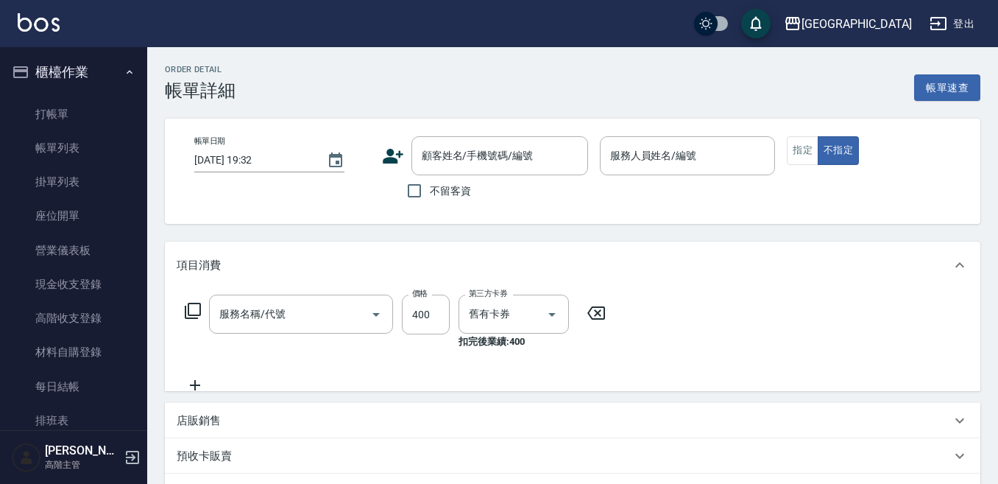
type input "2025/09/20 19:17"
checkbox input "true"
type input "中號-5"
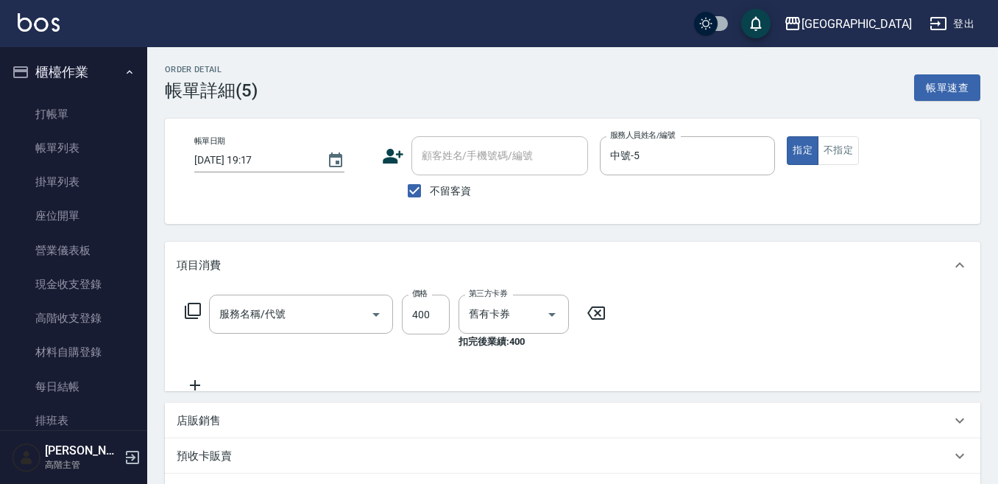
scroll to position [219, 0]
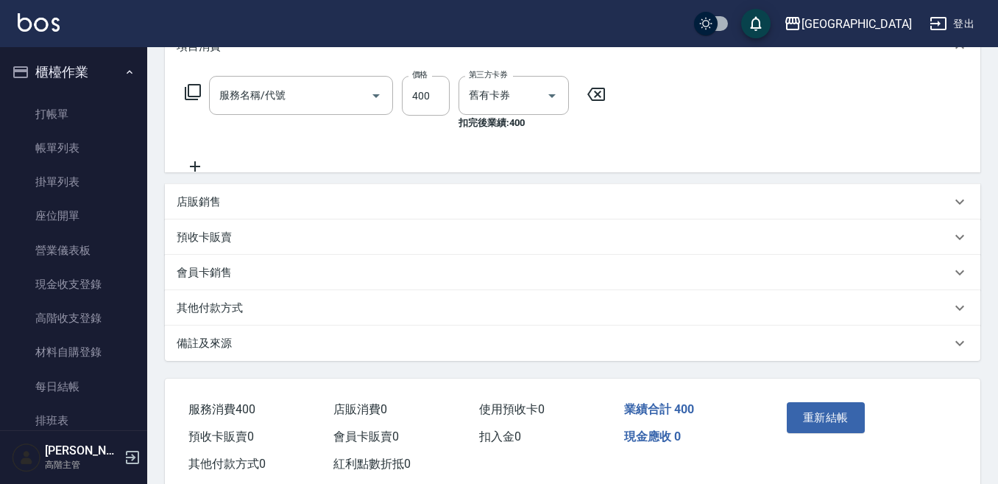
type input "剪髮卡(乙次)(301)"
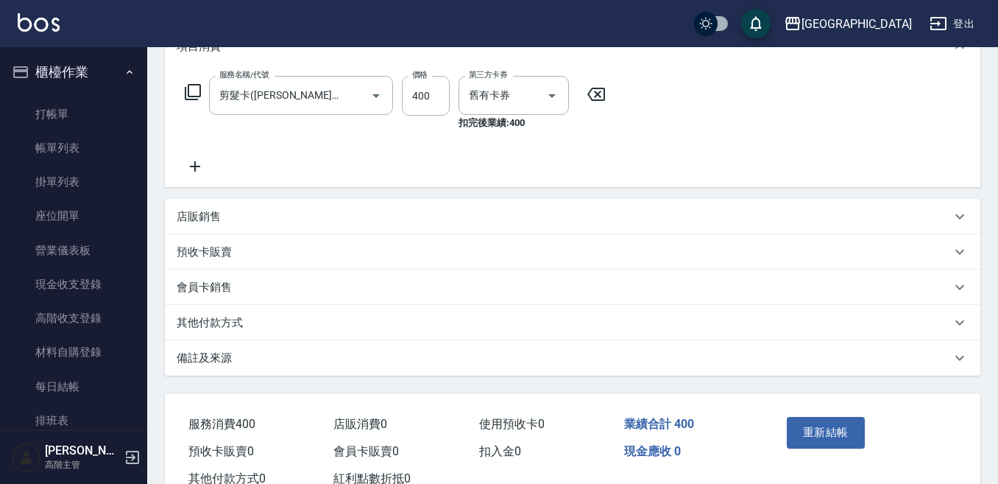
drag, startPoint x: 193, startPoint y: 165, endPoint x: 208, endPoint y: 165, distance: 15.5
click at [208, 165] on icon at bounding box center [195, 167] width 37 height 18
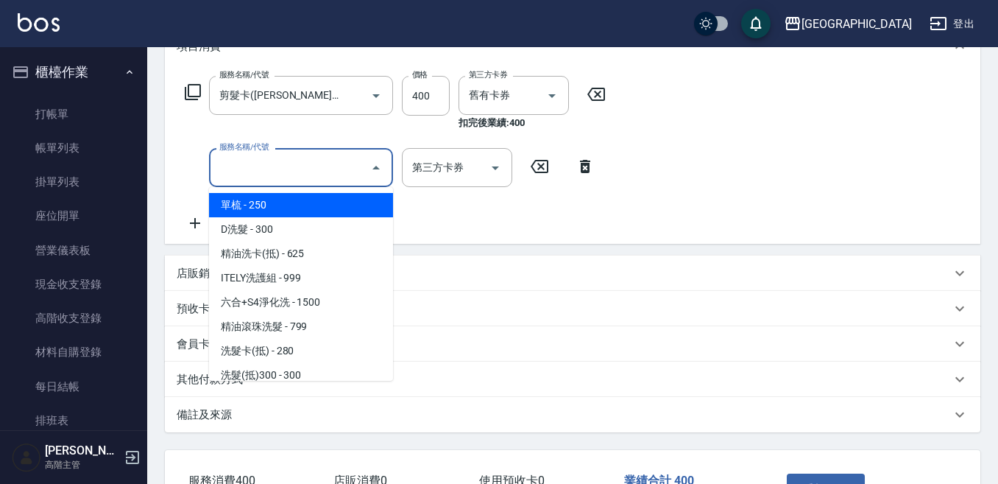
click at [221, 163] on input "服務名稱/代號" at bounding box center [290, 168] width 149 height 26
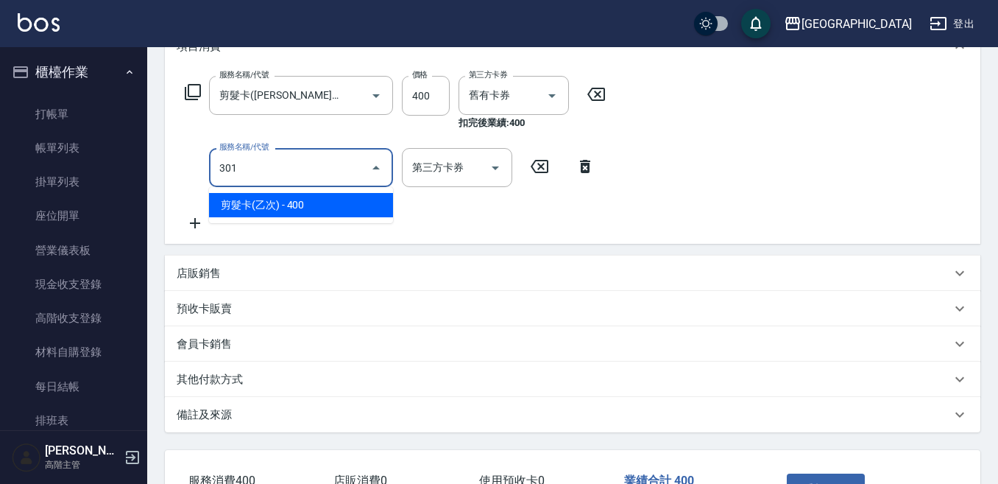
type input "剪髮卡(乙次)(301)"
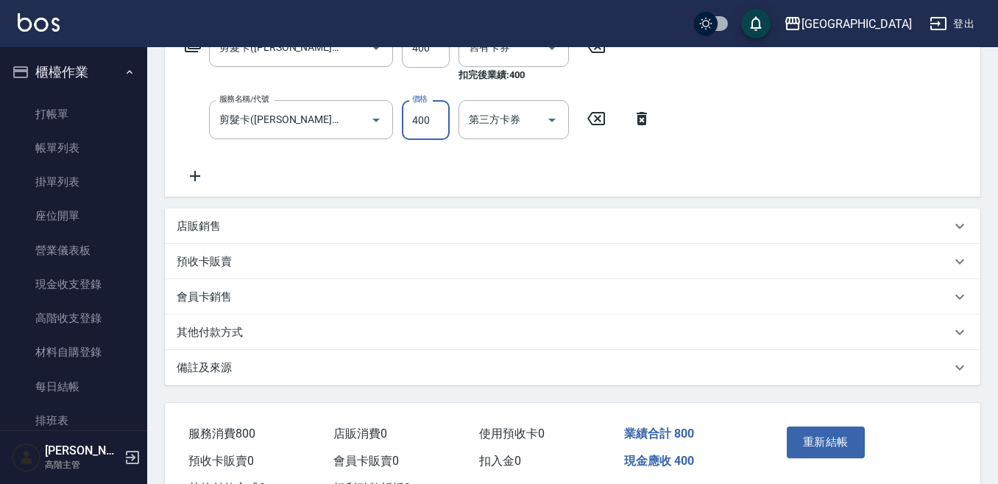
scroll to position [292, 0]
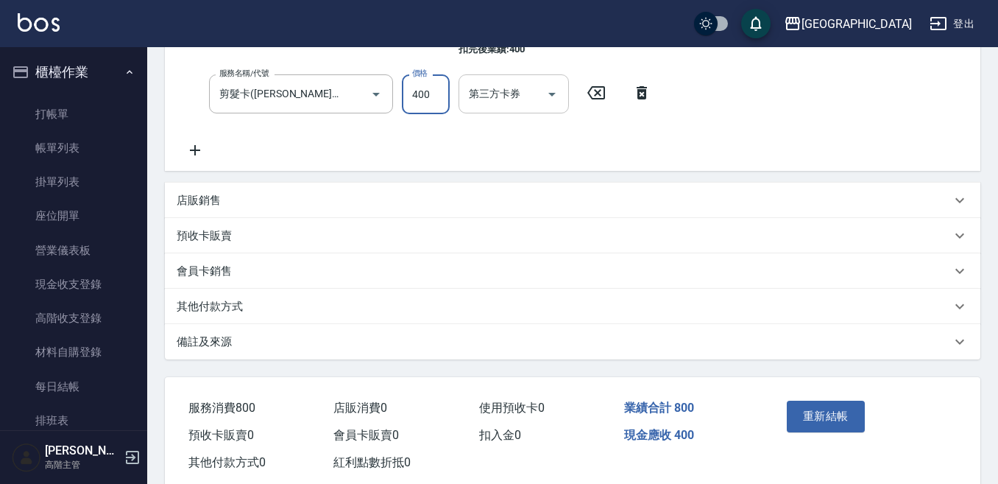
click at [485, 109] on div "第三方卡券" at bounding box center [514, 93] width 110 height 39
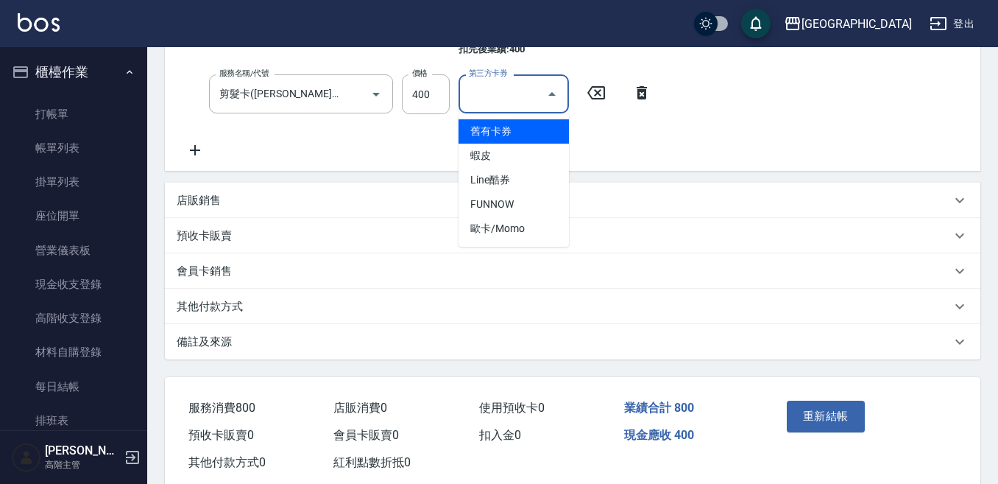
click at [488, 135] on span "舊有卡券" at bounding box center [514, 131] width 110 height 24
type input "舊有卡券"
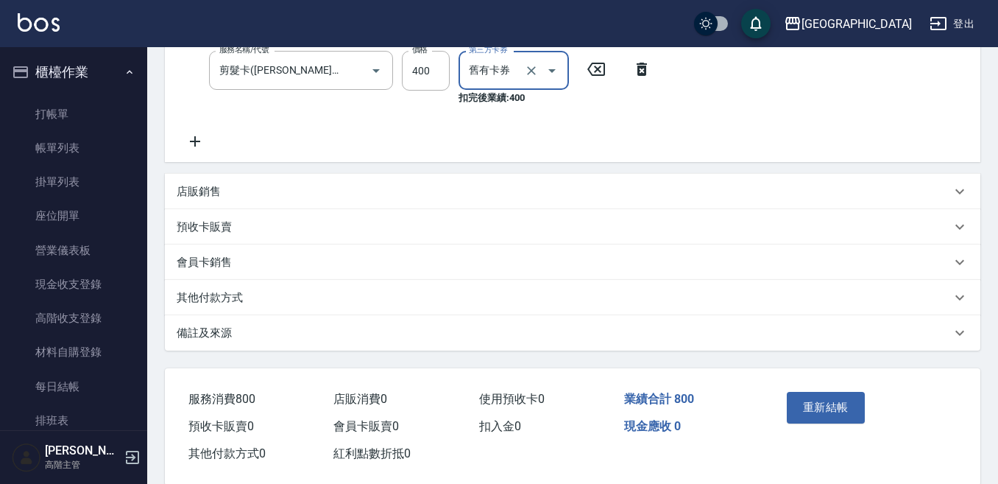
scroll to position [342, 0]
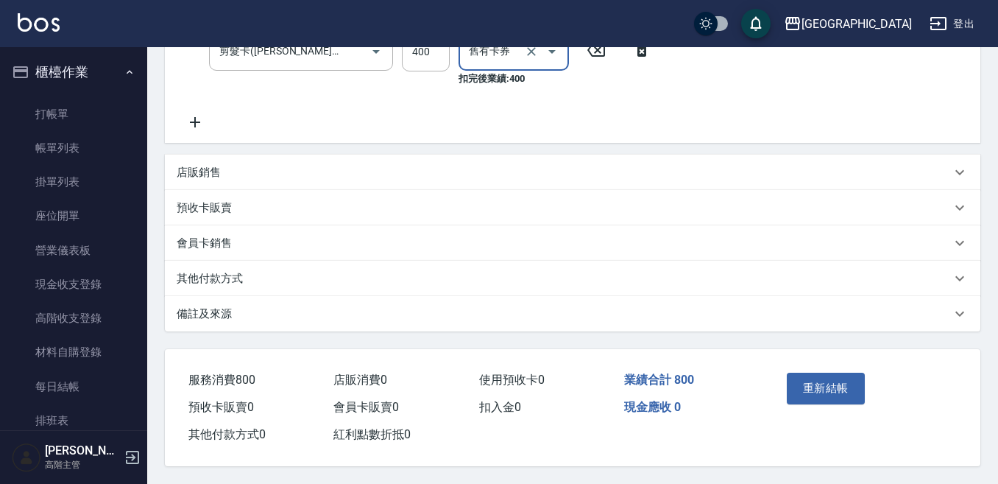
click at [809, 373] on button "重新結帳" at bounding box center [826, 388] width 78 height 31
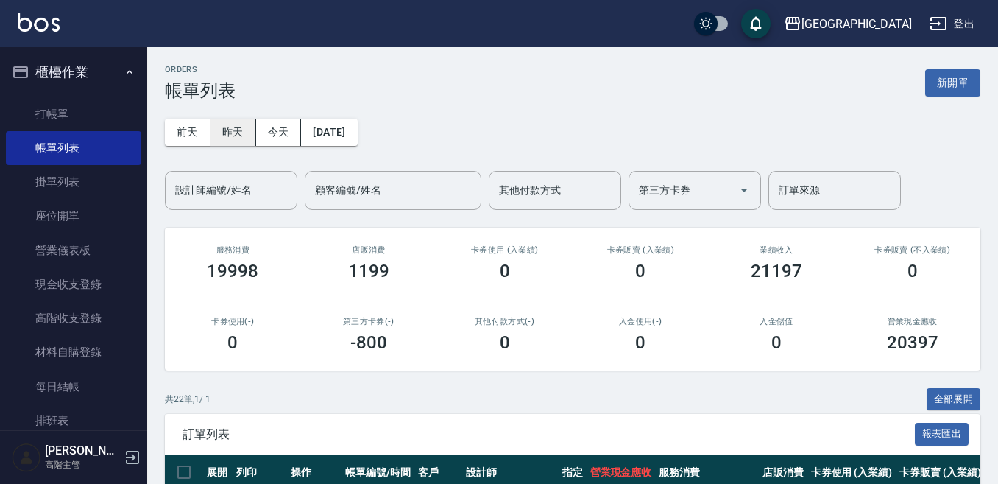
click at [230, 127] on button "昨天" at bounding box center [234, 132] width 46 height 27
drag, startPoint x: 177, startPoint y: 170, endPoint x: 176, endPoint y: 177, distance: 7.4
click at [176, 169] on div "前天 昨天 今天 2025/09/19 設計師編號/姓名 設計師編號/姓名 顧客編號/姓名 顧客編號/姓名 其他付款方式 其他付款方式 第三方卡券 第三方卡券…" at bounding box center [573, 155] width 816 height 109
click at [183, 188] on input "設計師編號/姓名" at bounding box center [231, 190] width 119 height 26
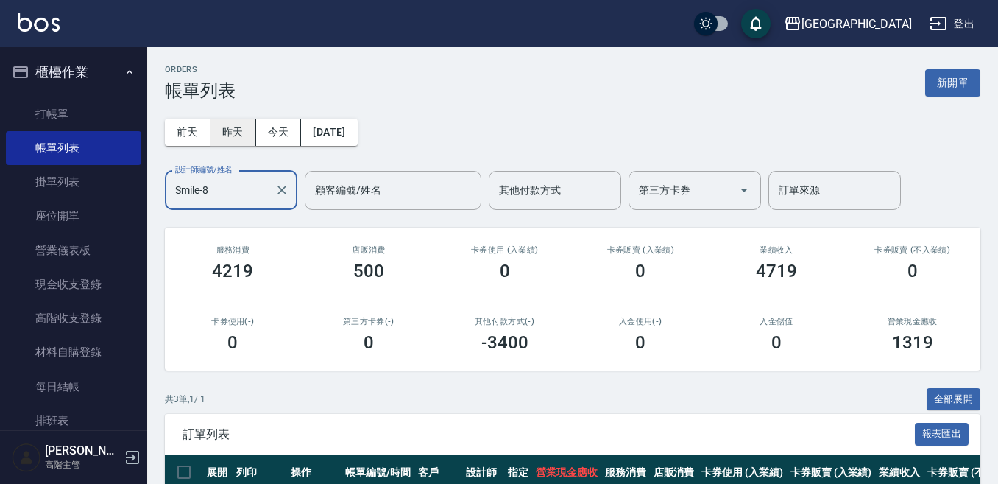
type input "Smile-8"
click at [229, 130] on button "昨天" at bounding box center [234, 132] width 46 height 27
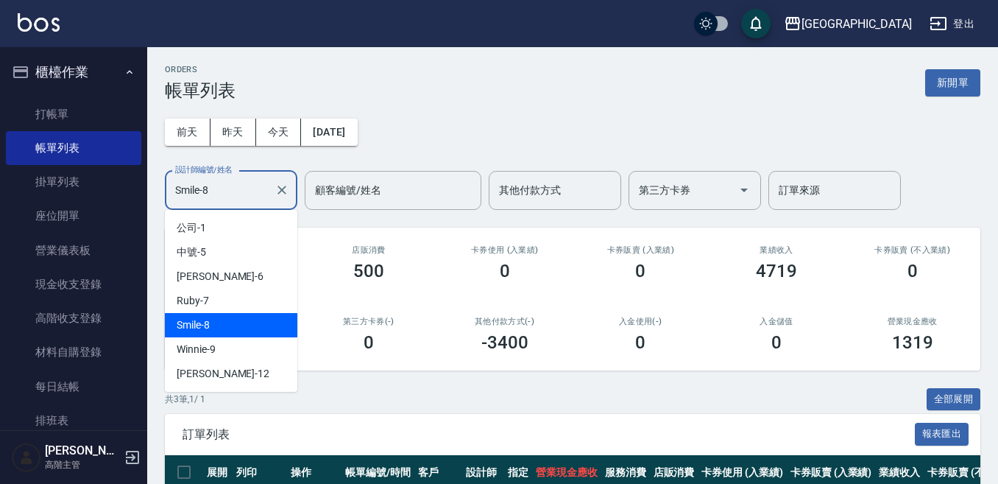
click at [241, 189] on input "Smile-8" at bounding box center [220, 190] width 97 height 26
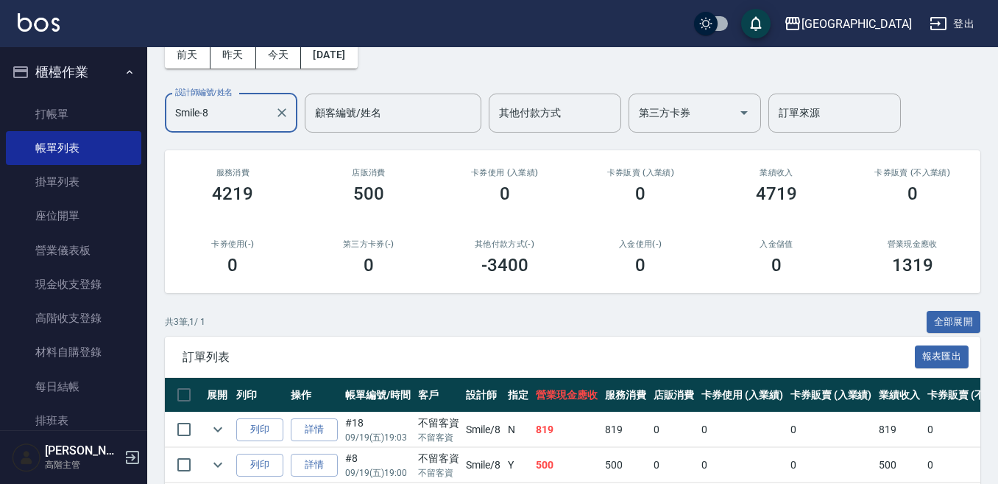
scroll to position [182, 0]
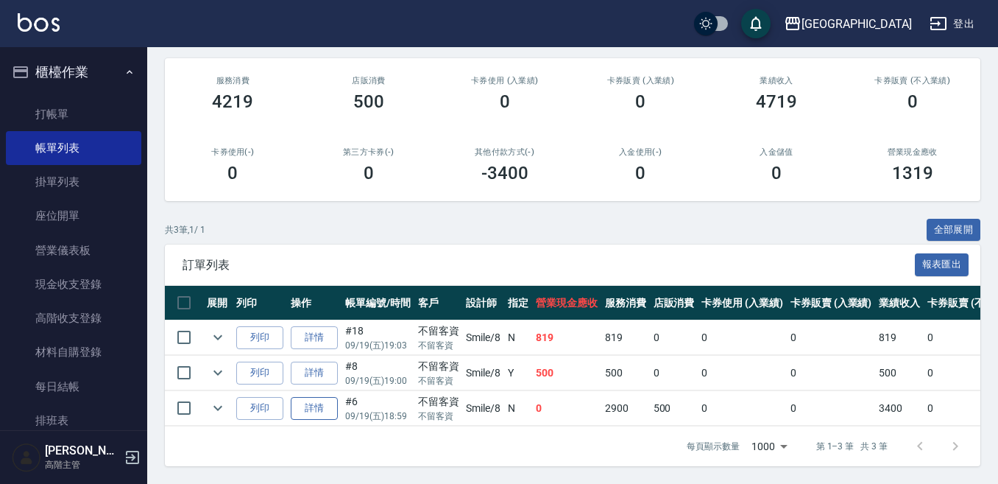
click at [317, 397] on link "詳情" at bounding box center [314, 408] width 47 height 23
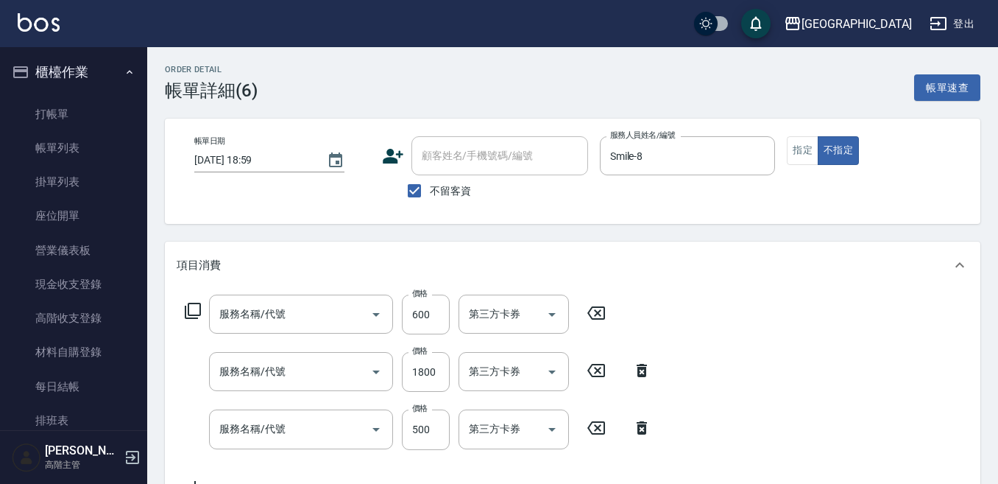
type input "2025/09/19 18:59"
checkbox input "true"
type input "Smile-8"
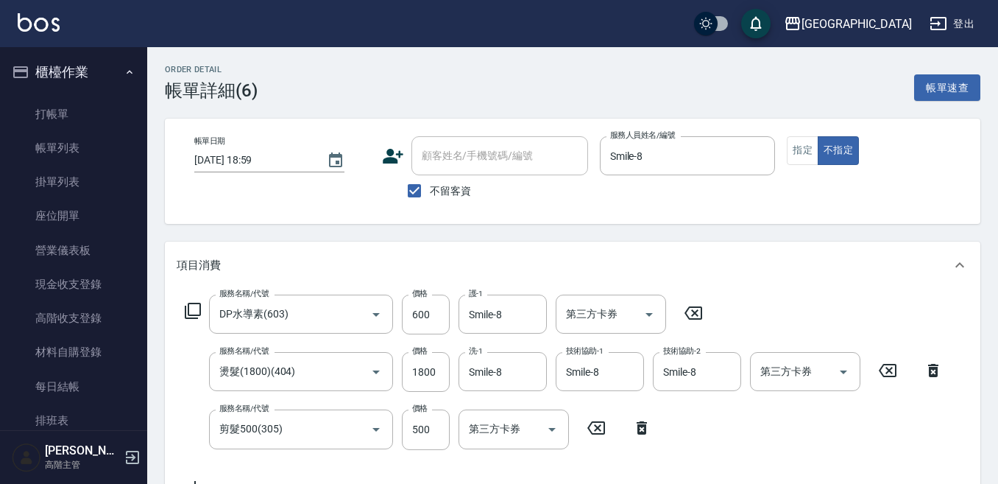
type input "DP水導素(603)"
type input "燙髮(1800)(404)"
type input "剪髮500(305)"
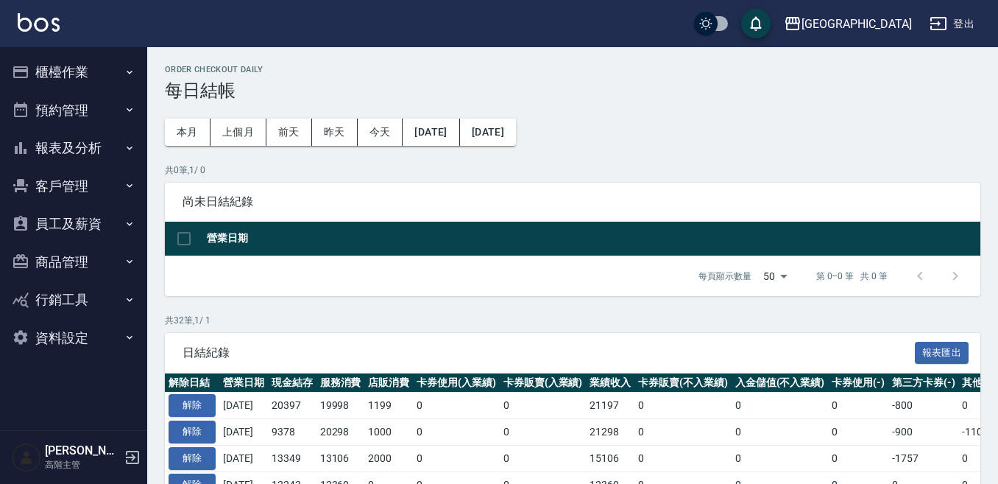
scroll to position [74, 0]
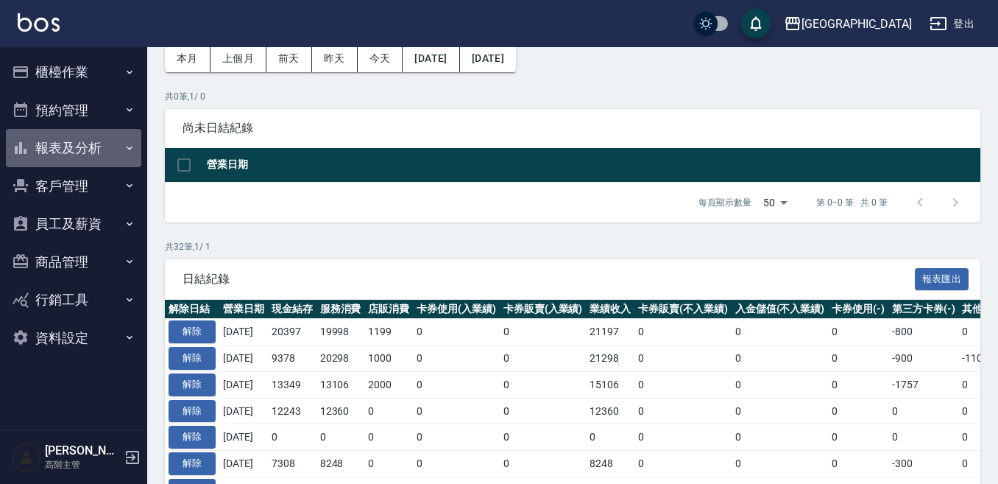
click at [75, 147] on button "報表及分析" at bounding box center [73, 148] width 135 height 38
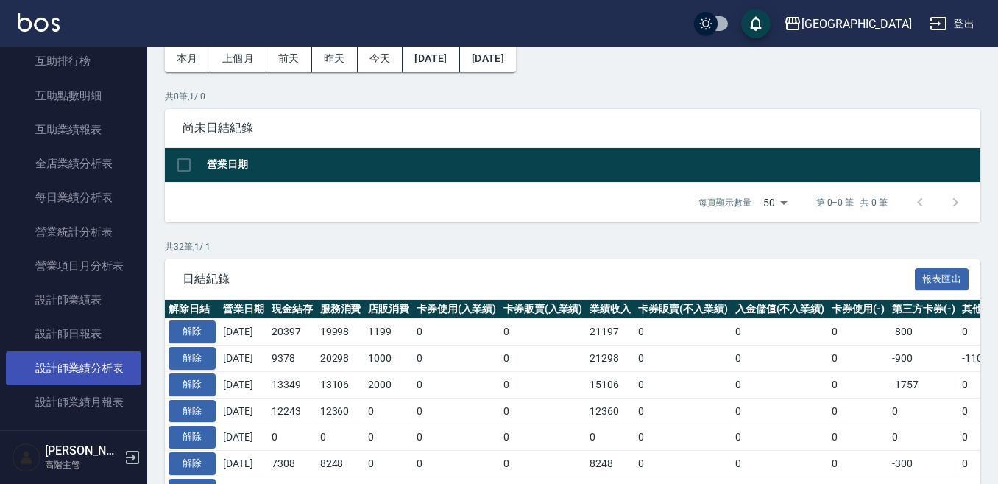
scroll to position [368, 0]
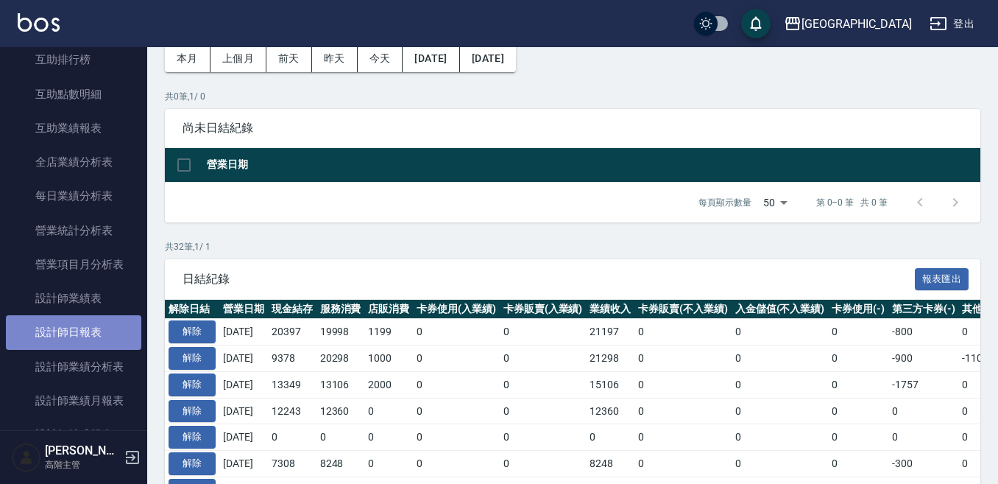
click at [82, 331] on link "設計師日報表" at bounding box center [73, 332] width 135 height 34
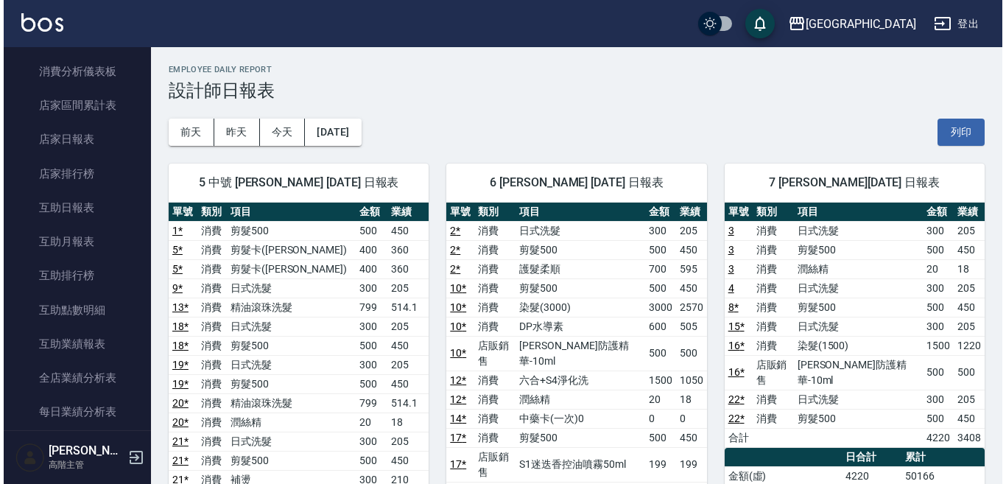
scroll to position [147, 0]
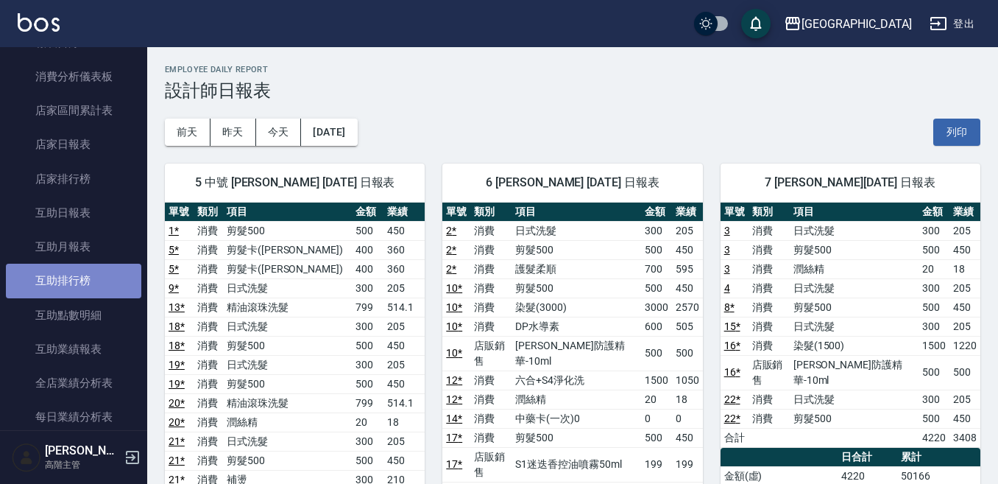
click at [102, 272] on link "互助排行榜" at bounding box center [73, 281] width 135 height 34
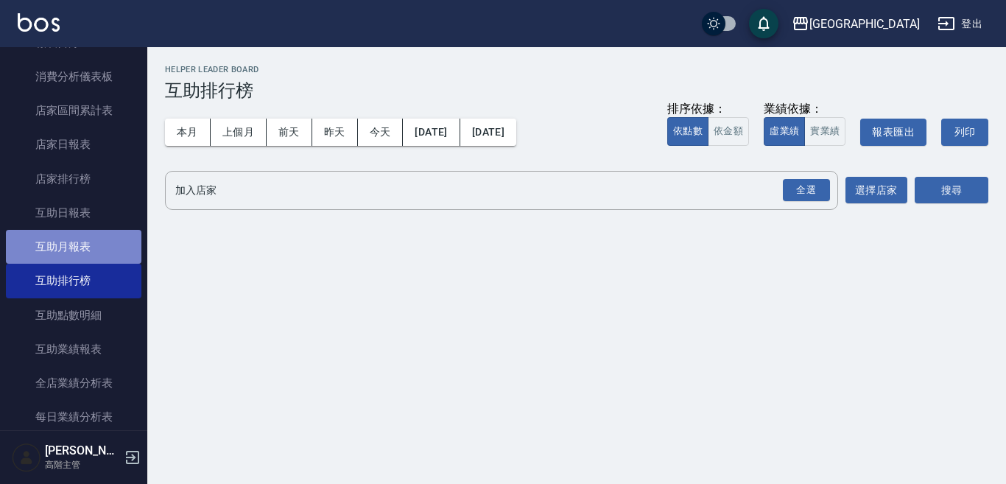
click at [83, 260] on link "互助月報表" at bounding box center [73, 247] width 135 height 34
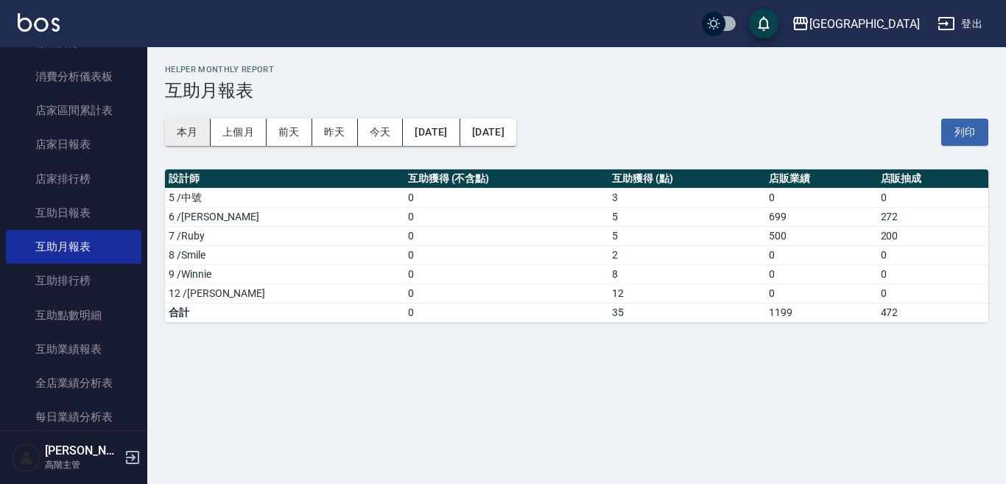
click at [179, 120] on button "本月" at bounding box center [188, 132] width 46 height 27
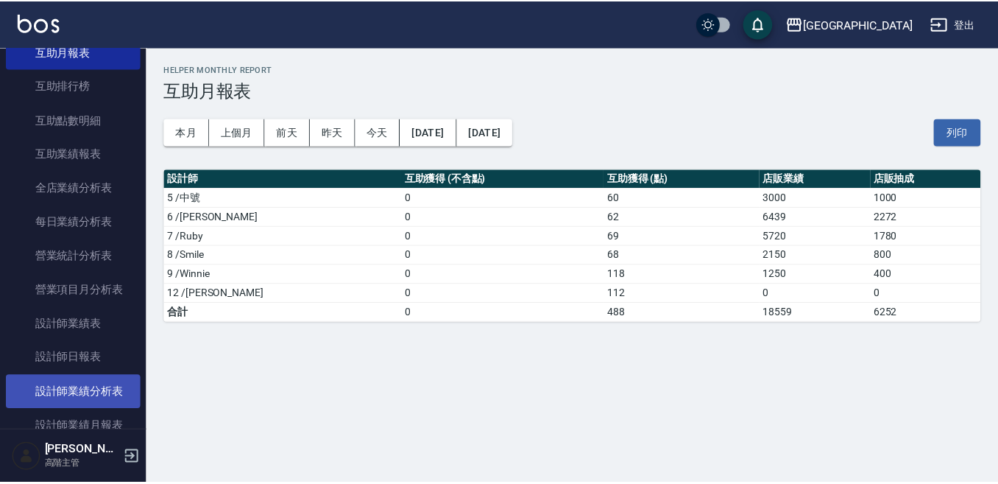
scroll to position [368, 0]
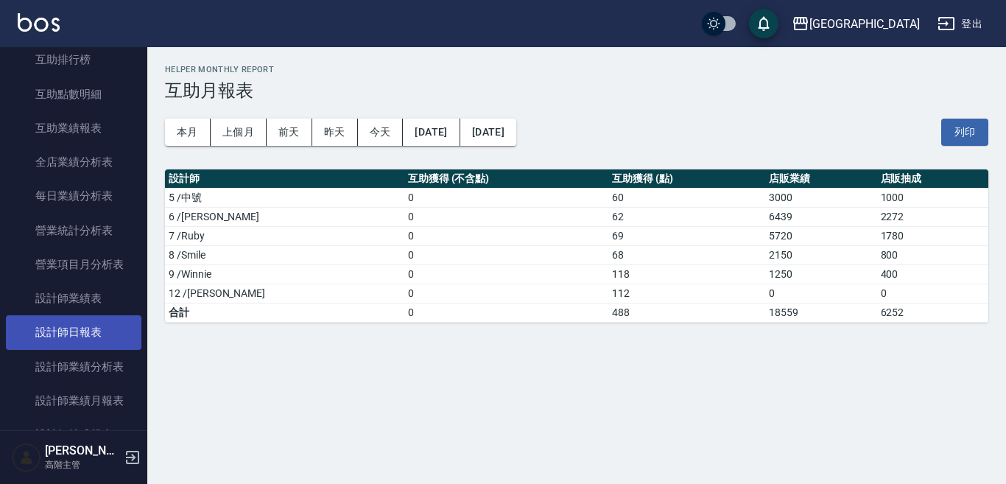
click at [100, 327] on link "設計師日報表" at bounding box center [73, 332] width 135 height 34
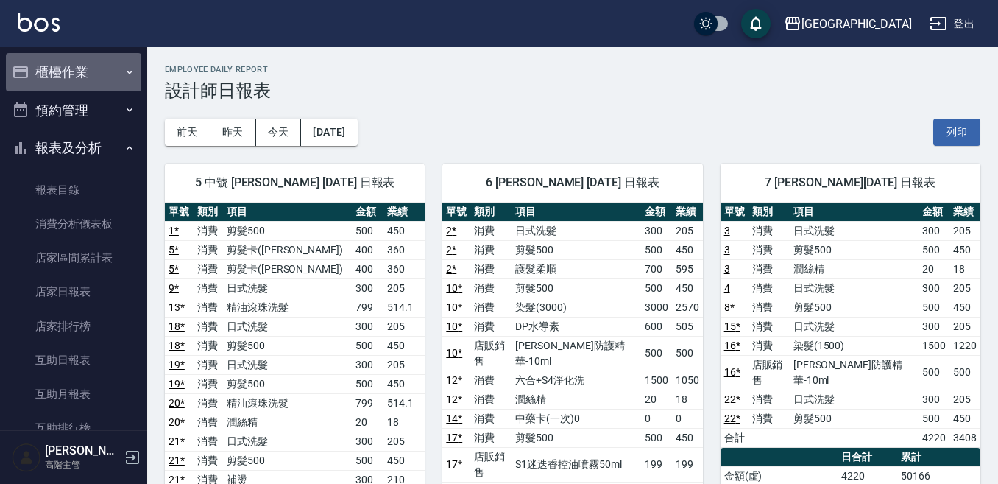
click at [99, 77] on button "櫃檯作業" at bounding box center [73, 72] width 135 height 38
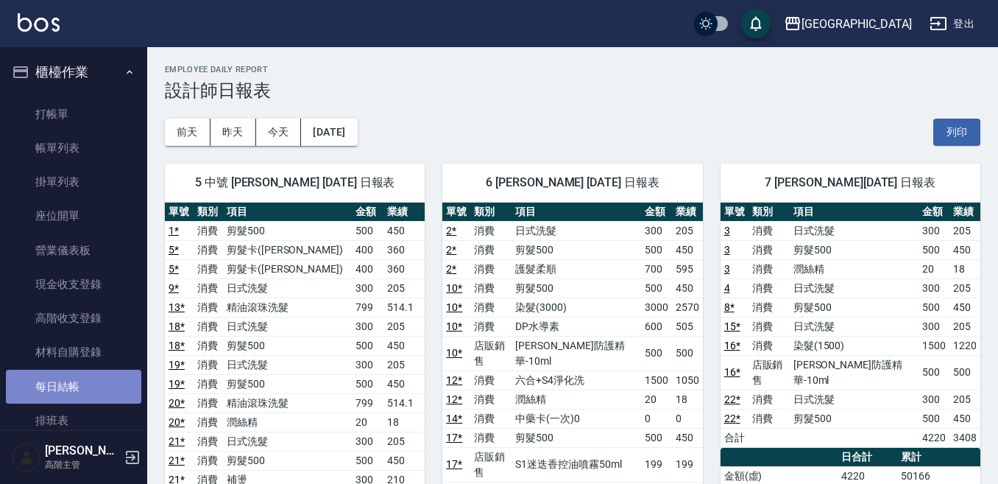
click at [77, 385] on link "每日結帳" at bounding box center [73, 387] width 135 height 34
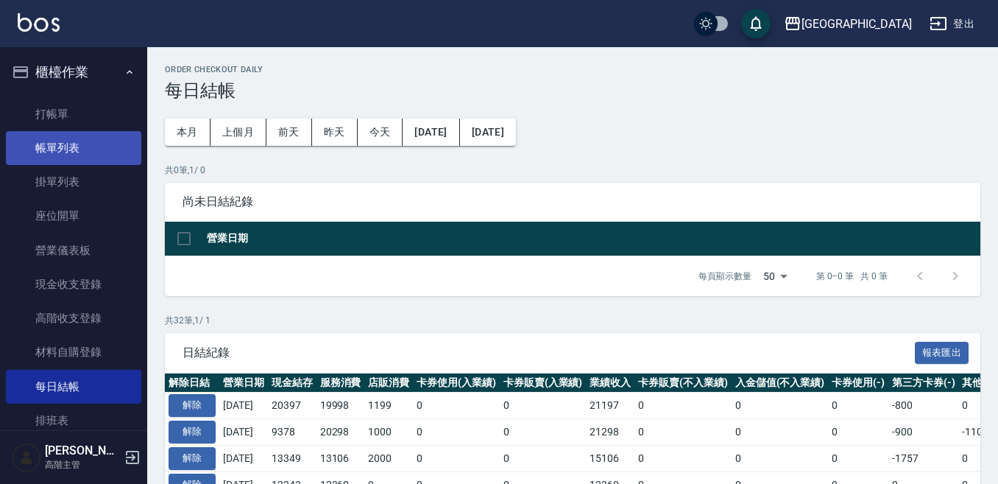
click at [65, 140] on link "帳單列表" at bounding box center [73, 148] width 135 height 34
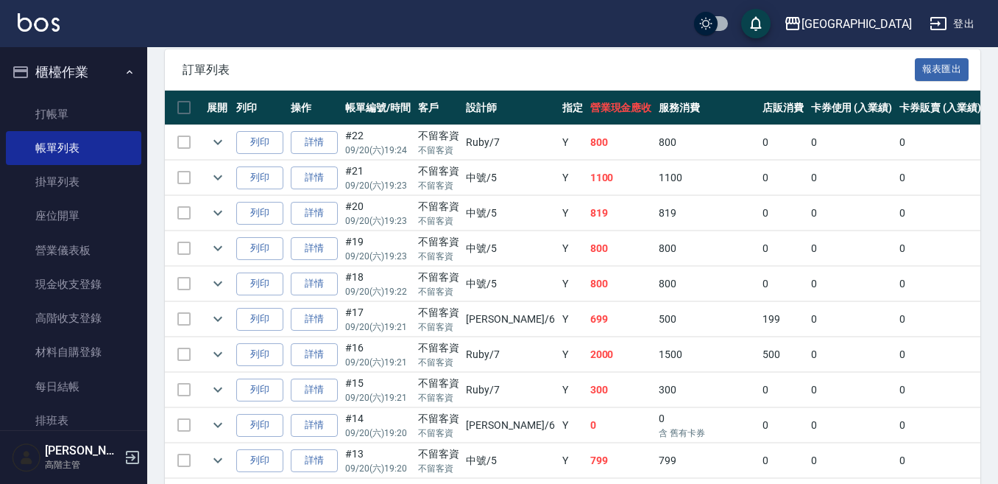
scroll to position [338, 0]
